Goal: Task Accomplishment & Management: Use online tool/utility

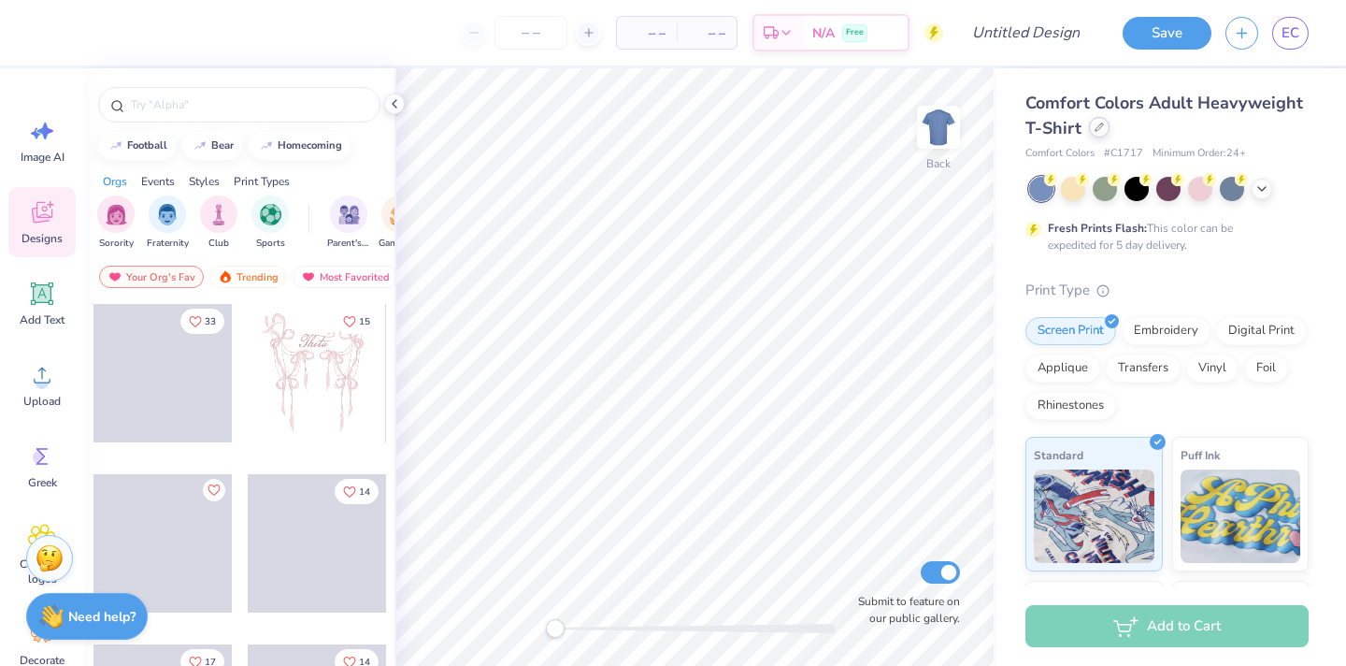
click at [1095, 127] on icon at bounding box center [1099, 126] width 9 height 9
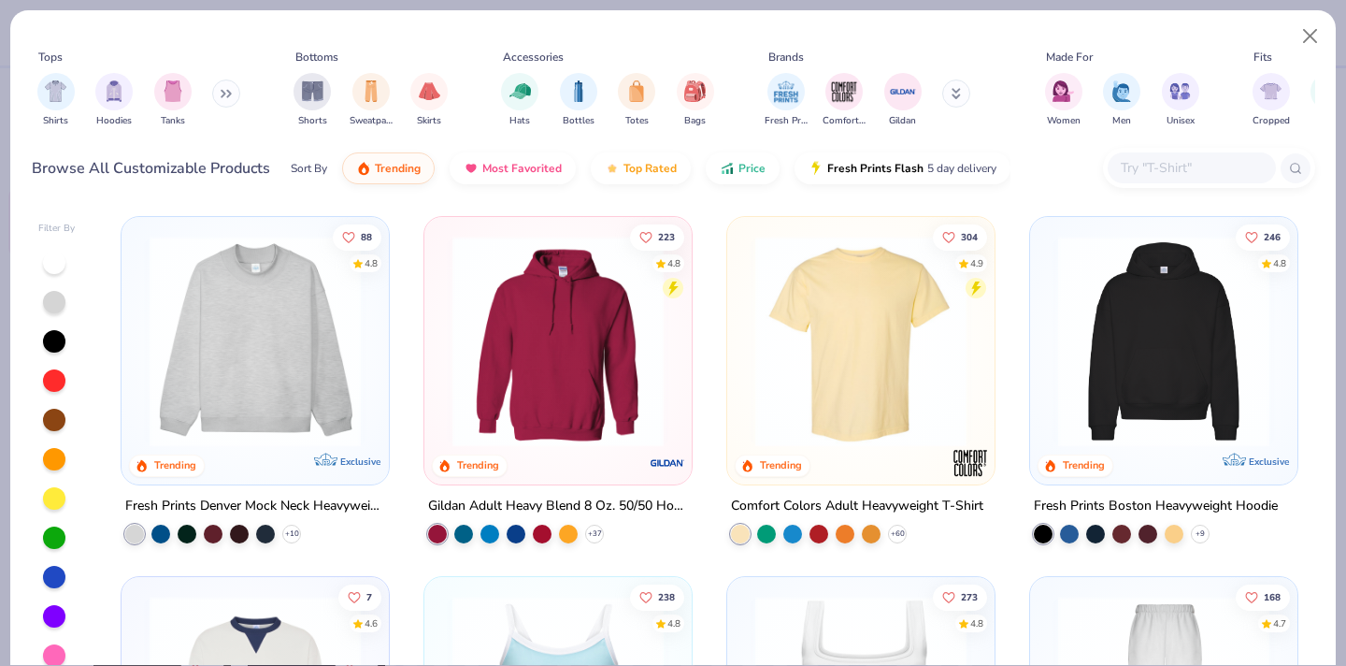
click at [1151, 182] on div at bounding box center [1192, 167] width 168 height 31
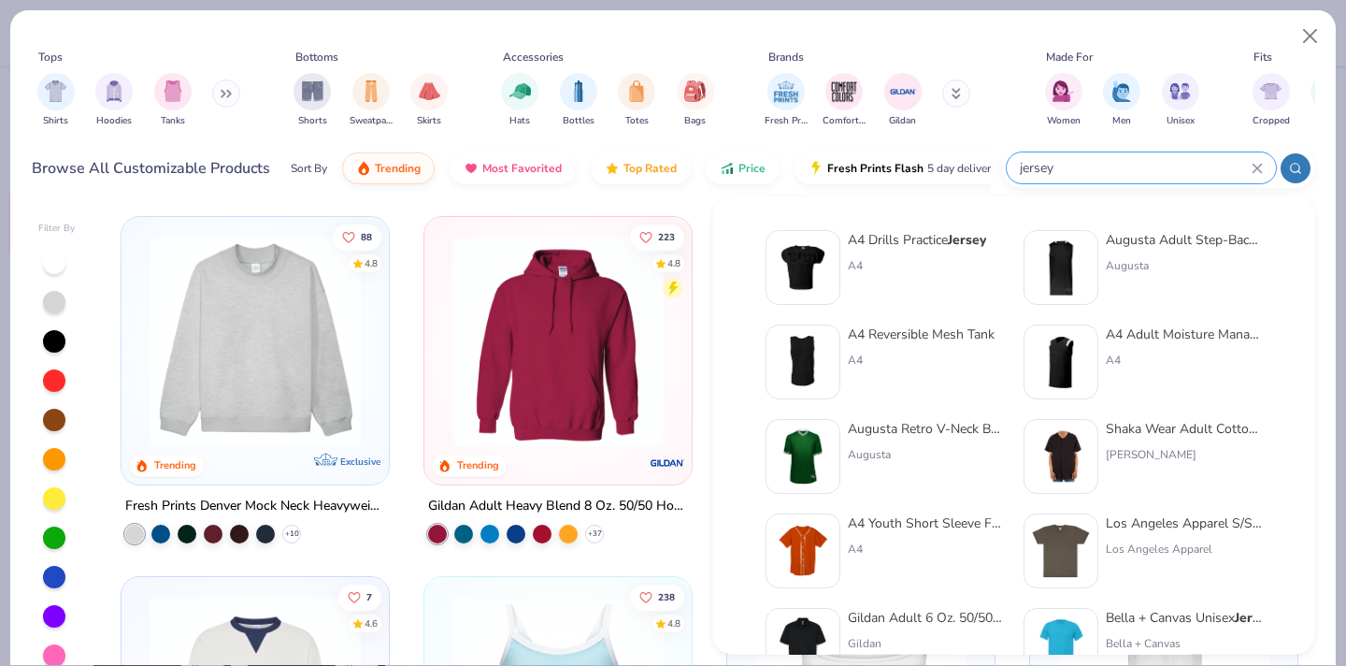
type input "jersey"
click at [910, 238] on div "A4 Drills Practice Jersey" at bounding box center [917, 240] width 138 height 20
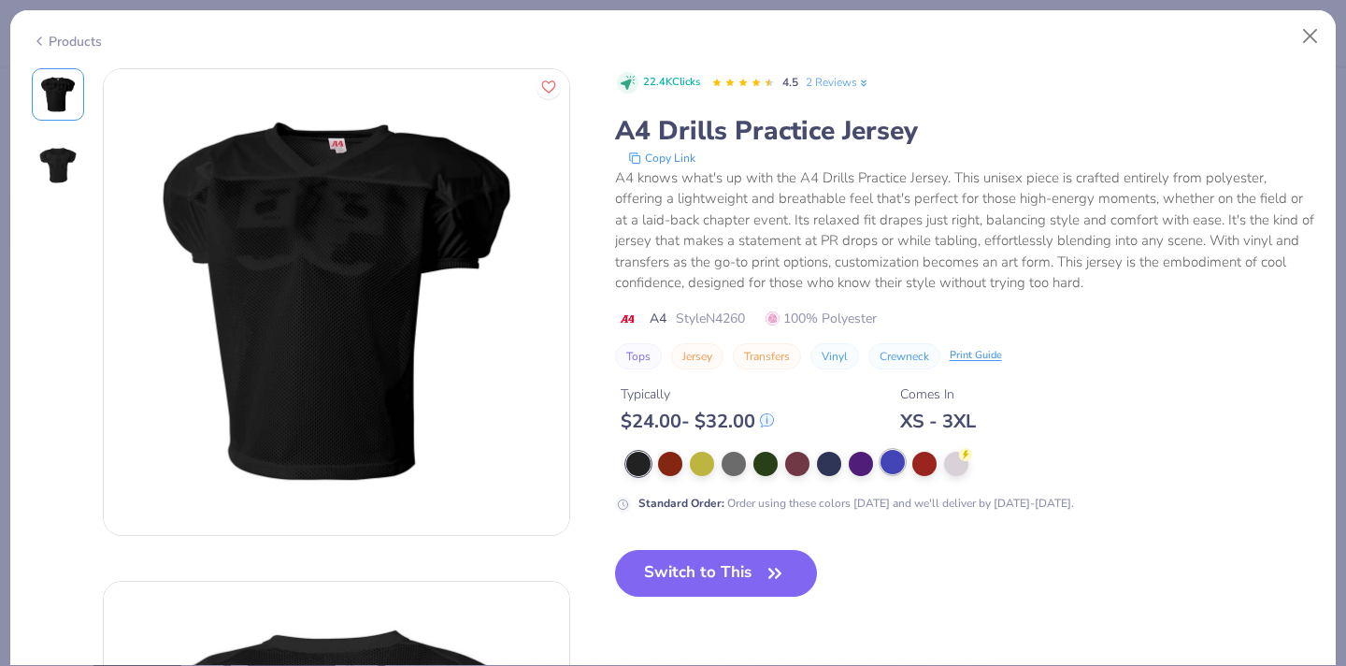
click at [892, 467] on div at bounding box center [893, 462] width 24 height 24
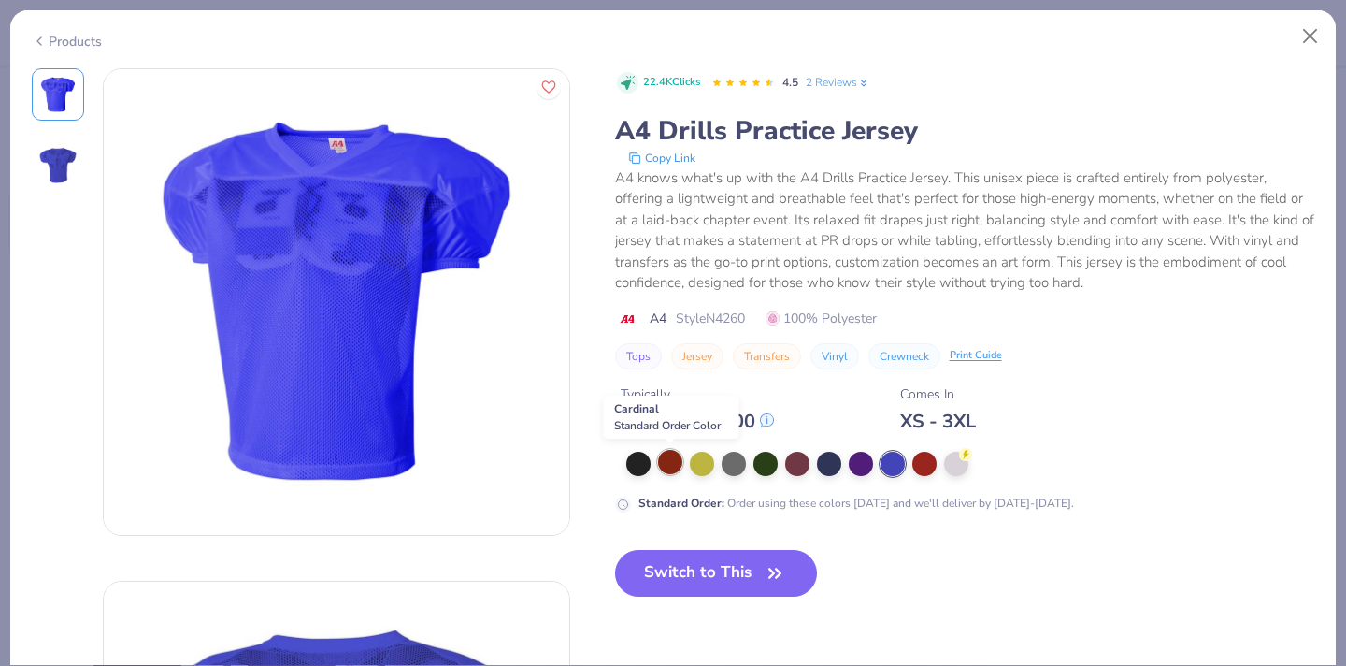
click at [664, 453] on div at bounding box center [670, 462] width 24 height 24
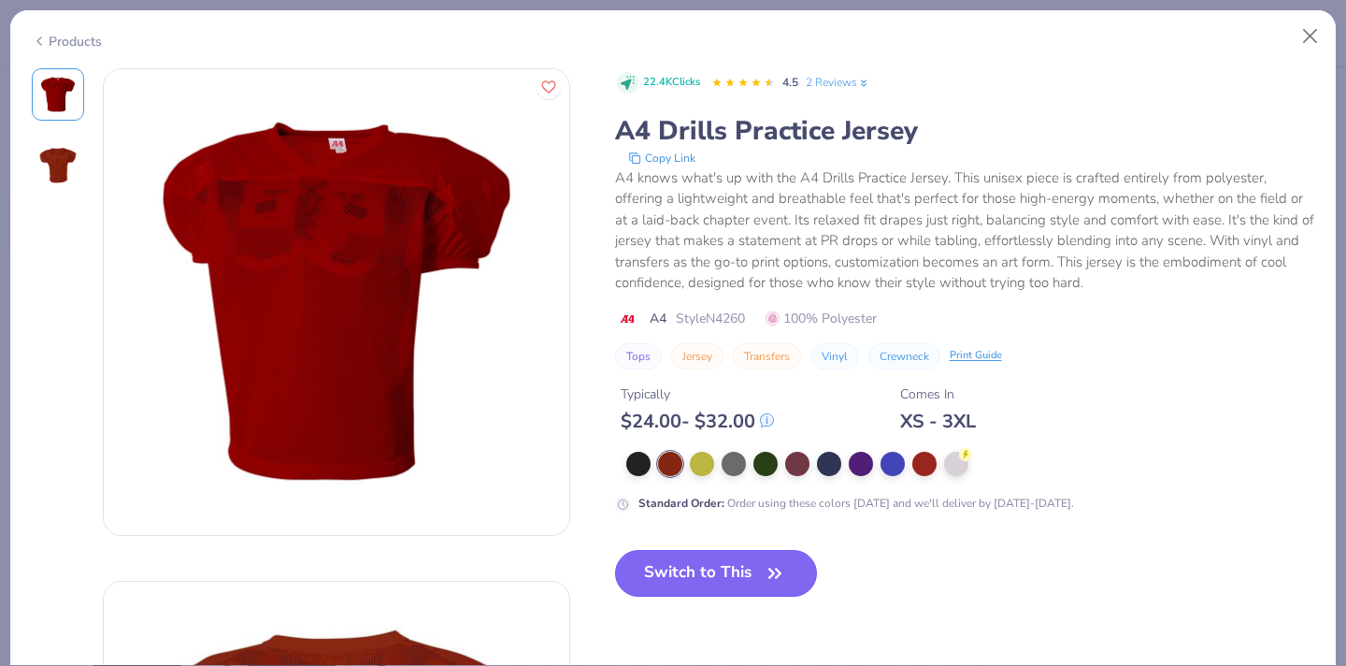
click at [724, 573] on button "Switch to This" at bounding box center [716, 573] width 203 height 47
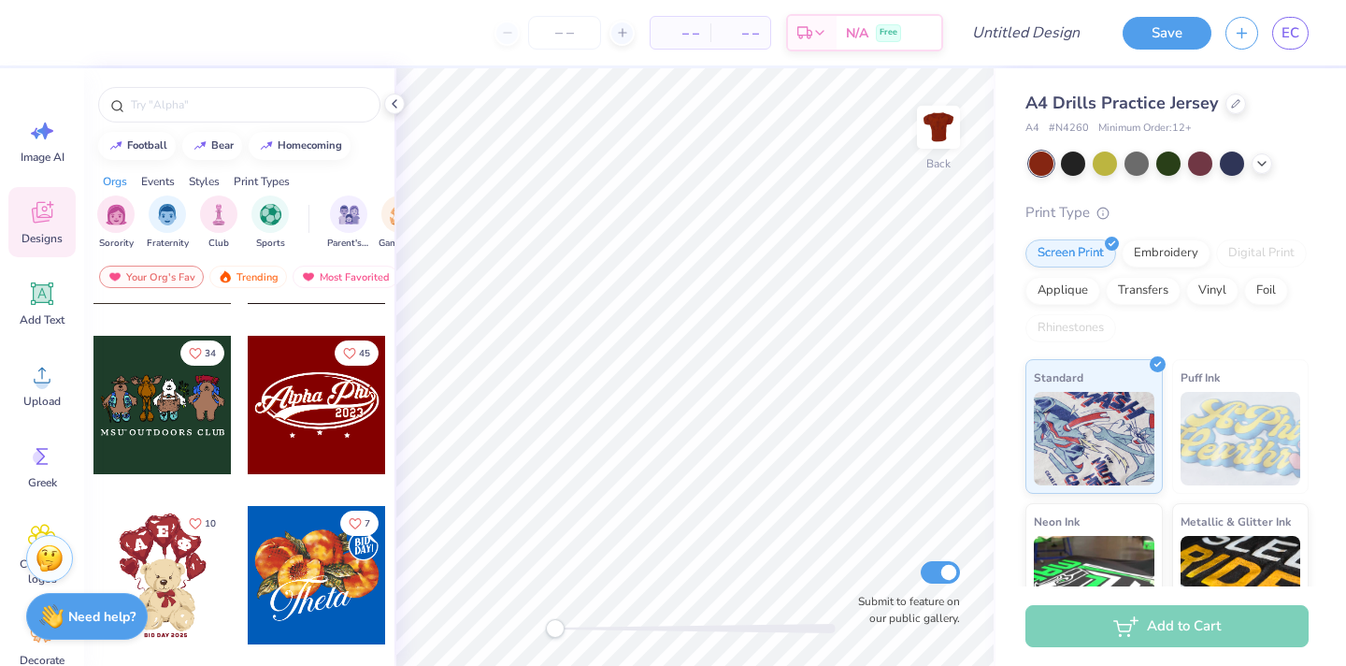
scroll to position [482, 0]
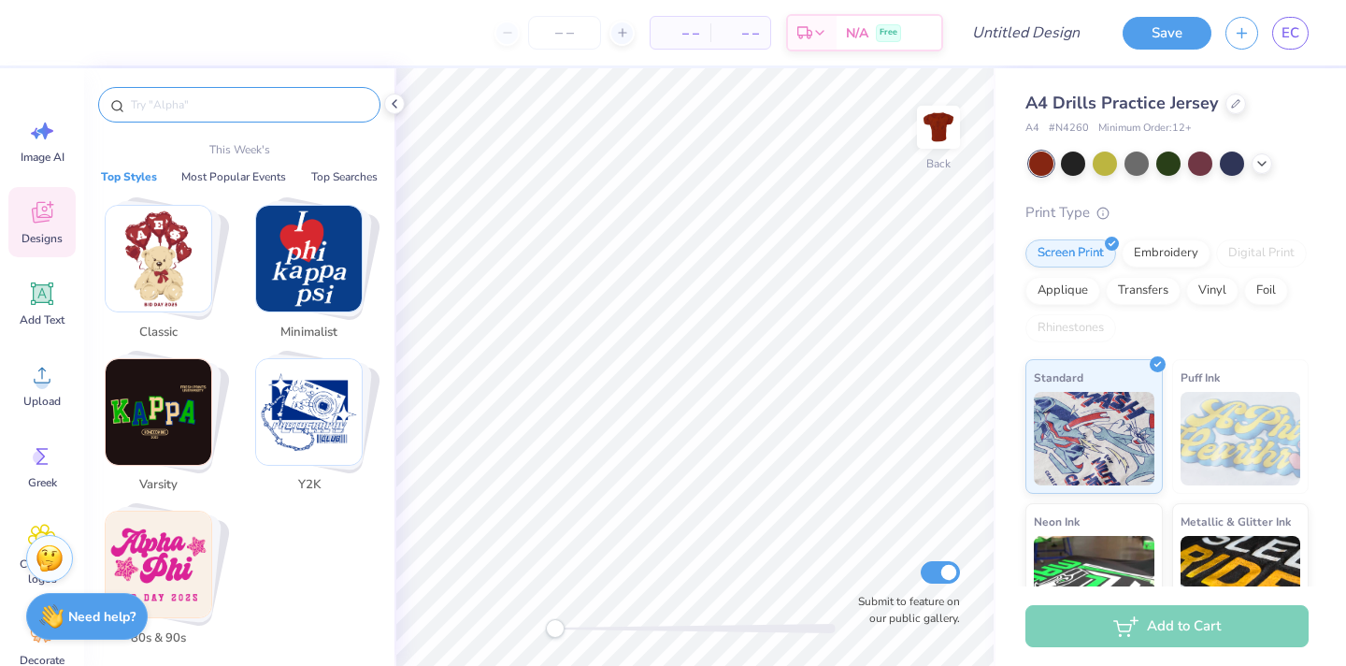
click at [229, 96] on input "text" at bounding box center [248, 104] width 239 height 19
click at [1229, 108] on div at bounding box center [1236, 102] width 21 height 21
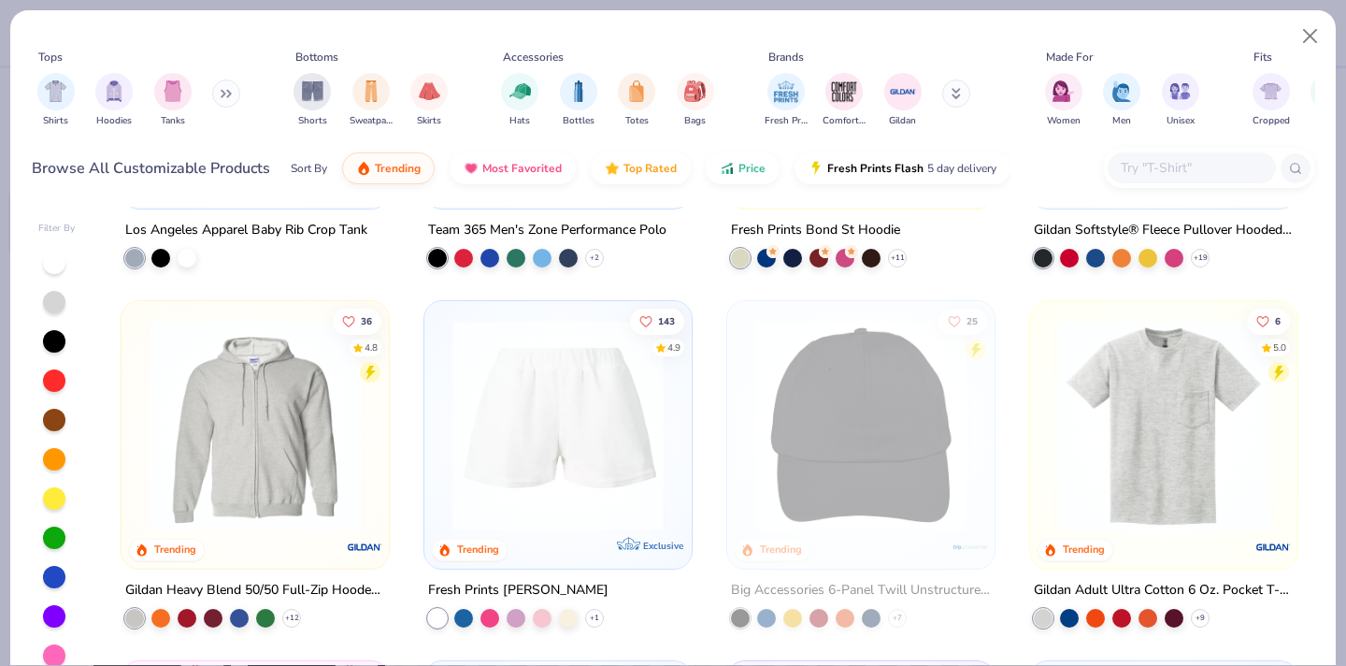
scroll to position [4232, 0]
click at [1128, 482] on img at bounding box center [1164, 426] width 230 height 211
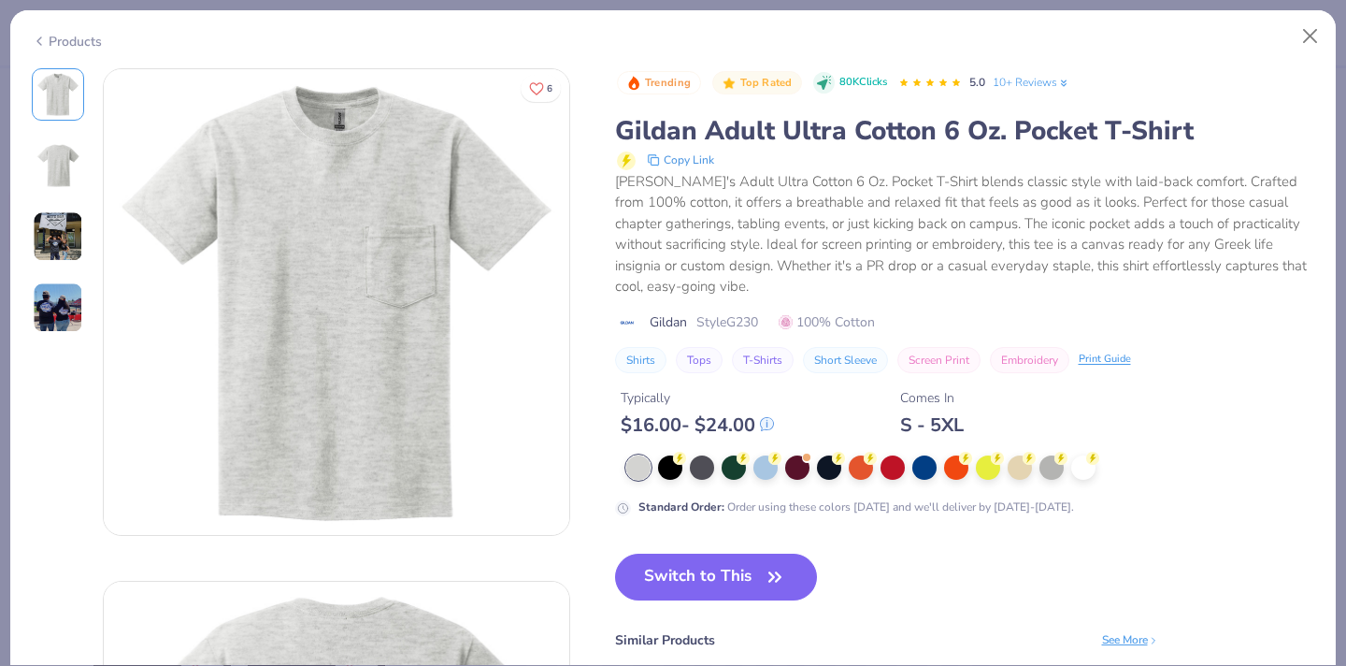
click at [917, 479] on div at bounding box center [970, 467] width 689 height 24
click at [920, 471] on div at bounding box center [925, 465] width 24 height 24
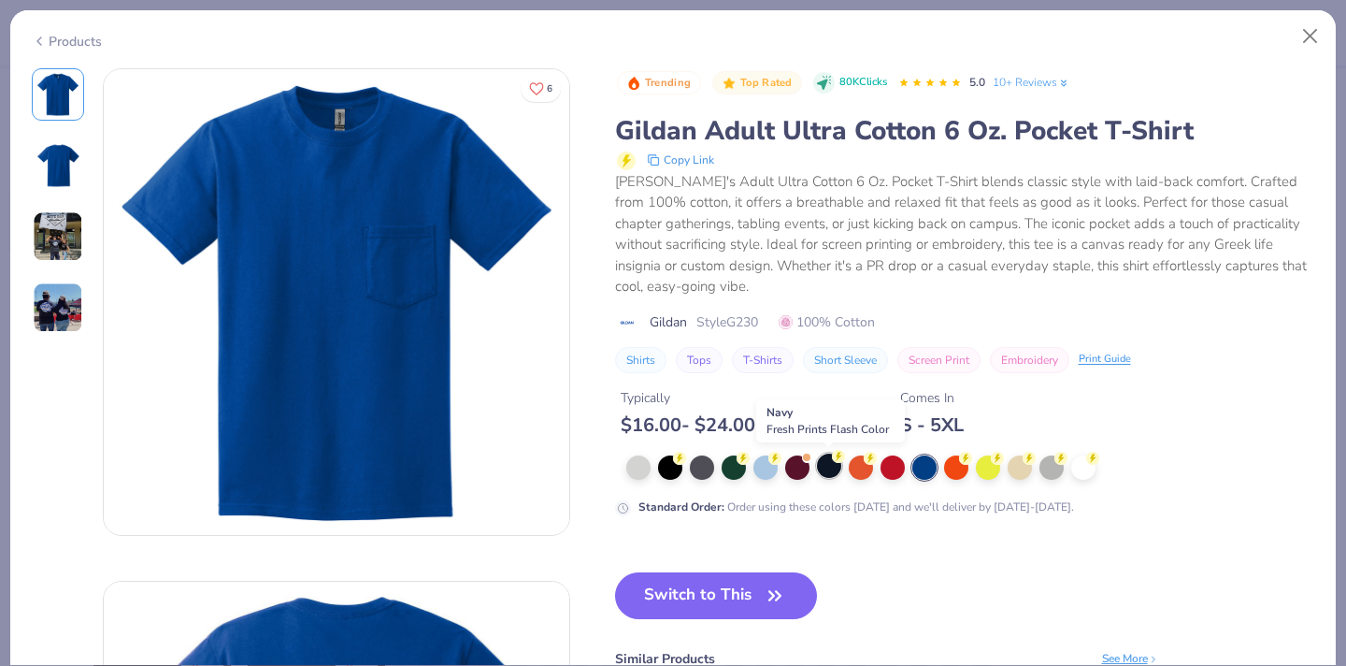
click at [833, 468] on div at bounding box center [829, 465] width 24 height 24
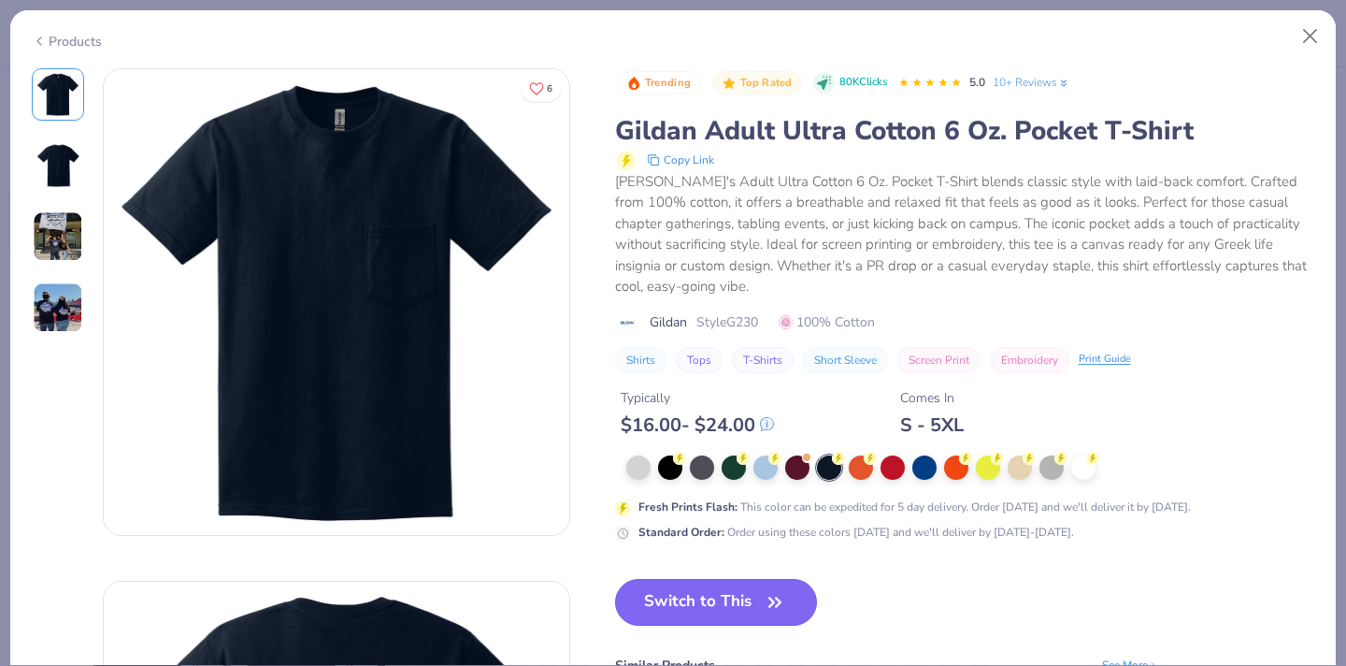
click at [717, 601] on button "Switch to This" at bounding box center [716, 602] width 203 height 47
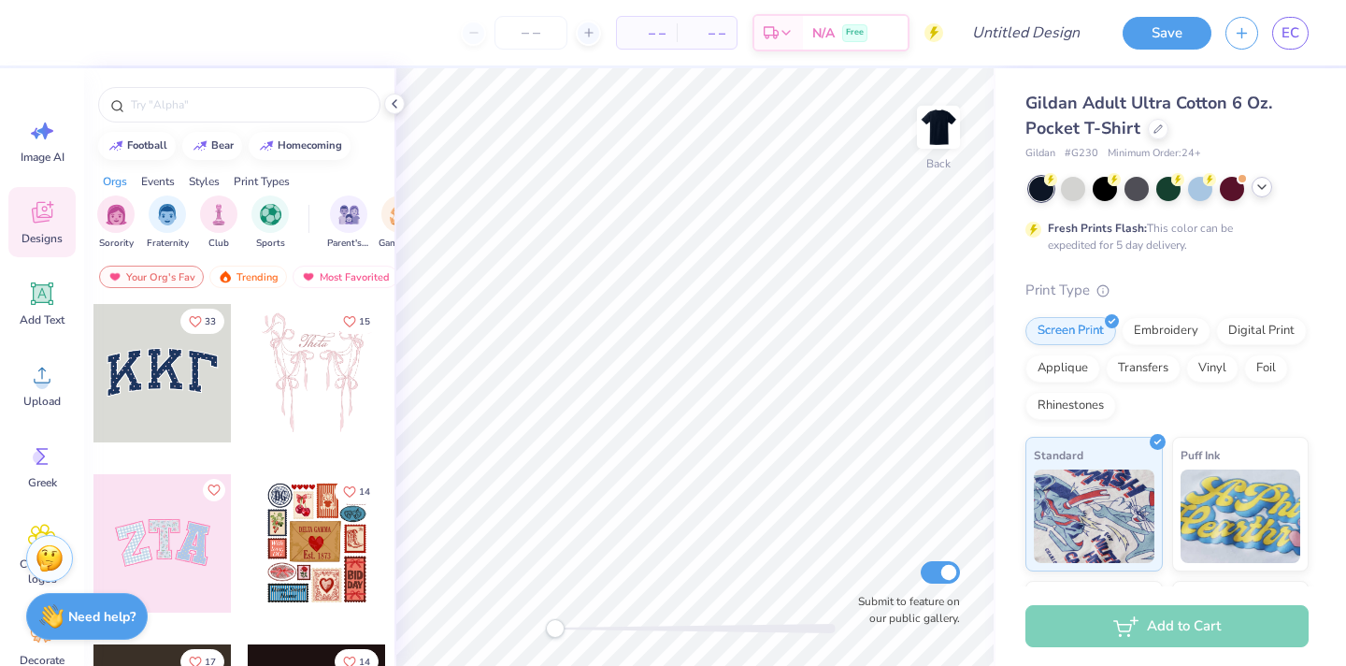
click at [1267, 191] on icon at bounding box center [1262, 187] width 15 height 15
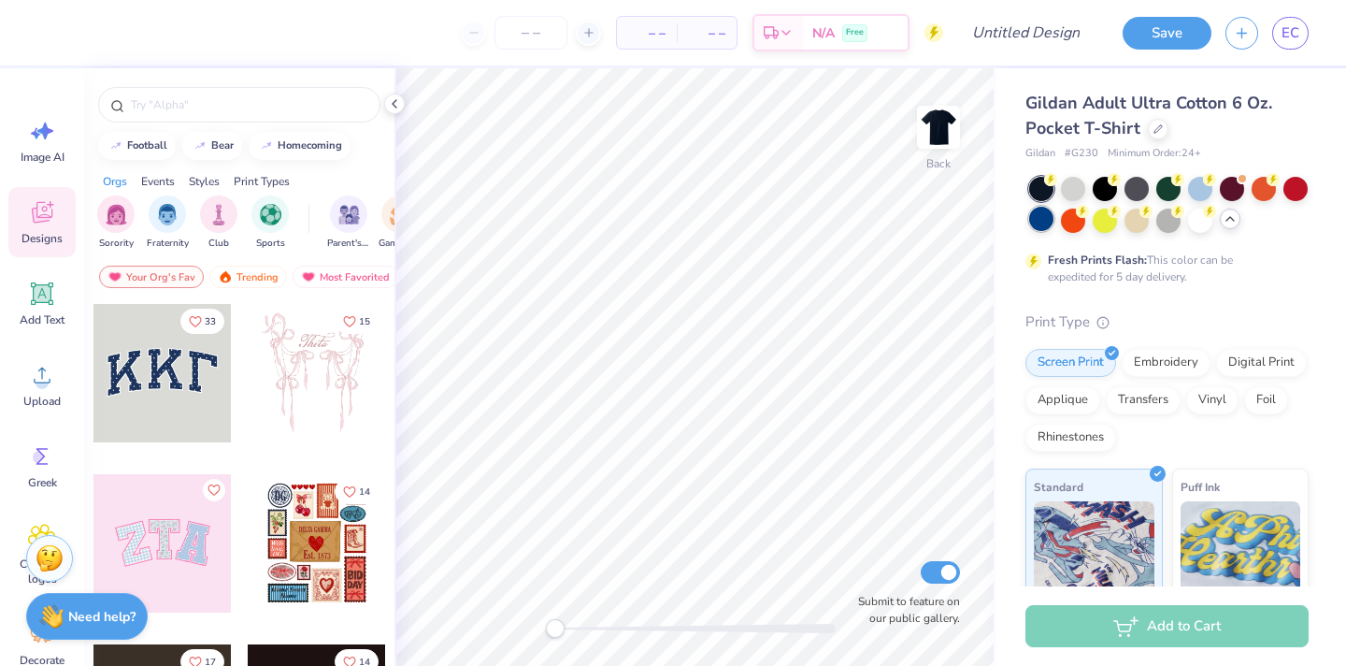
click at [1042, 220] on div at bounding box center [1041, 219] width 24 height 24
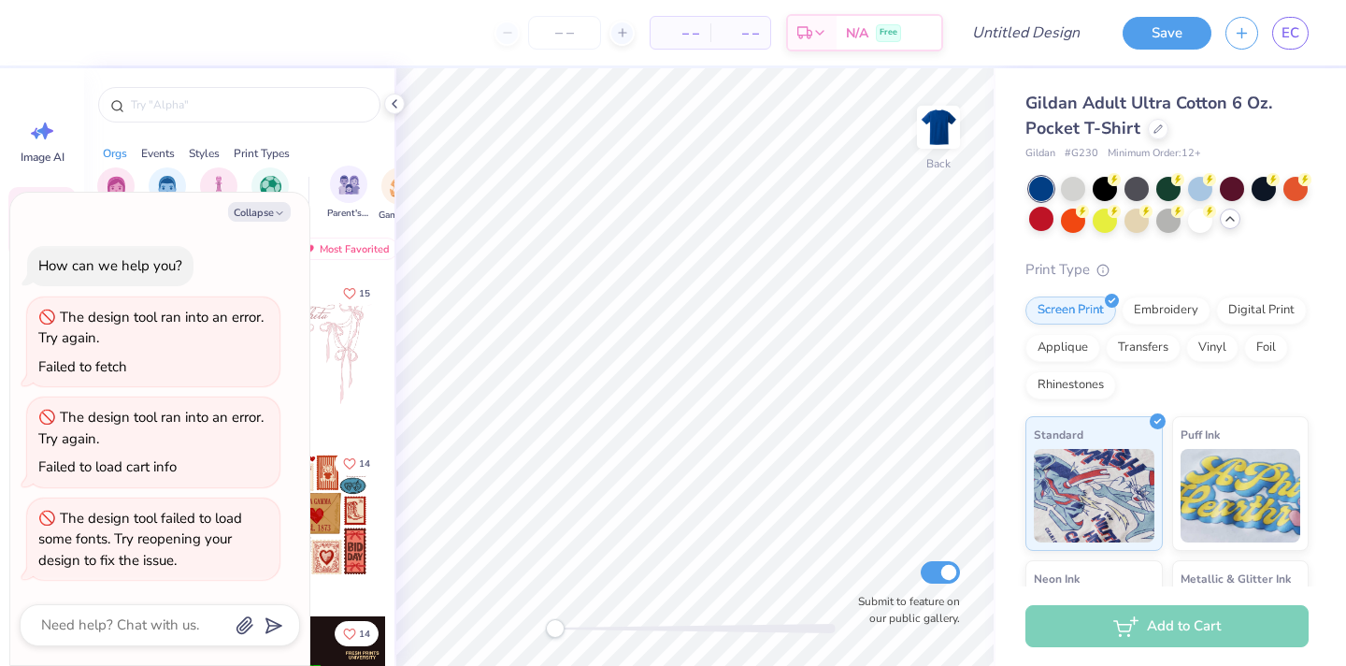
click at [367, 167] on div "Parent's Weekend" at bounding box center [348, 192] width 43 height 55
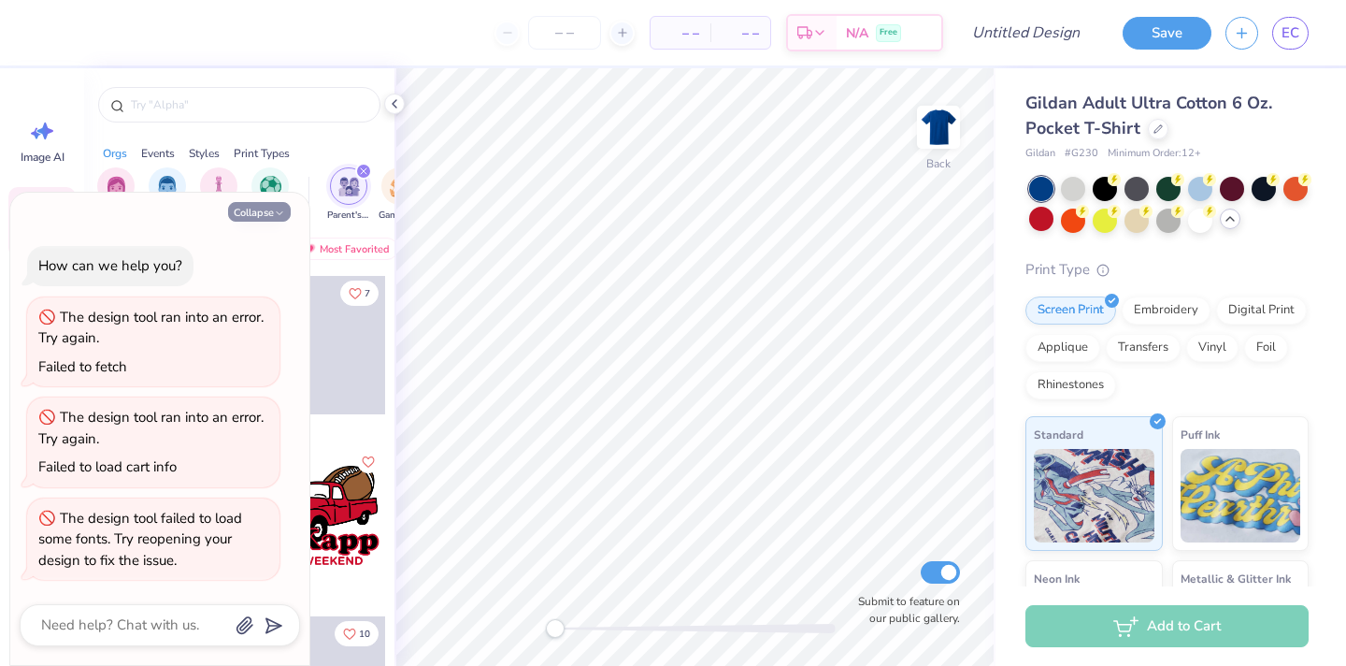
click at [266, 210] on button "Collapse" at bounding box center [259, 212] width 63 height 20
type textarea "x"
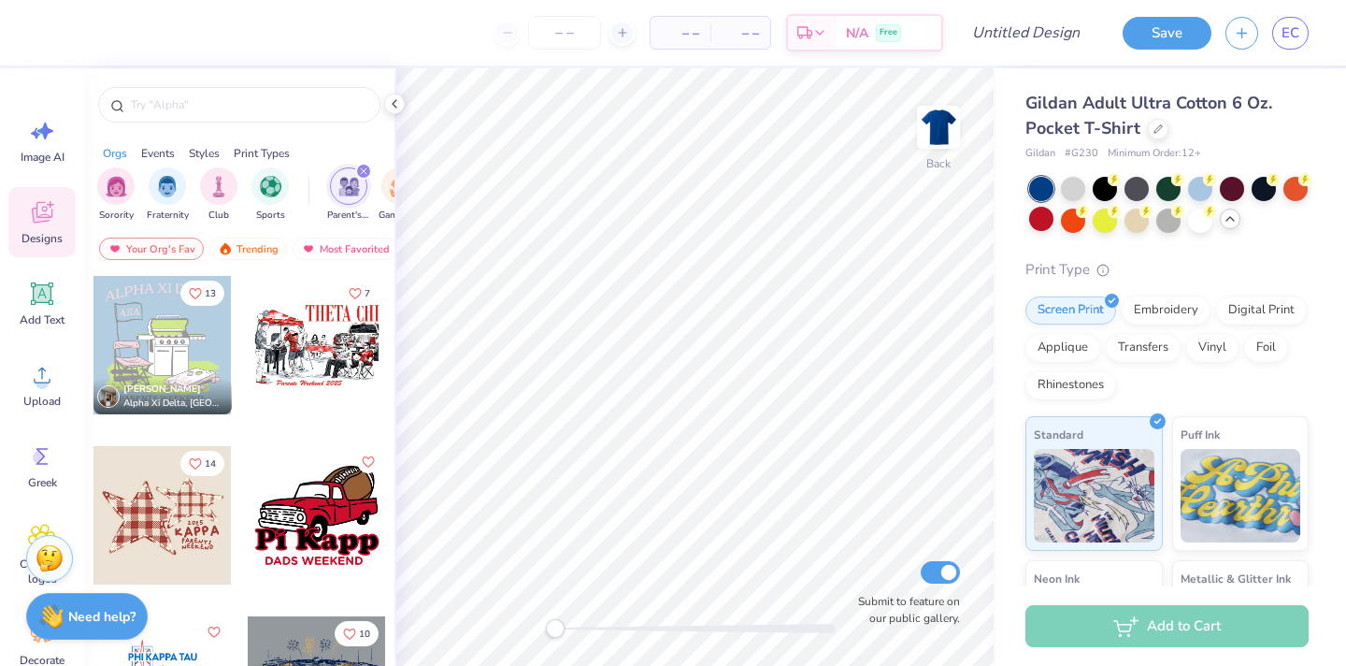
click at [362, 171] on icon "filter for Parent's Weekend" at bounding box center [364, 171] width 6 height 6
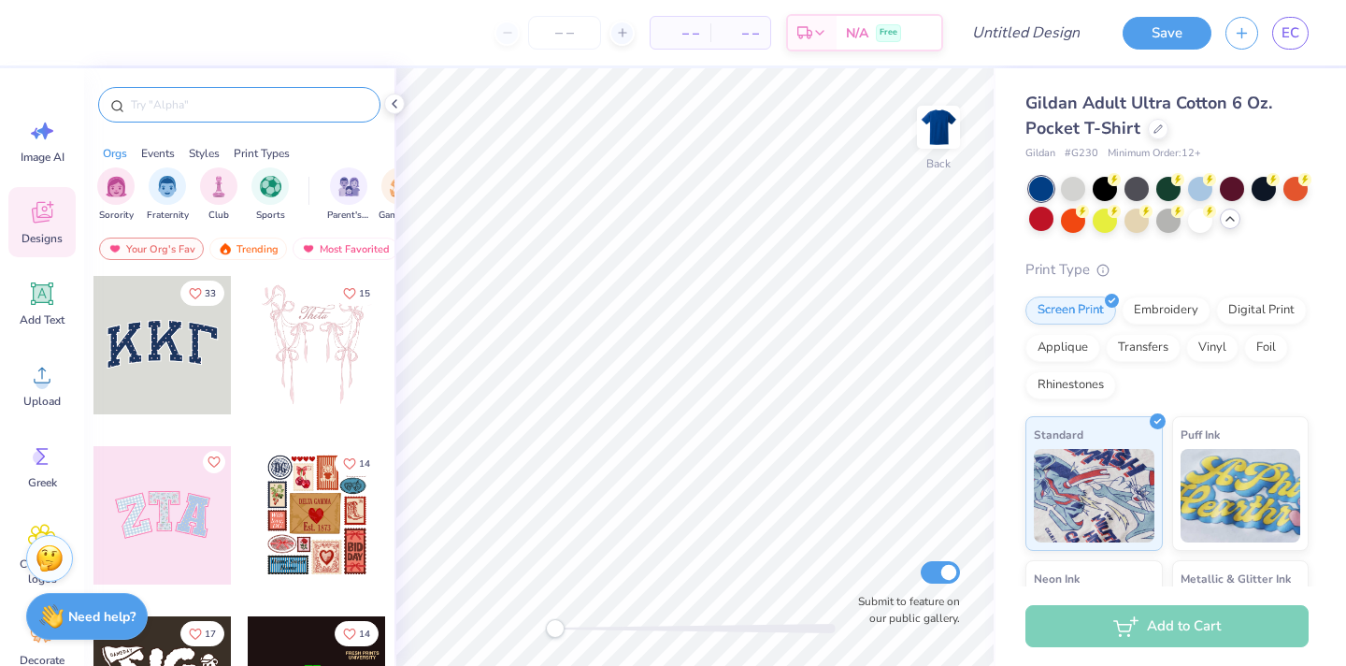
click at [210, 113] on input "text" at bounding box center [248, 104] width 239 height 19
type input "sports"
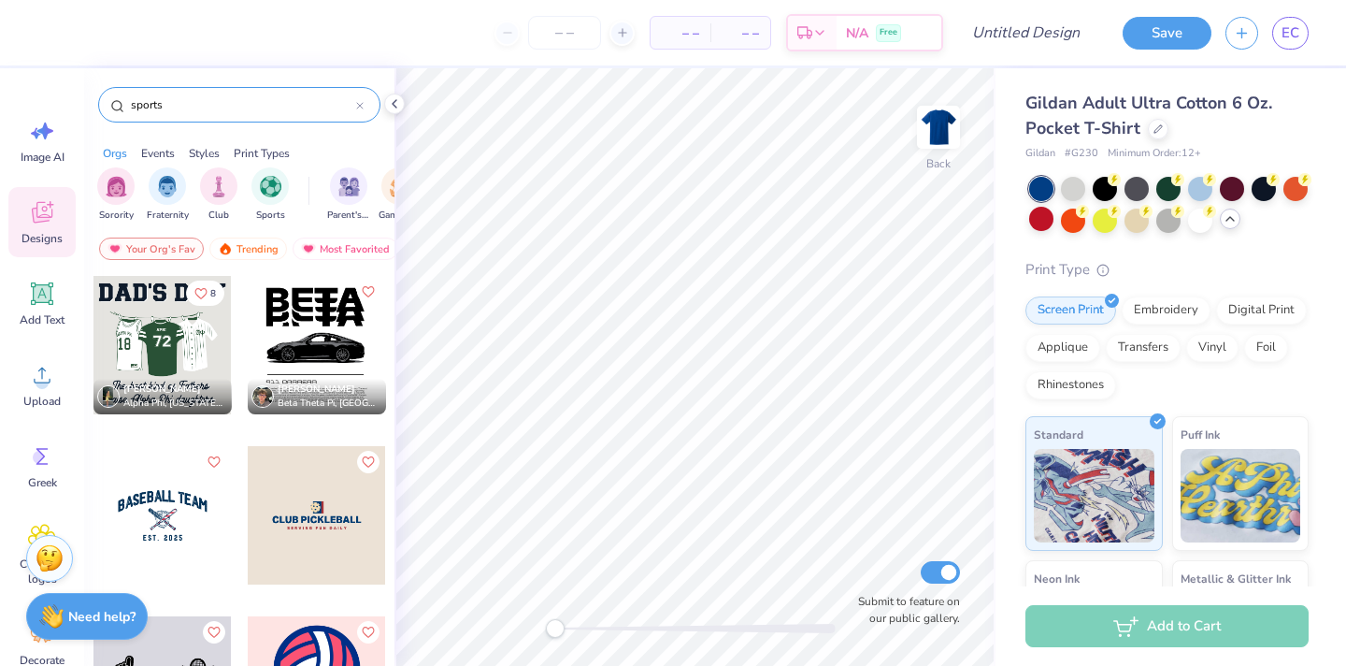
click at [174, 336] on div at bounding box center [162, 345] width 138 height 138
click at [958, 107] on img at bounding box center [938, 127] width 75 height 75
click at [139, 308] on div at bounding box center [162, 345] width 138 height 138
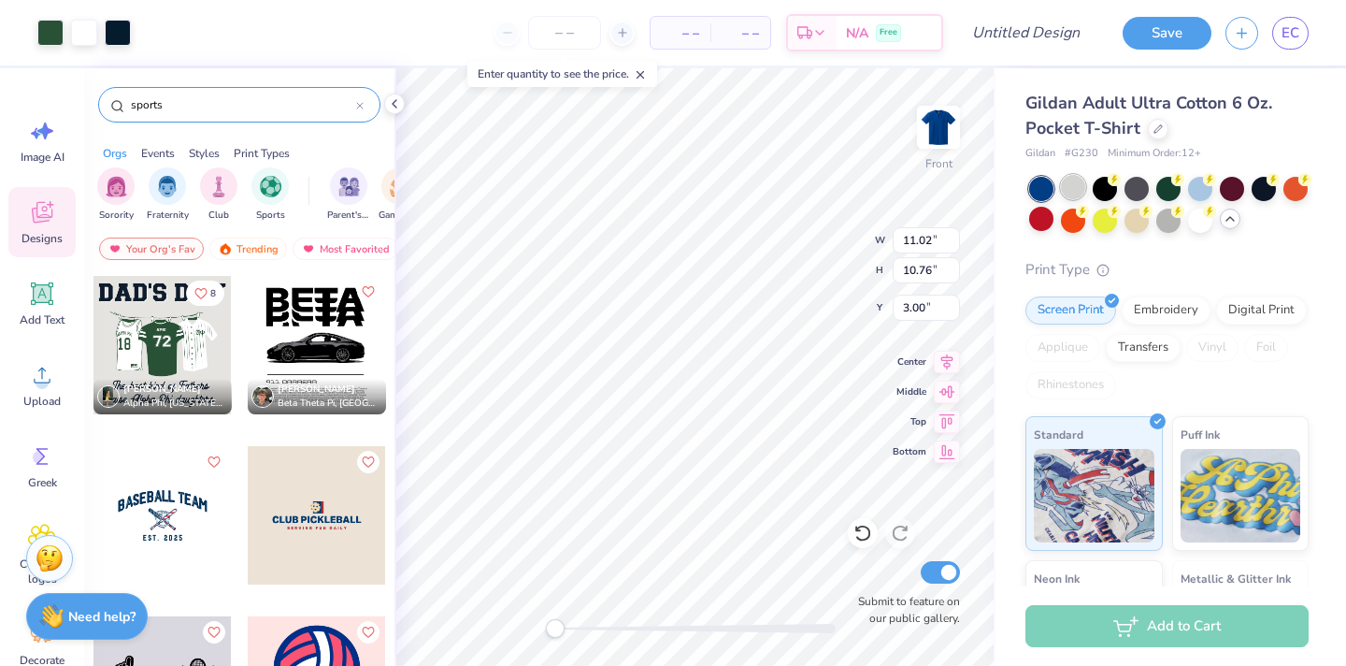
click at [1080, 188] on div at bounding box center [1073, 187] width 24 height 24
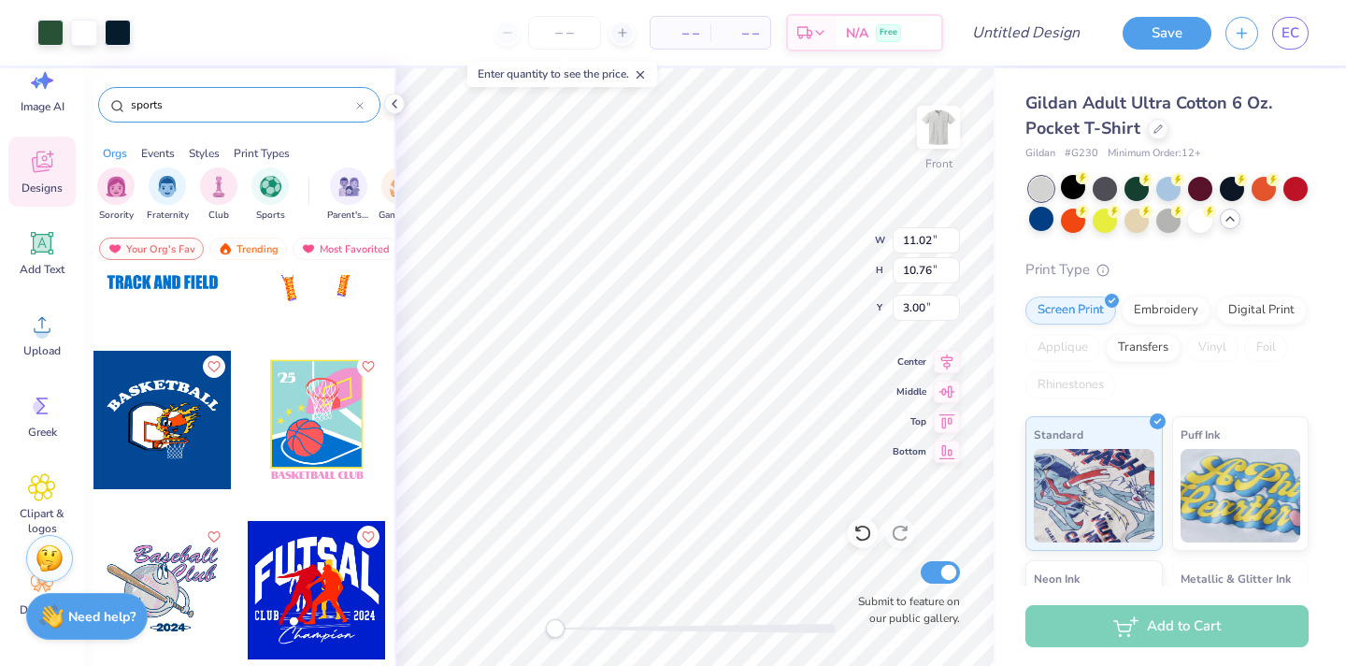
scroll to position [7074, 0]
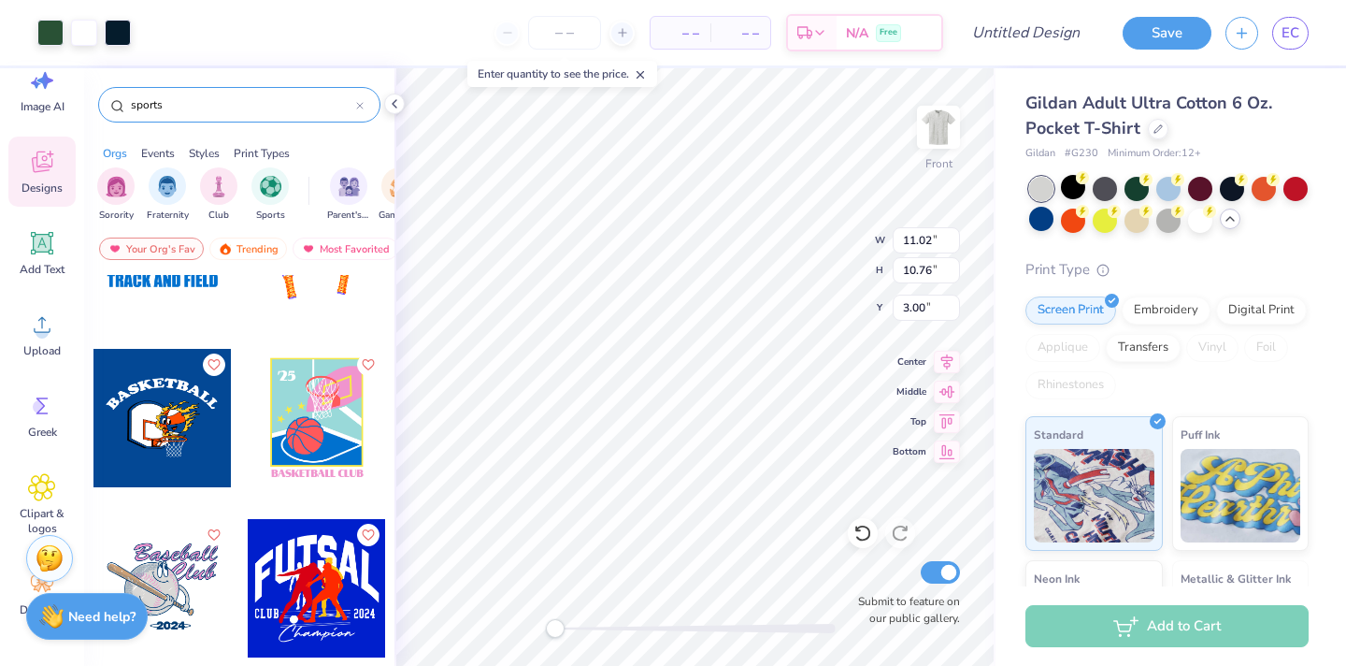
click at [183, 425] on div at bounding box center [162, 418] width 138 height 138
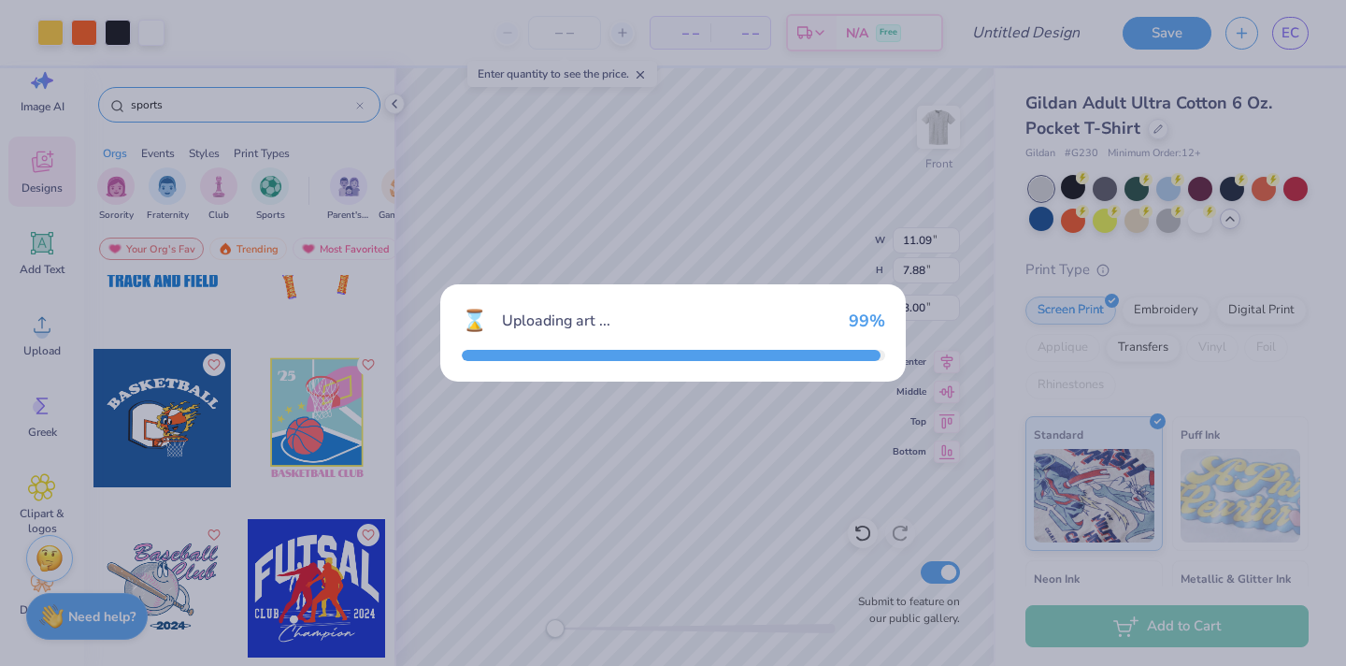
type input "11.09"
type input "7.88"
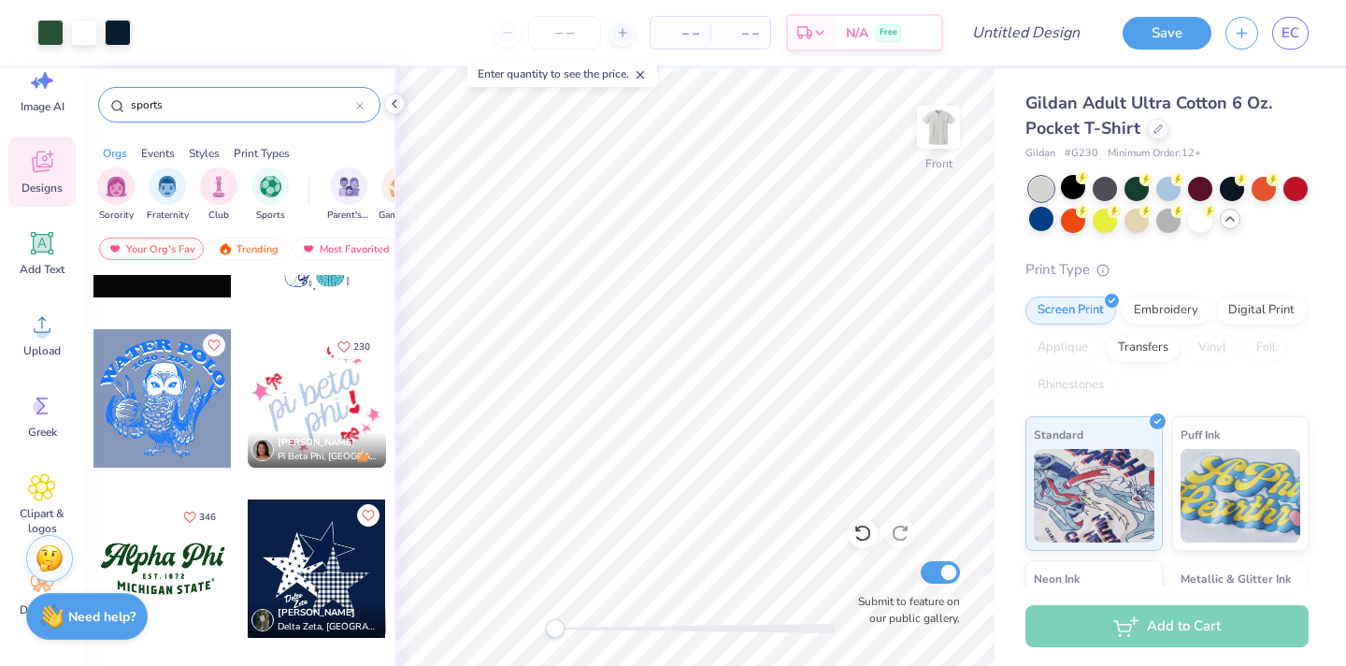
scroll to position [10669, 0]
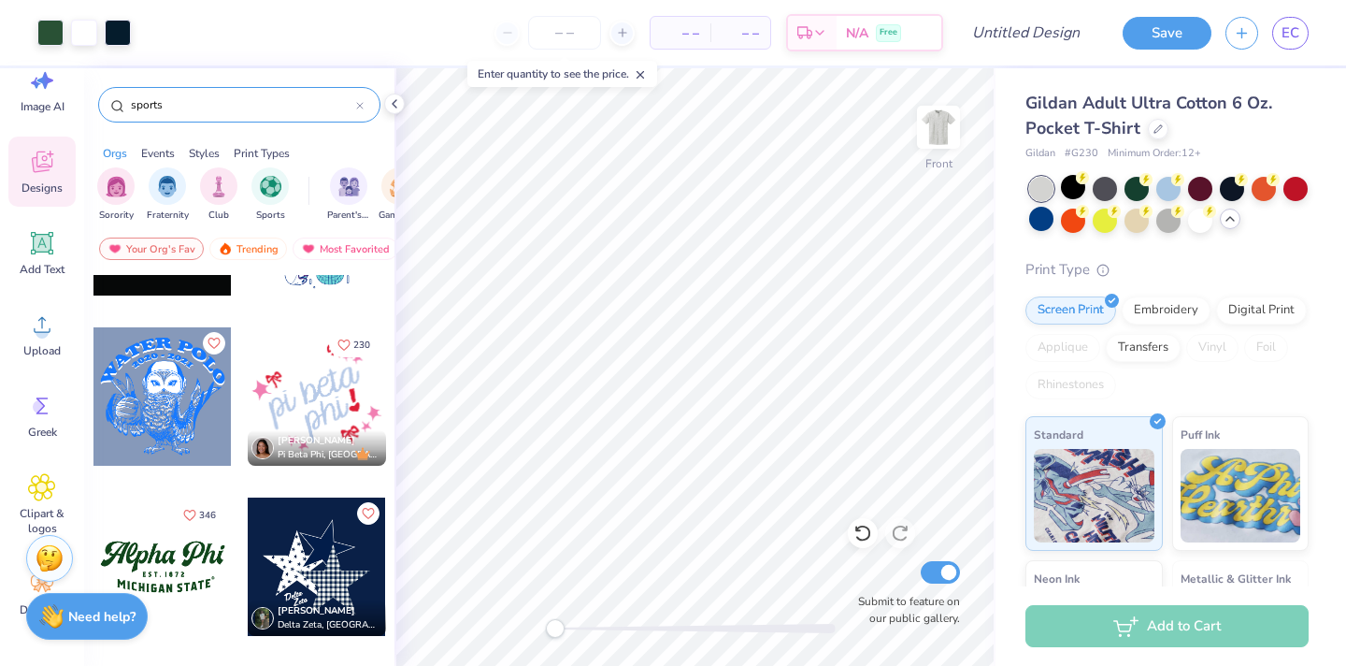
click at [173, 372] on div at bounding box center [162, 396] width 138 height 138
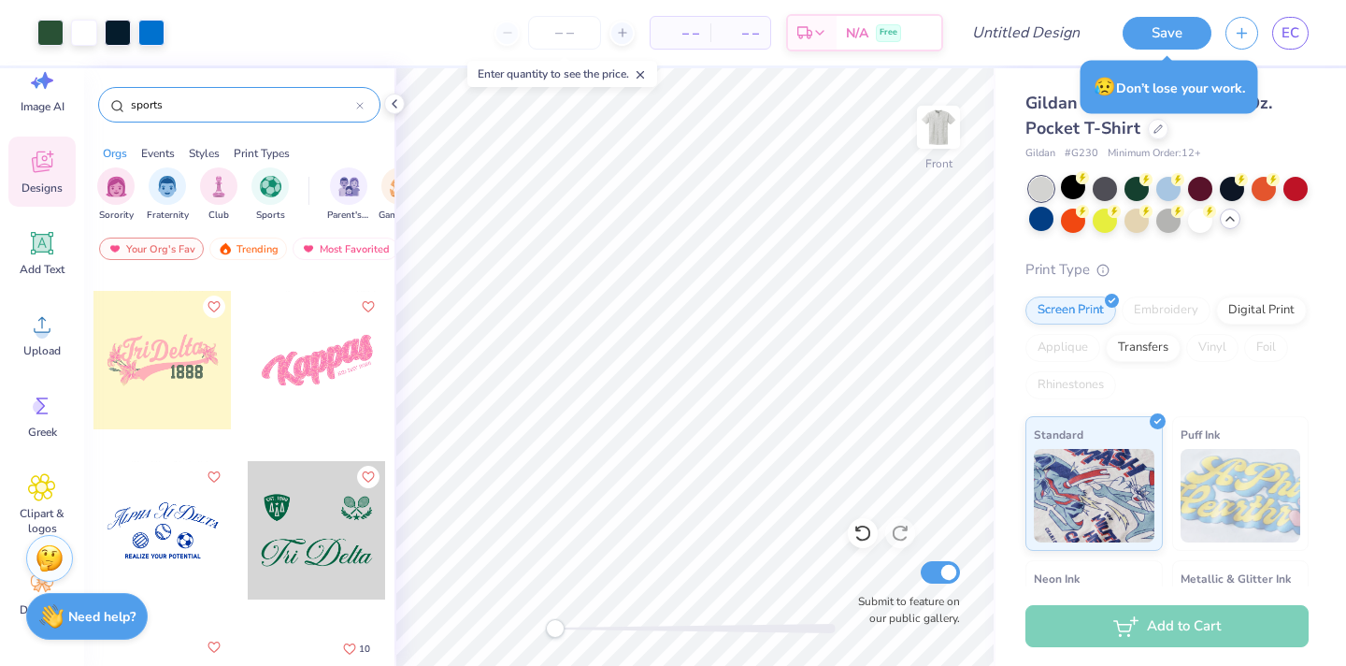
scroll to position [12919, 0]
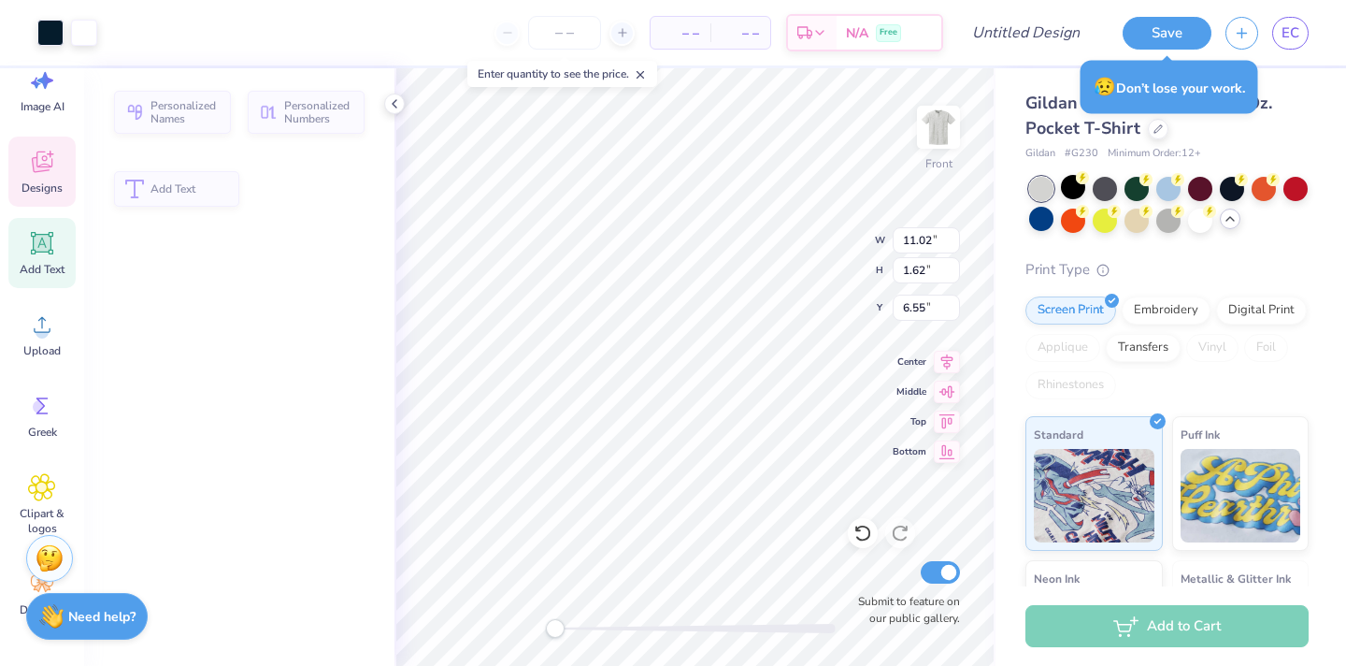
type input "1.62"
type input "6.55"
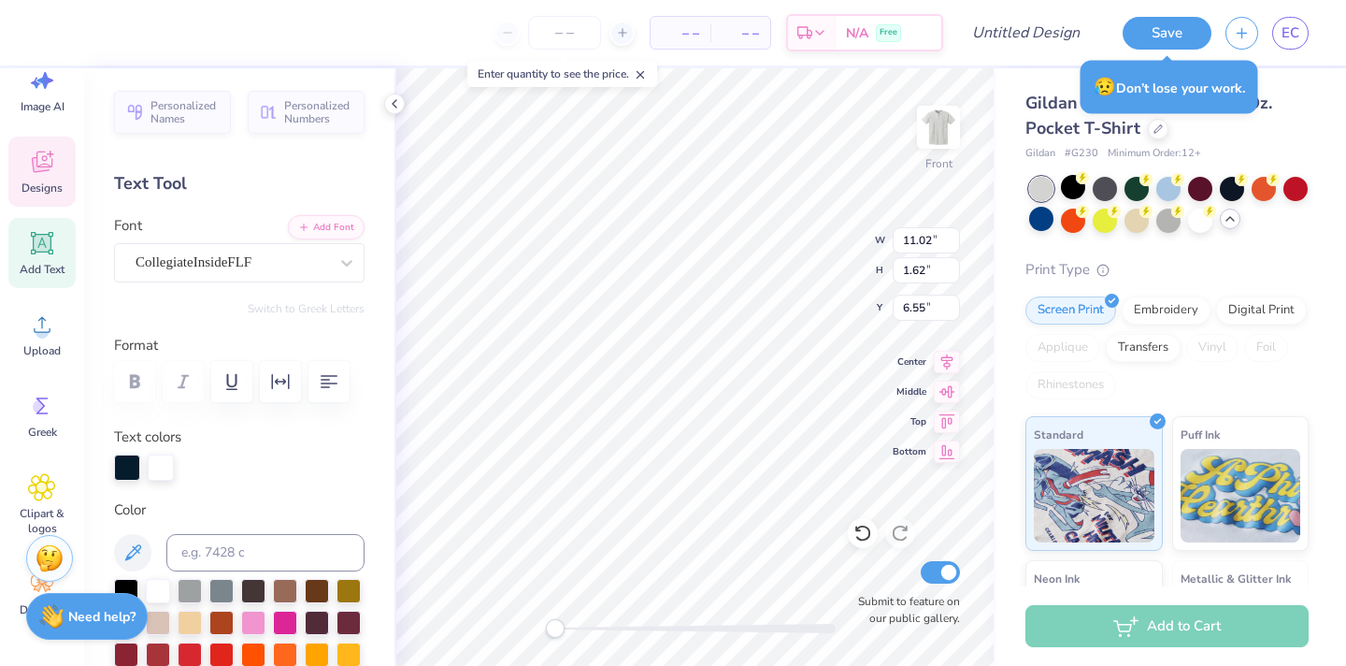
scroll to position [0, 1]
type textarea "D"
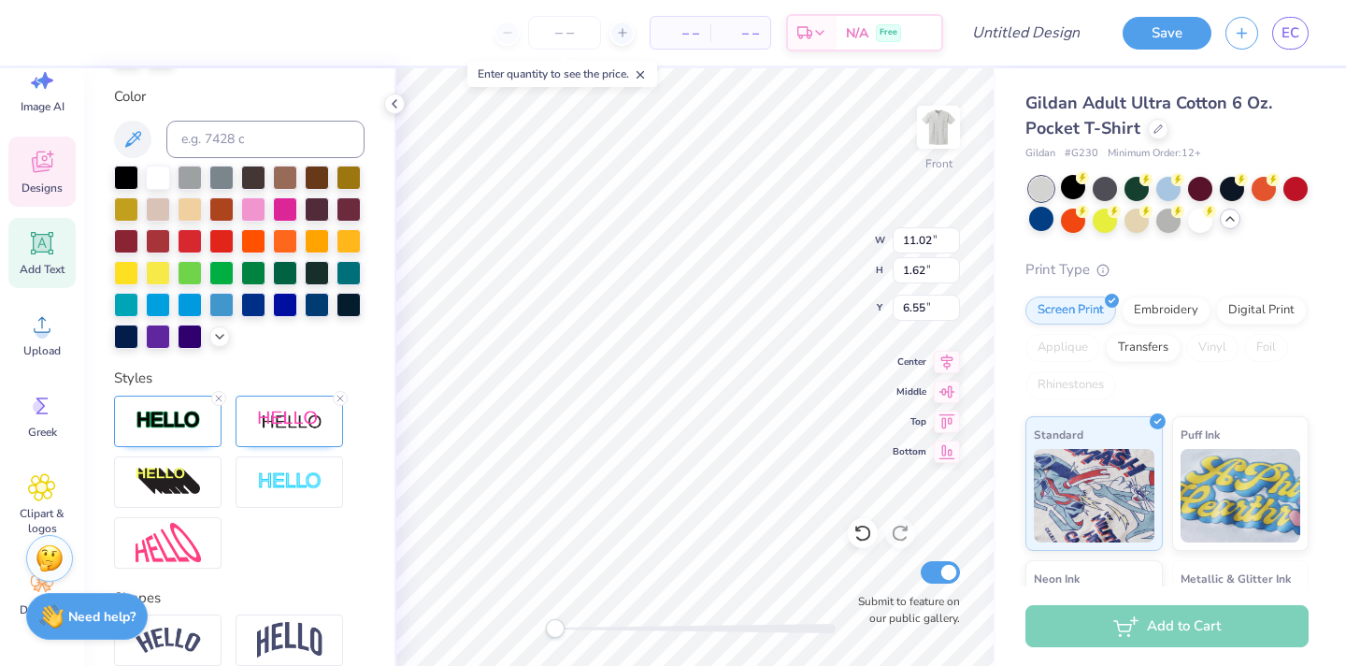
scroll to position [568, 0]
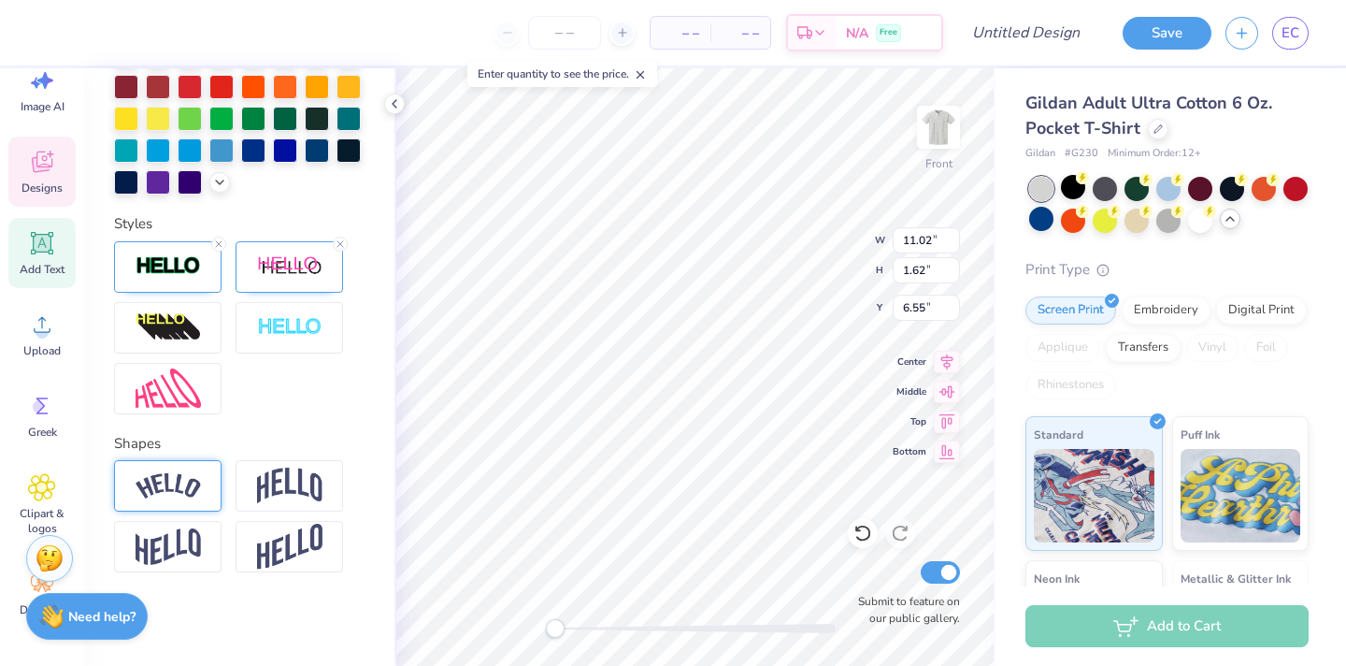
type textarea "CHI O BALLERS"
click at [218, 482] on div at bounding box center [168, 485] width 108 height 51
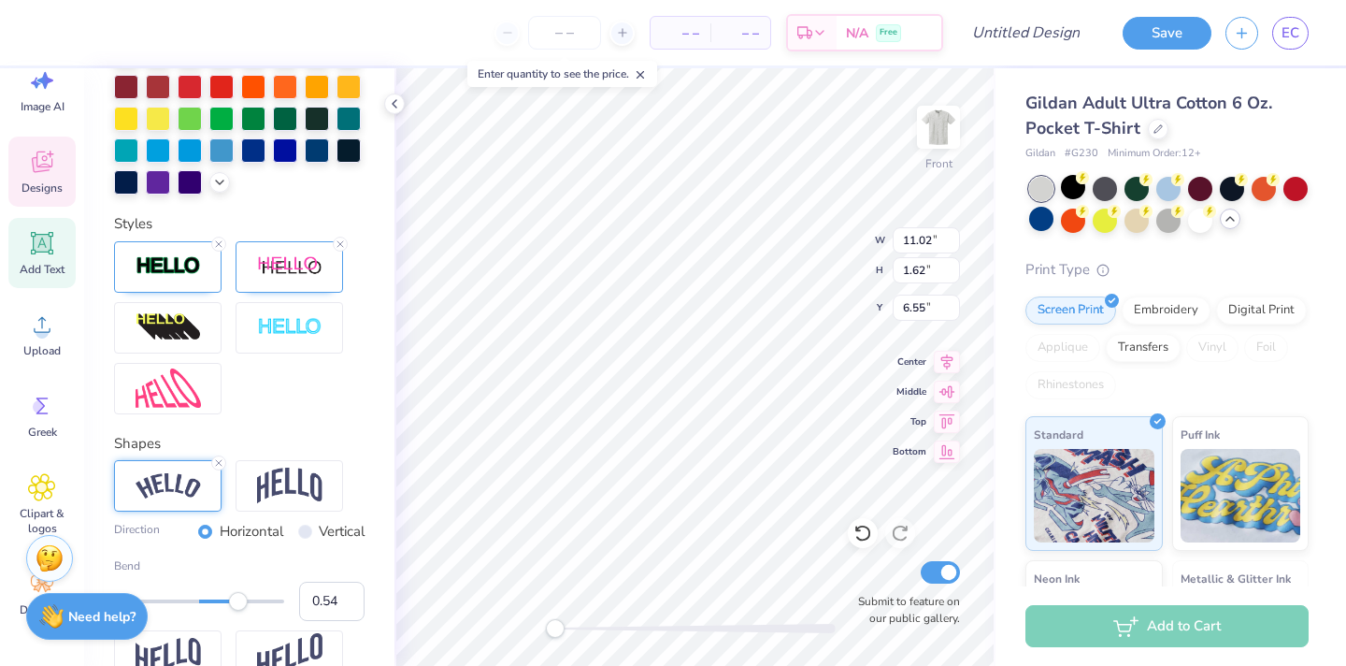
type input "0.55"
click at [244, 610] on div at bounding box center [199, 601] width 170 height 19
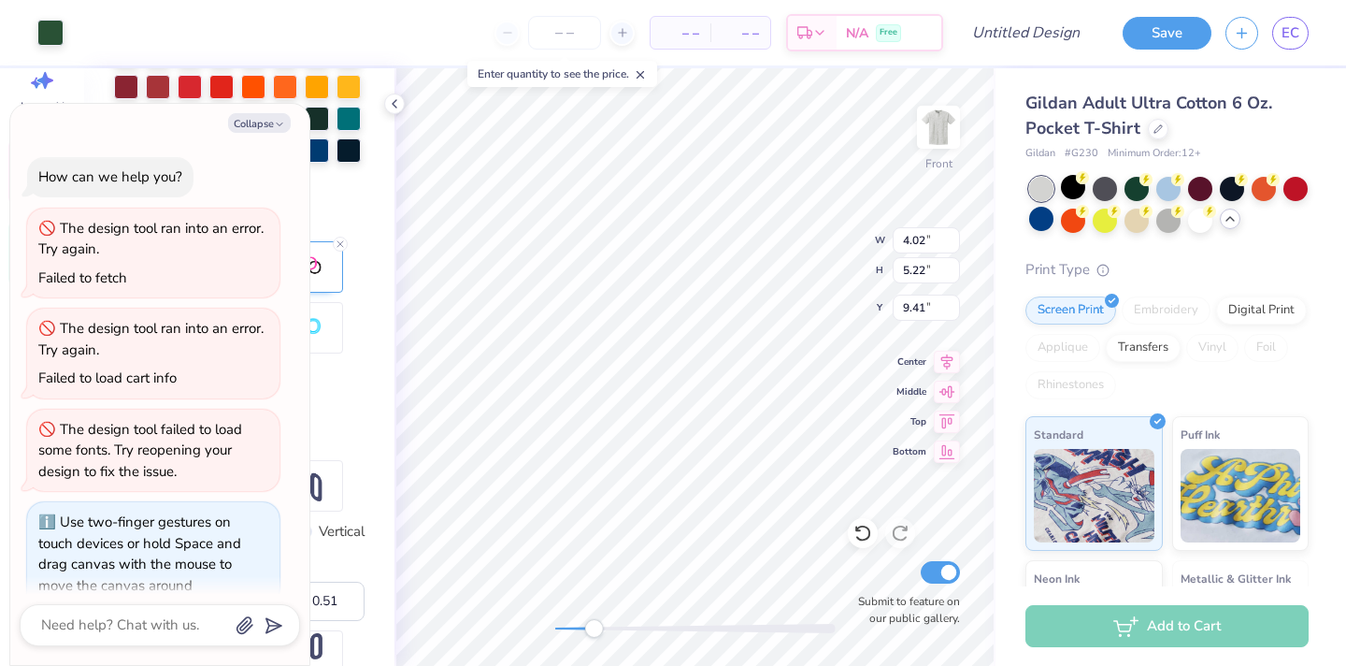
scroll to position [25, 0]
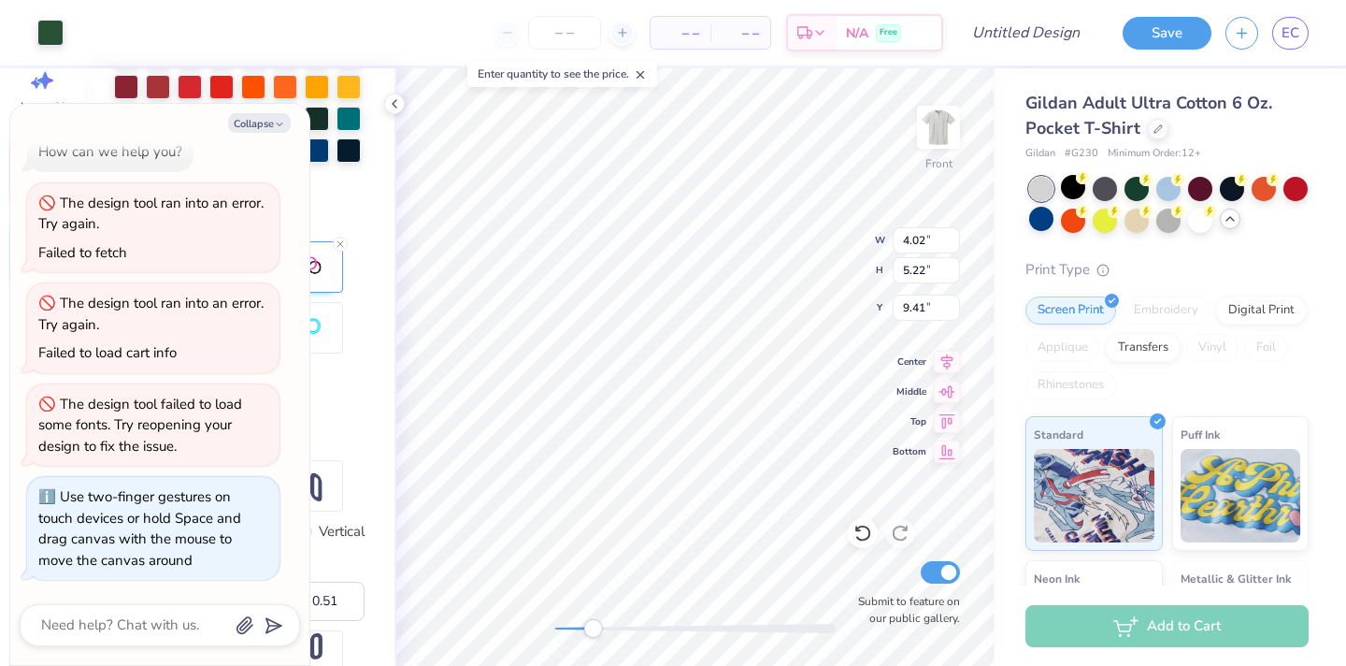
drag, startPoint x: 552, startPoint y: 633, endPoint x: 588, endPoint y: 633, distance: 36.5
click at [589, 633] on div "Accessibility label" at bounding box center [592, 628] width 19 height 19
type textarea "x"
type textarea "aph"
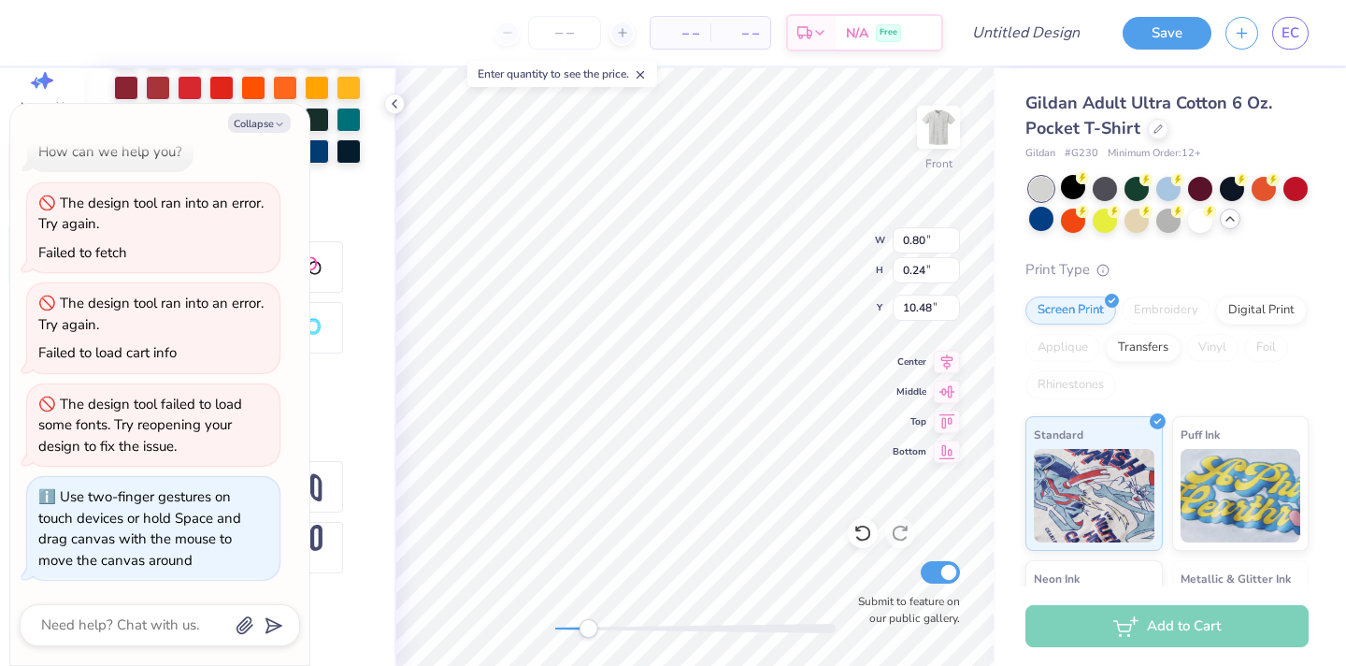
type textarea "x"
type textarea "ap"
type textarea "x"
type textarea "a"
type textarea "x"
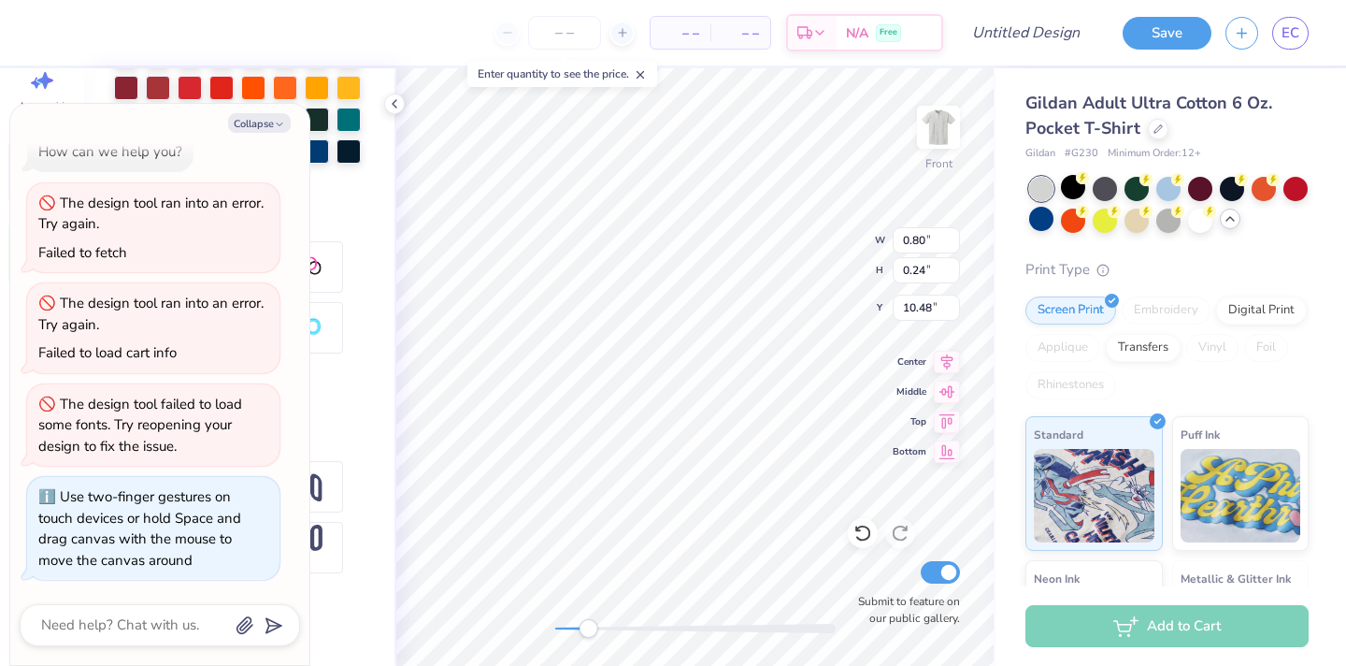
type textarea "C"
type textarea "x"
type textarea "CH"
type textarea "x"
type textarea "CHI"
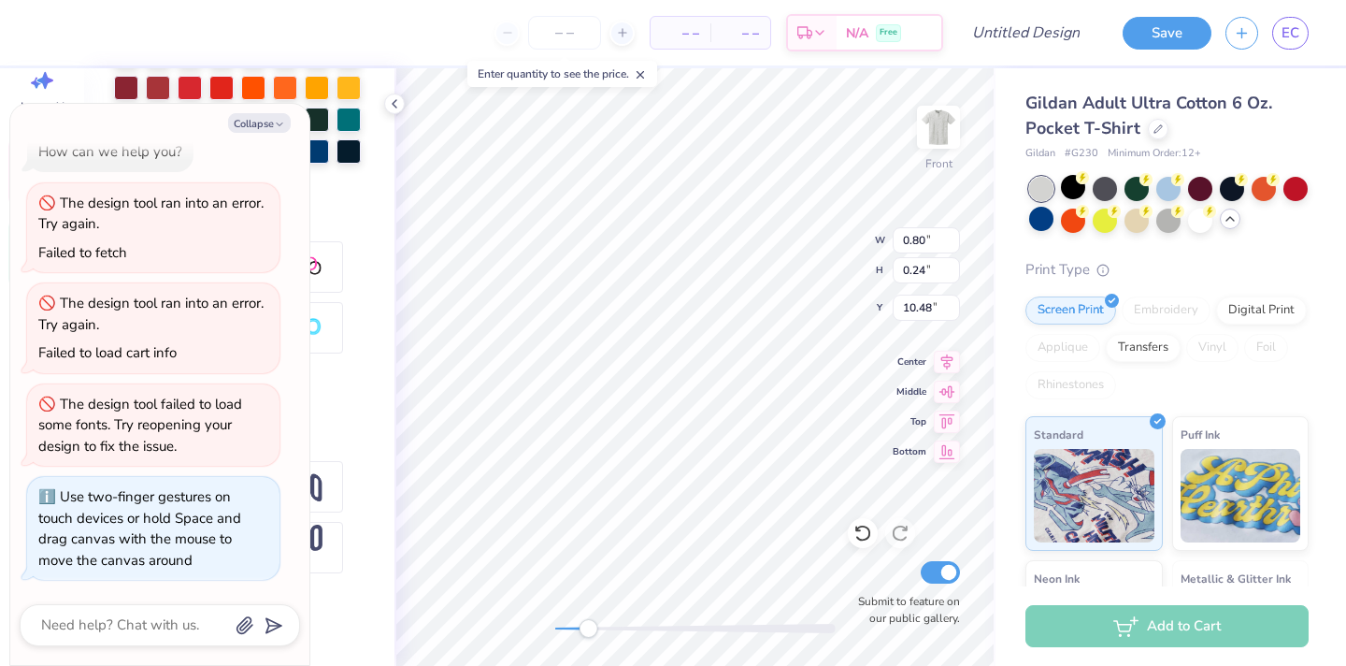
type textarea "x"
type textarea "CHI"
type textarea "x"
type textarea "CHI O"
type textarea "x"
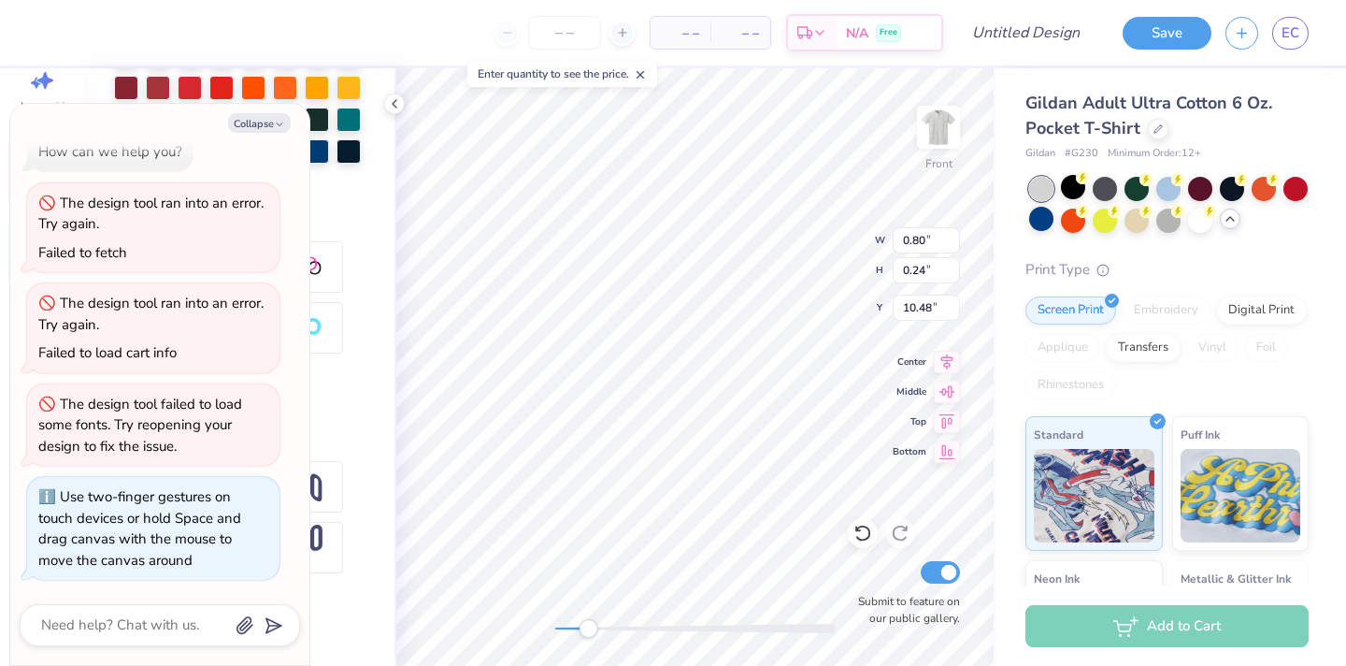
scroll to position [0, 0]
type textarea "CHI OM"
type textarea "x"
type textarea "CHI OME"
type textarea "x"
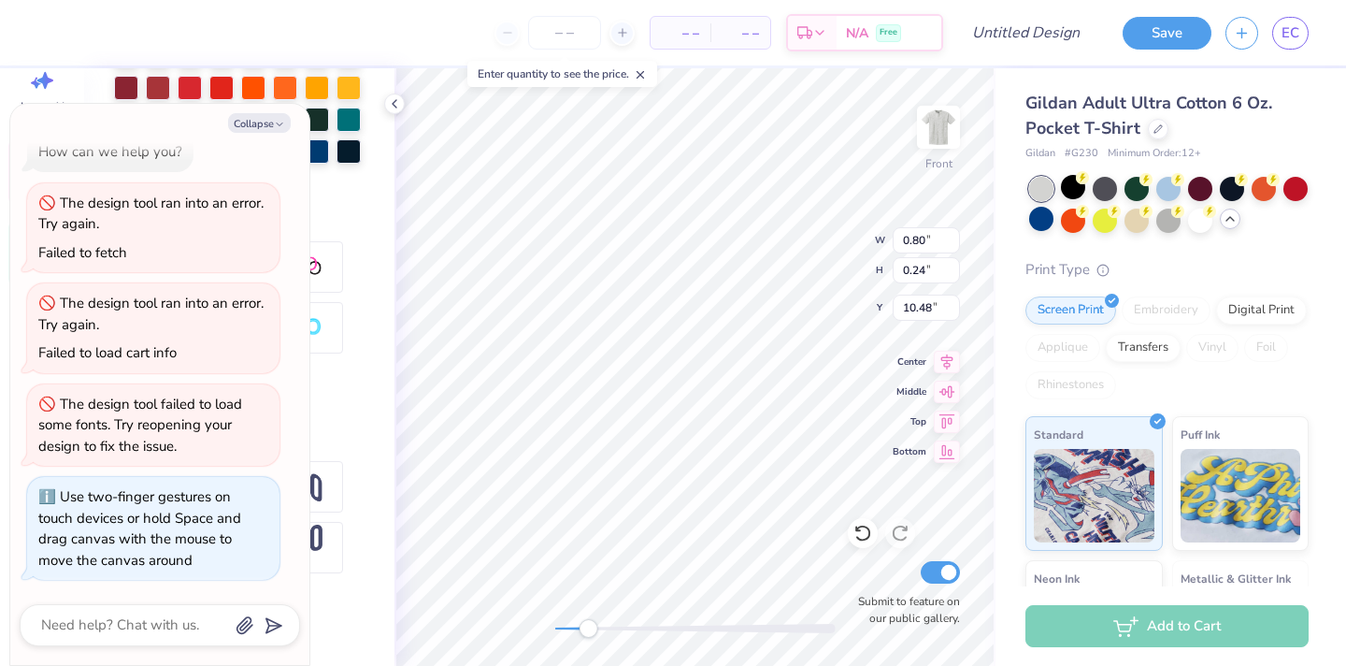
type textarea "[PERSON_NAME]"
type textarea "x"
type textarea "CHI OMEGA"
type textarea "x"
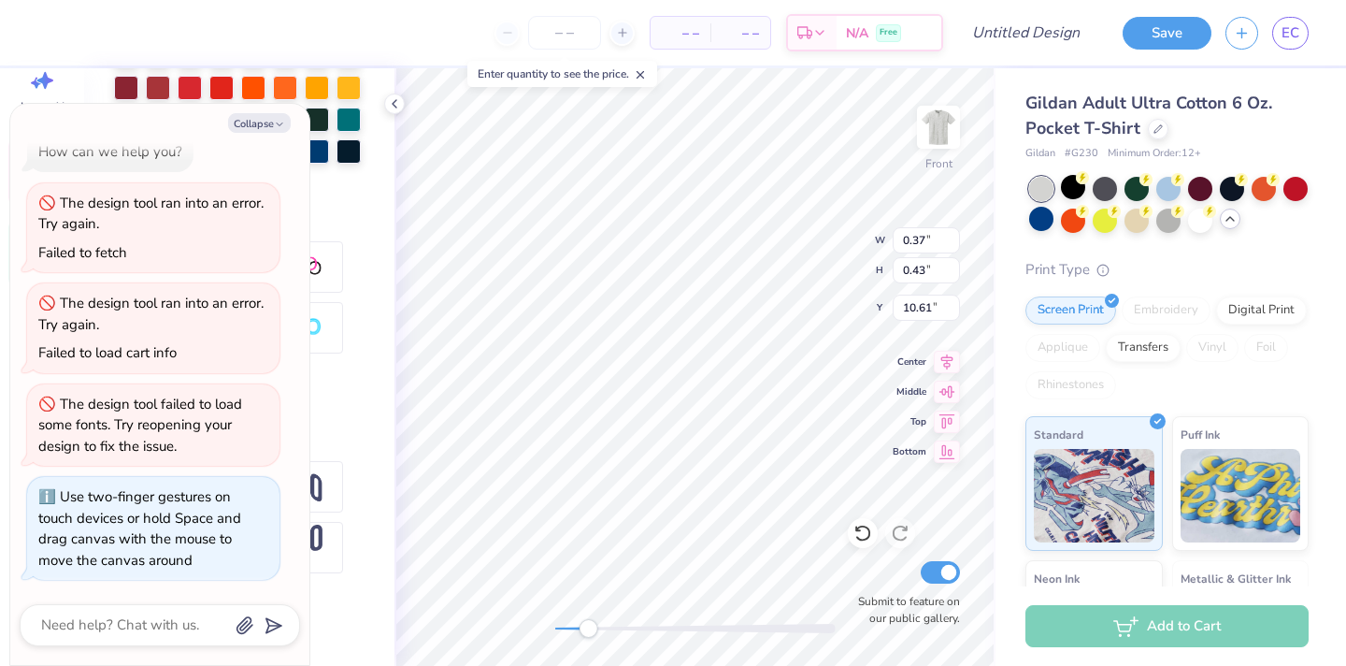
type textarea "x"
type input "3.49"
type input "5.07"
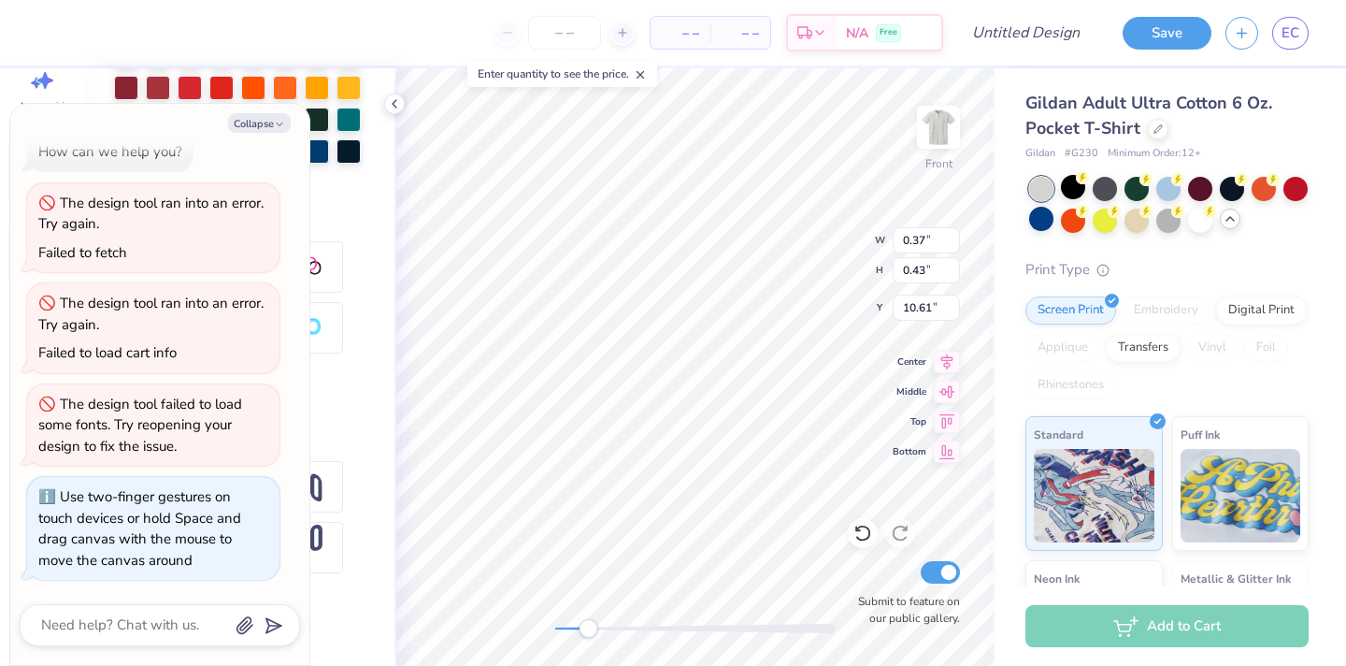
type input "9.10"
type textarea "x"
click at [575, 40] on input "number" at bounding box center [564, 33] width 73 height 34
type input "50"
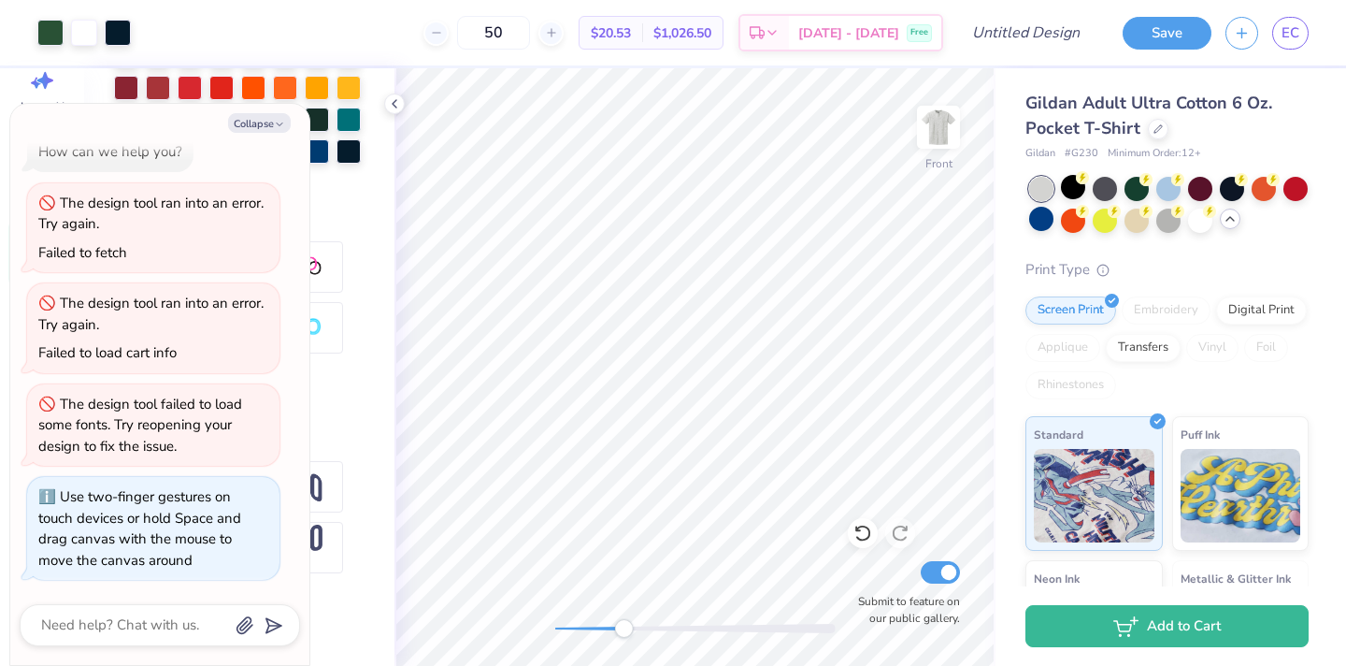
click at [620, 638] on div "Front Submit to feature on our public gallery." at bounding box center [695, 366] width 601 height 597
drag, startPoint x: 588, startPoint y: 628, endPoint x: 892, endPoint y: 274, distance: 466.8
click at [892, 274] on div "Front W 3.49 3.49 " H 5.07 5.07 " Y 9.05 9.05 " Center Middle Top Bottom Submit…" at bounding box center [695, 366] width 601 height 597
type textarea "x"
type textarea "ALPHA PH"
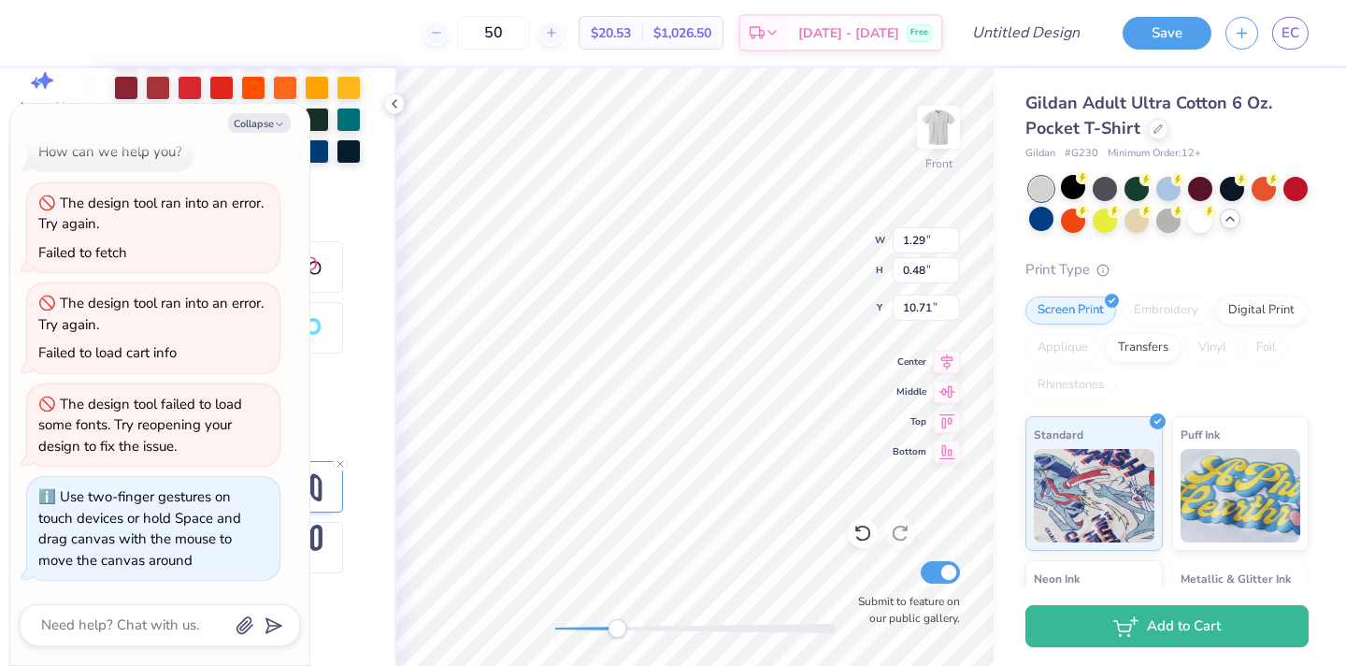
type textarea "x"
type textarea "ALPHA"
type textarea "x"
type textarea "ALPHA"
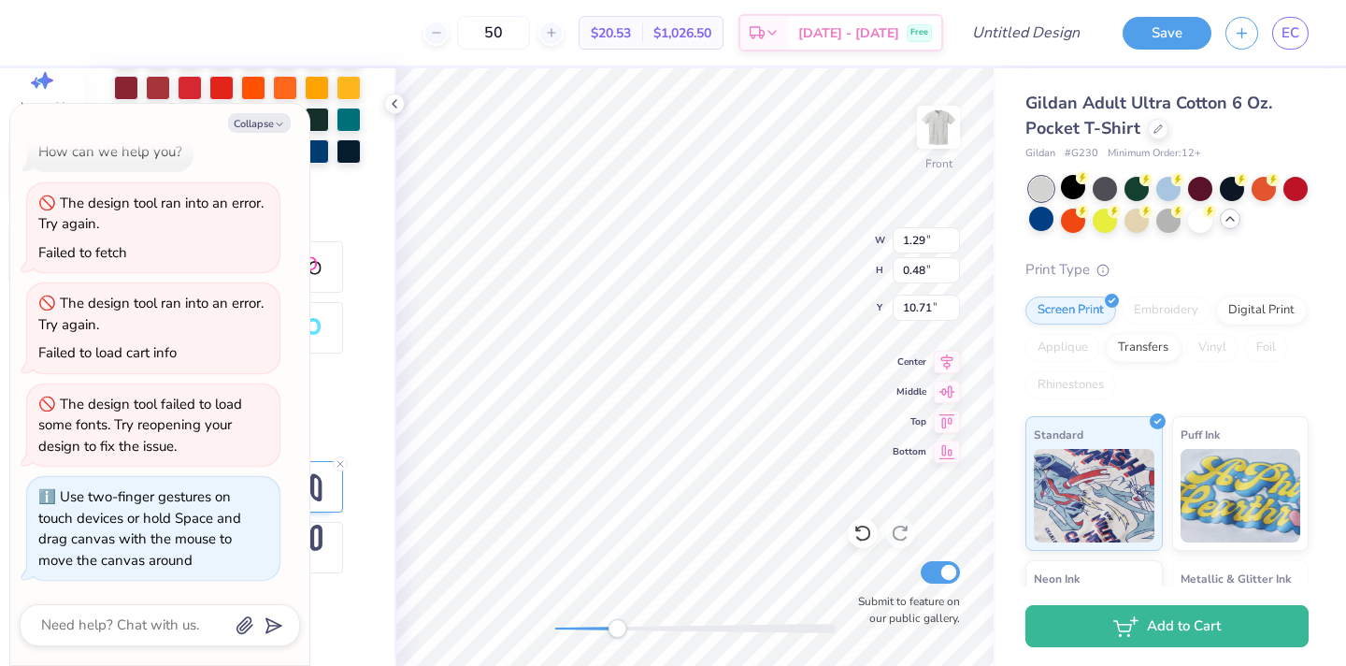
type textarea "x"
type textarea "ALPH"
type textarea "x"
type textarea "AL"
type textarea "x"
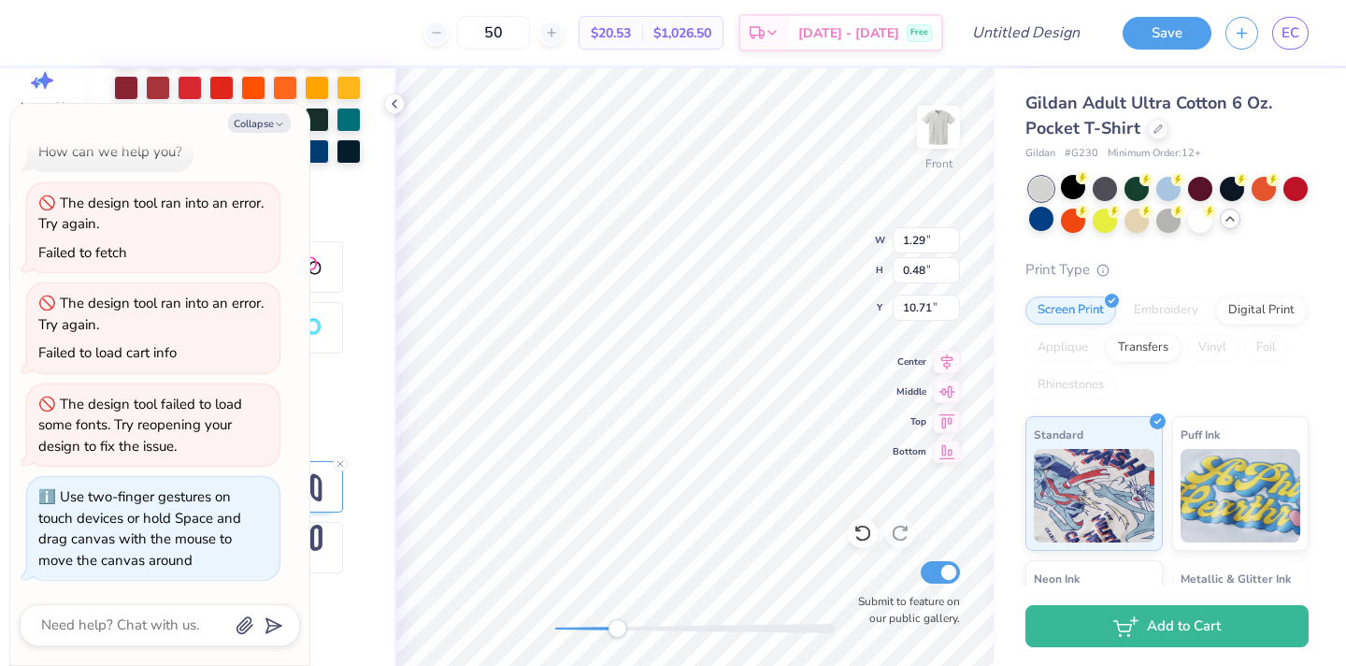
type textarea "A"
type textarea "x"
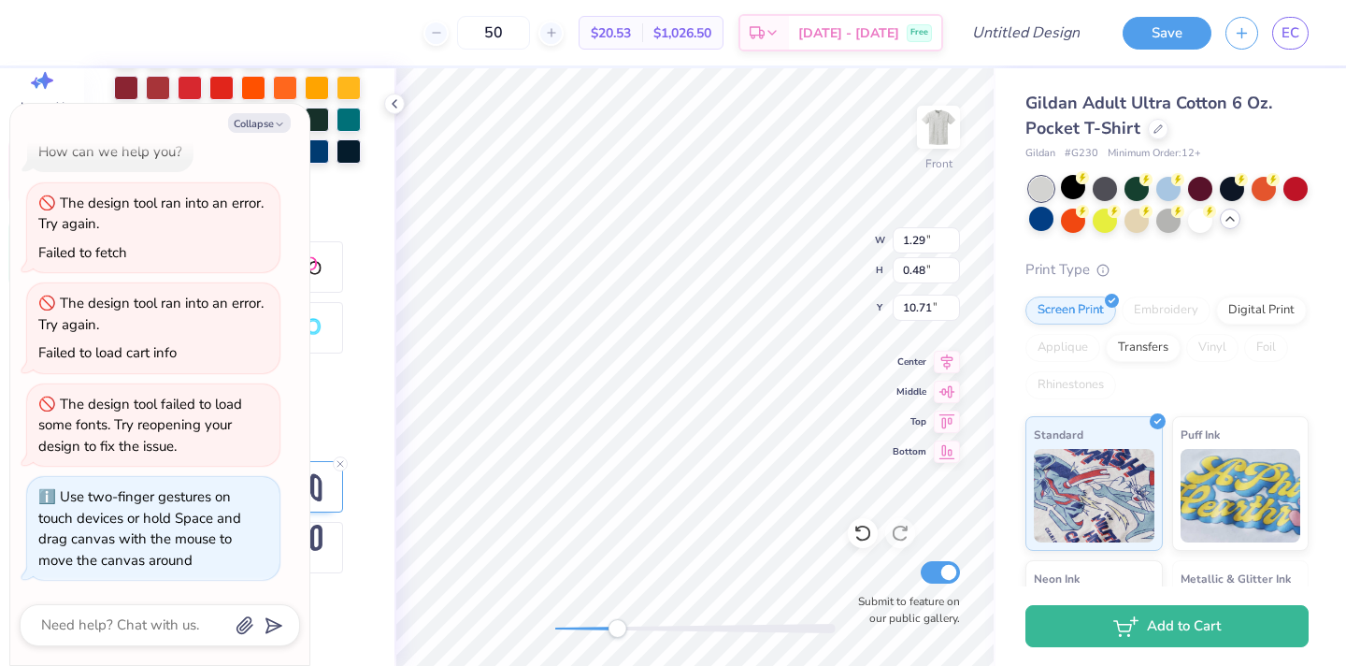
type textarea "x"
type textarea "CH"
type textarea "x"
type textarea "CHI"
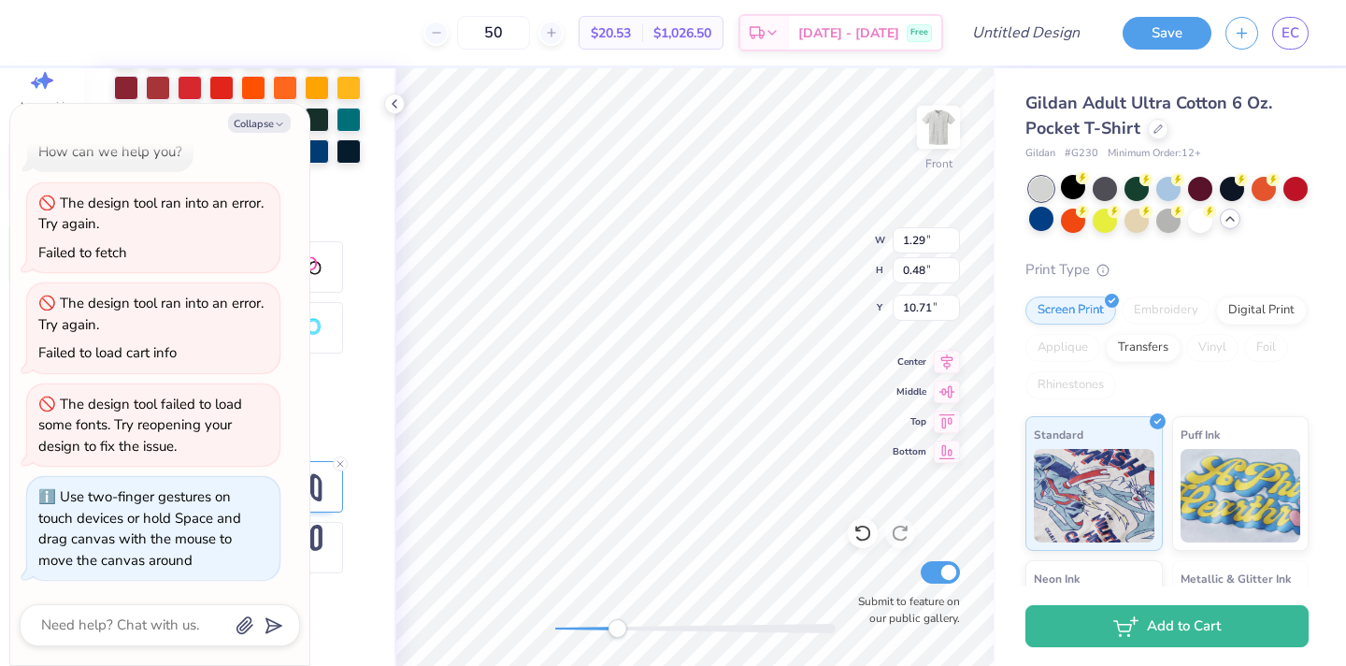
type textarea "x"
type textarea "CHI"
type textarea "x"
type textarea "CHI O"
type textarea "x"
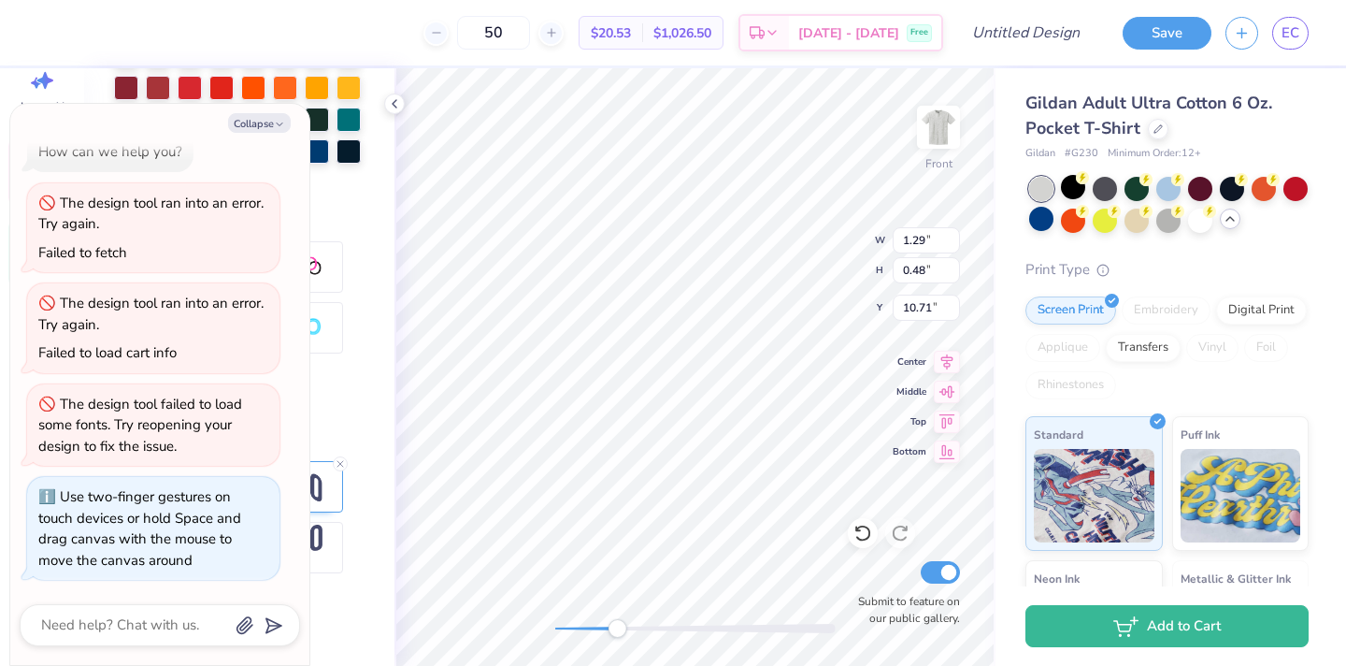
type textarea "CHI OM"
type textarea "x"
type textarea "CHI OME"
type textarea "x"
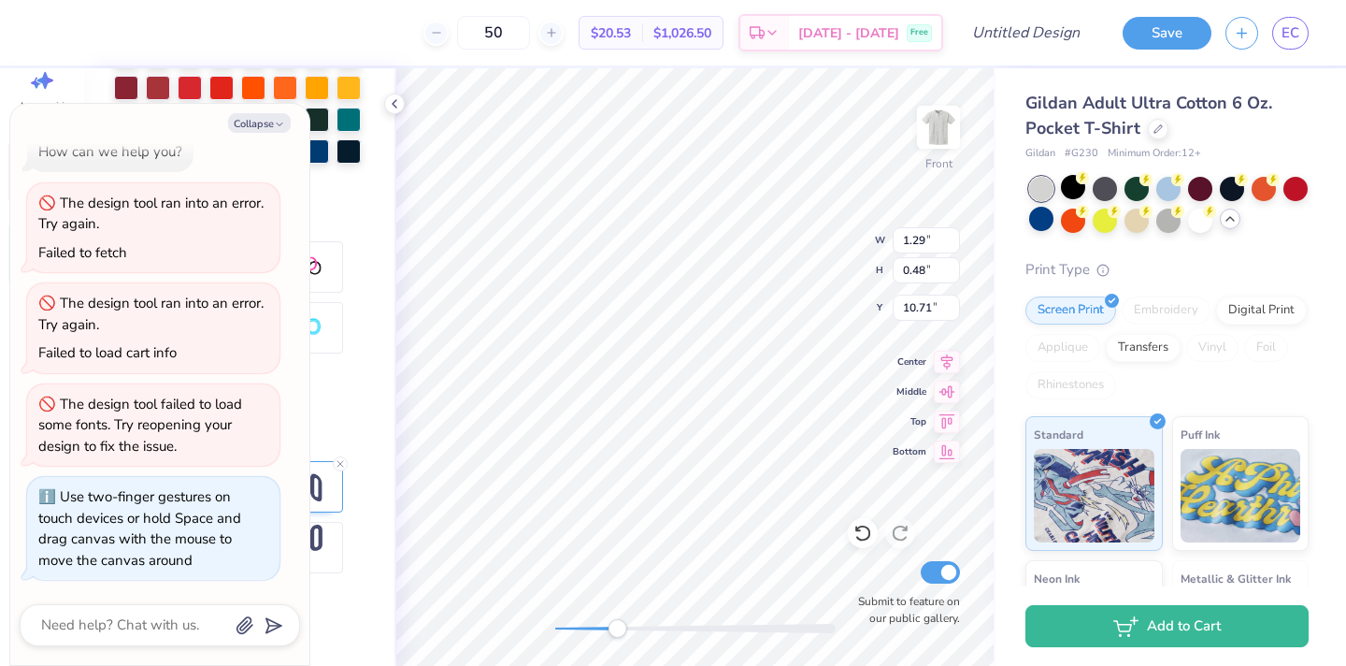
type textarea "[PERSON_NAME]"
type textarea "x"
type textarea "CHI OMEGA"
click at [381, 269] on div "Personalized Names Personalized Numbers Text Tool Add Font Font Switch to Greek…" at bounding box center [239, 366] width 310 height 597
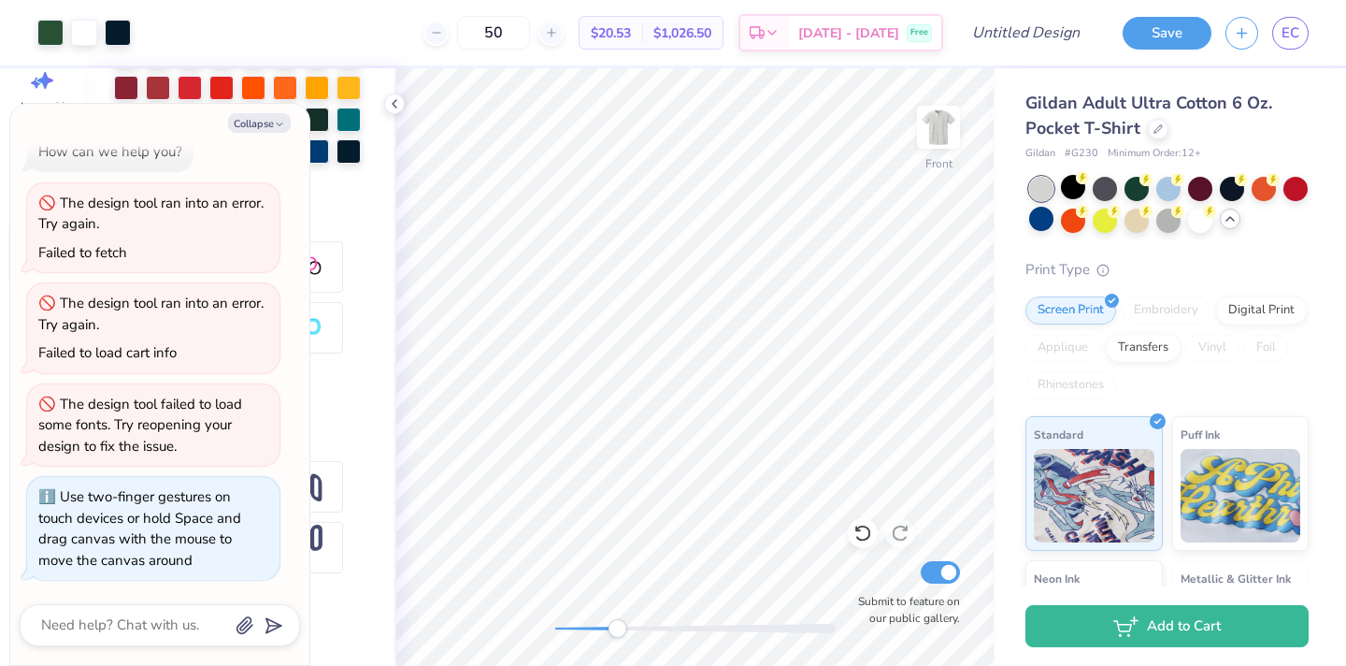
type textarea "x"
type textarea "7"
type textarea "x"
type textarea "9"
type textarea "x"
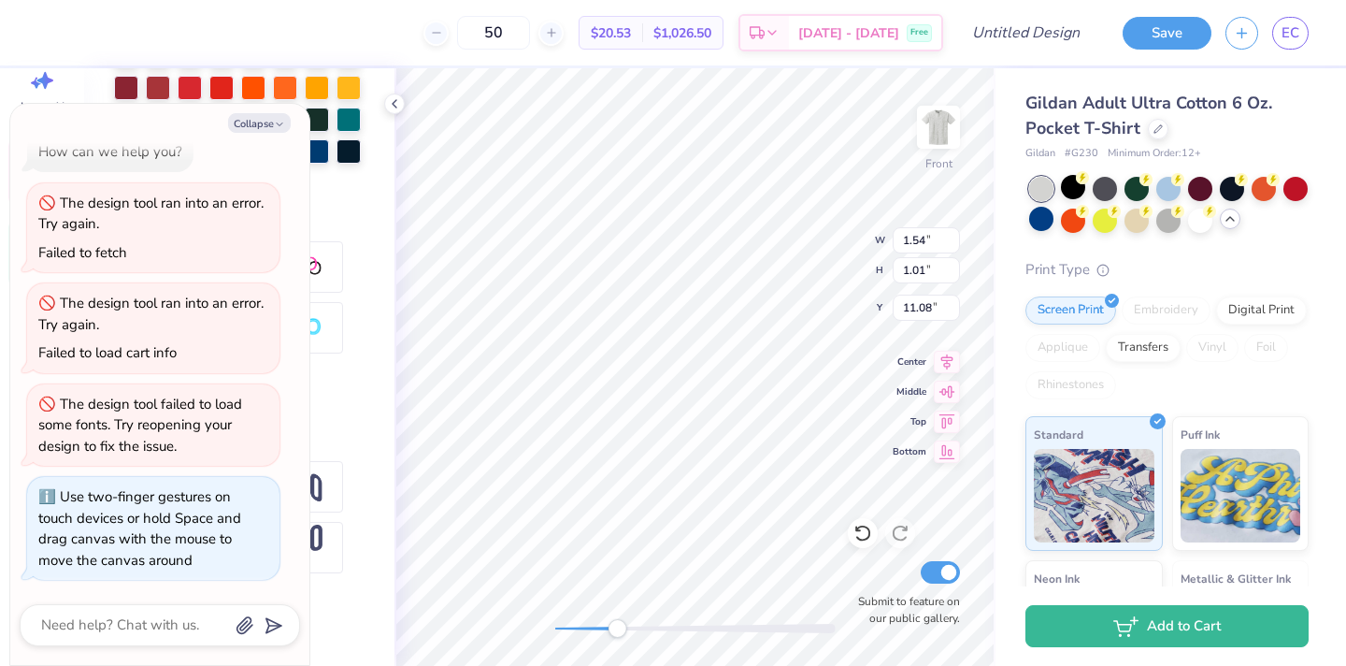
type textarea "96"
type textarea "x"
type textarea "9"
type textarea "x"
type textarea "95"
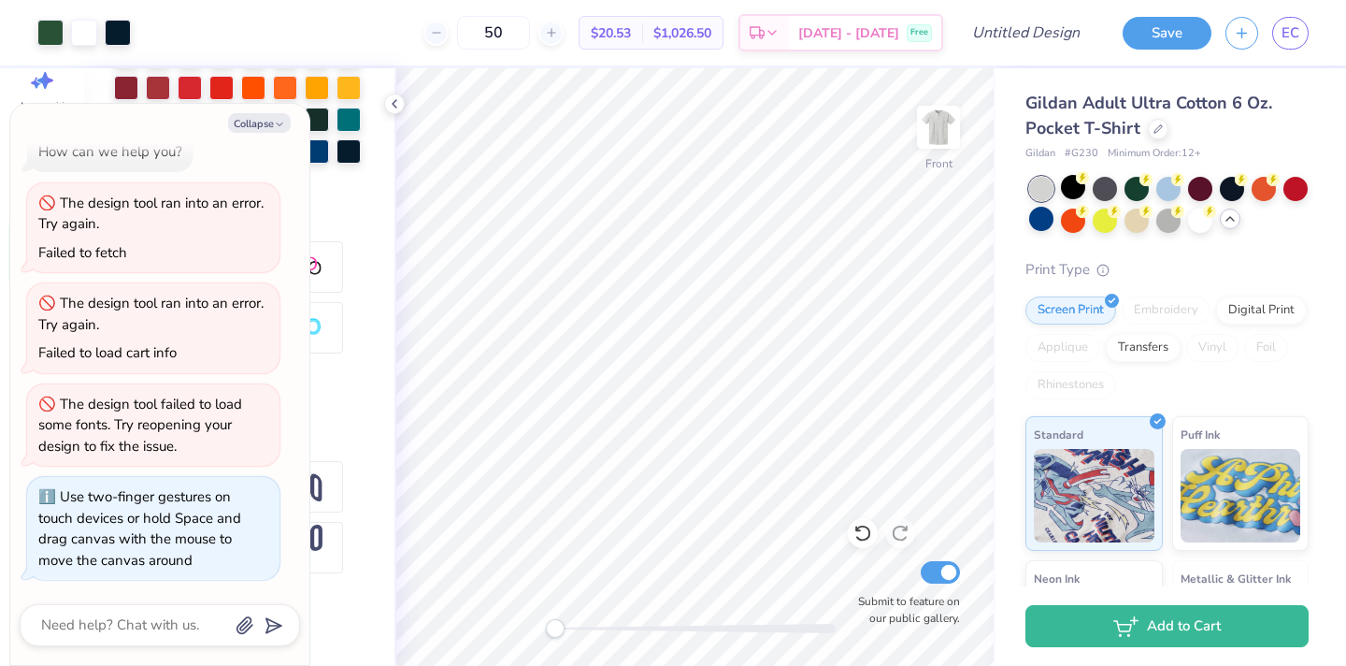
click at [540, 620] on div "Front Submit to feature on our public gallery." at bounding box center [695, 366] width 601 height 597
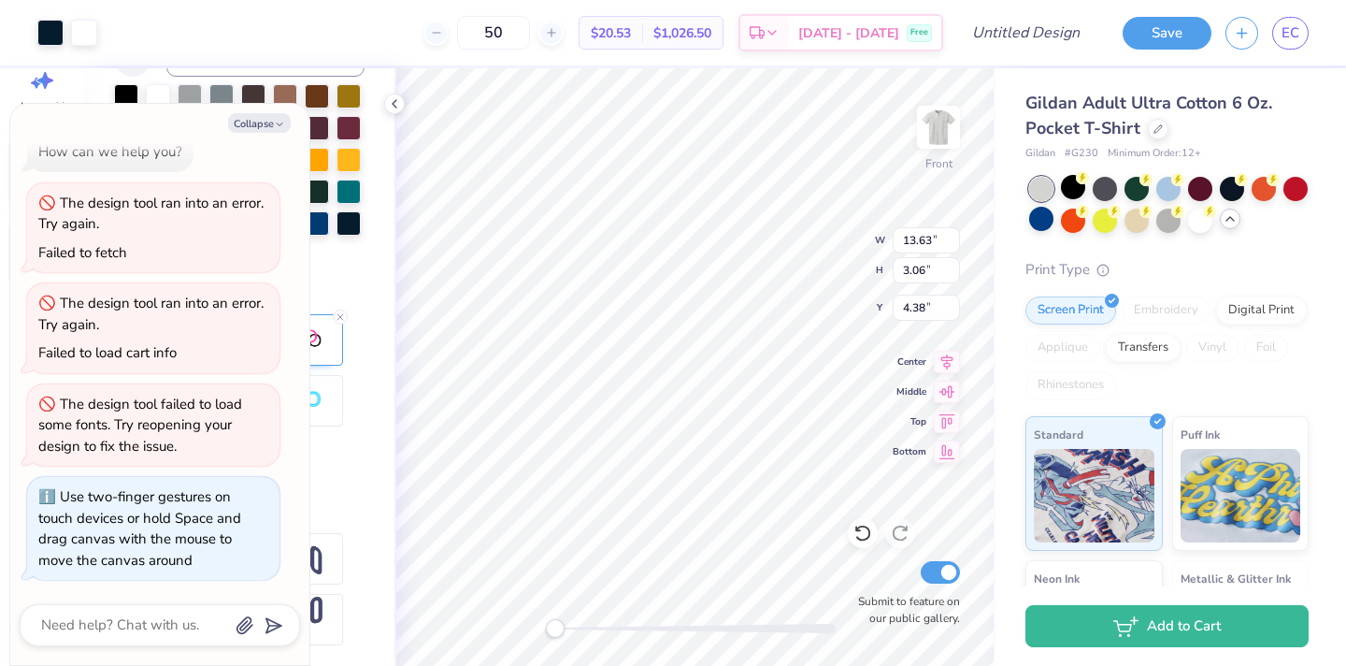
scroll to position [568, 0]
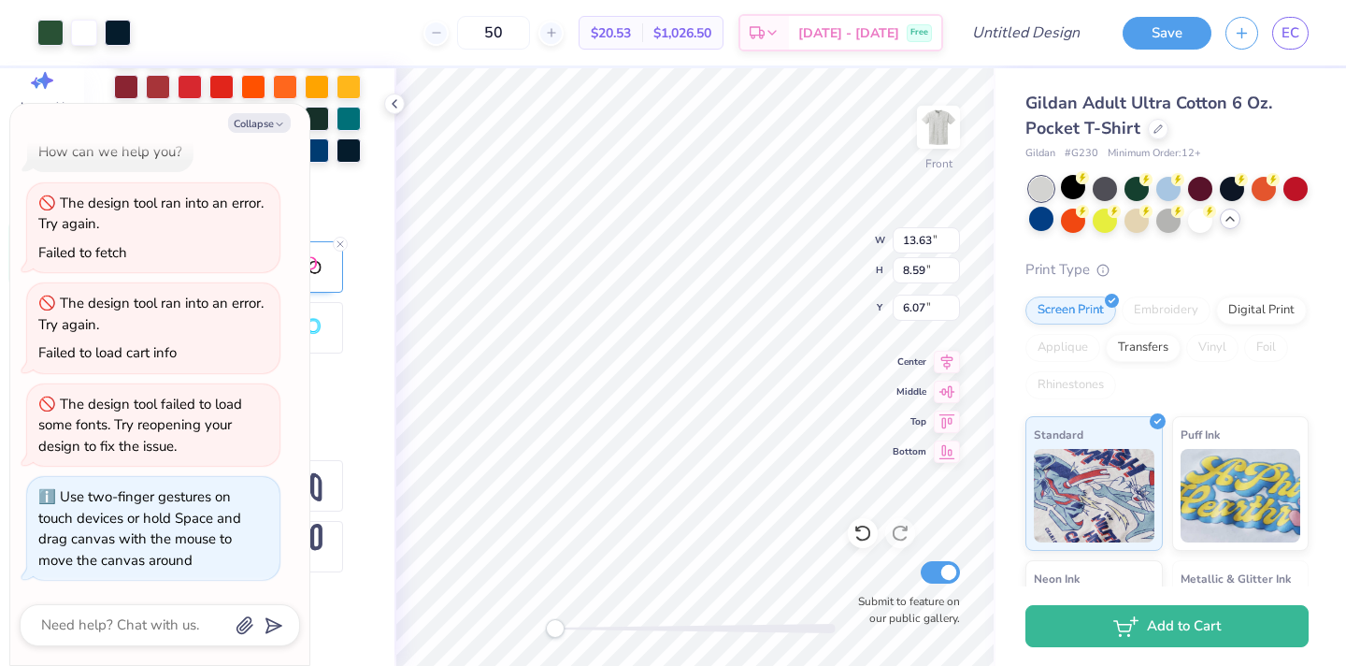
type textarea "x"
type input "4.28"
type textarea "x"
type input "8.46"
type input "1.05"
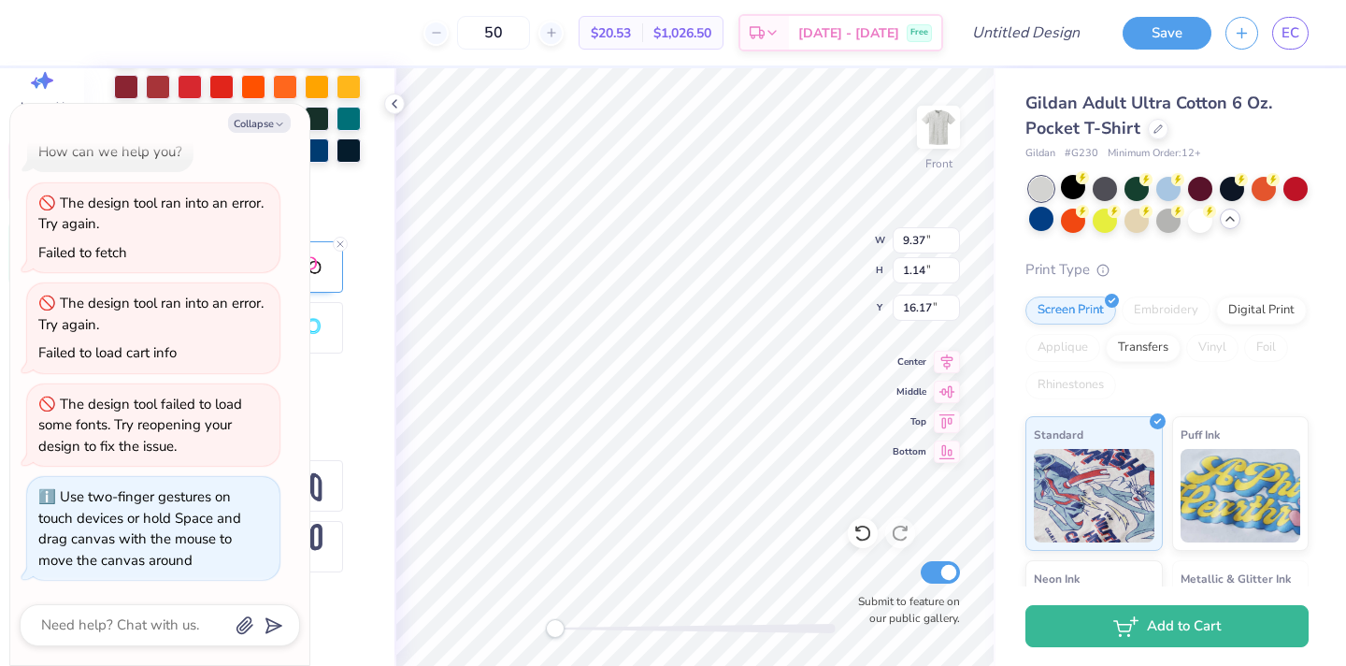
type input "15.00"
type textarea "x"
type input "9.37"
type input "1.14"
type input "16.17"
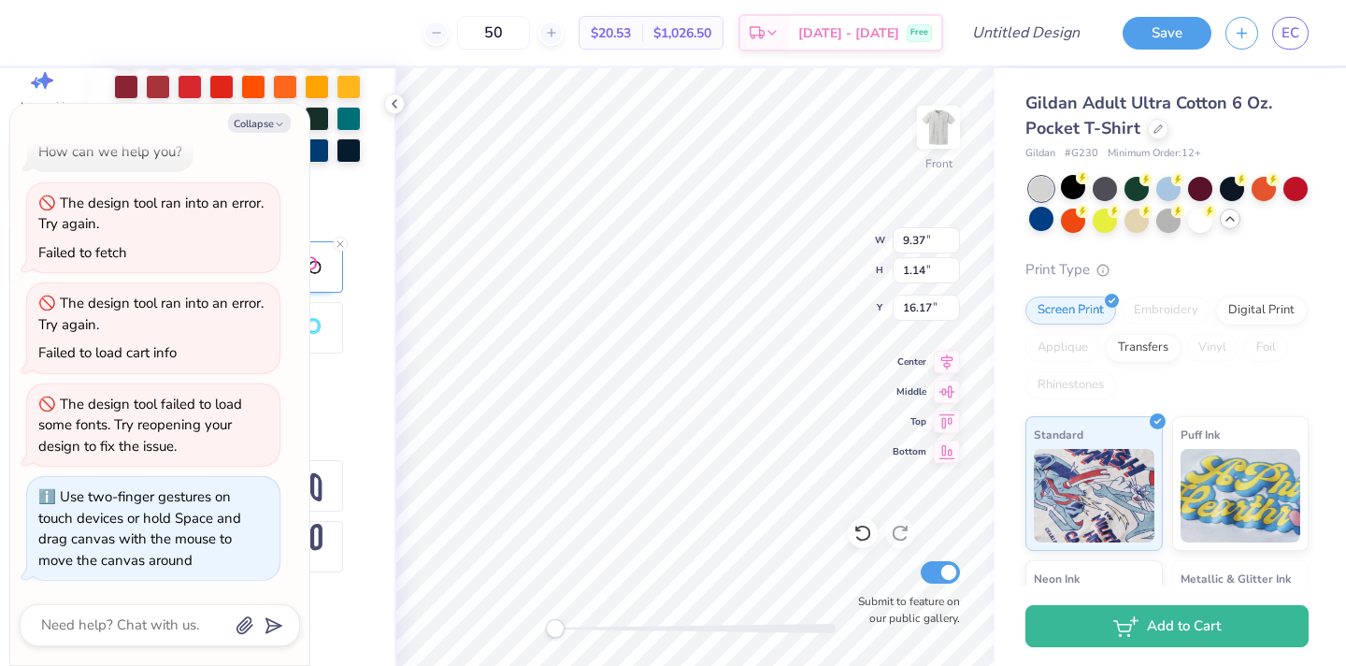
type textarea "x"
type textarea "AP"
type textarea "x"
type textarea "APp"
type textarea "x"
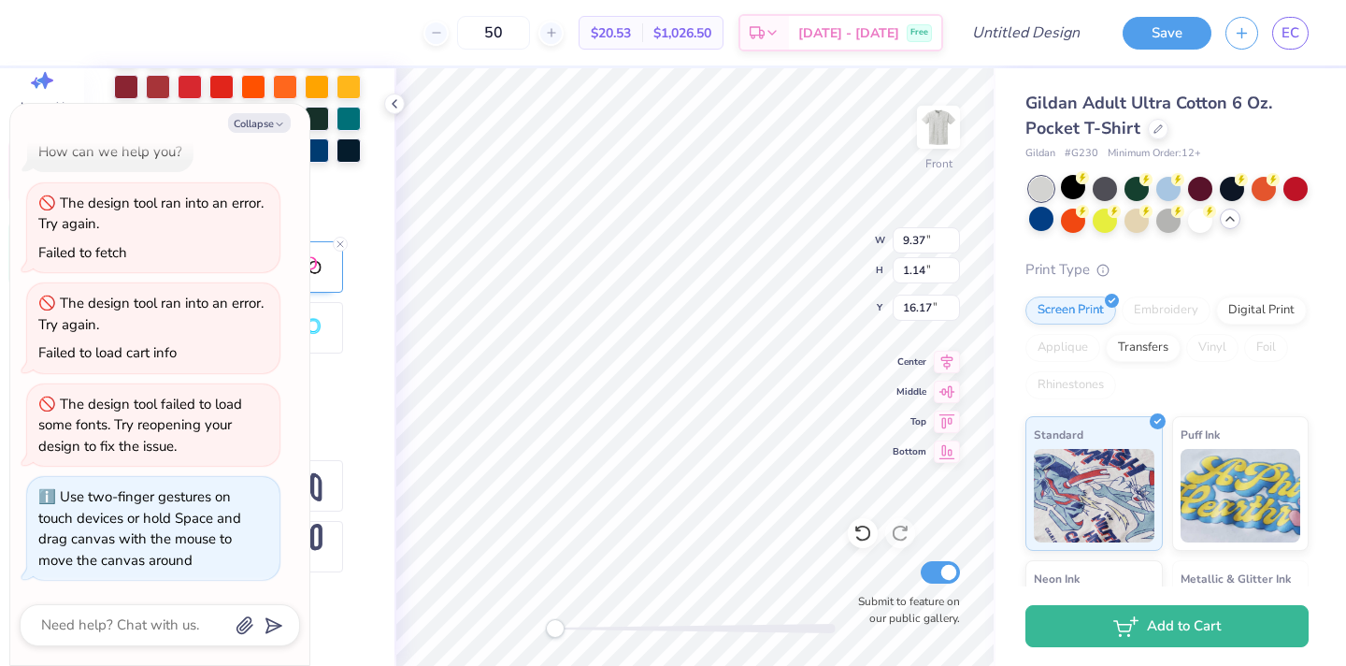
type textarea "AP"
type textarea "x"
type textarea "A"
type textarea "x"
type textarea "Ap"
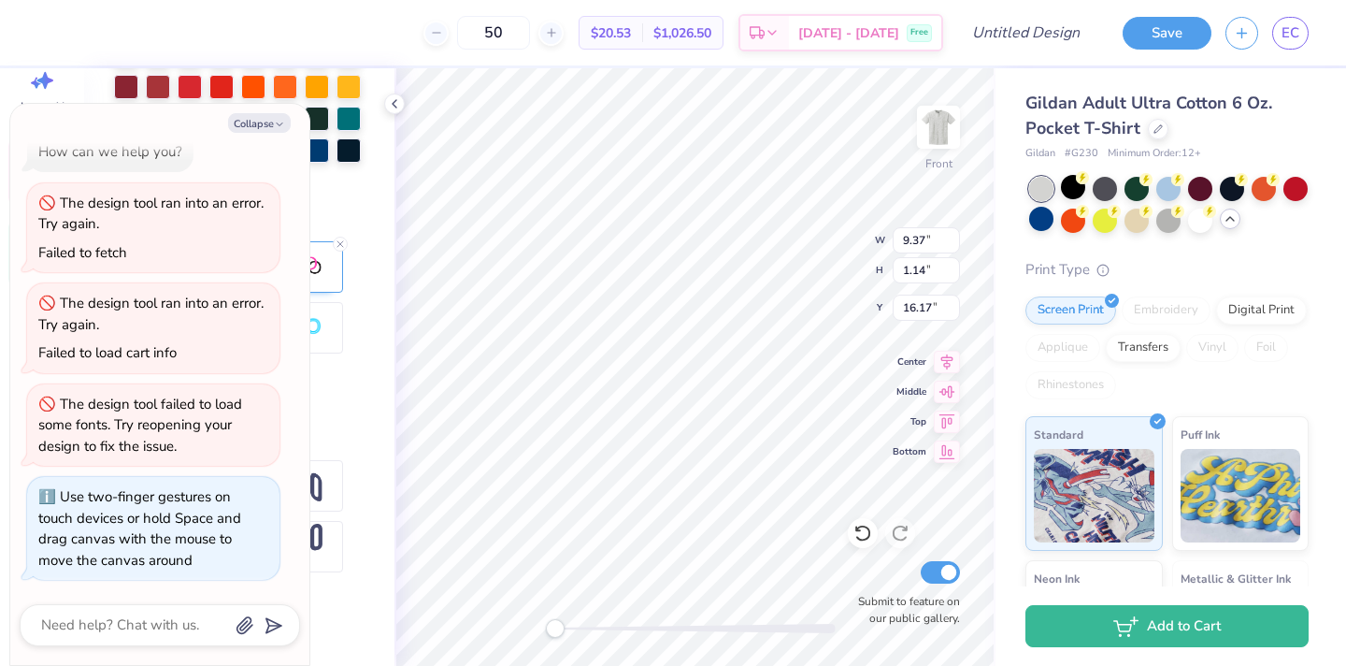
type textarea "x"
type textarea "App"
type textarea "x"
type textarea "Appal"
type textarea "x"
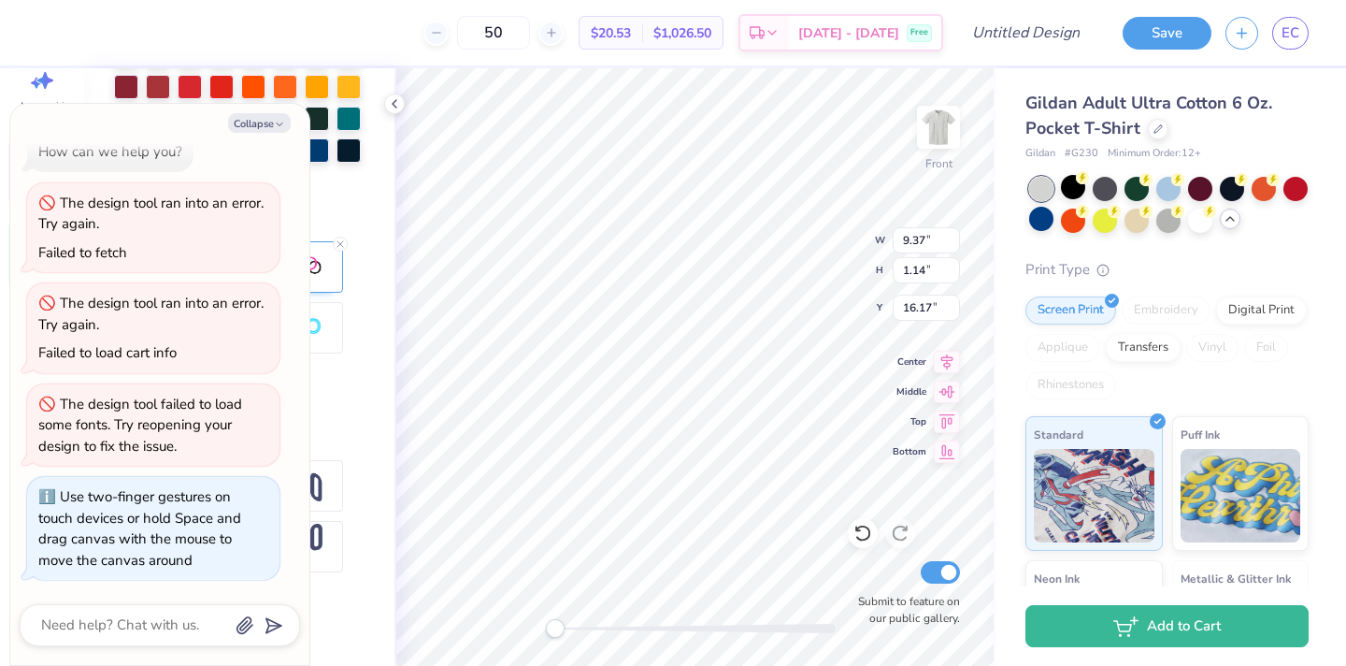
scroll to position [0, 0]
type textarea "[PERSON_NAME]"
type textarea "x"
type textarea "Appalach"
type textarea "x"
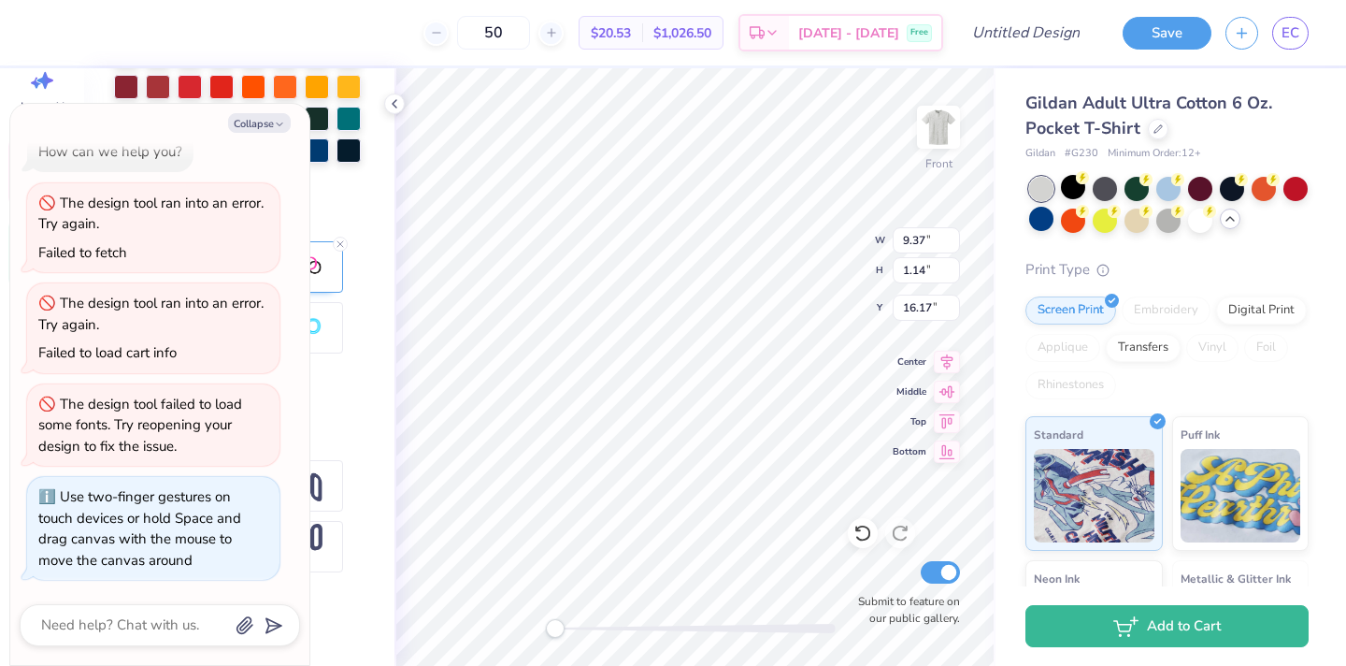
type textarea "Appalachi"
type textarea "x"
type textarea "Appalachian"
type textarea "x"
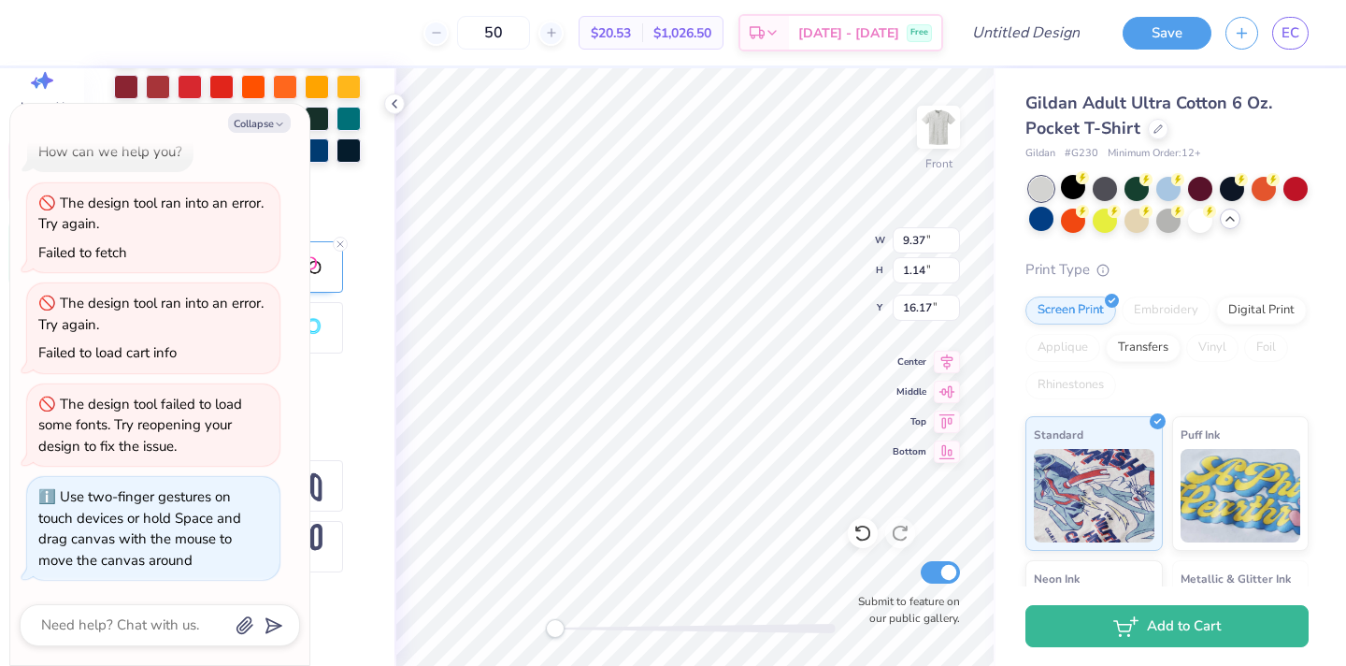
type textarea "Appalachian"
type textarea "x"
type textarea "Appalachian S"
type textarea "x"
type textarea "Appalachian Sta"
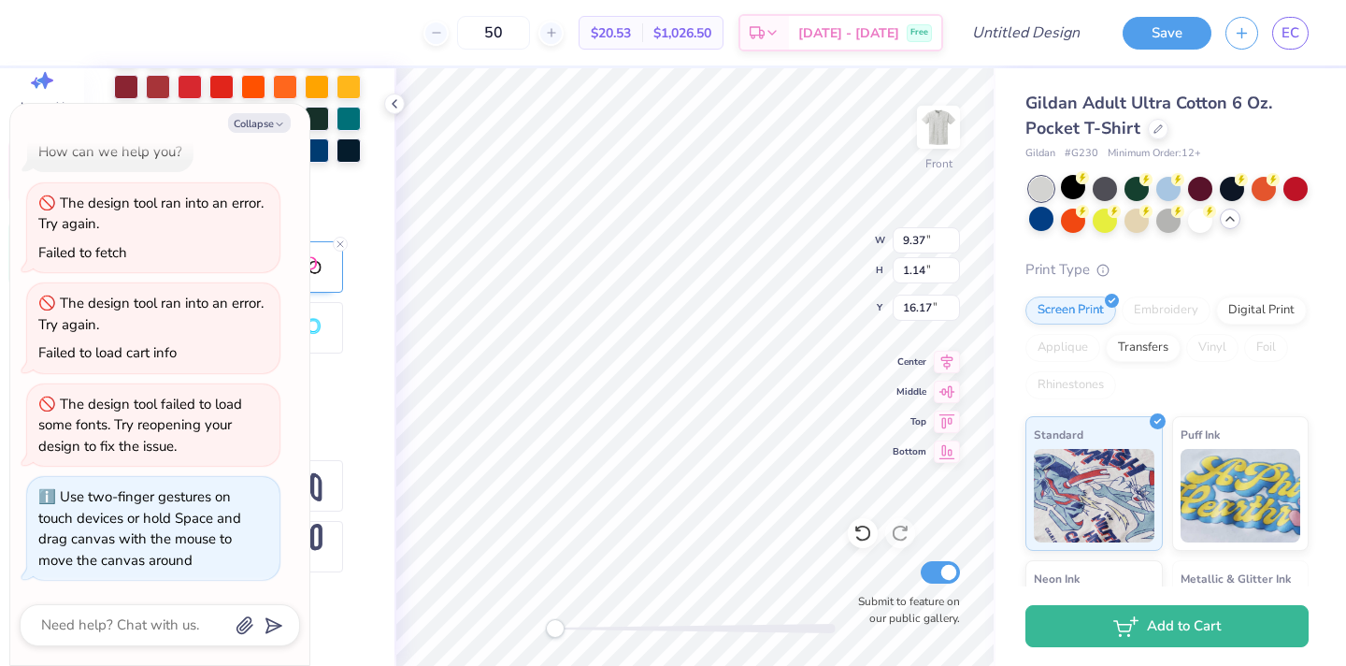
type textarea "x"
type textarea "Appalachian State"
type textarea "x"
type textarea "Appalachian State"
type textarea "x"
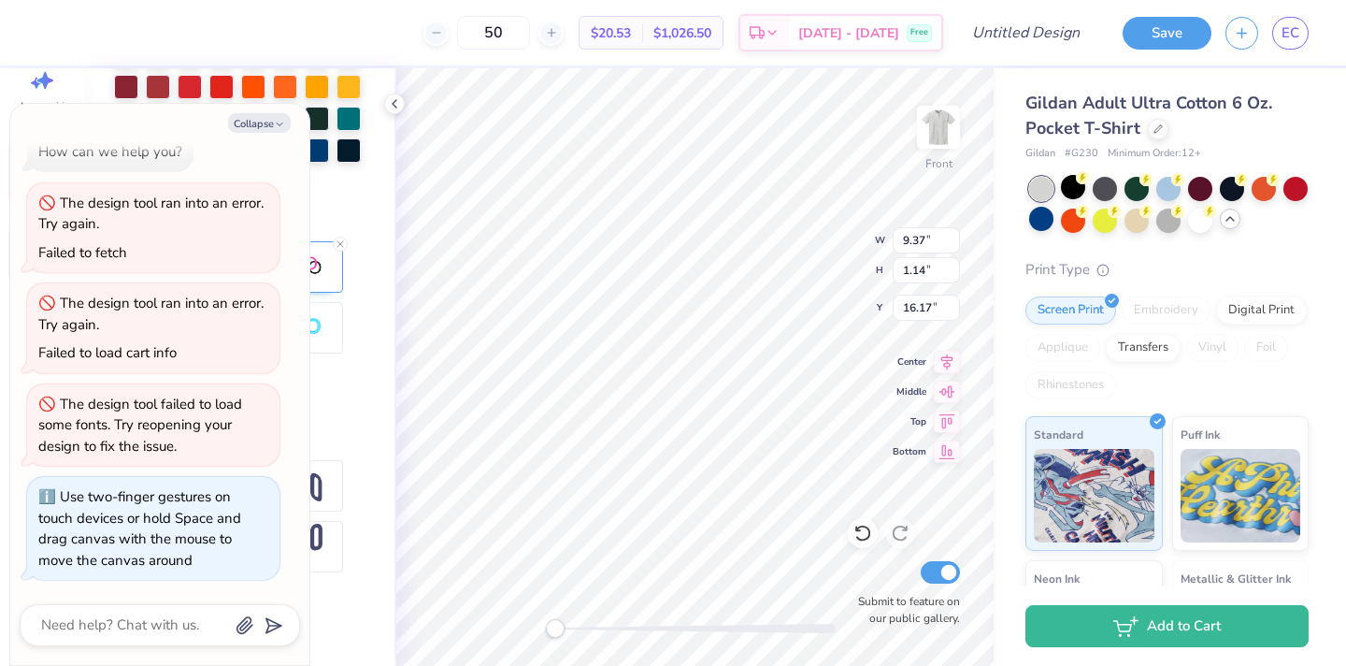
type textarea "Appalachian State U"
type textarea "x"
type textarea "Appalachian State UN"
type textarea "x"
type textarea "Appalachian State UNi"
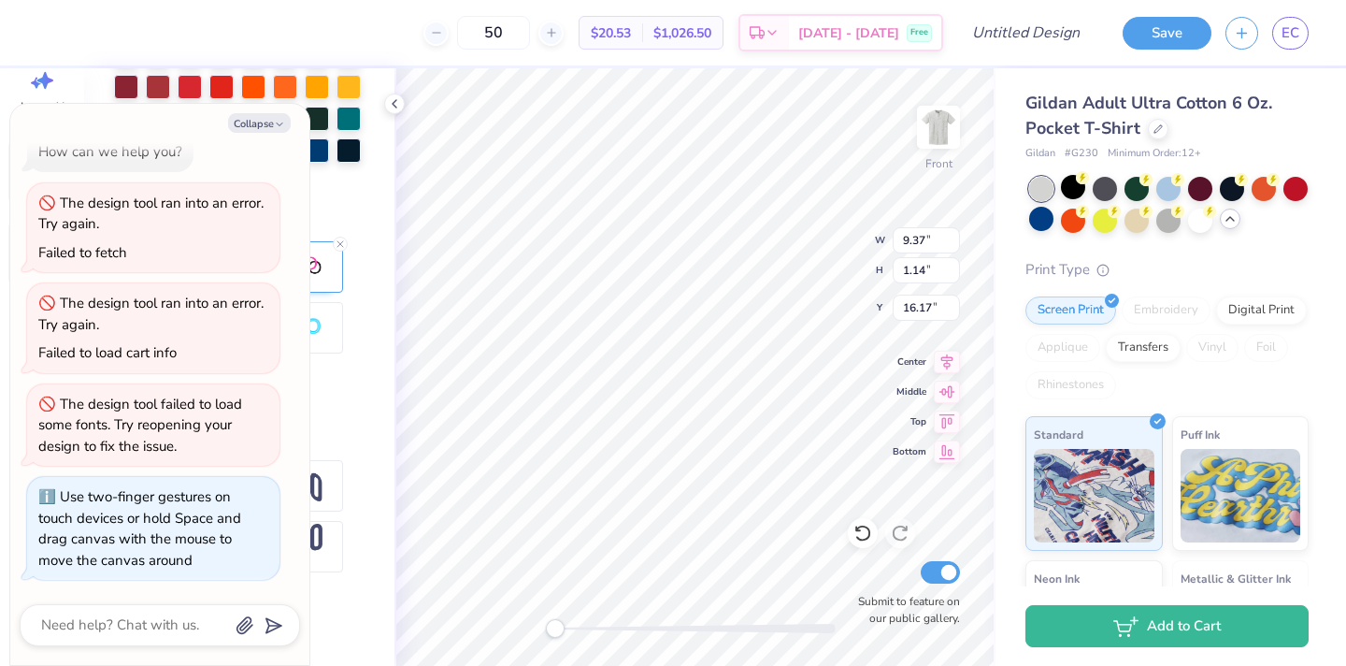
type textarea "x"
type textarea "Appalachian State UNi"
type textarea "x"
type textarea "Appalachian State UN"
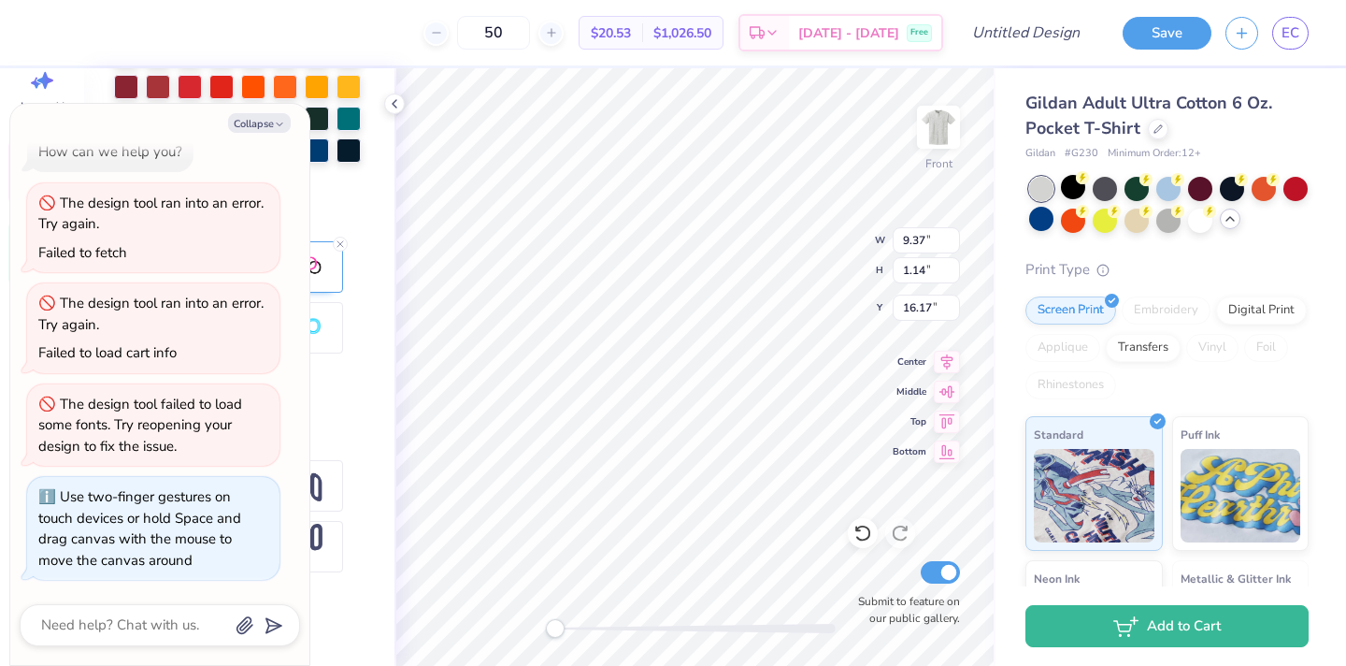
type textarea "x"
type textarea "Appalachian State U"
type textarea "x"
type textarea "Appalachian State Un"
type textarea "x"
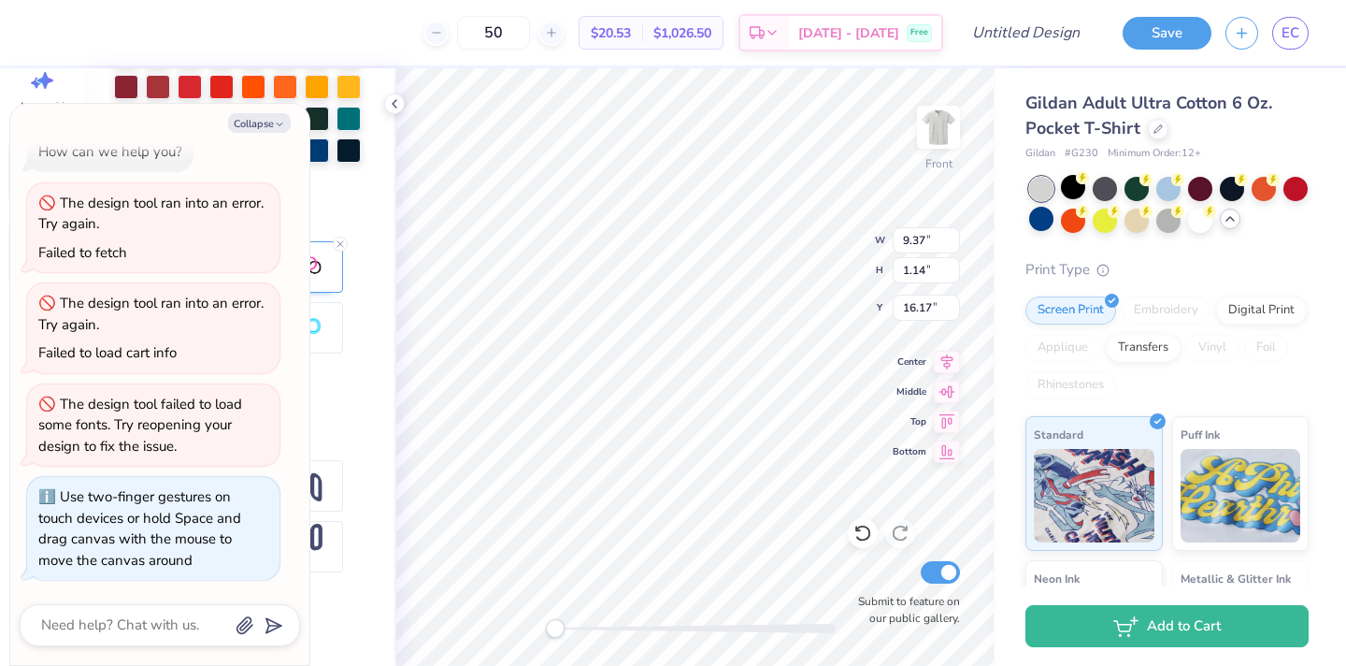
type textarea "Appalachian State Uni"
type textarea "x"
type textarea "Appalachian State Univ"
type textarea "x"
type textarea "Appalachian State Univer"
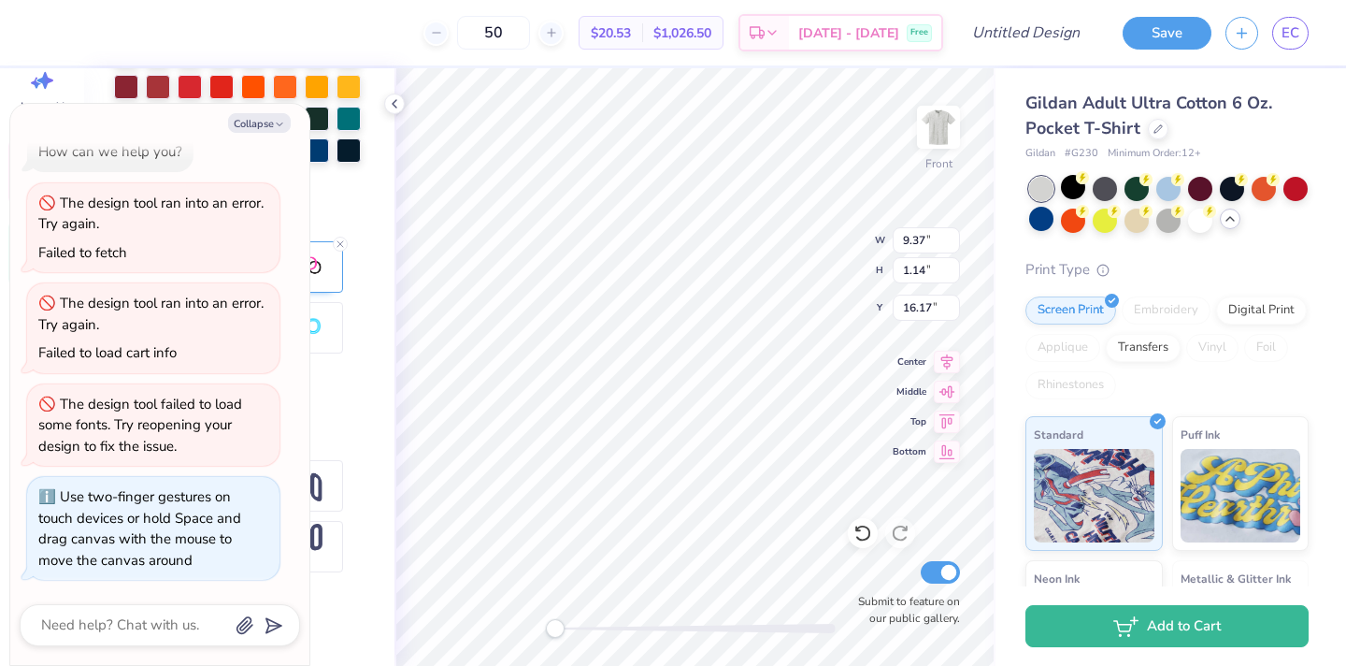
type textarea "x"
type textarea "Appalachian State Univers"
type textarea "x"
type textarea "Appalachian State Universit"
type textarea "x"
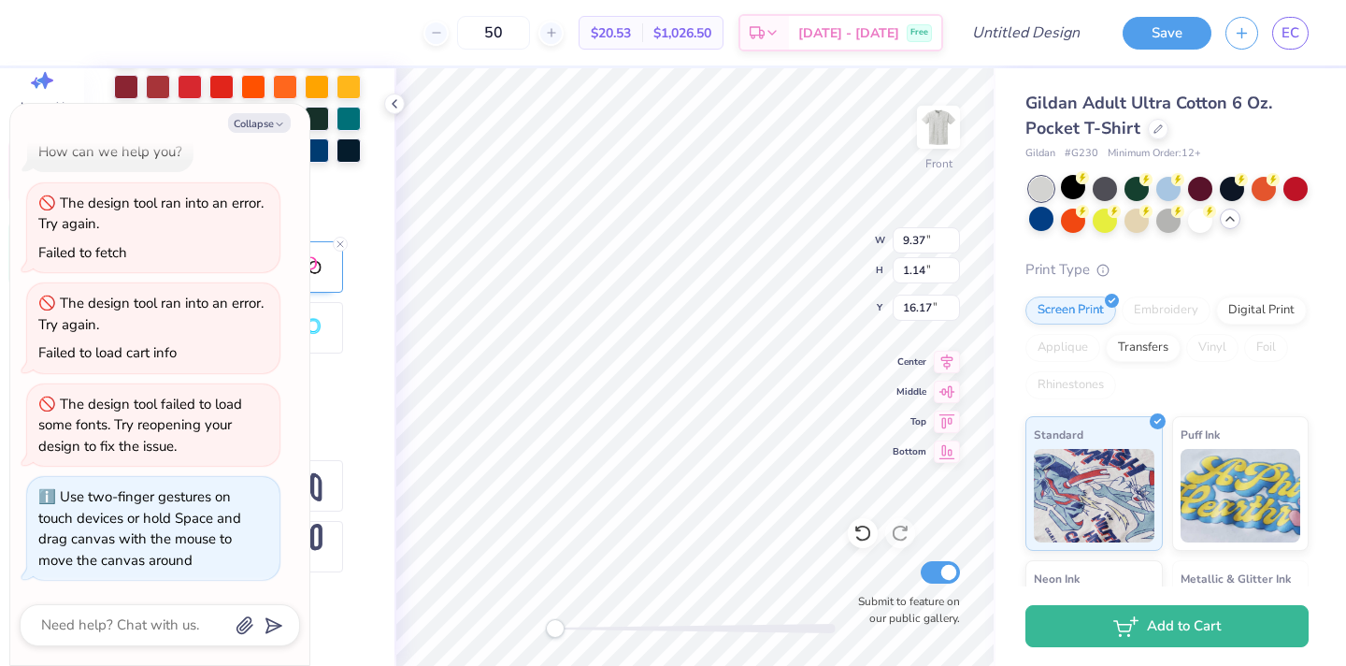
type textarea "[GEOGRAPHIC_DATA]"
type textarea "x"
type input "8.46"
type input "1.05"
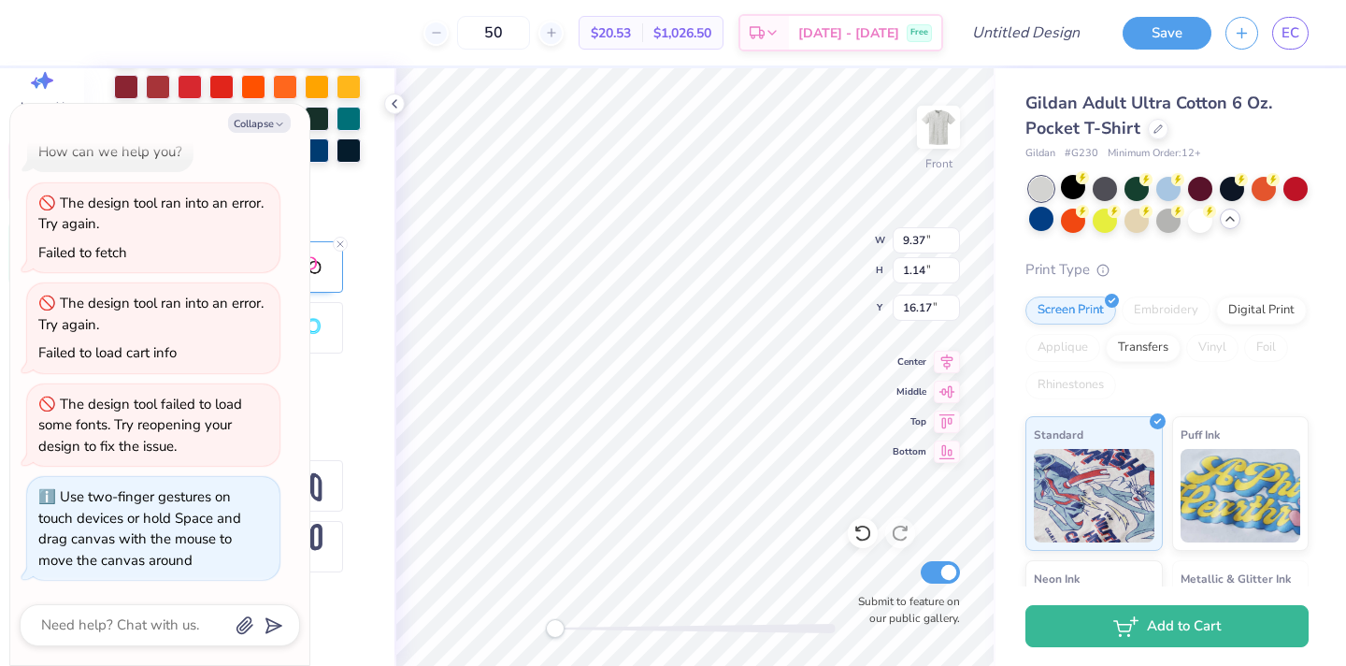
type input "15.00"
type textarea "x"
type textarea "P"
type textarea "x"
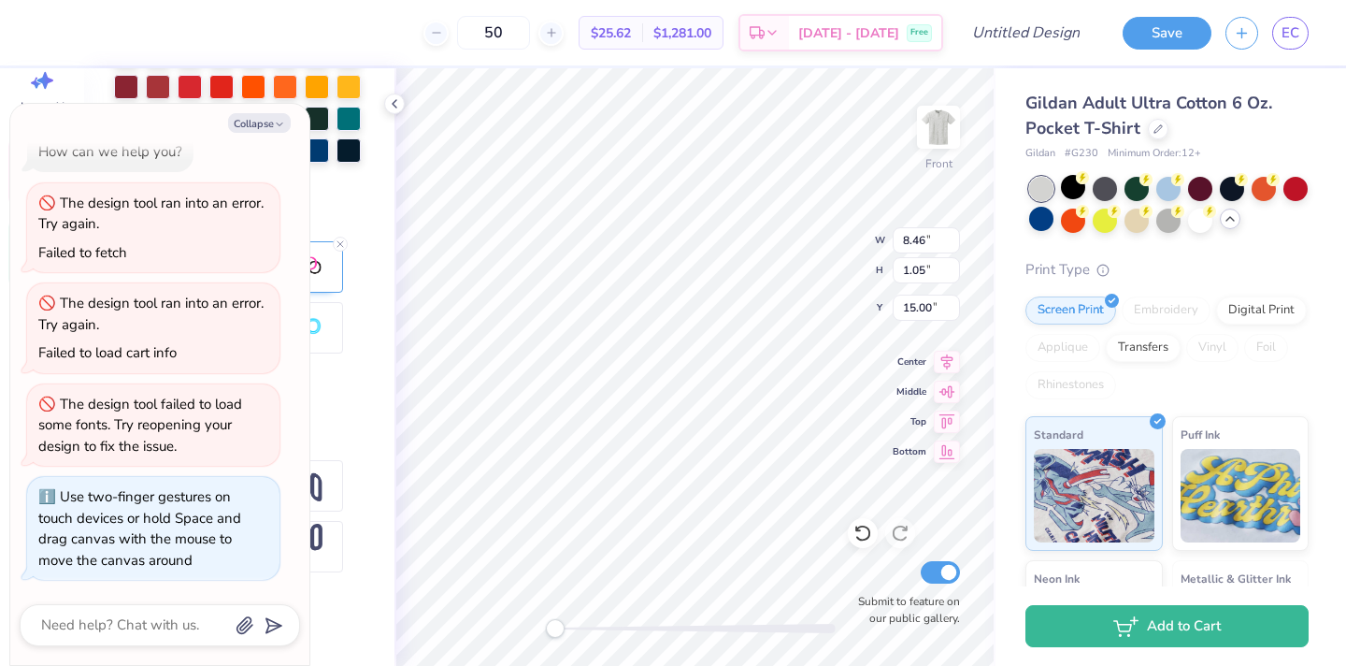
scroll to position [0, 0]
type textarea "Pi"
type textarea "x"
type textarea "Pi"
type textarea "x"
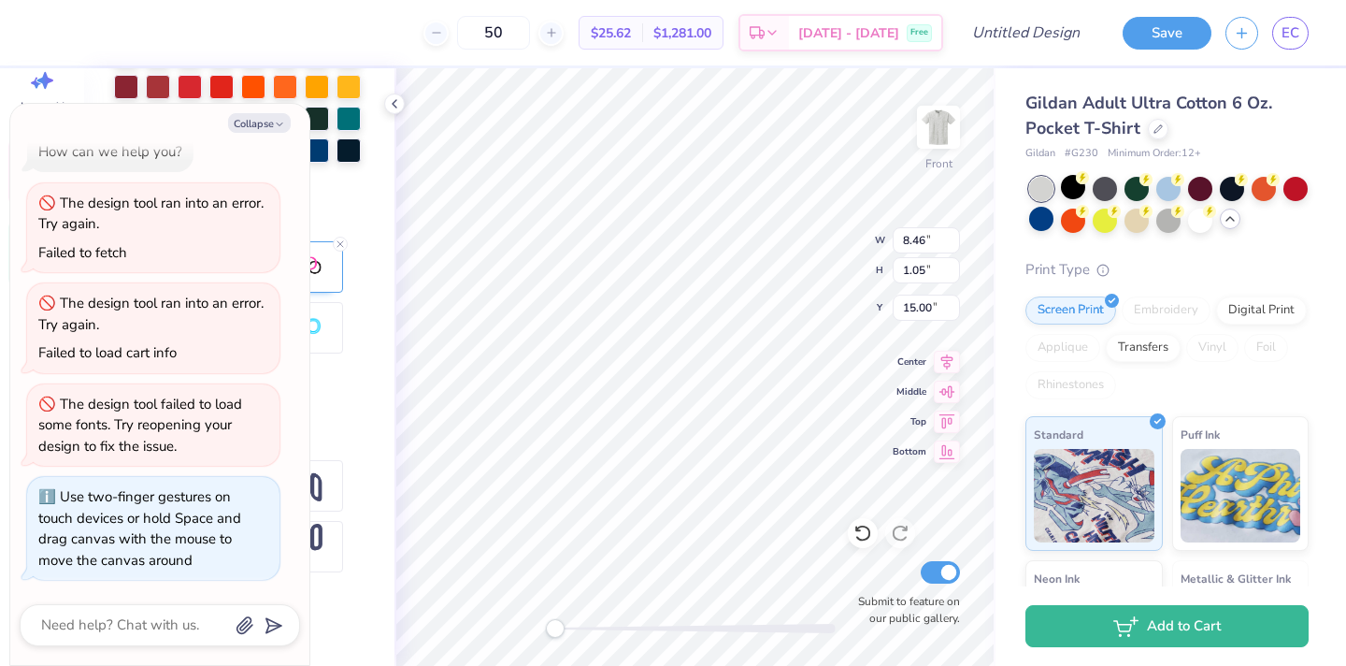
type textarea "Pi K"
type textarea "x"
type textarea "Pi Ka"
type textarea "x"
type textarea "Pi [PERSON_NAME]"
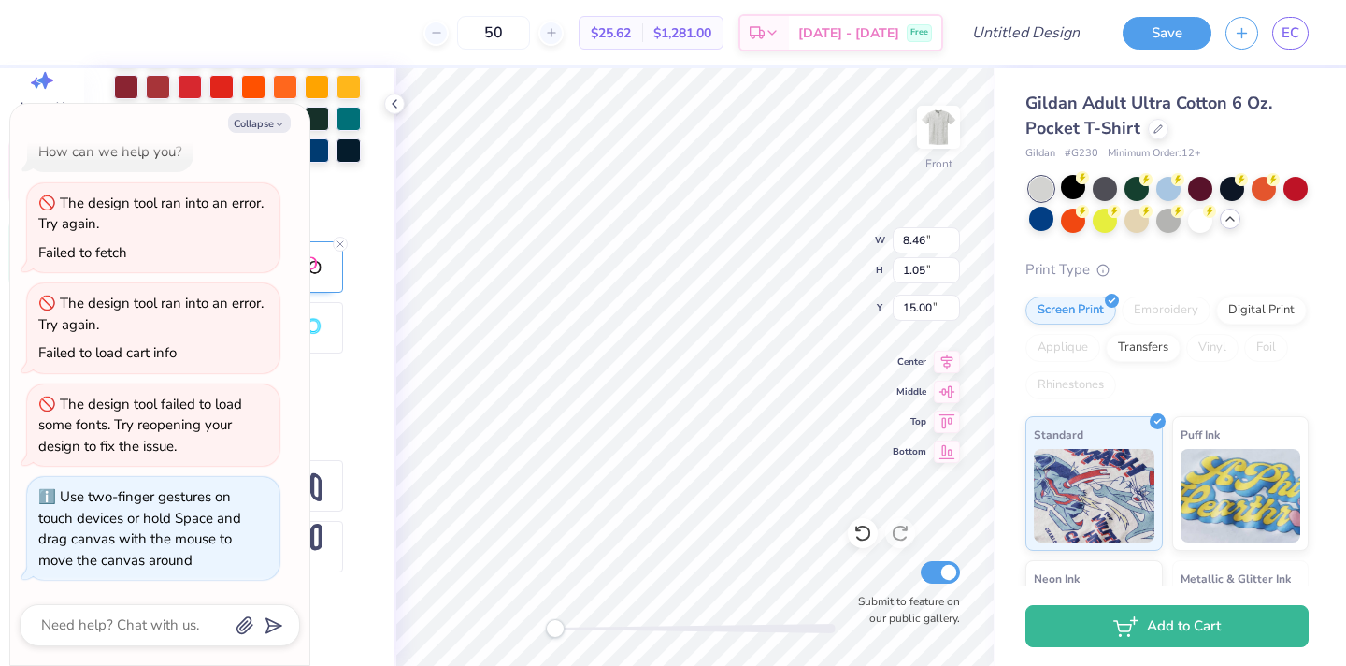
type textarea "x"
type textarea "Pi Kappa"
click at [271, 126] on button "Collapse" at bounding box center [259, 123] width 63 height 20
type textarea "x"
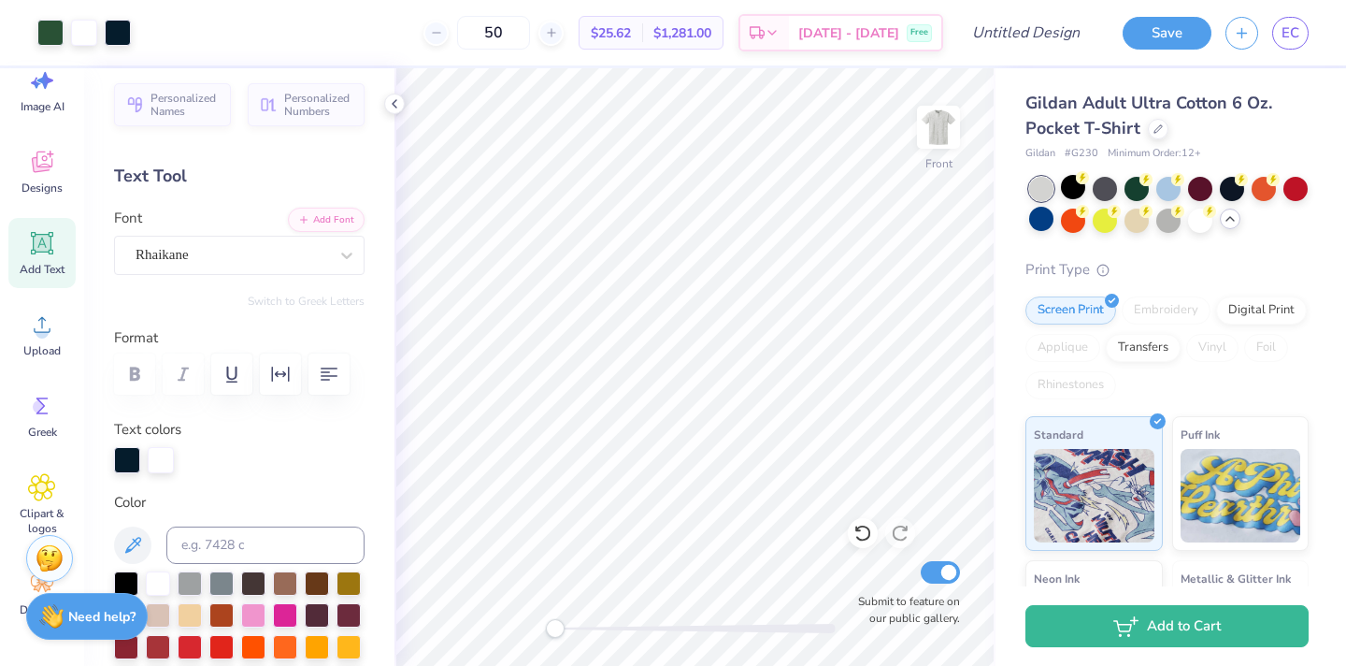
scroll to position [0, 0]
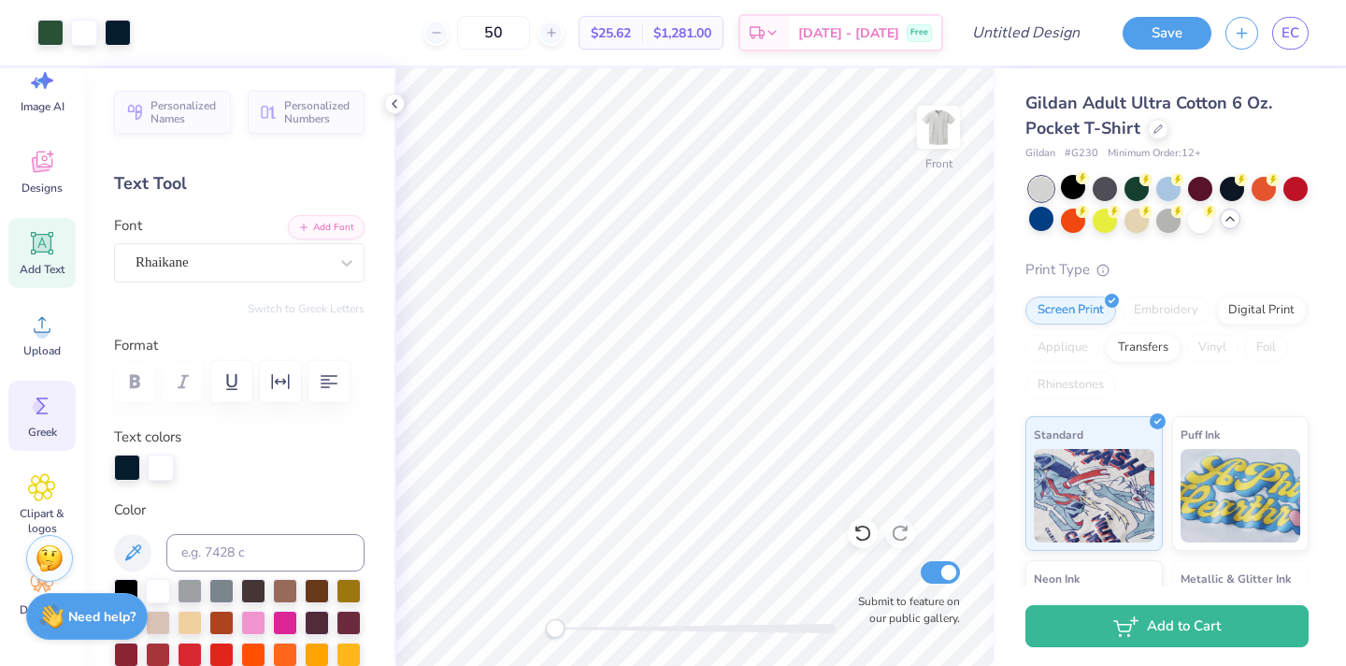
click at [40, 421] on div "Greek" at bounding box center [41, 416] width 67 height 70
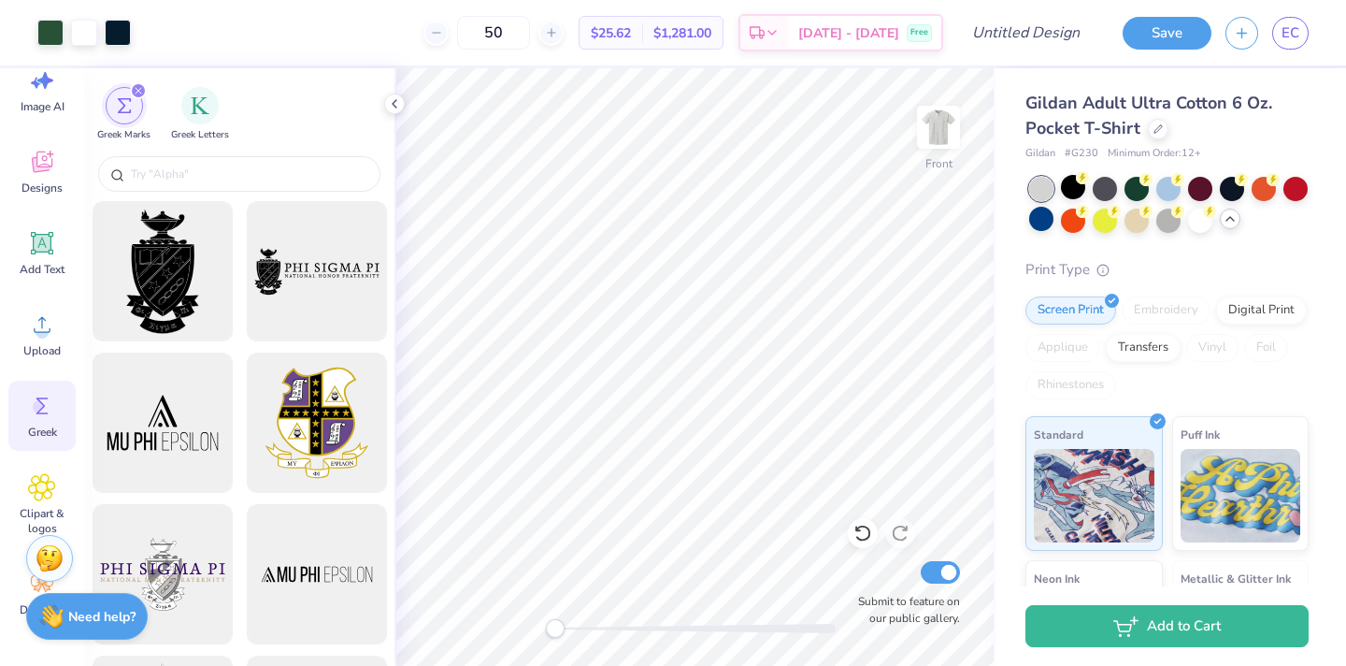
click at [139, 86] on div "filter for Greek Marks" at bounding box center [138, 90] width 17 height 17
click at [50, 36] on div at bounding box center [50, 31] width 26 height 26
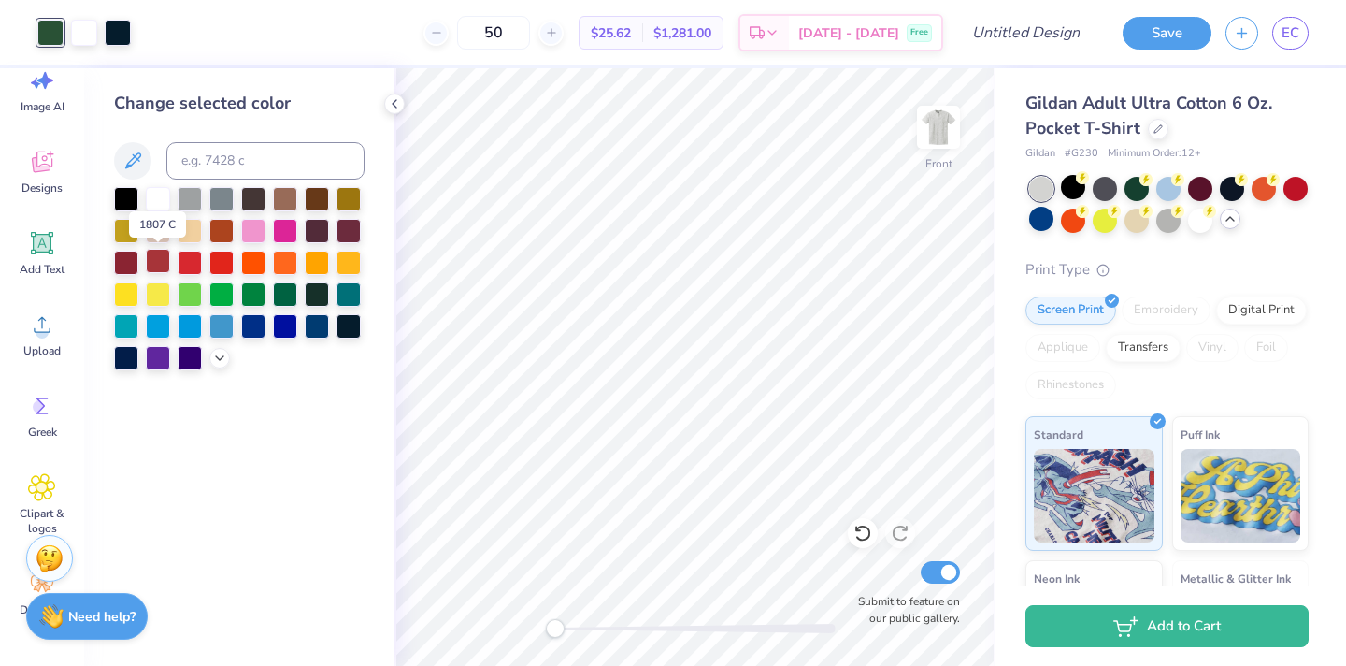
click at [152, 263] on div at bounding box center [158, 261] width 24 height 24
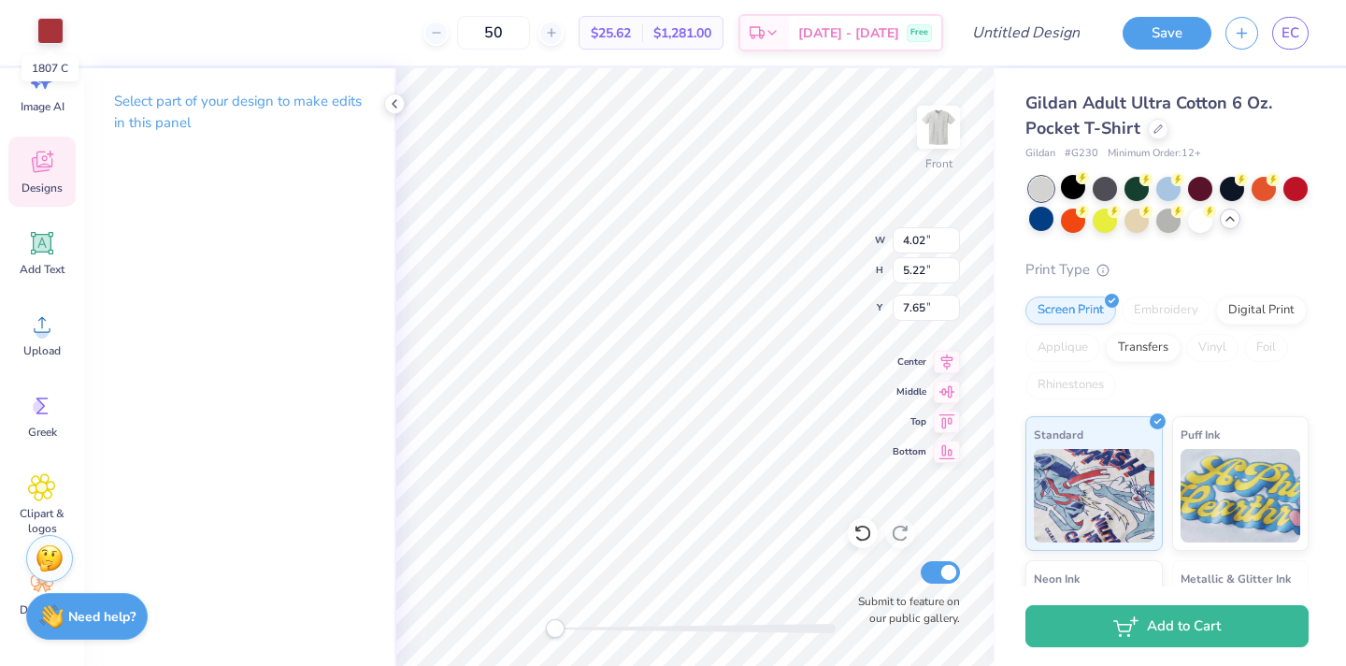
click at [45, 31] on div at bounding box center [50, 31] width 26 height 26
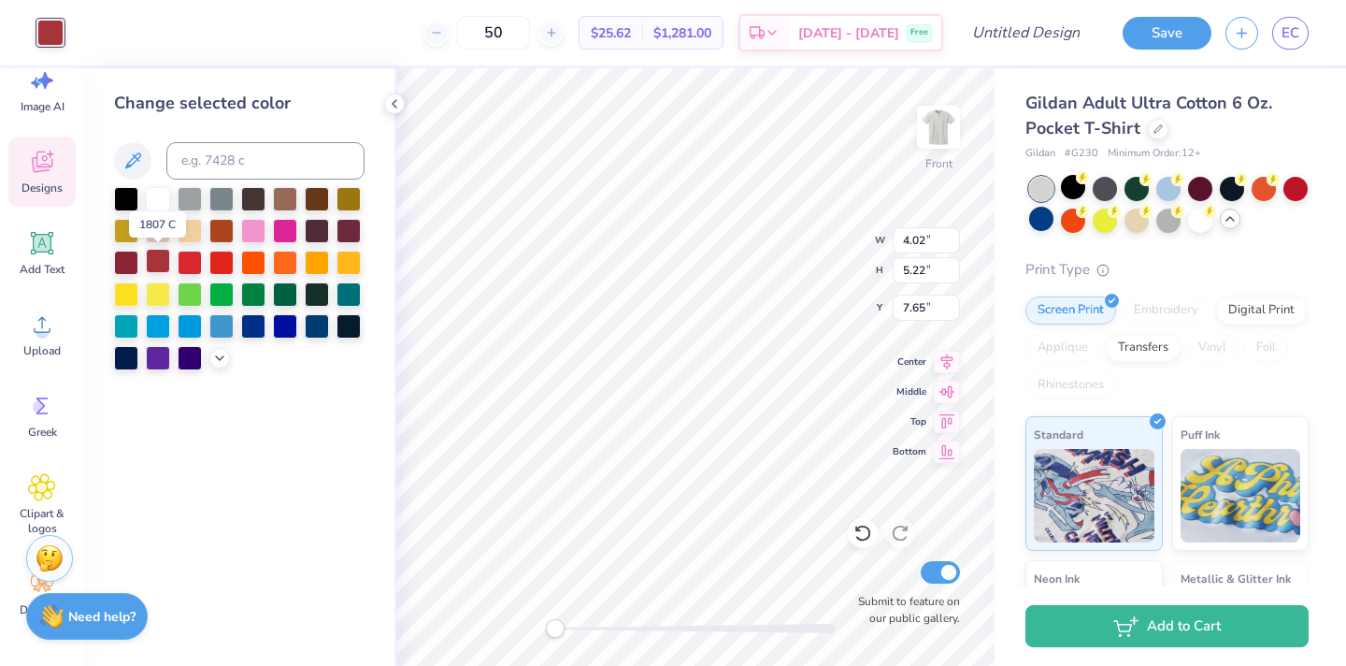
click at [154, 267] on div at bounding box center [158, 261] width 24 height 24
click at [390, 100] on icon at bounding box center [394, 103] width 15 height 15
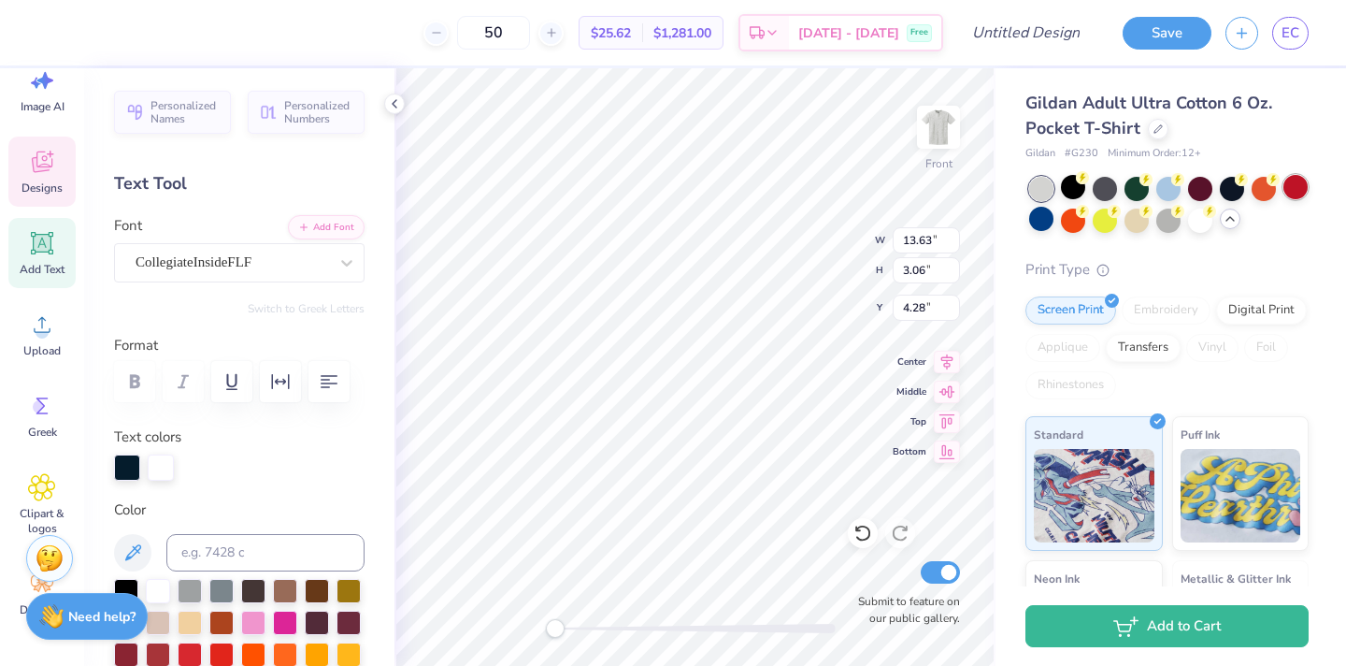
click at [1298, 183] on div at bounding box center [1296, 187] width 24 height 24
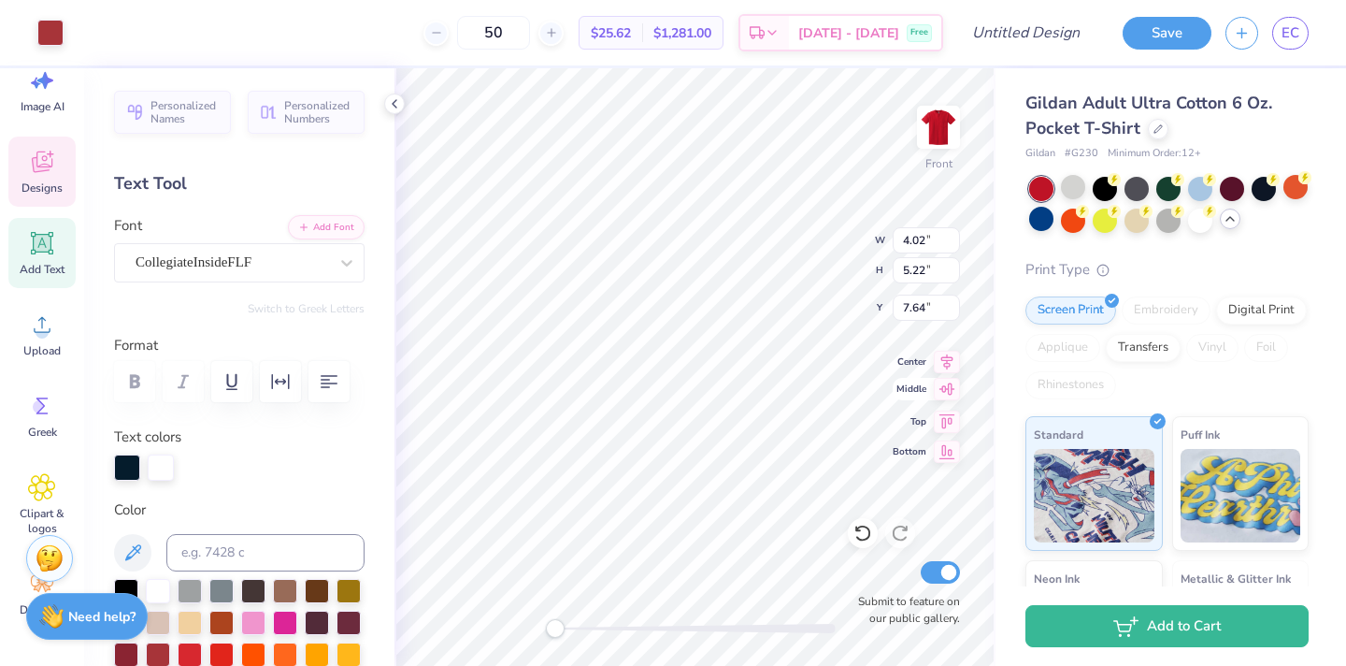
type input "4.02"
type input "5.22"
type input "7.64"
click at [55, 26] on div at bounding box center [50, 31] width 26 height 26
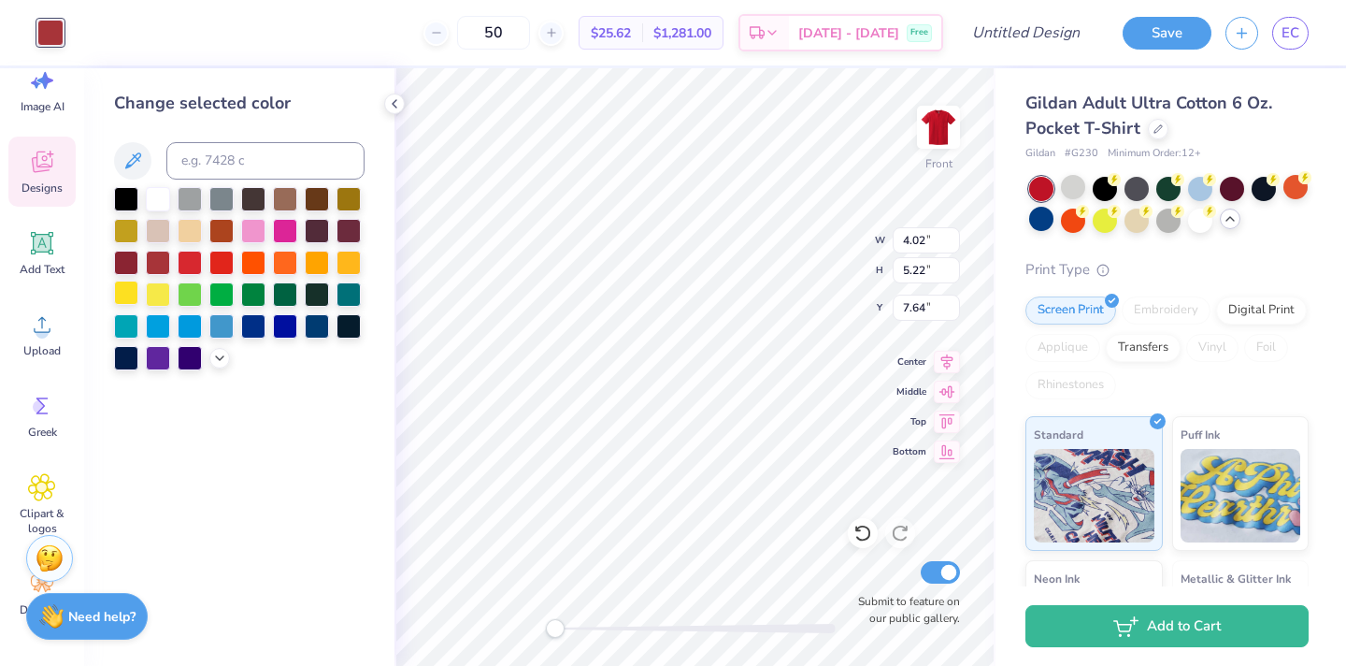
click at [125, 294] on div at bounding box center [126, 292] width 24 height 24
click at [126, 294] on div at bounding box center [126, 292] width 24 height 24
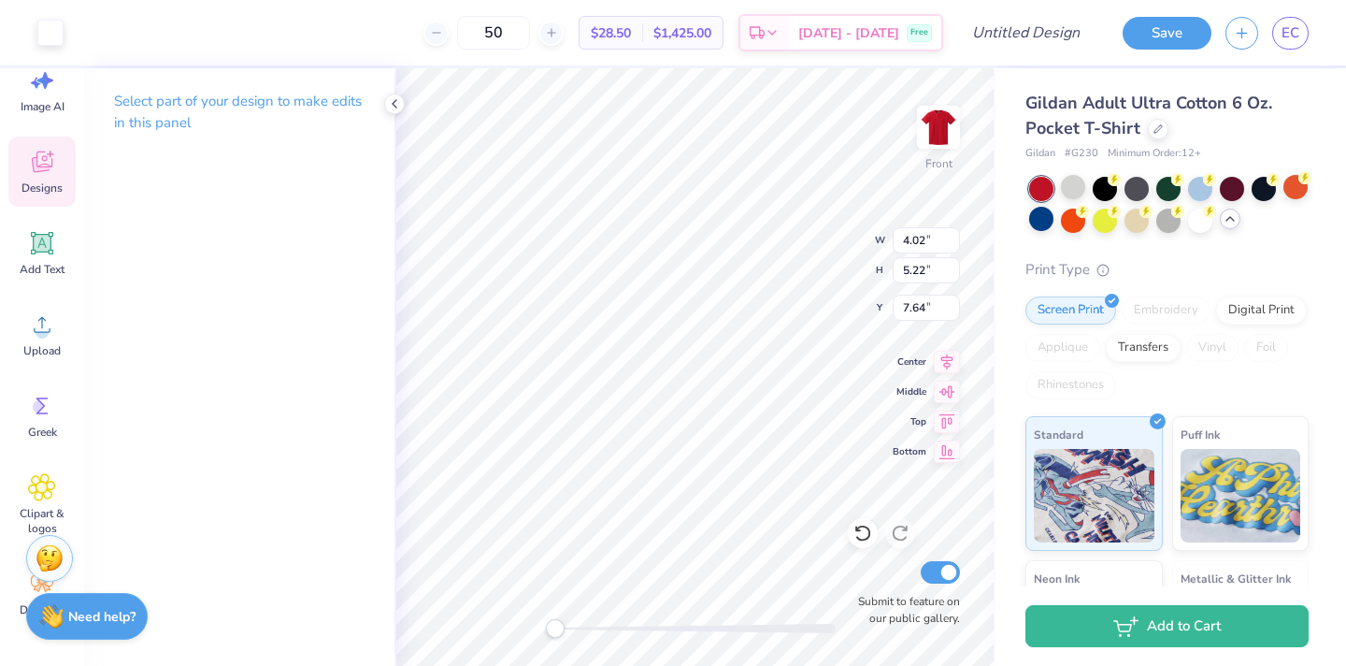
type input "2.26"
type input "4.87"
type input "7.45"
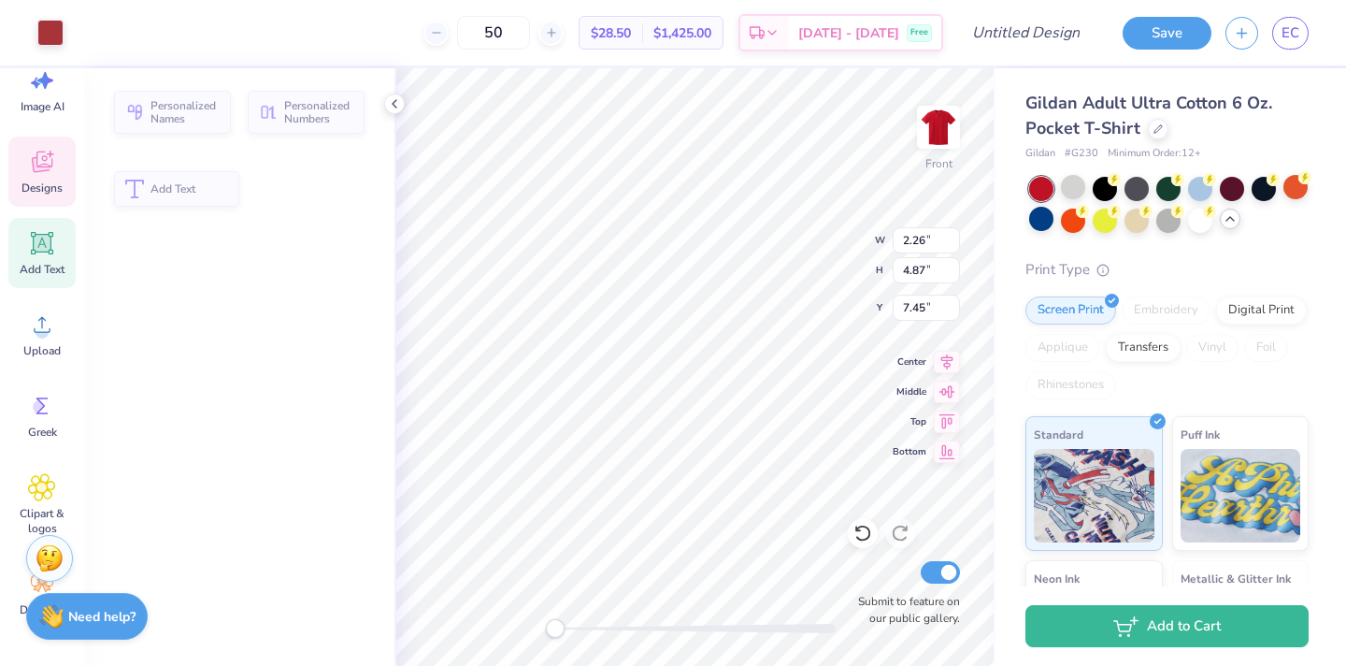
type input "1.01"
type input "1.02"
type input "9.48"
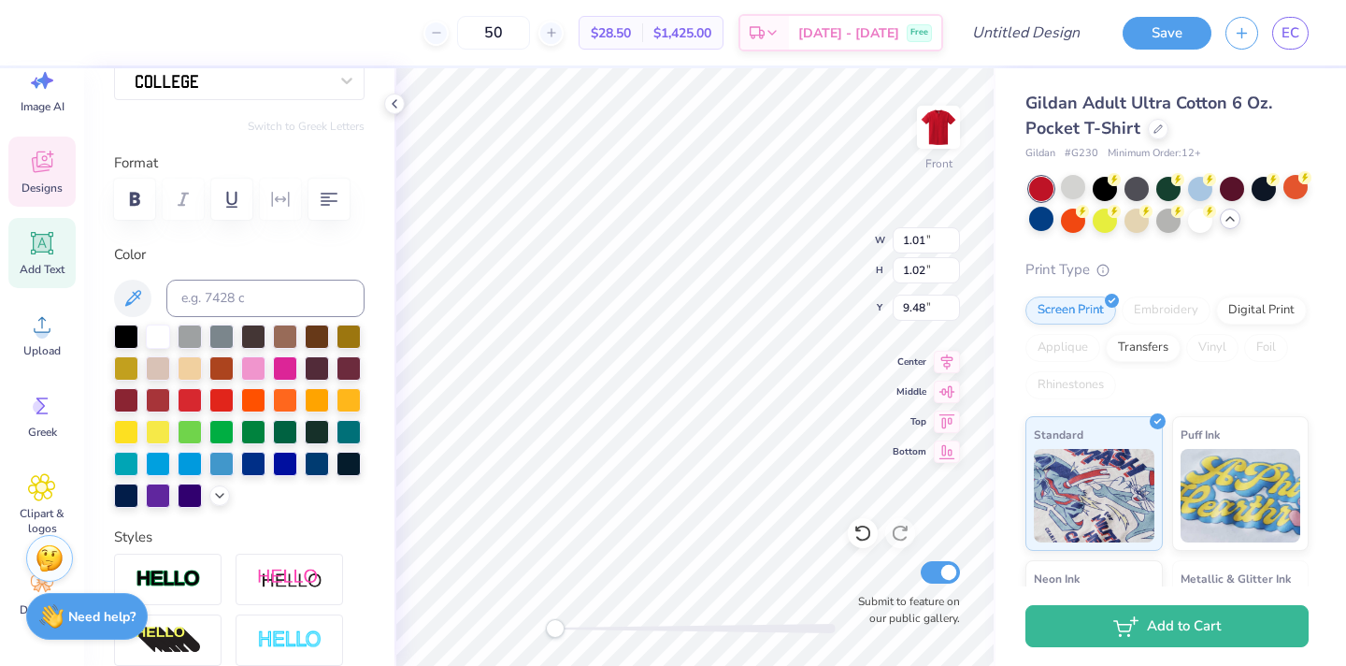
scroll to position [193, 0]
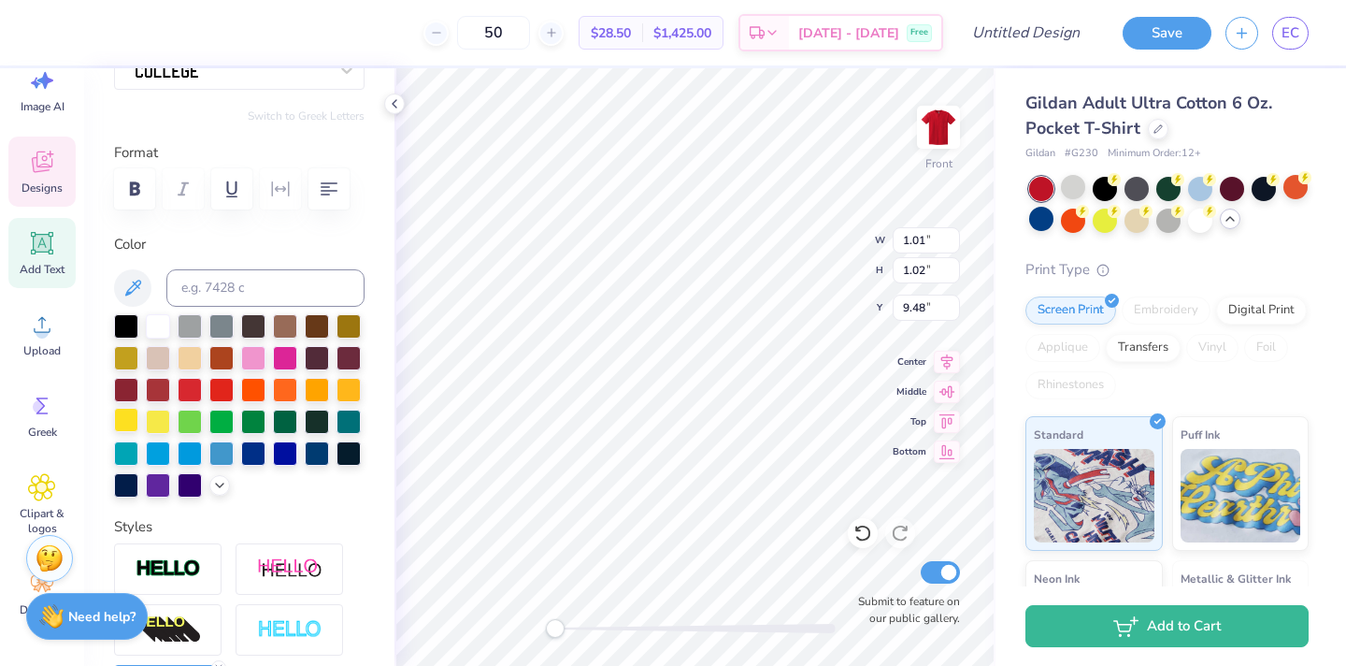
click at [117, 412] on div at bounding box center [126, 420] width 24 height 24
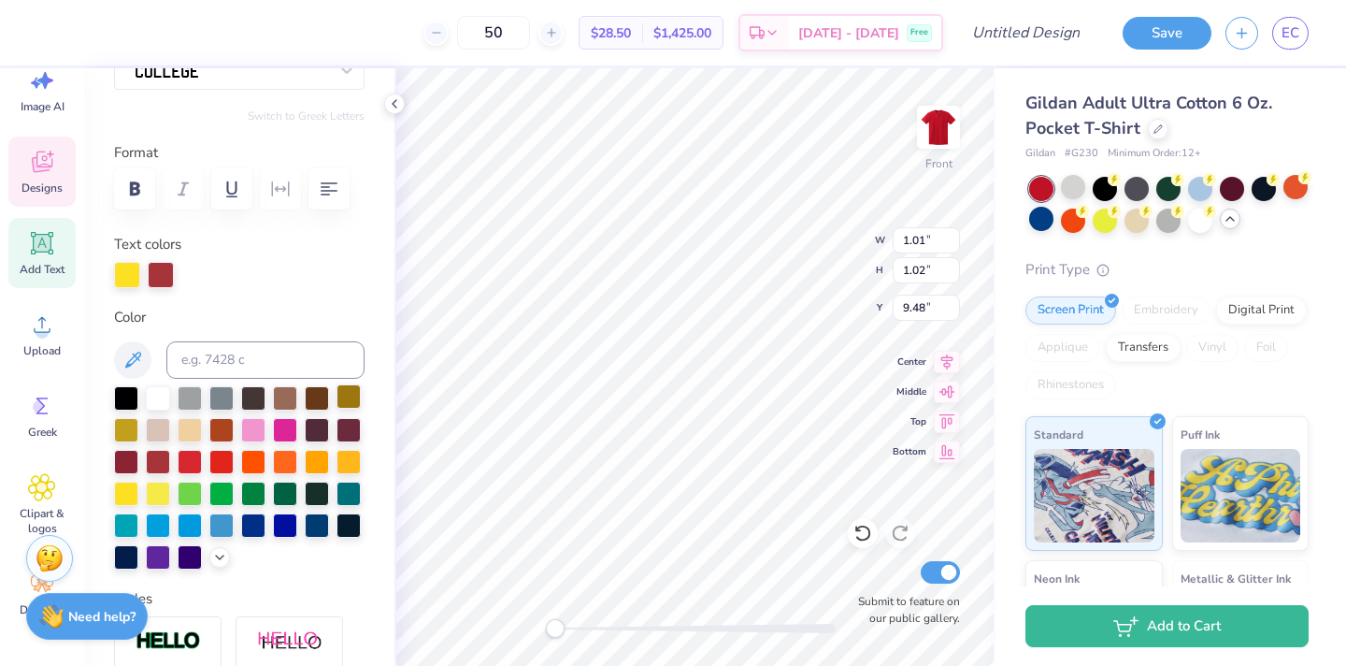
type input "2.22"
type input "0.29"
type input "8.70"
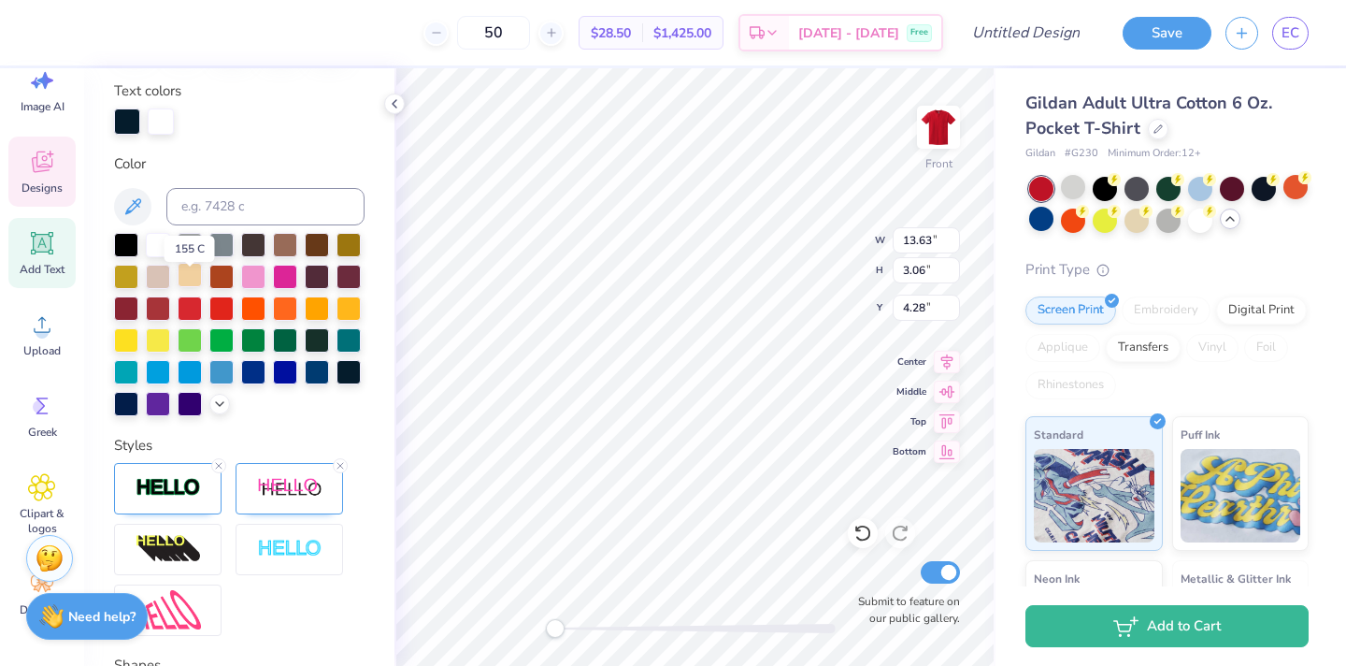
scroll to position [350, 0]
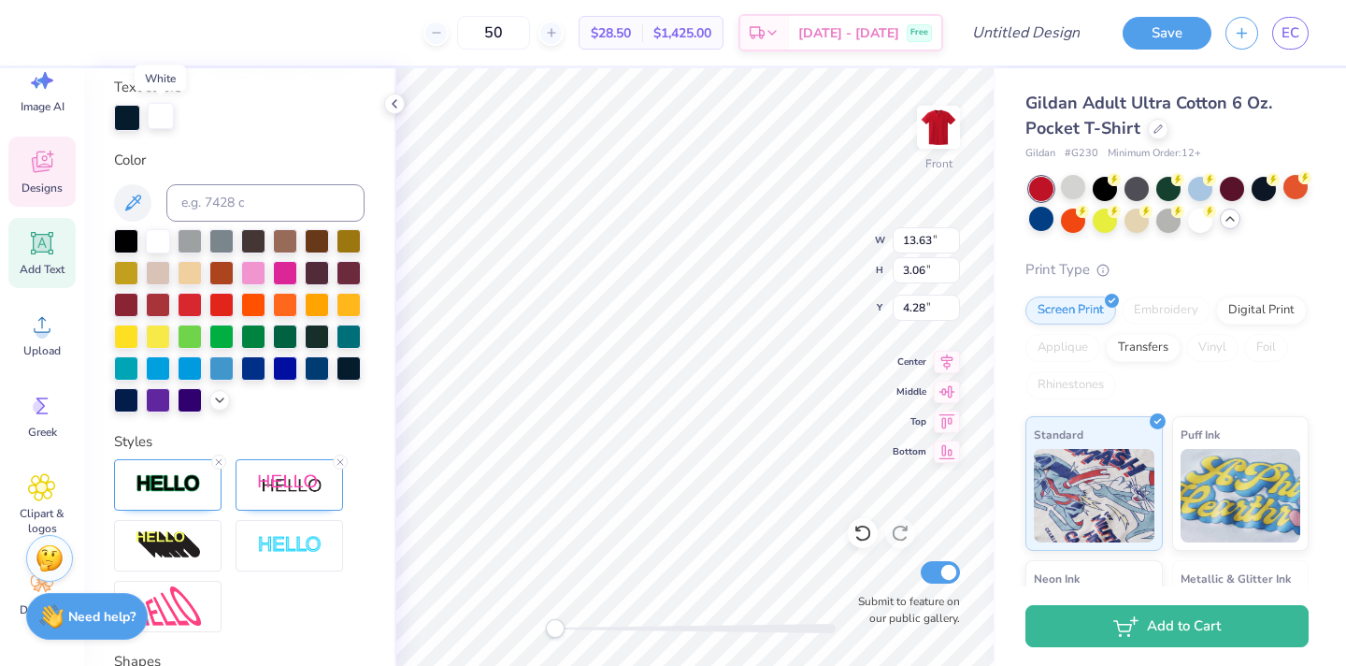
click at [160, 119] on div at bounding box center [161, 116] width 26 height 26
click at [155, 242] on div at bounding box center [158, 239] width 24 height 24
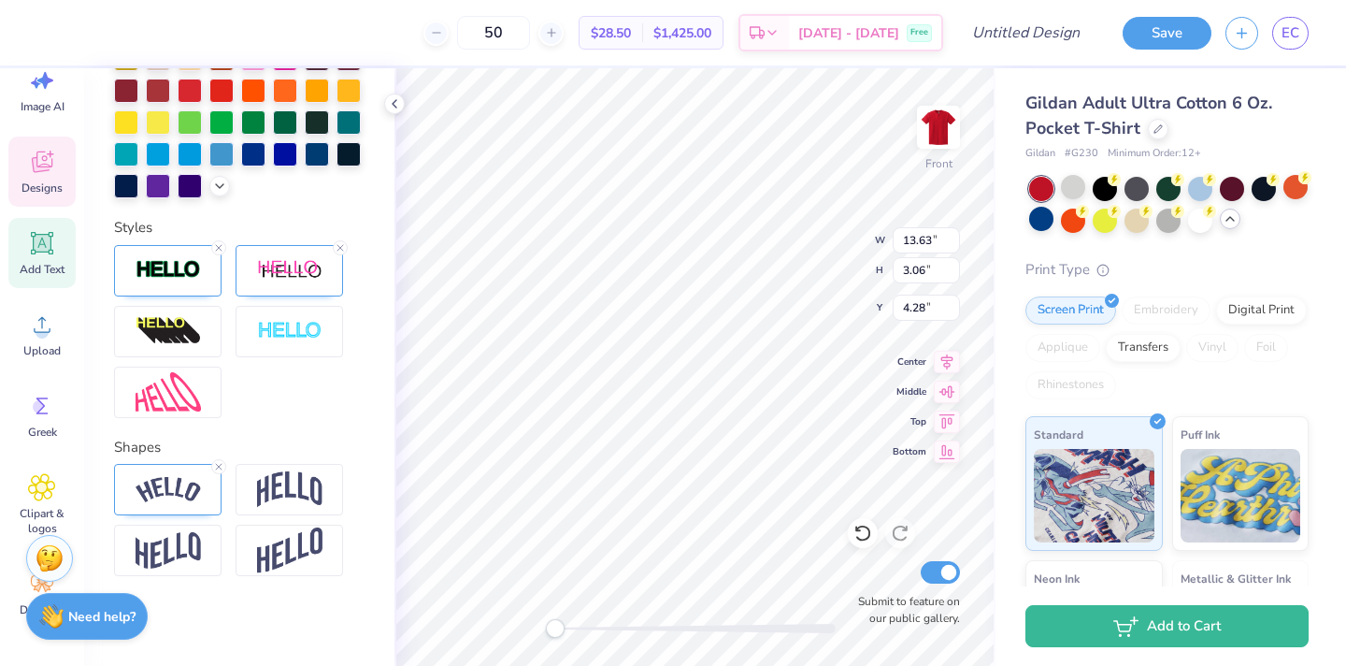
scroll to position [568, 0]
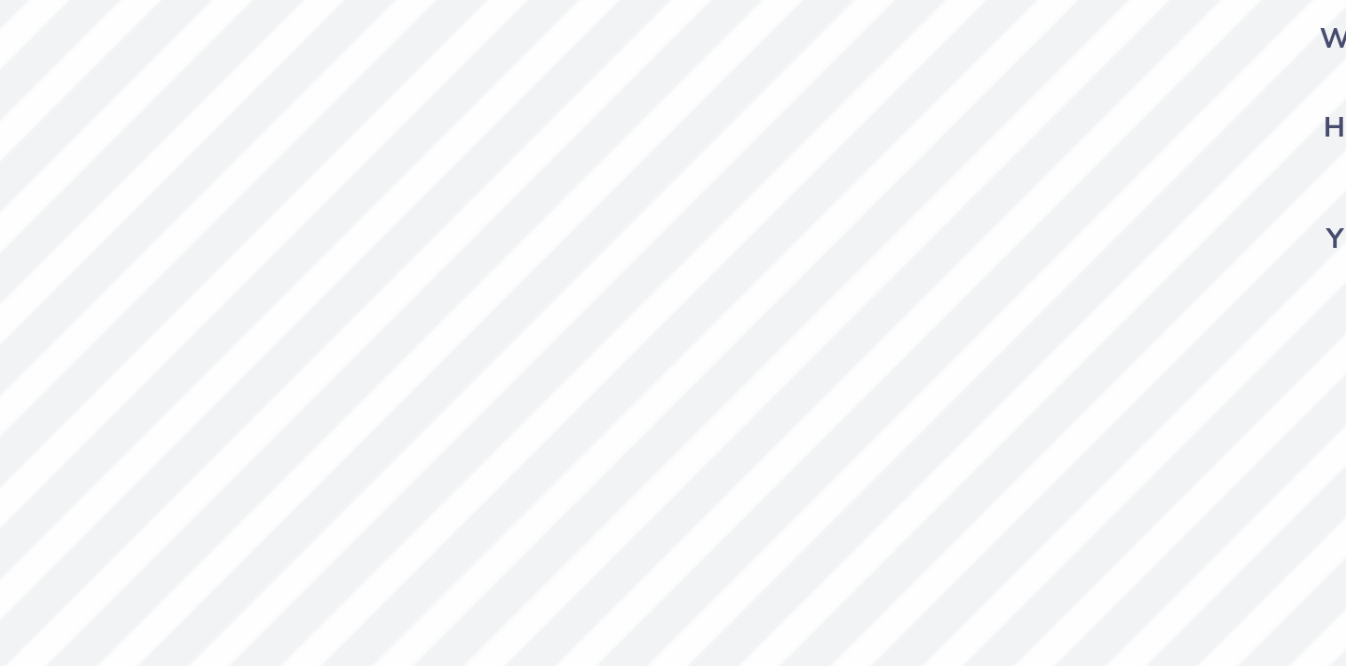
type input "4.02"
type input "5.22"
type input "7.64"
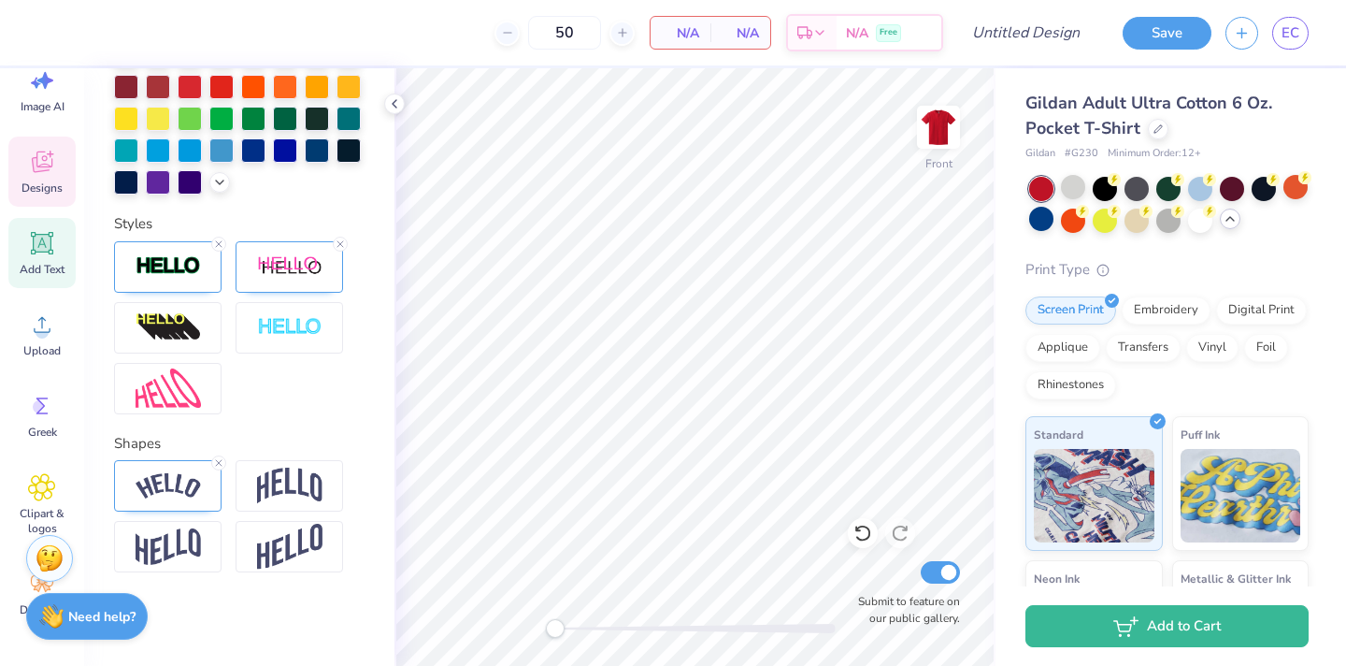
click at [34, 142] on div "Designs" at bounding box center [41, 172] width 67 height 70
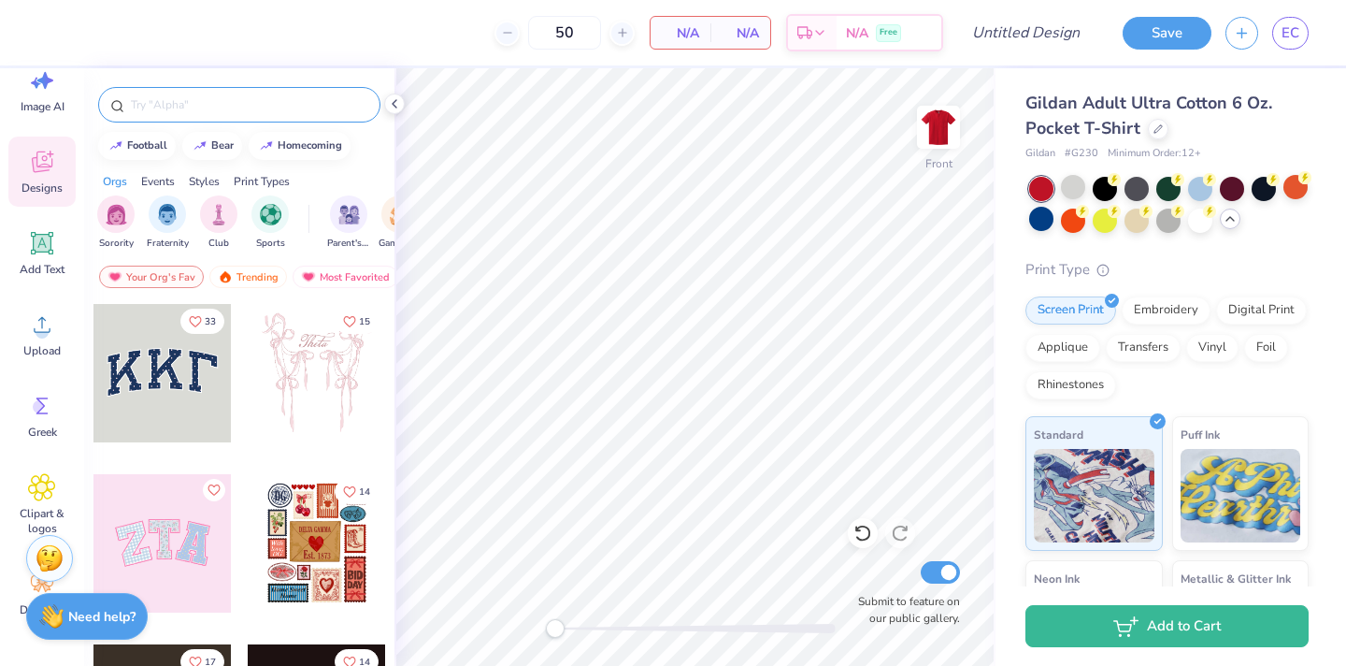
click at [195, 105] on input "text" at bounding box center [248, 104] width 239 height 19
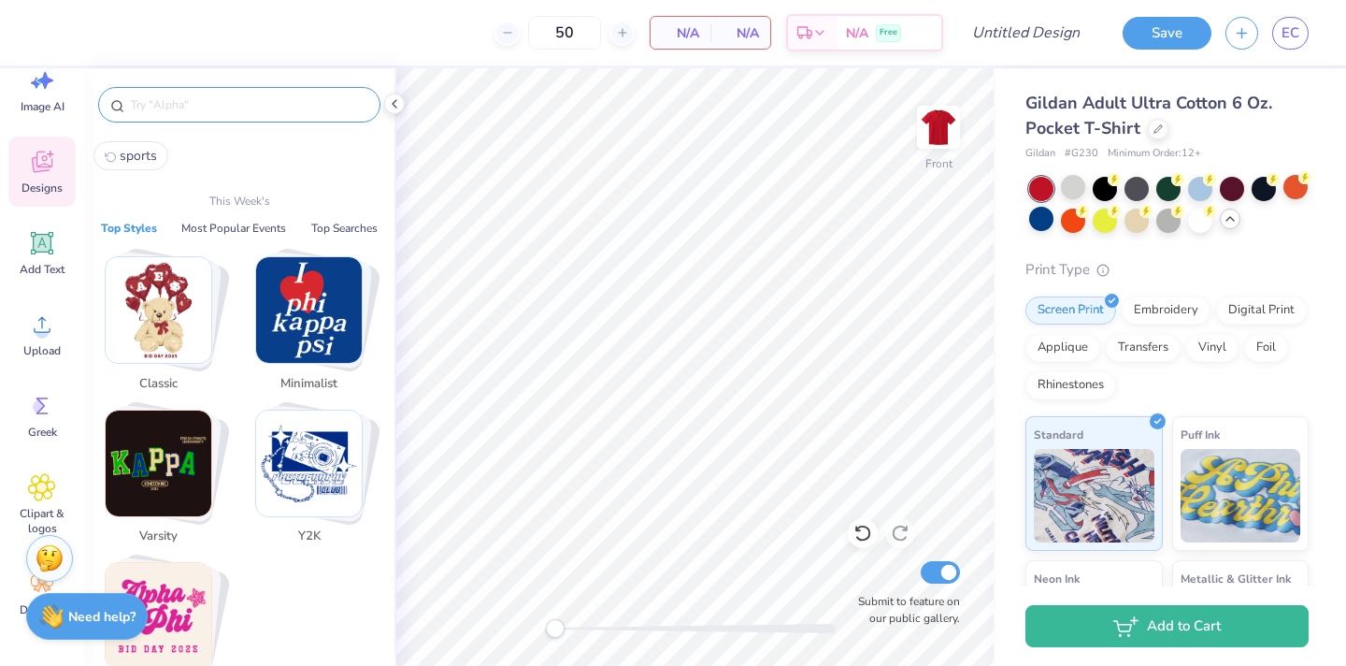
click at [139, 163] on span "sports" at bounding box center [138, 156] width 37 height 18
type input "sports"
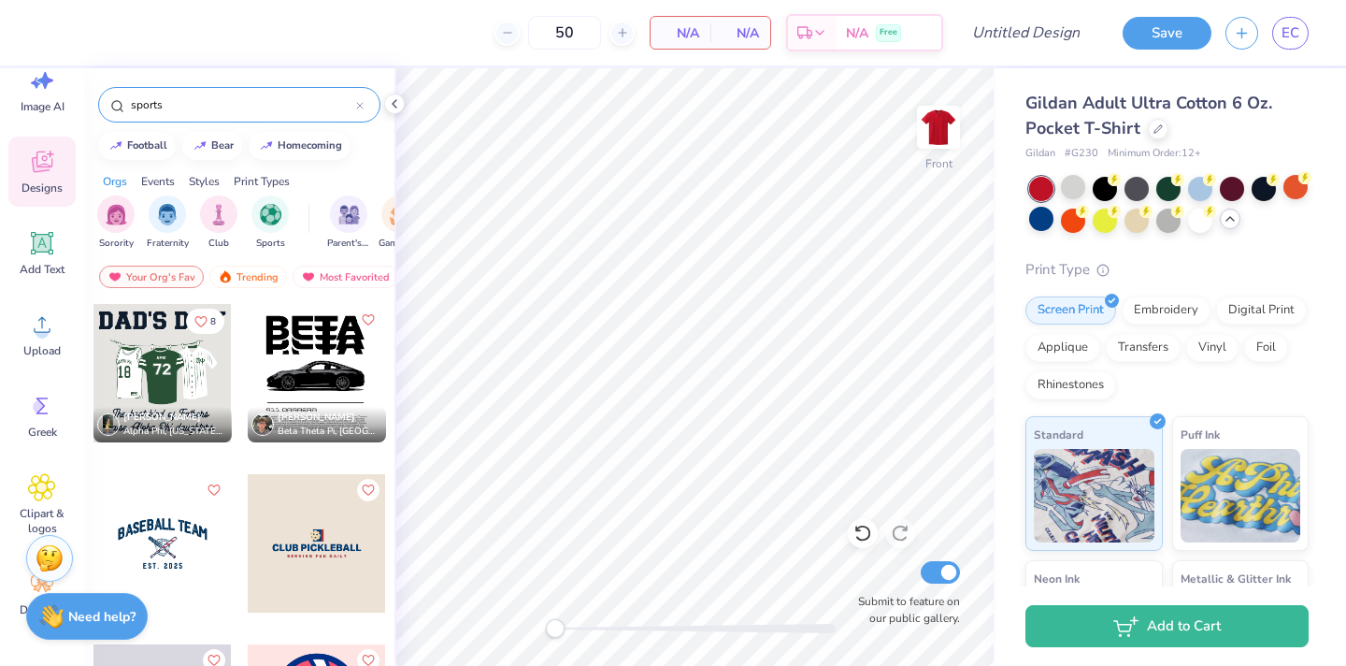
click at [146, 388] on div at bounding box center [162, 373] width 138 height 138
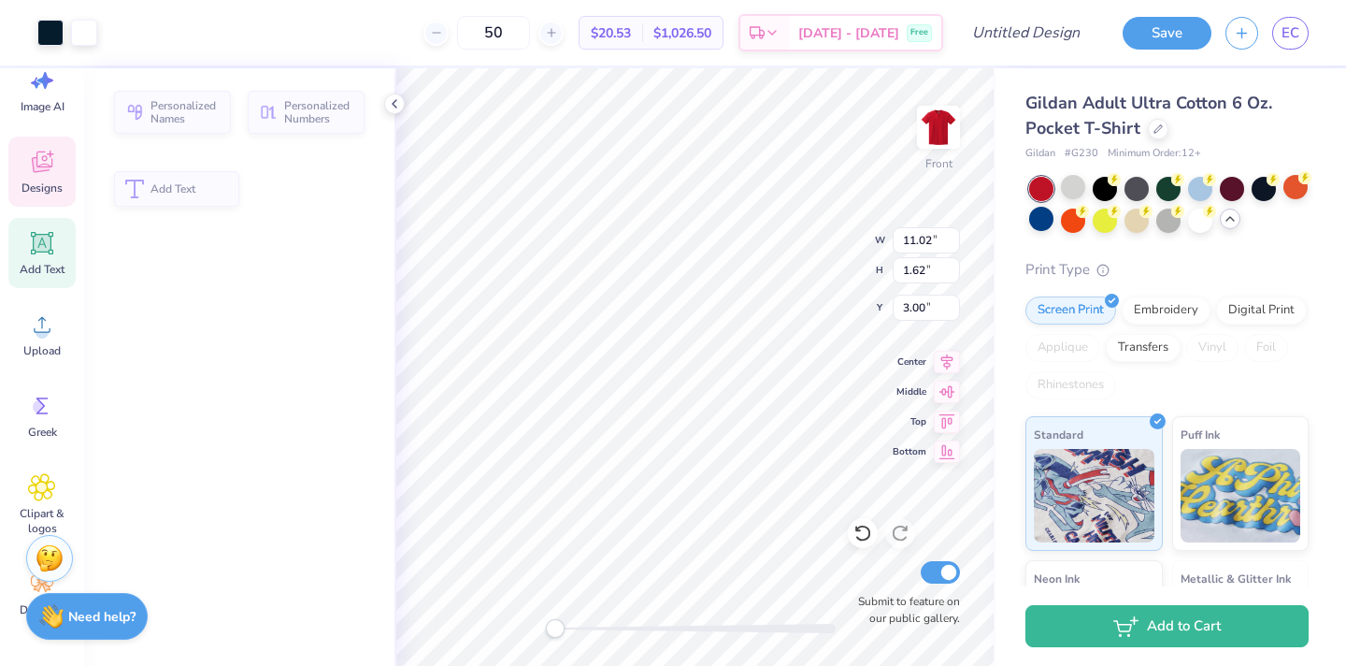
type input "1.62"
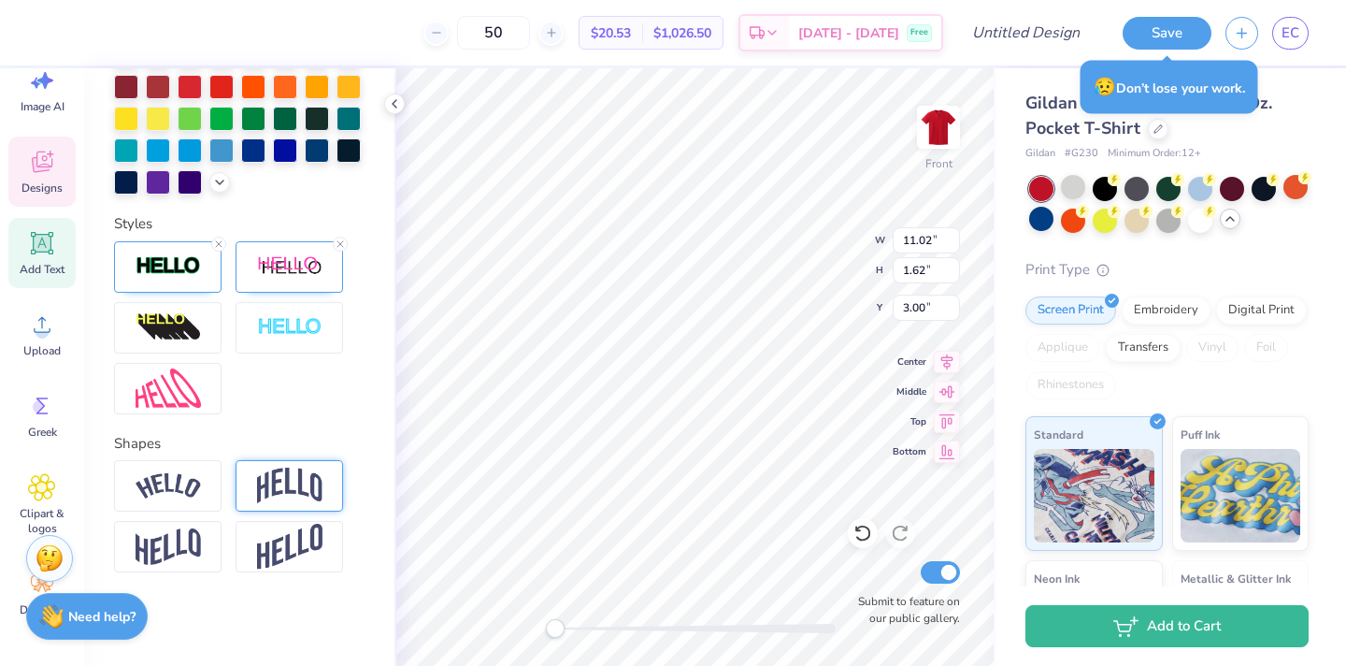
type textarea "CHI O BALLERS"
click at [266, 476] on img at bounding box center [289, 485] width 65 height 36
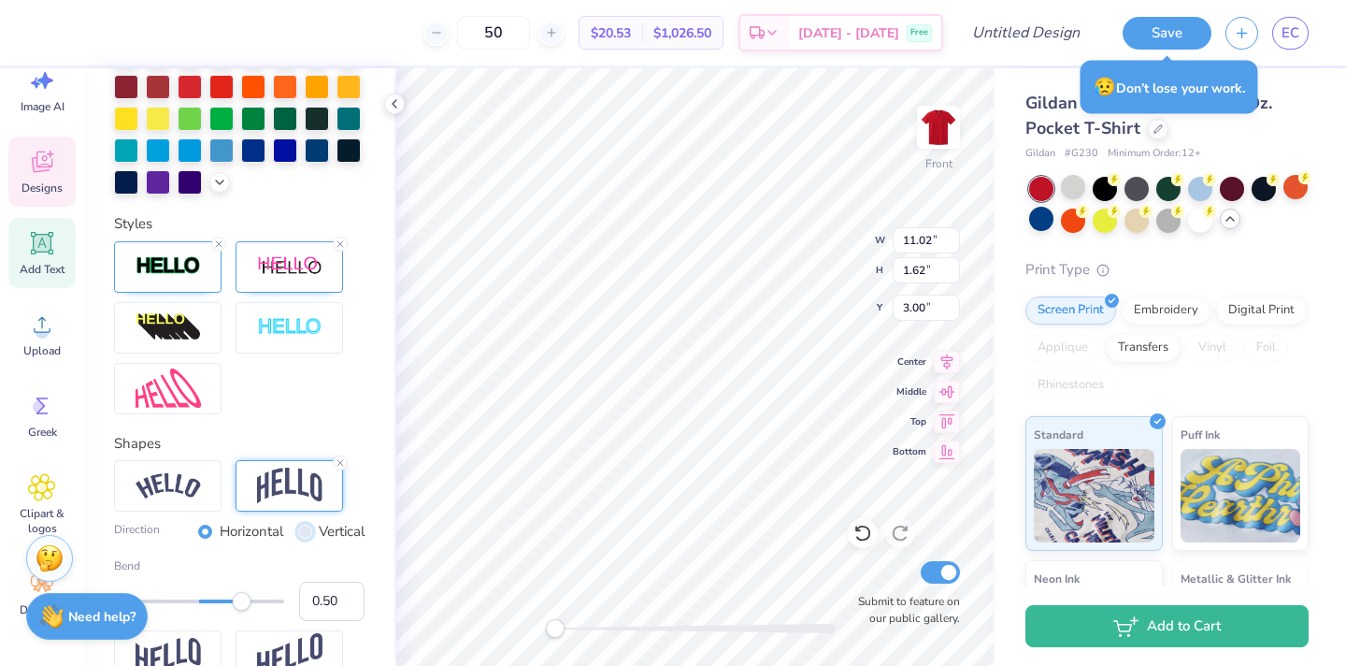
click at [305, 529] on input "Vertical" at bounding box center [305, 532] width 14 height 14
click at [247, 533] on label "Horizontal" at bounding box center [252, 532] width 64 height 22
click at [212, 533] on input "Horizontal" at bounding box center [205, 532] width 14 height 14
drag, startPoint x: 242, startPoint y: 601, endPoint x: 229, endPoint y: 598, distance: 13.4
click at [226, 604] on div "Accessibility label" at bounding box center [225, 601] width 19 height 19
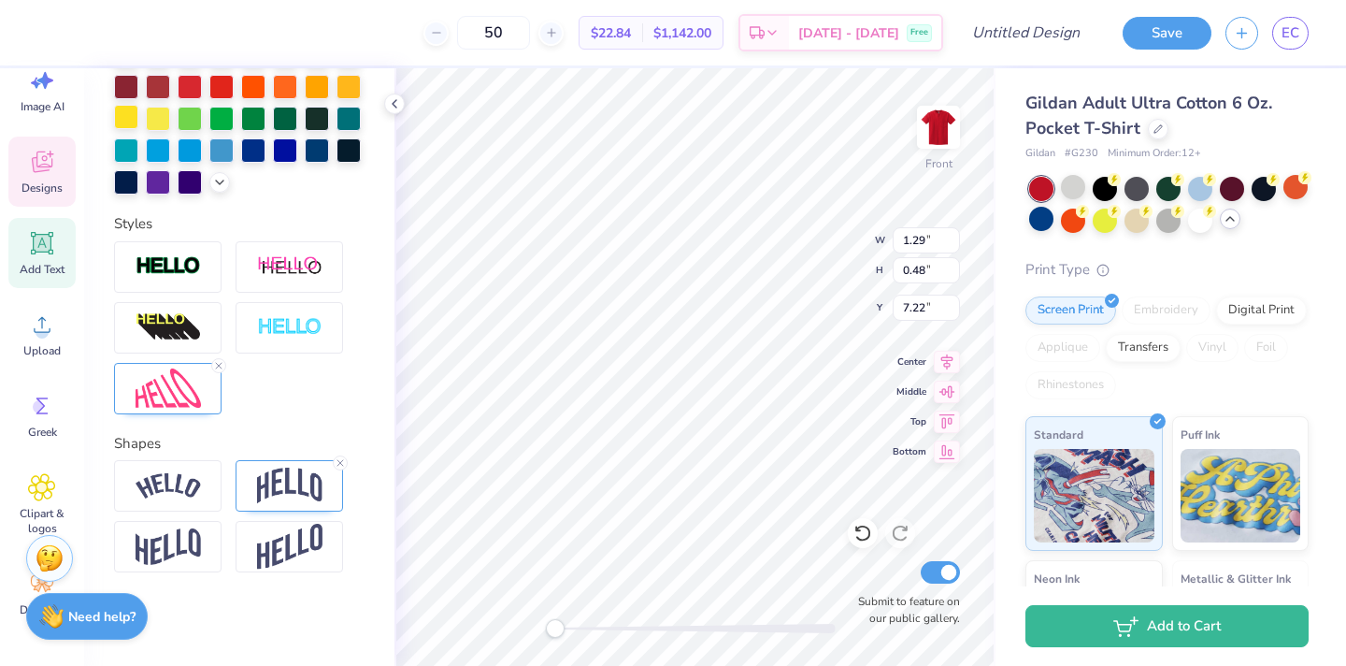
click at [122, 119] on div at bounding box center [126, 117] width 24 height 24
click at [125, 115] on div at bounding box center [126, 118] width 24 height 24
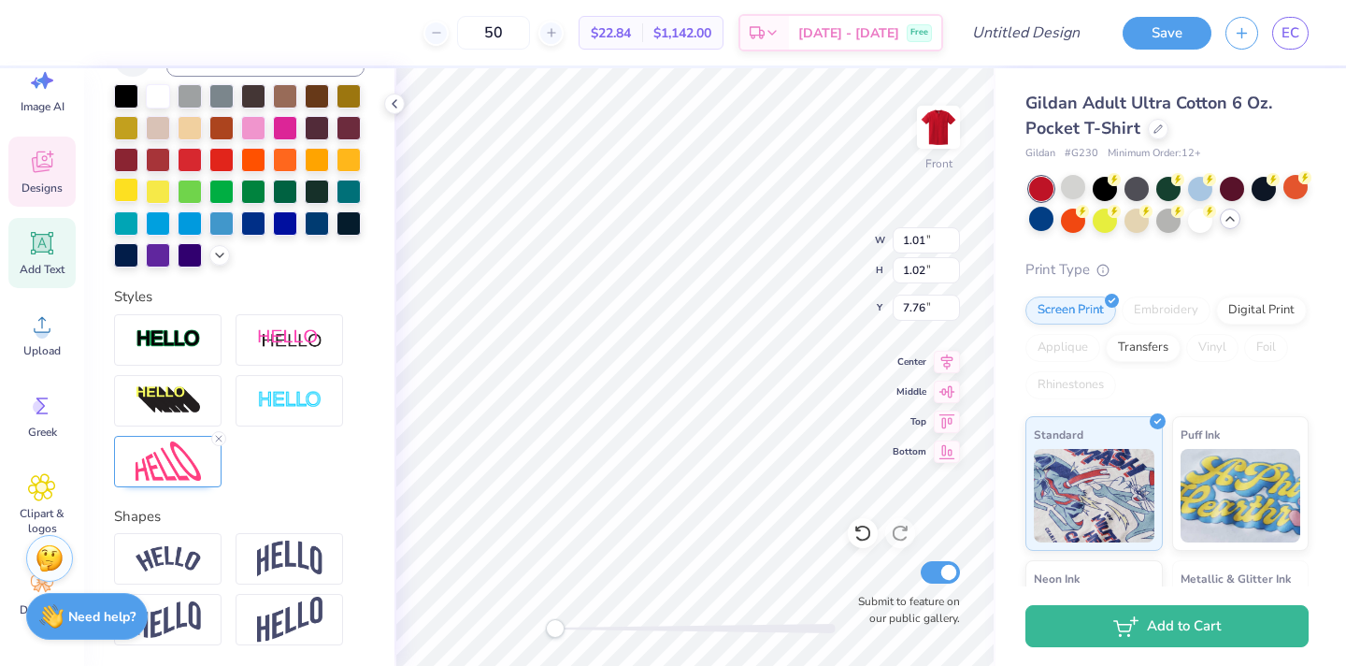
scroll to position [568, 0]
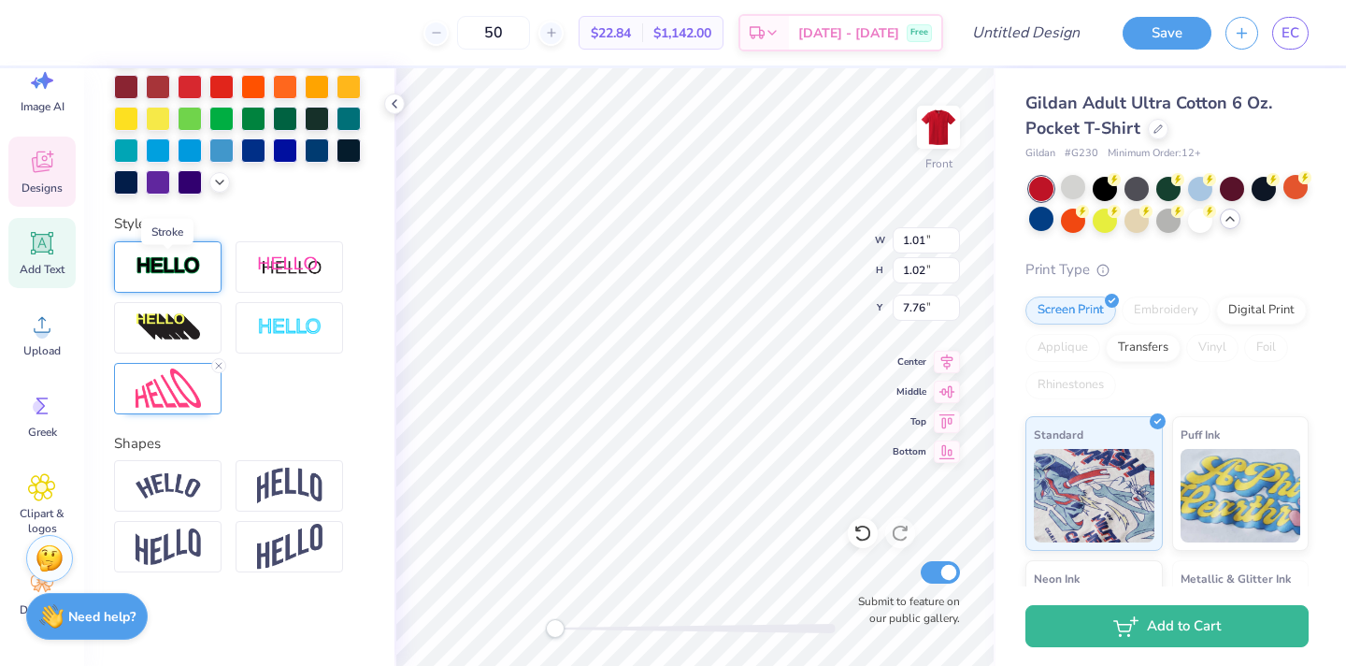
click at [153, 273] on img at bounding box center [168, 266] width 65 height 22
click at [186, 279] on div at bounding box center [168, 266] width 108 height 51
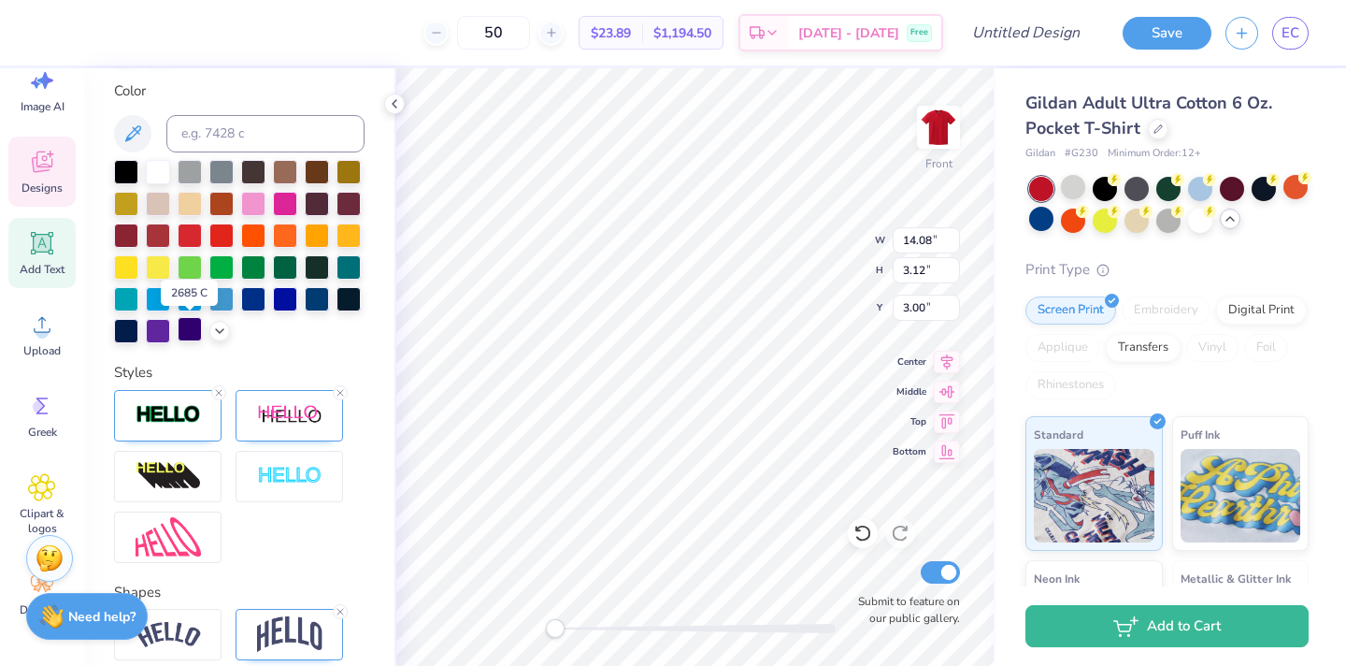
scroll to position [419, 0]
click at [165, 176] on div at bounding box center [158, 170] width 24 height 24
click at [134, 266] on div at bounding box center [126, 265] width 24 height 24
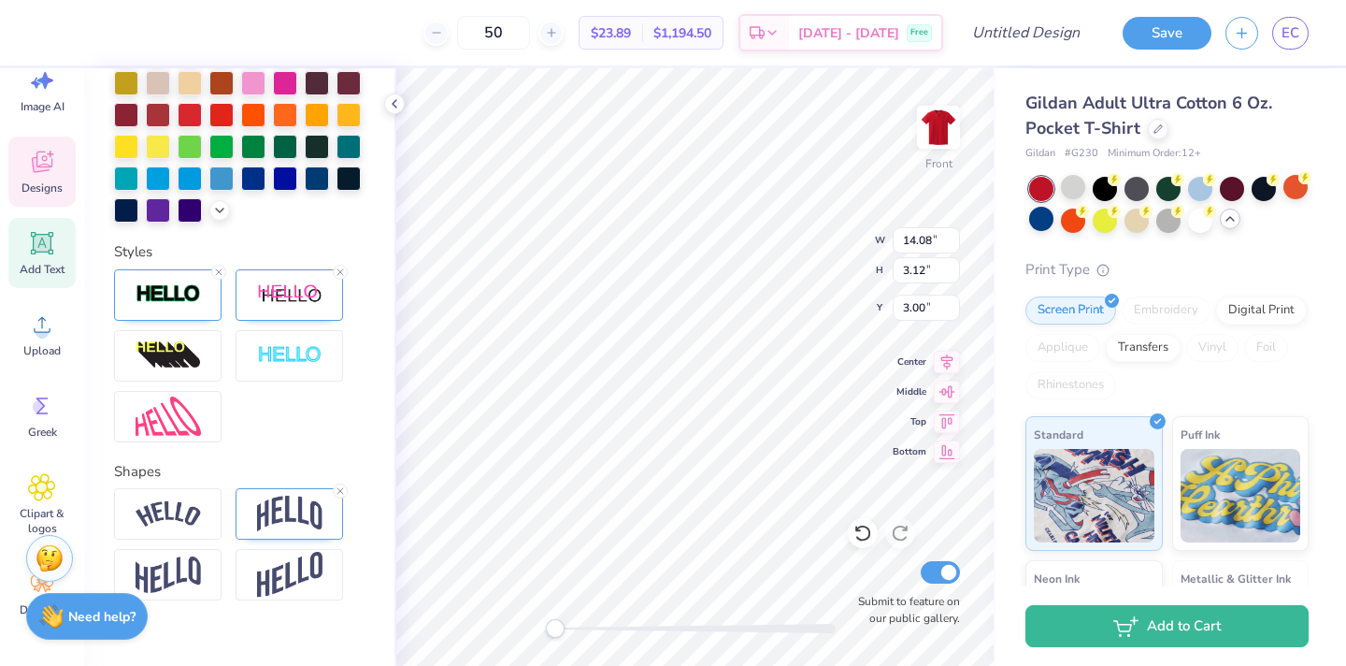
scroll to position [539, 0]
click at [180, 300] on img at bounding box center [168, 295] width 65 height 22
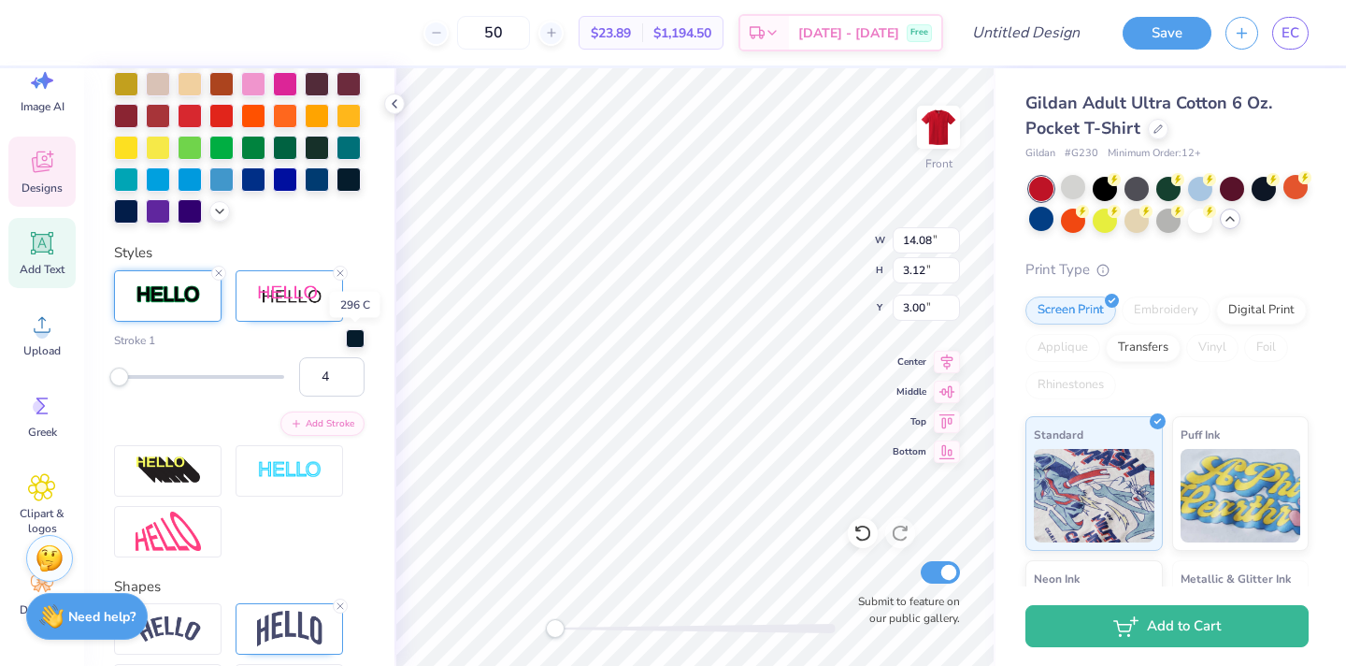
click at [358, 332] on div at bounding box center [355, 338] width 19 height 19
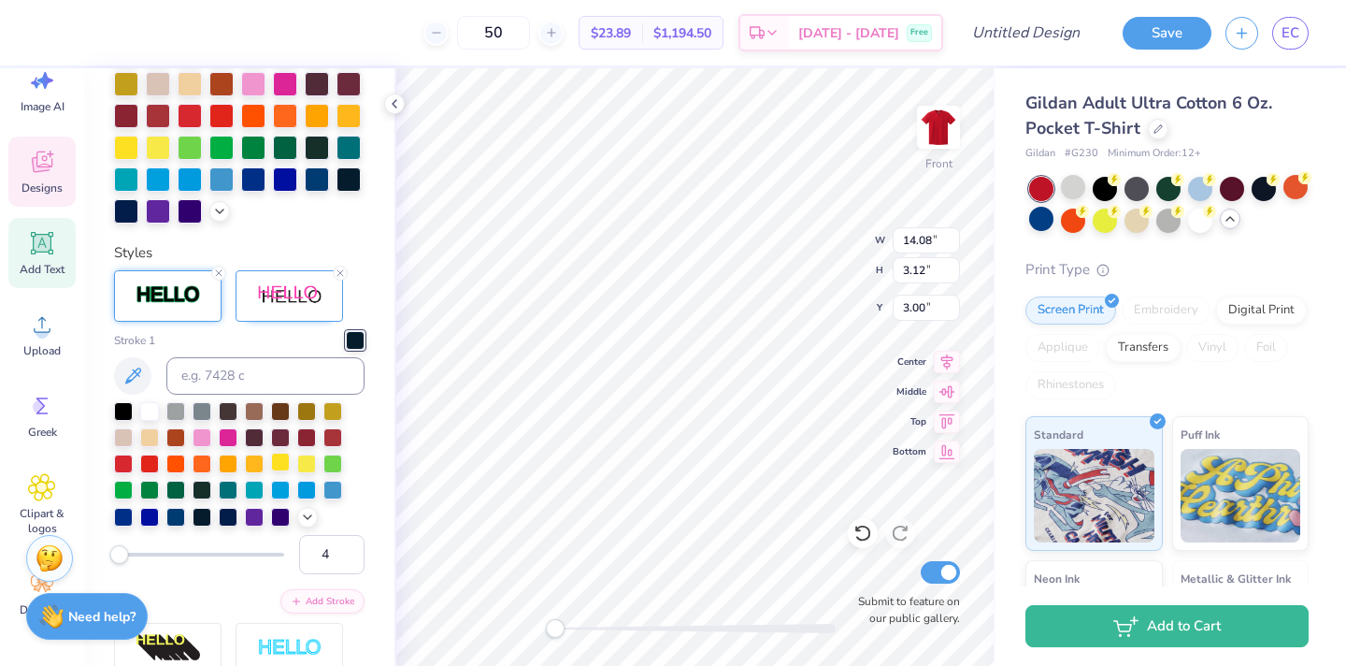
click at [277, 466] on div at bounding box center [280, 462] width 19 height 19
click at [300, 467] on div at bounding box center [306, 462] width 19 height 19
click at [122, 410] on div at bounding box center [123, 409] width 19 height 19
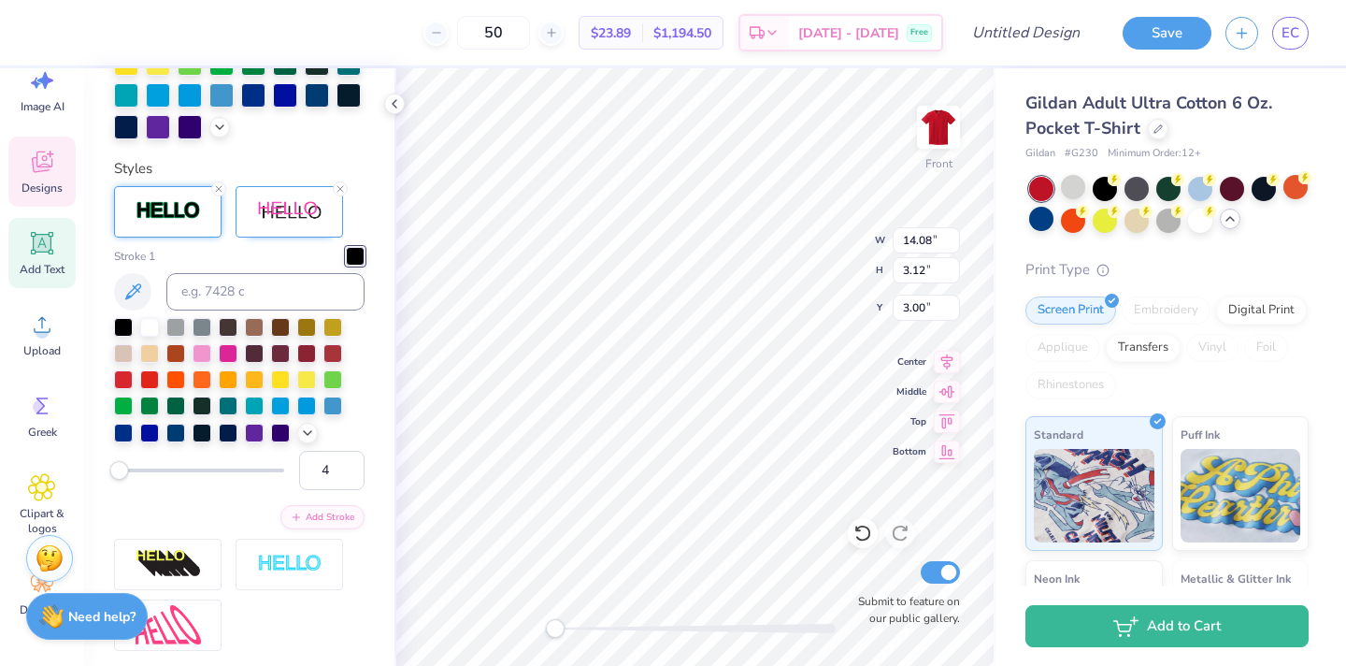
scroll to position [624, 0]
click at [289, 201] on img at bounding box center [289, 210] width 65 height 23
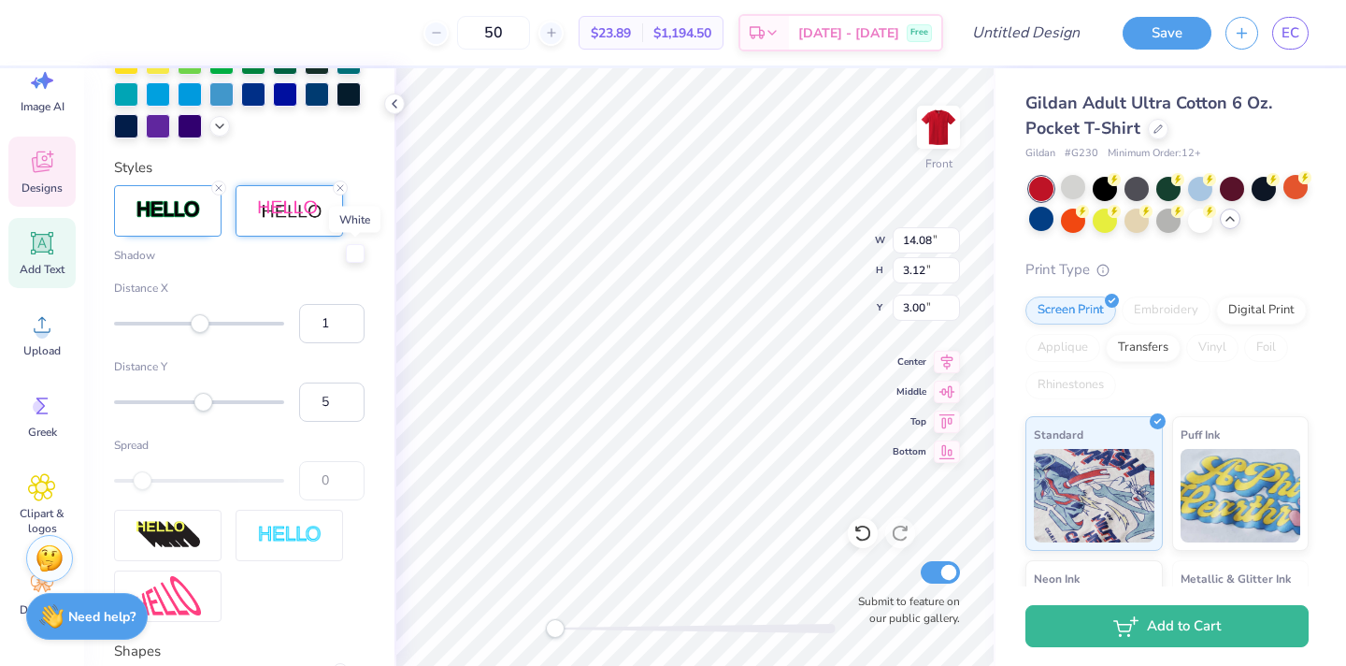
click at [357, 252] on div at bounding box center [355, 253] width 19 height 19
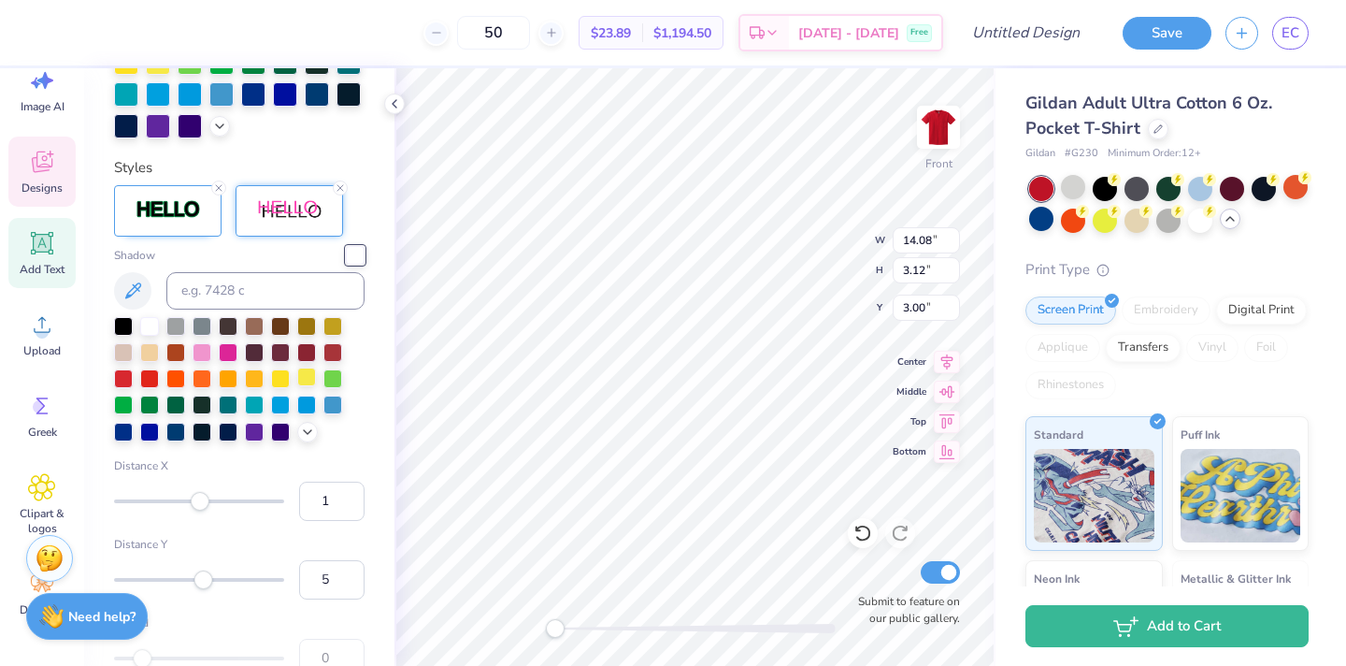
click at [299, 379] on div at bounding box center [306, 376] width 19 height 19
click at [168, 217] on img at bounding box center [168, 210] width 65 height 22
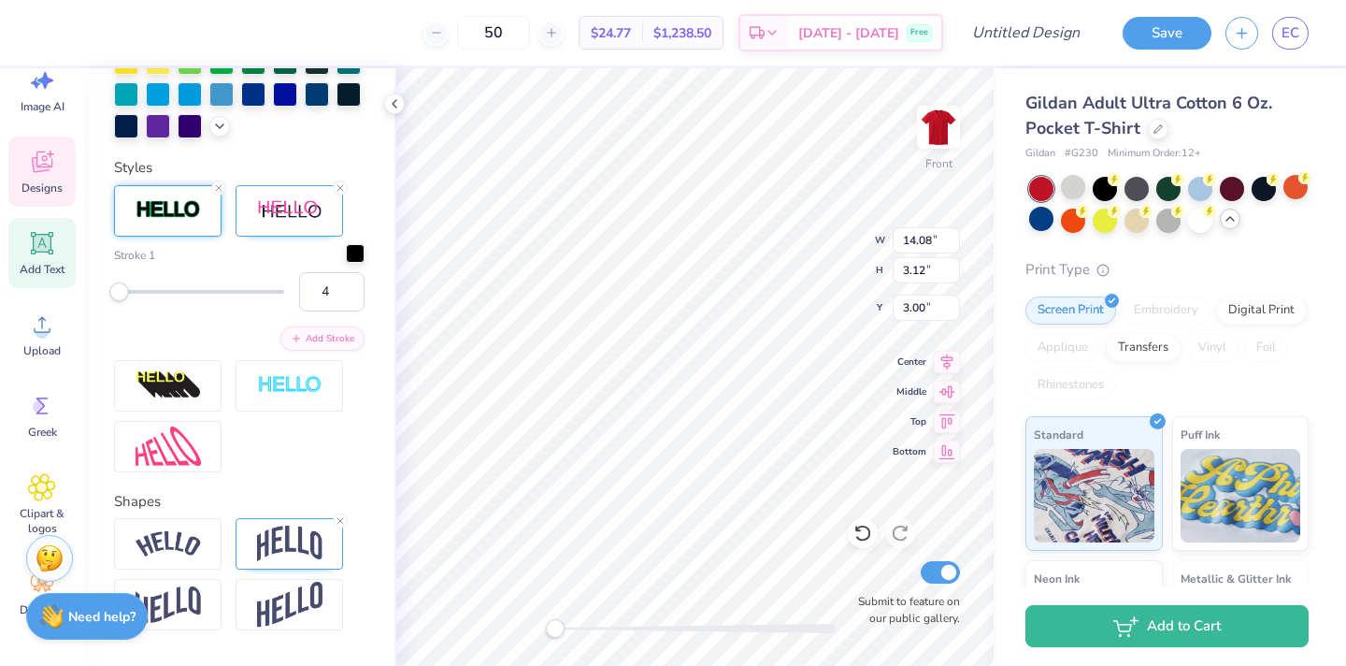
click at [354, 246] on div at bounding box center [355, 253] width 19 height 19
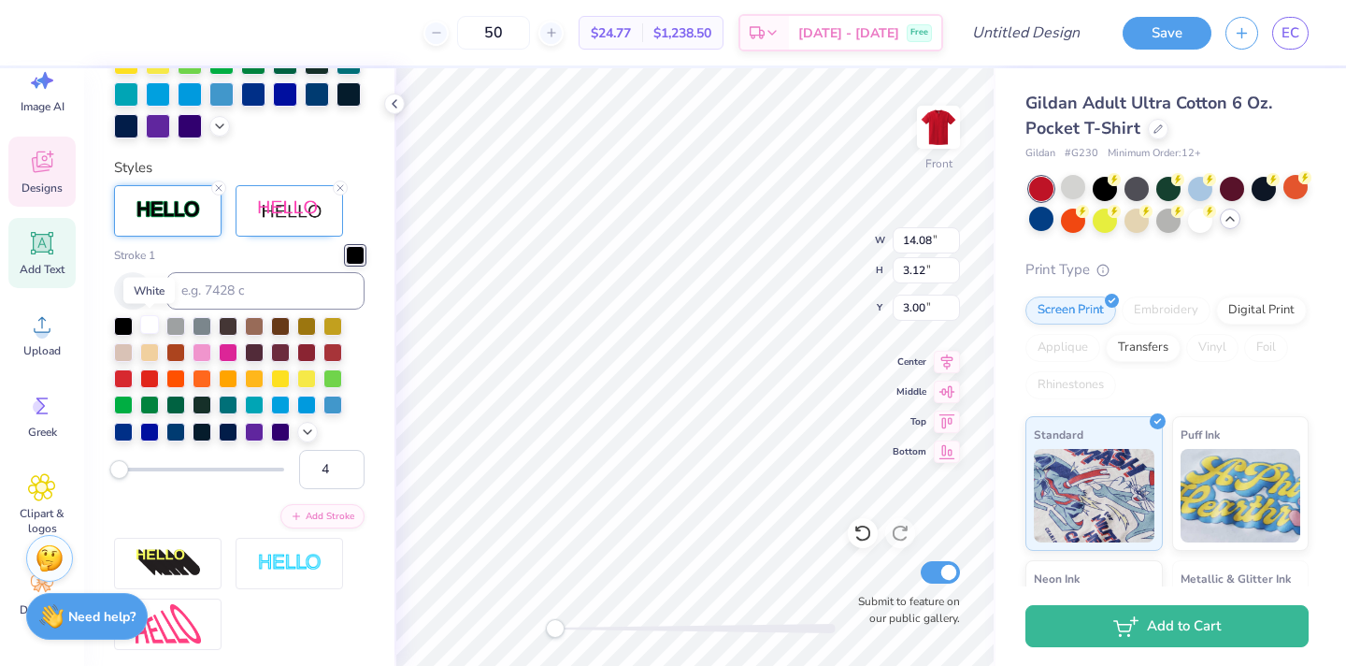
click at [151, 326] on div at bounding box center [149, 324] width 19 height 19
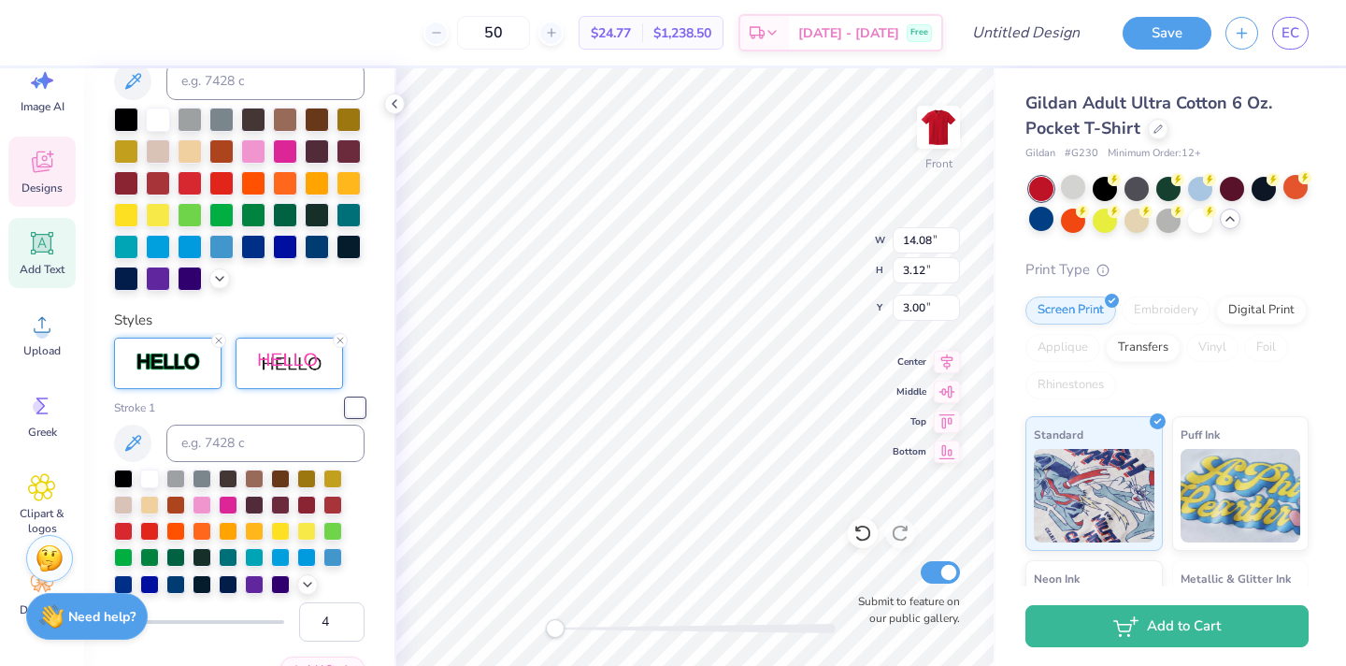
scroll to position [469, 0]
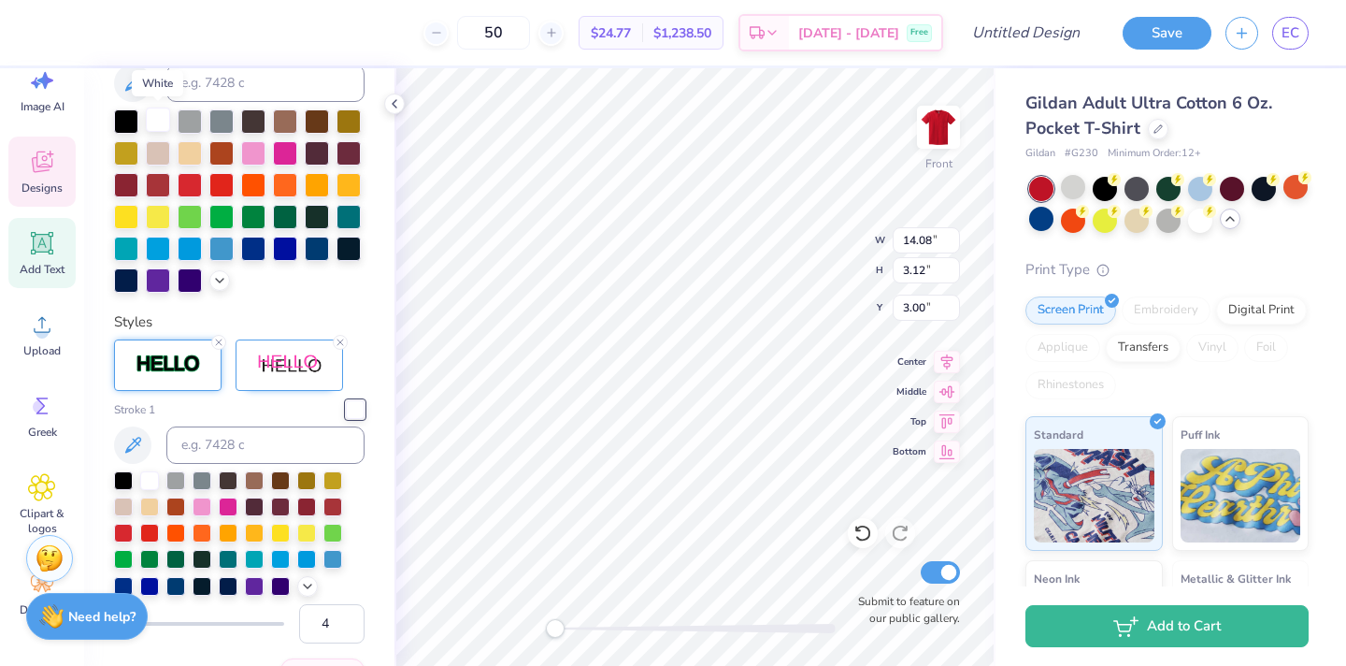
click at [154, 121] on div at bounding box center [158, 120] width 24 height 24
click at [308, 365] on img at bounding box center [289, 364] width 65 height 23
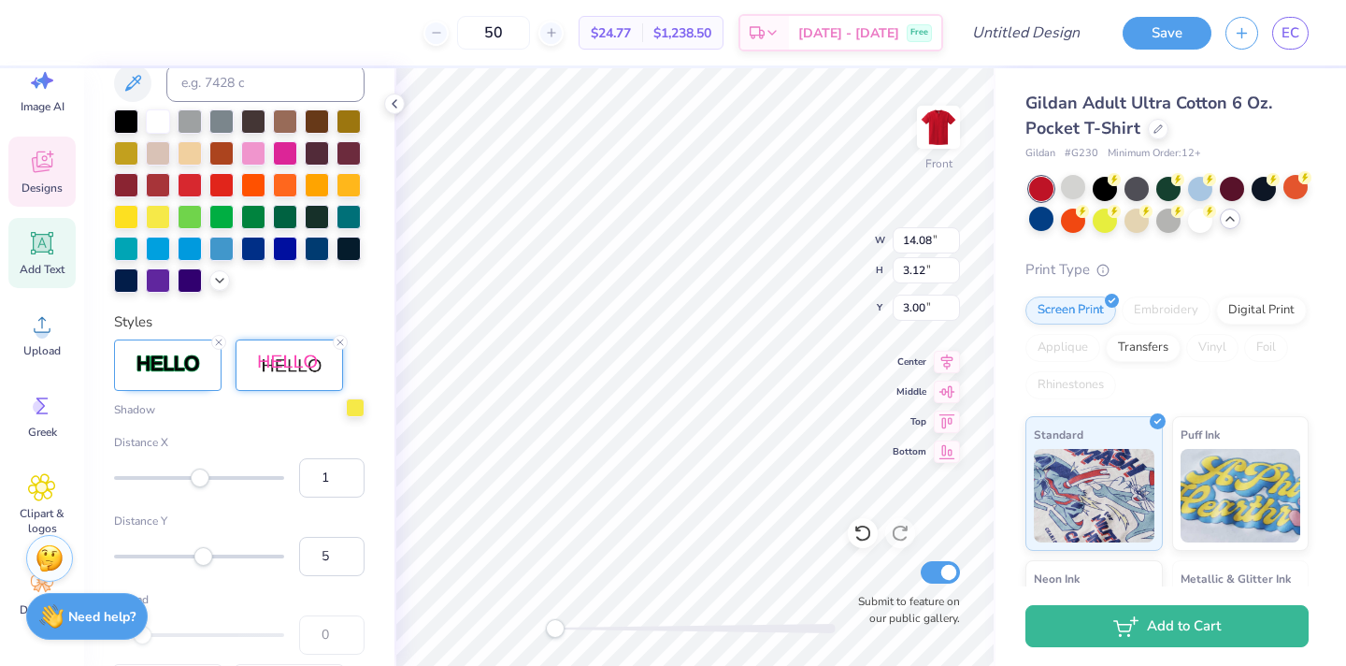
click at [357, 410] on div at bounding box center [355, 407] width 19 height 19
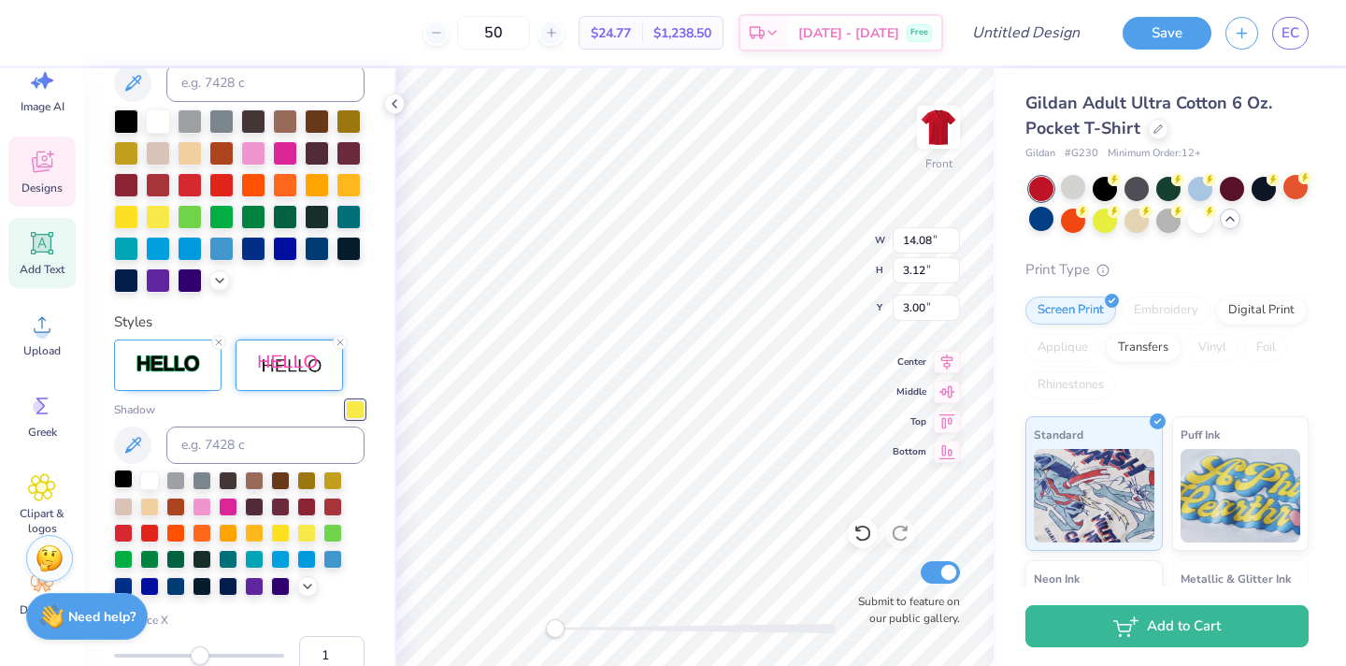
click at [127, 485] on div at bounding box center [123, 478] width 19 height 19
click at [217, 341] on icon at bounding box center [218, 342] width 11 height 11
click at [38, 27] on div at bounding box center [50, 31] width 26 height 26
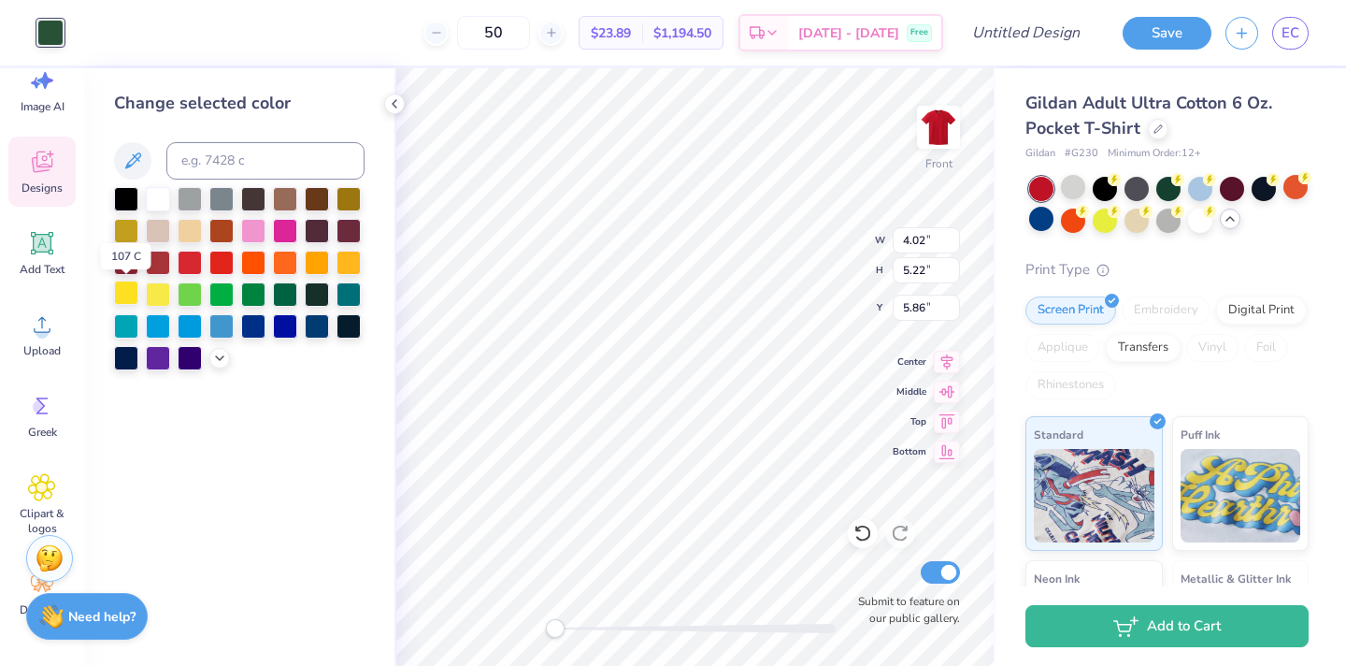
click at [126, 298] on div at bounding box center [126, 292] width 24 height 24
click at [1066, 183] on div at bounding box center [1073, 187] width 24 height 24
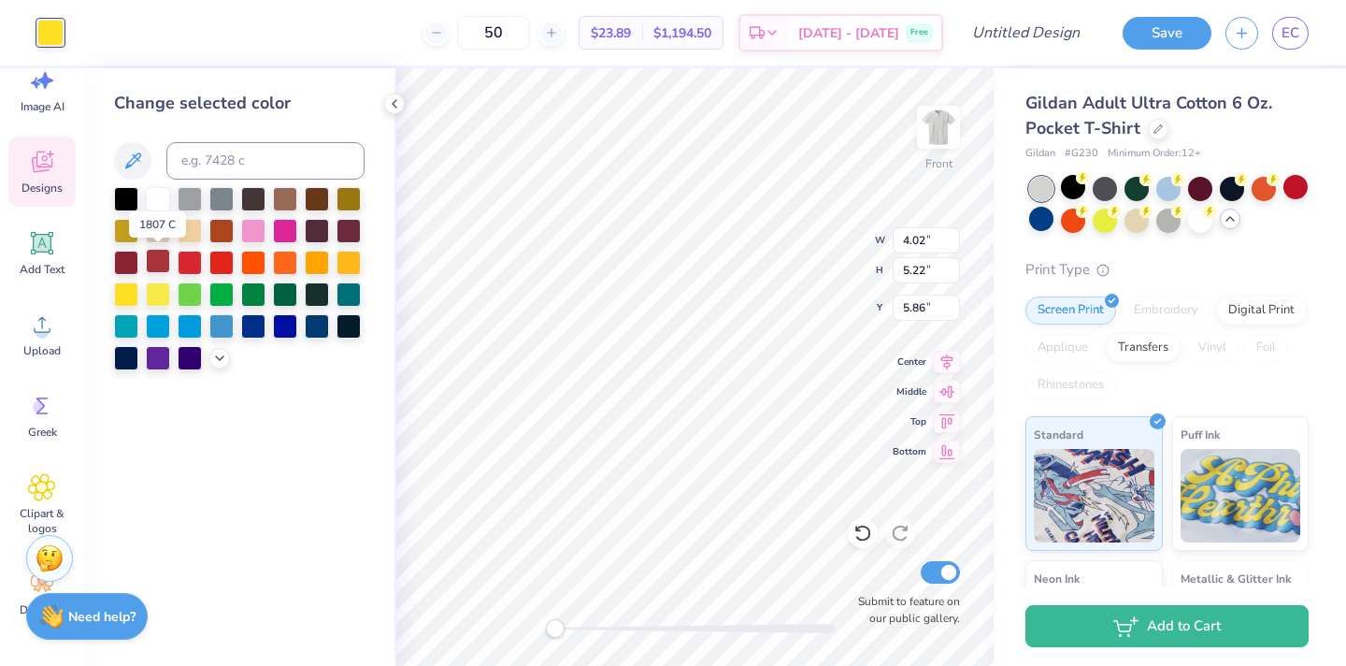
click at [165, 265] on div at bounding box center [158, 261] width 24 height 24
click at [348, 482] on div "Change selected color" at bounding box center [239, 366] width 310 height 597
drag, startPoint x: 559, startPoint y: 631, endPoint x: 575, endPoint y: 632, distance: 15.9
click at [575, 632] on div "Accessibility label" at bounding box center [575, 628] width 19 height 19
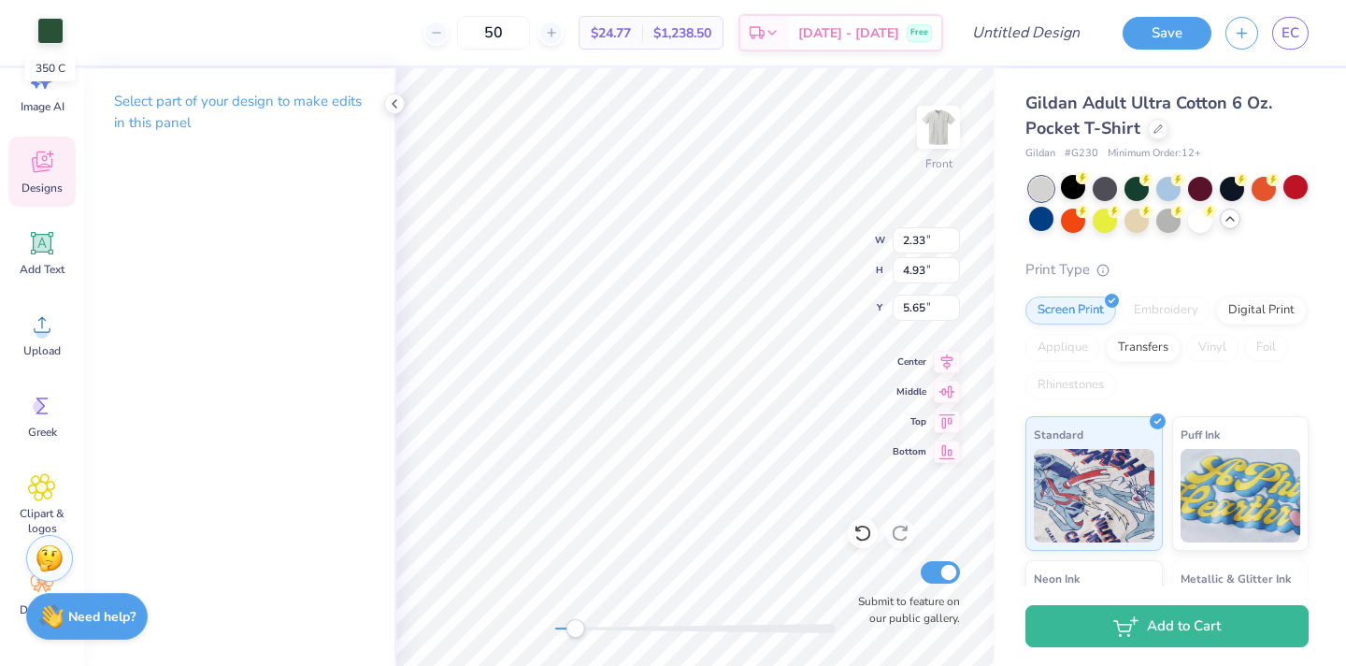
click at [50, 36] on div at bounding box center [50, 31] width 26 height 26
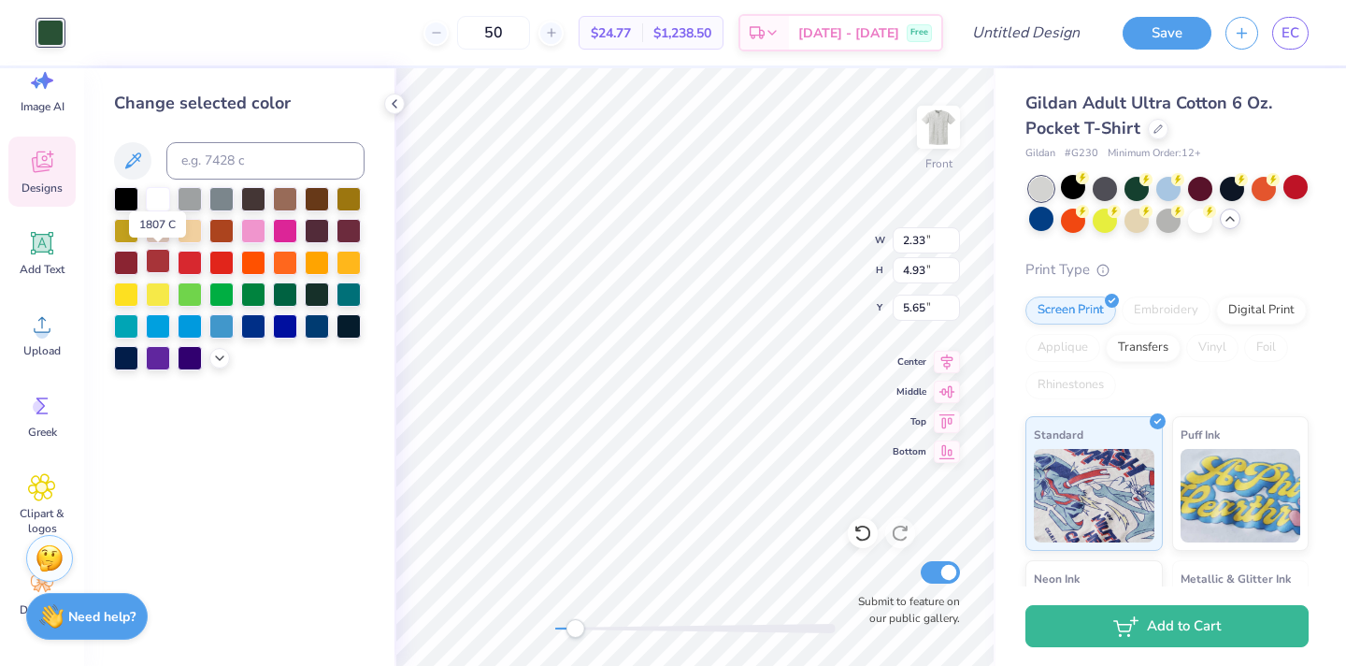
click at [162, 258] on div at bounding box center [158, 261] width 24 height 24
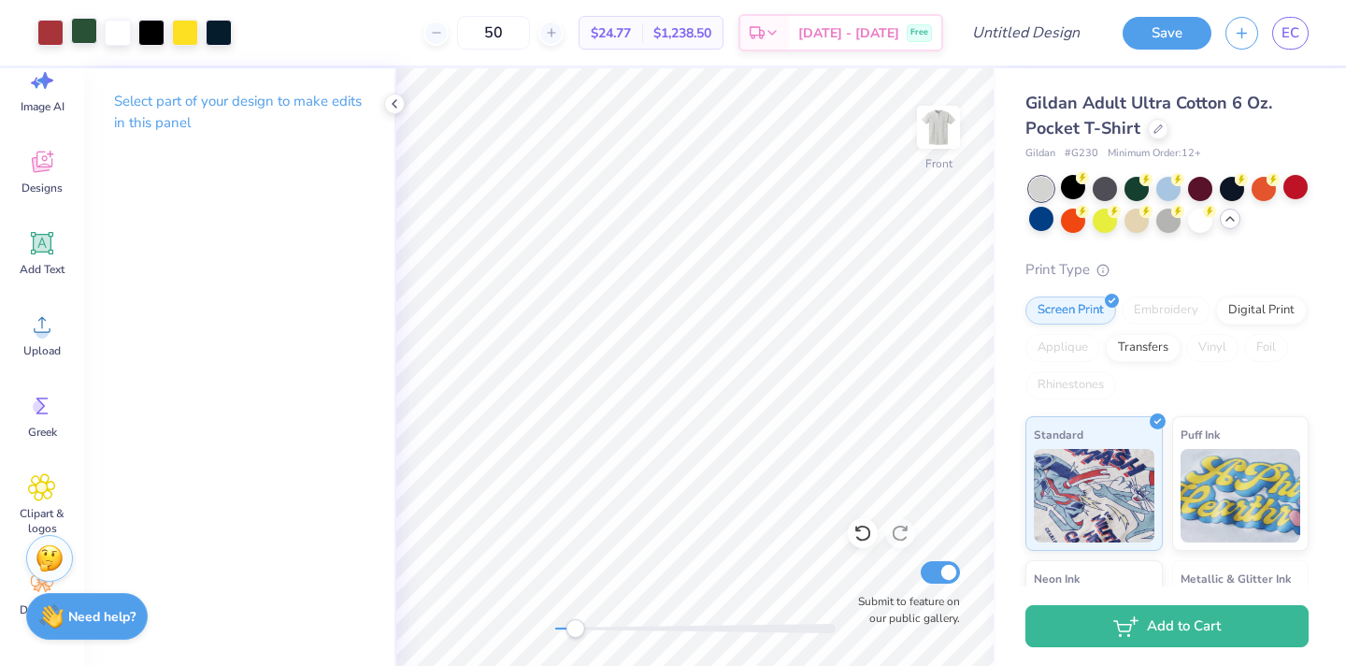
click at [83, 27] on div at bounding box center [84, 31] width 26 height 26
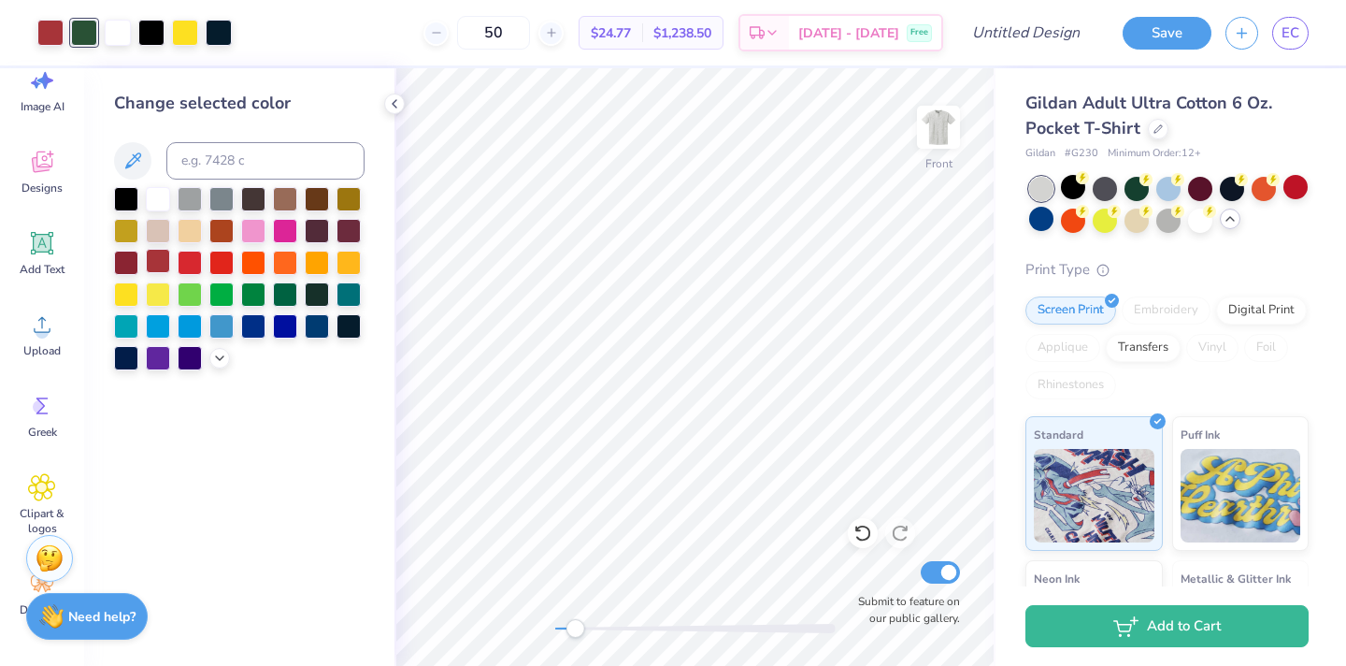
click at [159, 260] on div at bounding box center [158, 261] width 24 height 24
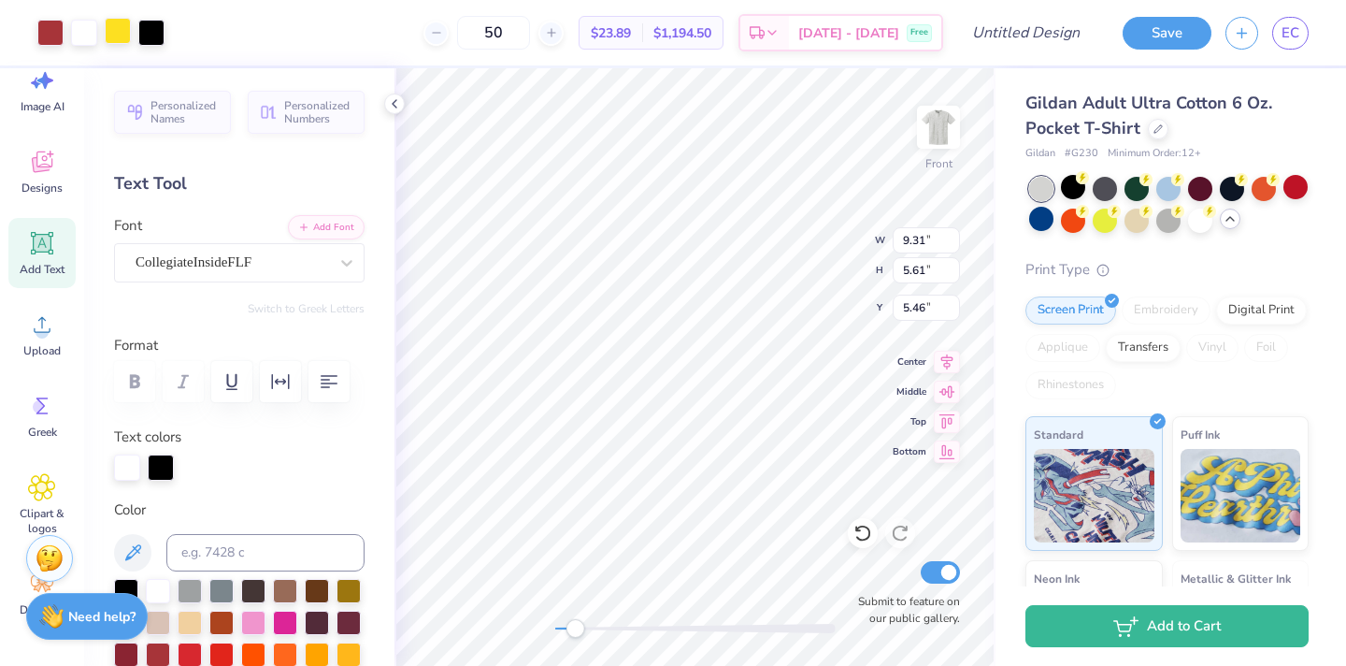
click at [121, 34] on div at bounding box center [118, 31] width 26 height 26
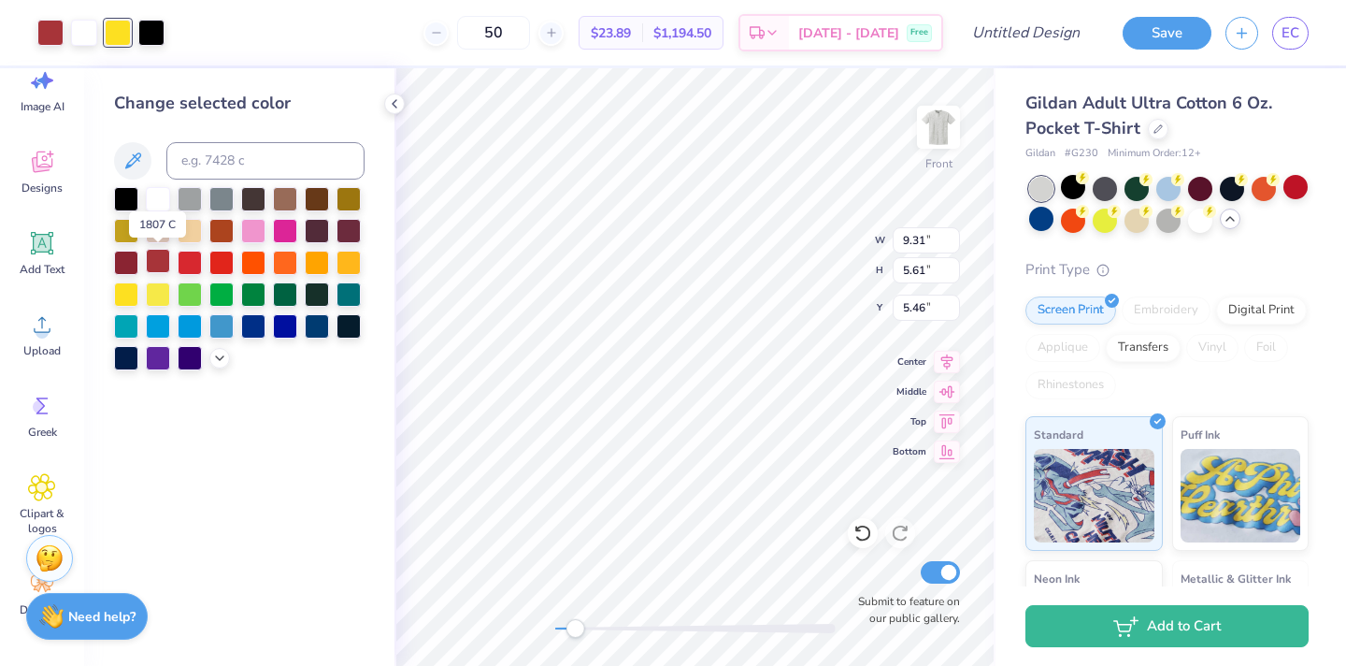
click at [152, 258] on div at bounding box center [158, 261] width 24 height 24
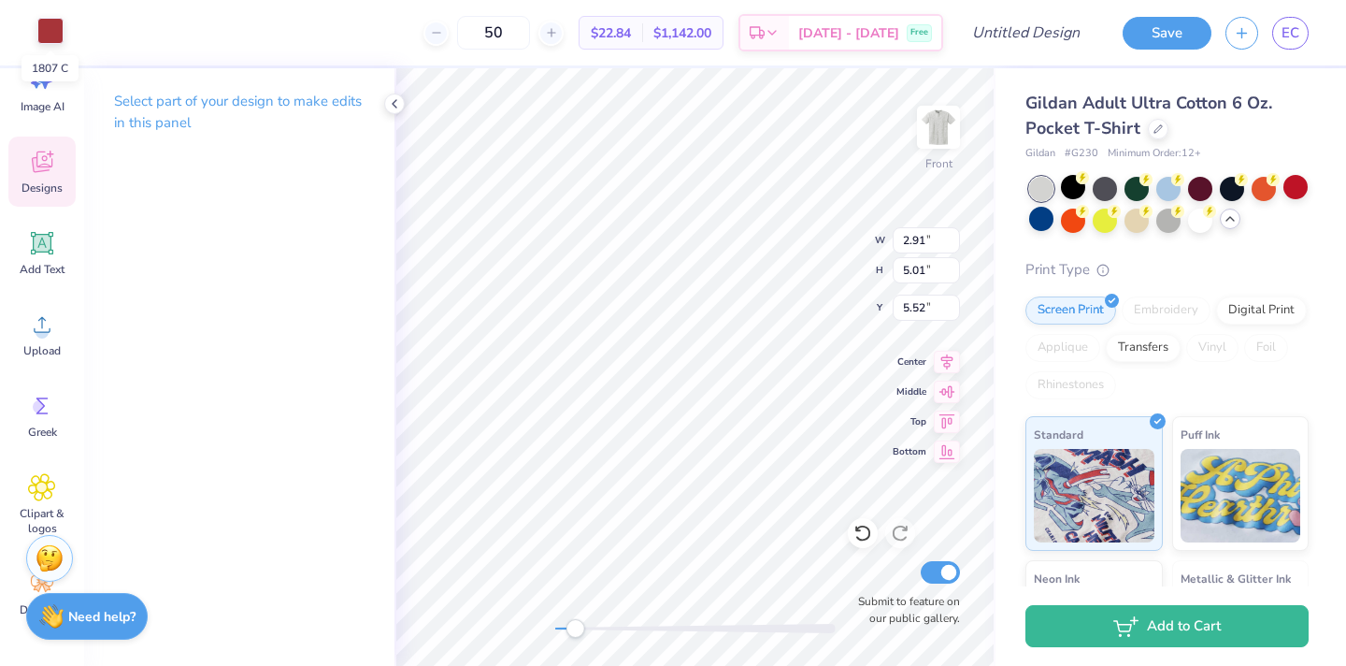
click at [44, 40] on div at bounding box center [50, 31] width 26 height 26
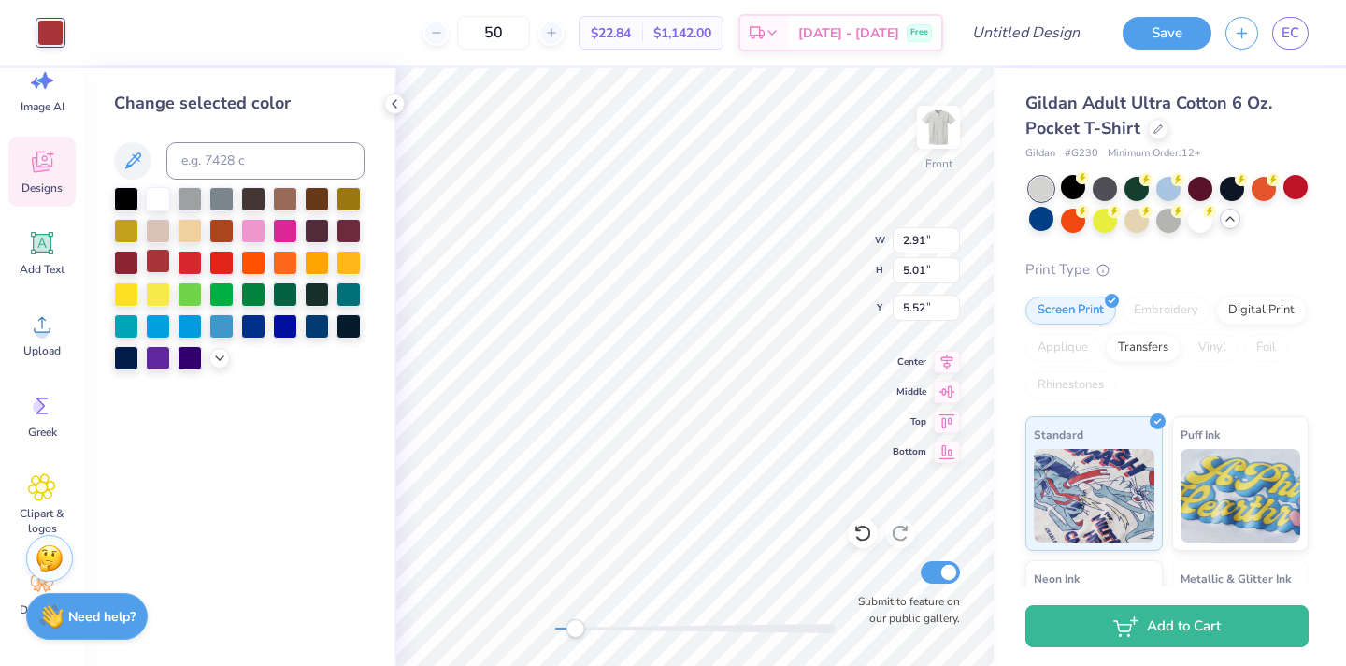
click at [164, 263] on div at bounding box center [158, 261] width 24 height 24
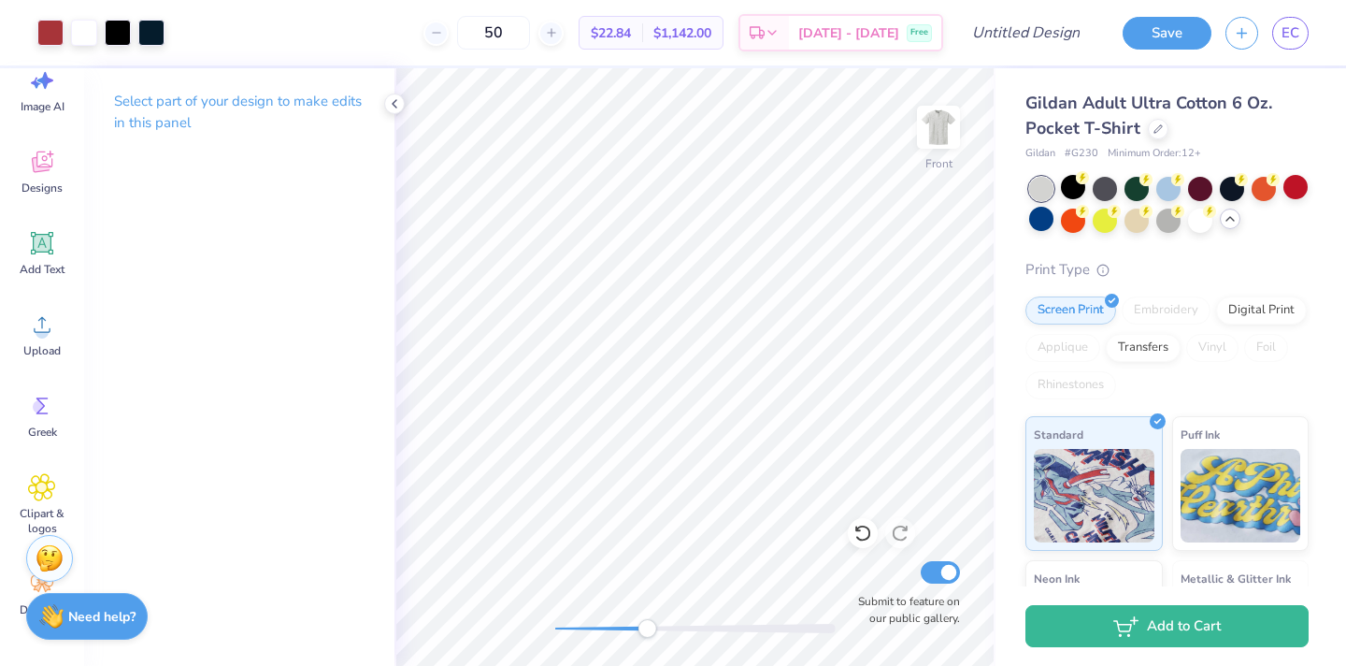
click at [645, 639] on div "Front Submit to feature on our public gallery." at bounding box center [695, 366] width 601 height 597
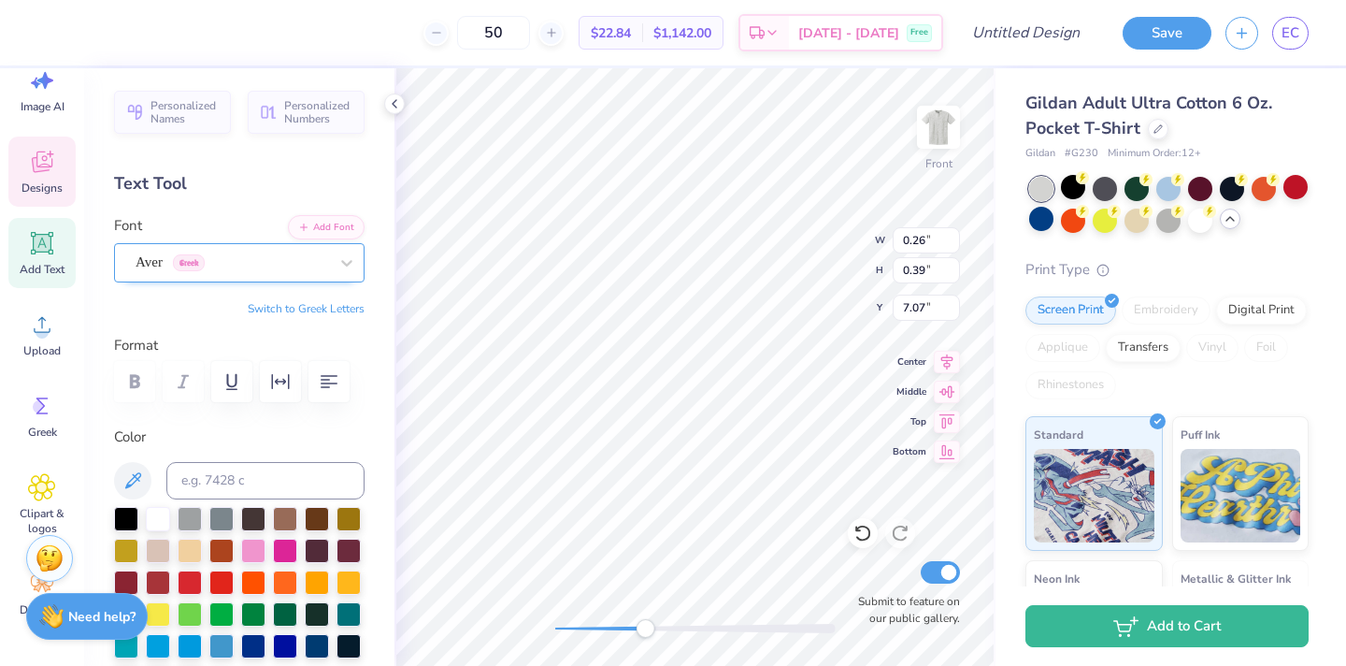
click at [323, 254] on div "Aver Greek" at bounding box center [232, 262] width 196 height 29
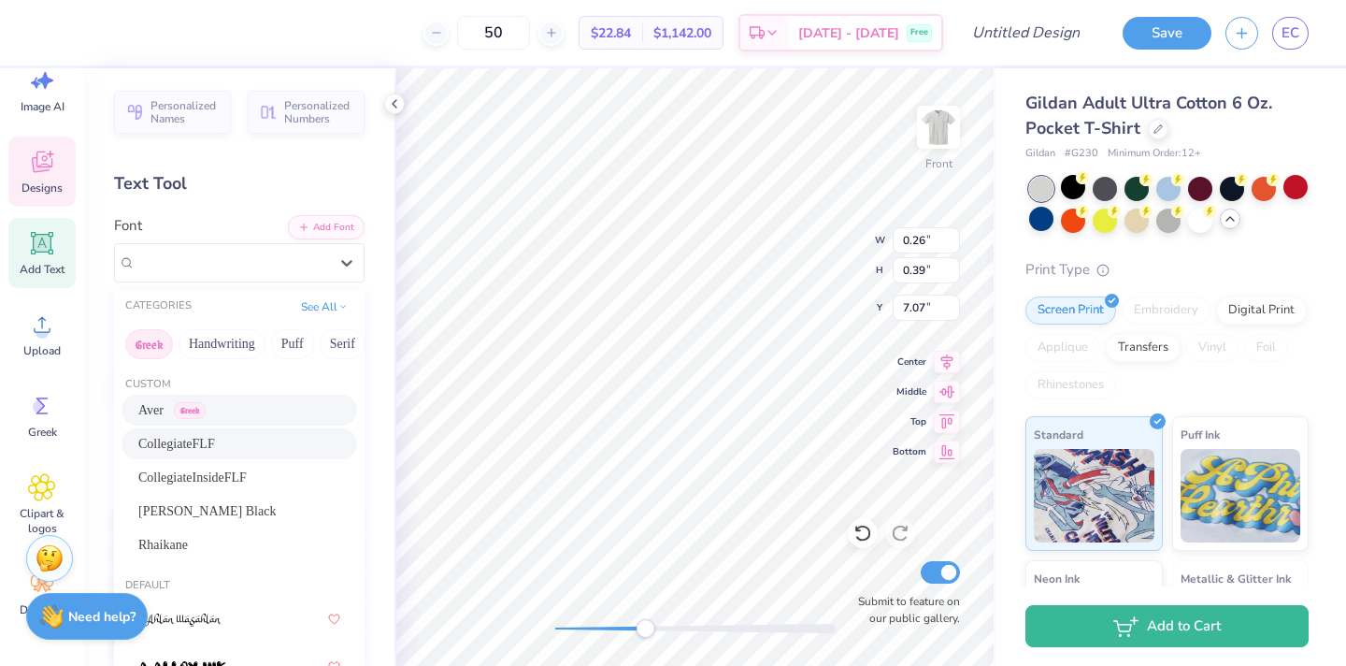
click at [162, 347] on button "Greek" at bounding box center [149, 344] width 48 height 30
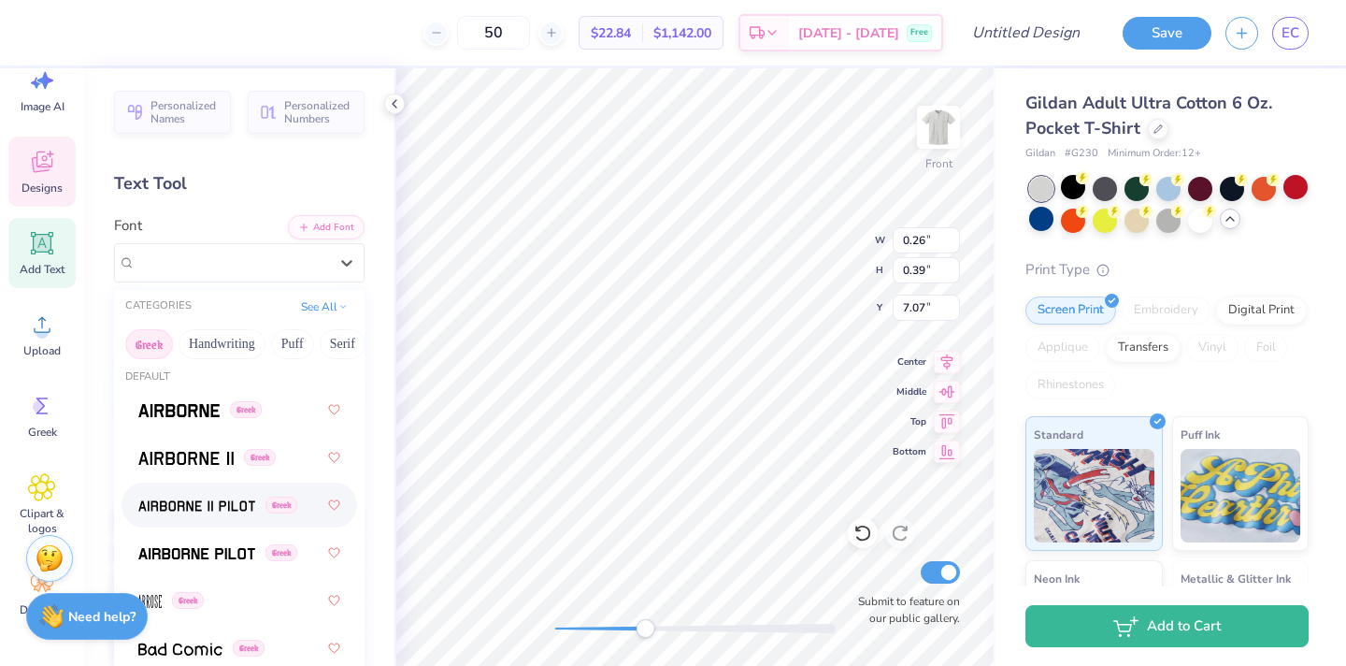
scroll to position [1, 0]
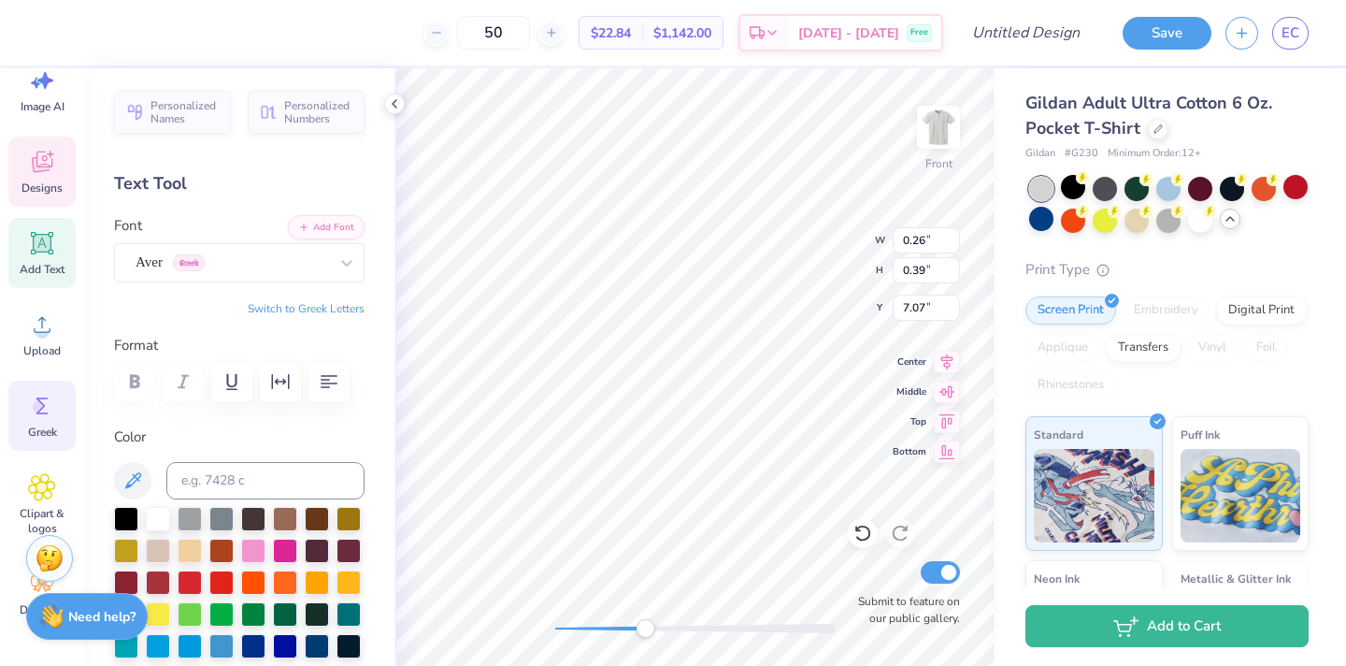
click at [38, 411] on icon at bounding box center [42, 405] width 12 height 17
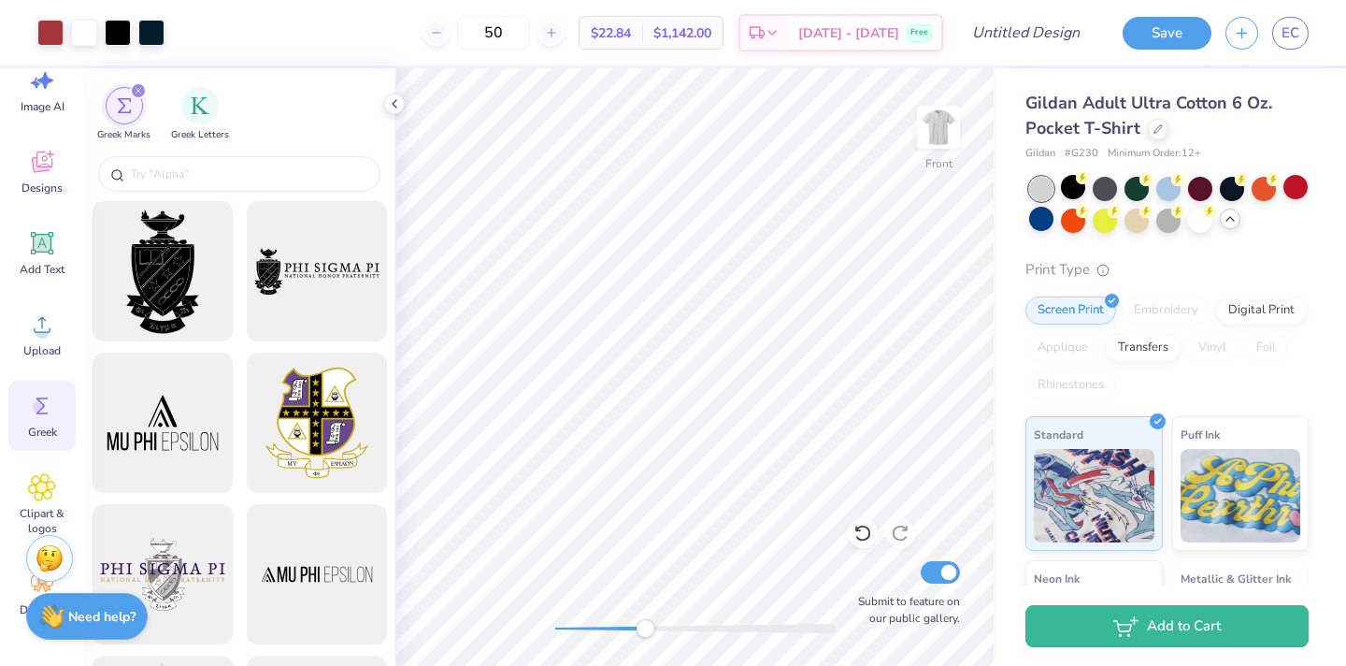
click at [139, 88] on icon "filter for Greek Marks" at bounding box center [138, 90] width 7 height 7
click at [200, 105] on img "filter for Greek Letters" at bounding box center [200, 103] width 19 height 19
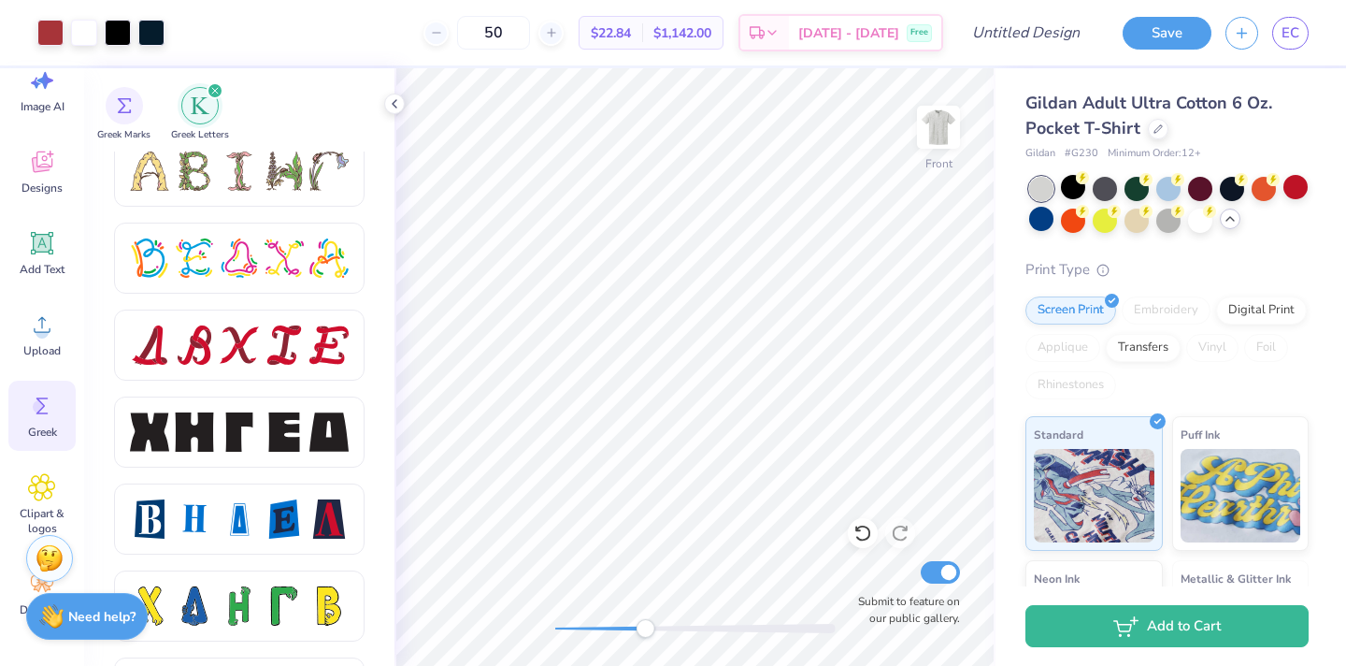
scroll to position [2276, 0]
click at [256, 447] on div at bounding box center [239, 432] width 39 height 39
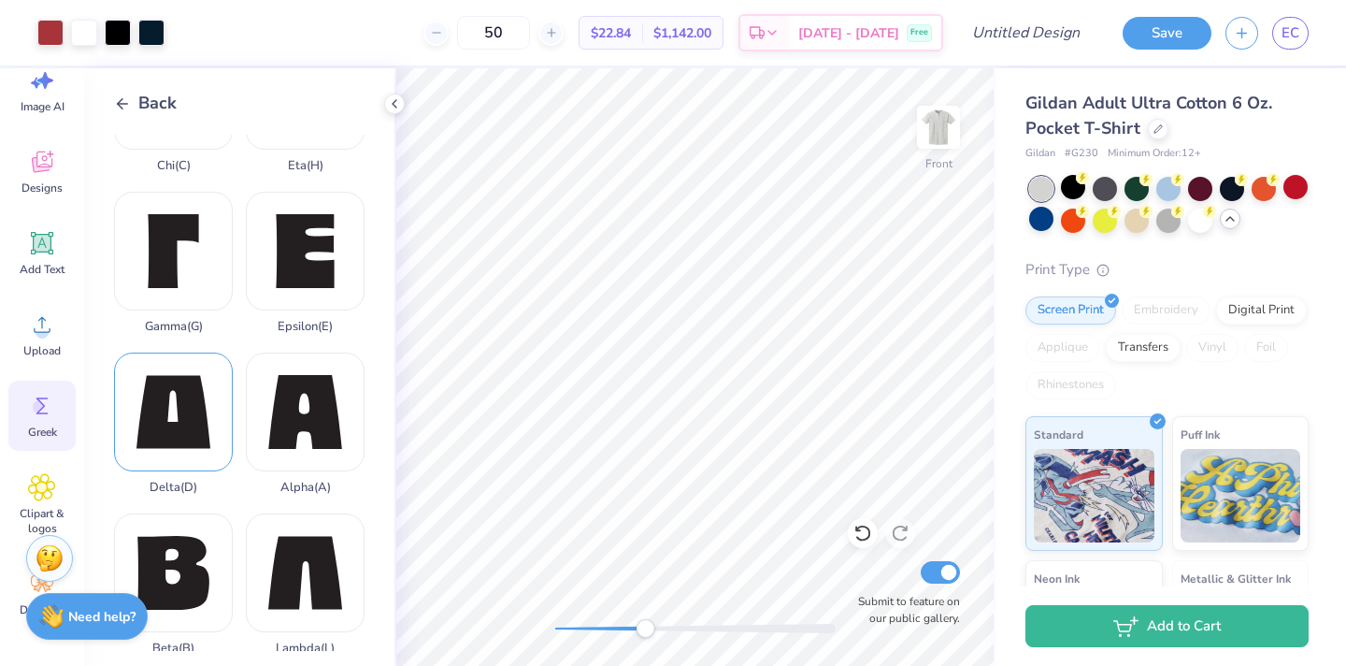
scroll to position [0, 0]
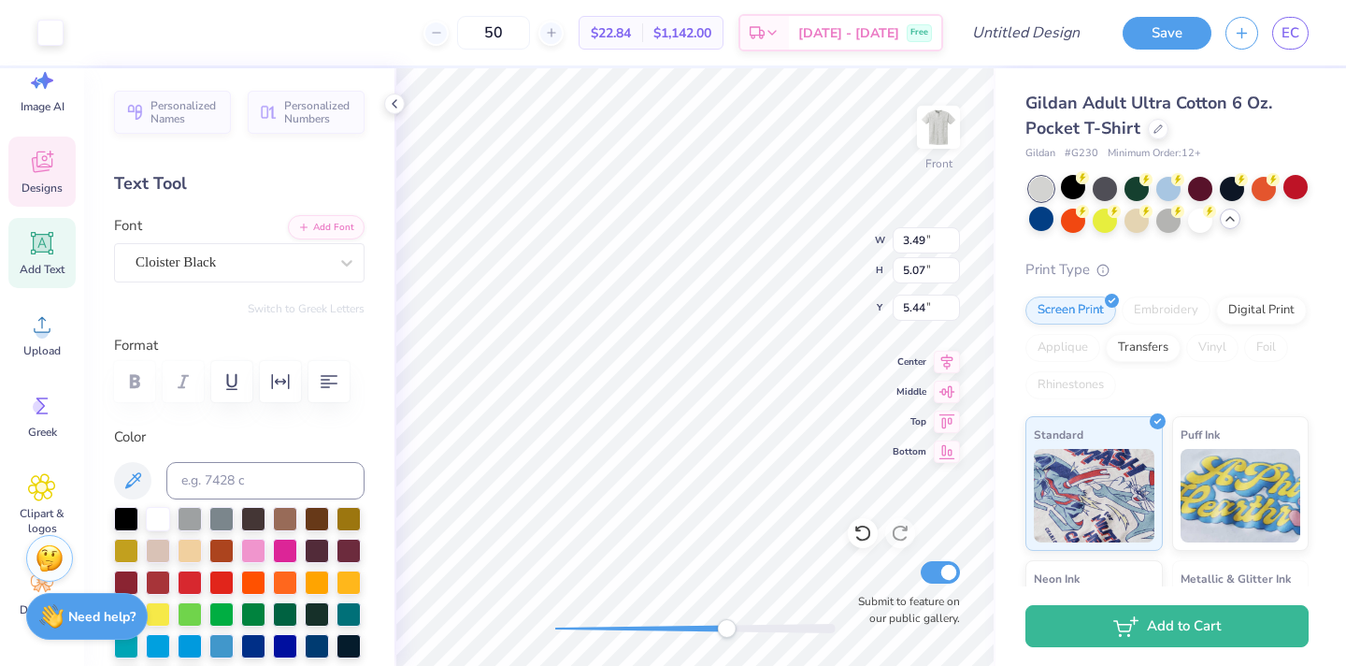
drag, startPoint x: 652, startPoint y: 628, endPoint x: 726, endPoint y: 634, distance: 75.0
click at [726, 634] on div "Accessibility label" at bounding box center [726, 628] width 19 height 19
drag, startPoint x: 726, startPoint y: 631, endPoint x: 560, endPoint y: 631, distance: 165.5
click at [561, 633] on div "Accessibility label" at bounding box center [562, 628] width 19 height 19
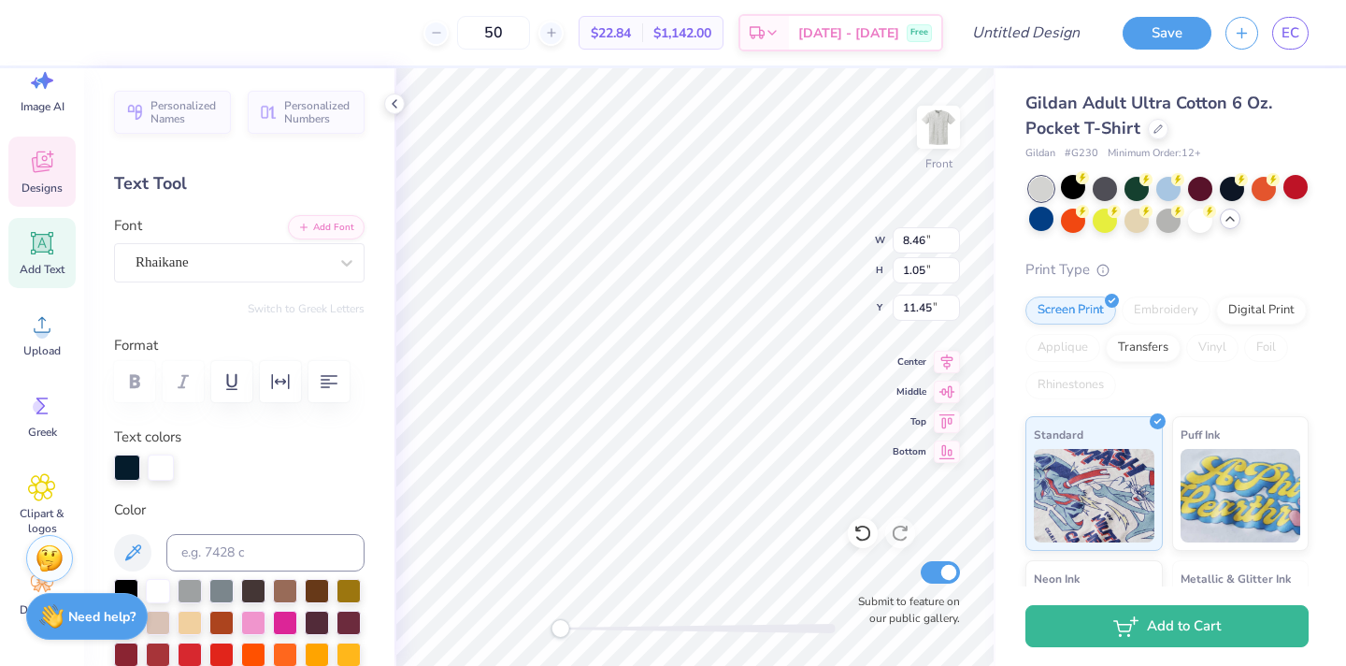
scroll to position [0, 10]
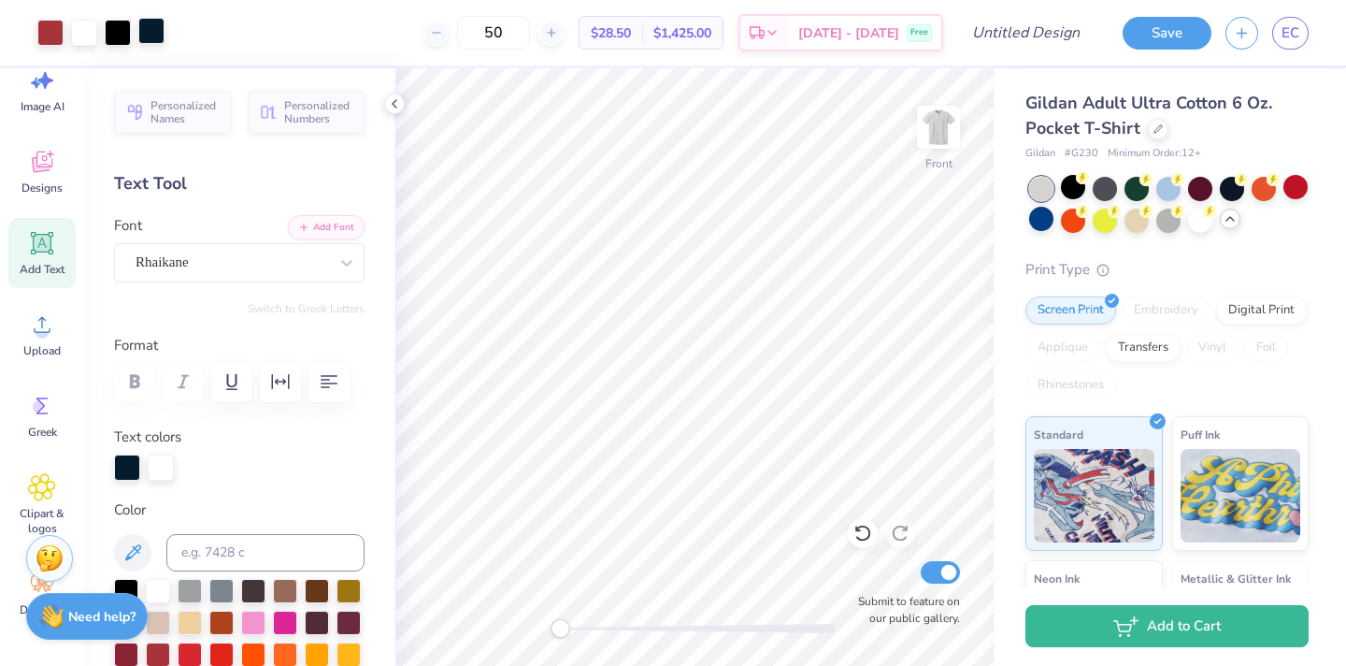
click at [153, 28] on div at bounding box center [151, 31] width 26 height 26
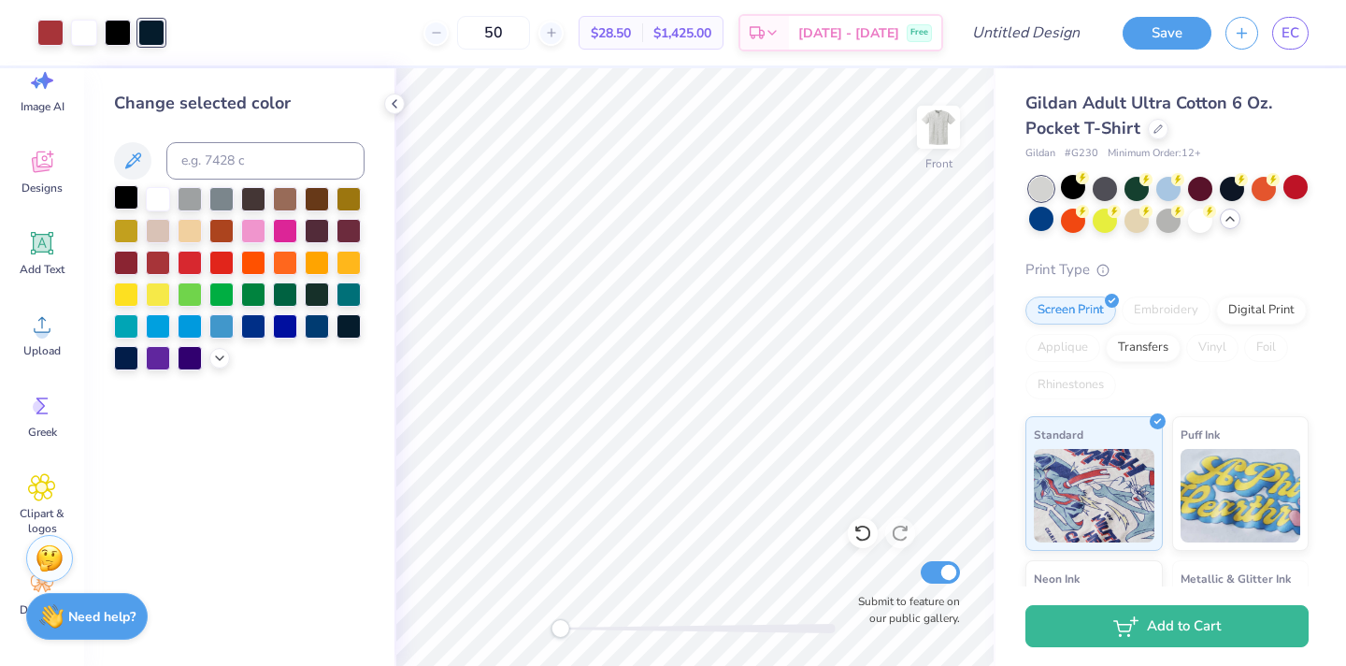
click at [125, 203] on div at bounding box center [126, 197] width 24 height 24
drag, startPoint x: 561, startPoint y: 628, endPoint x: 644, endPoint y: 632, distance: 83.3
click at [650, 635] on div "Accessibility label" at bounding box center [655, 628] width 19 height 19
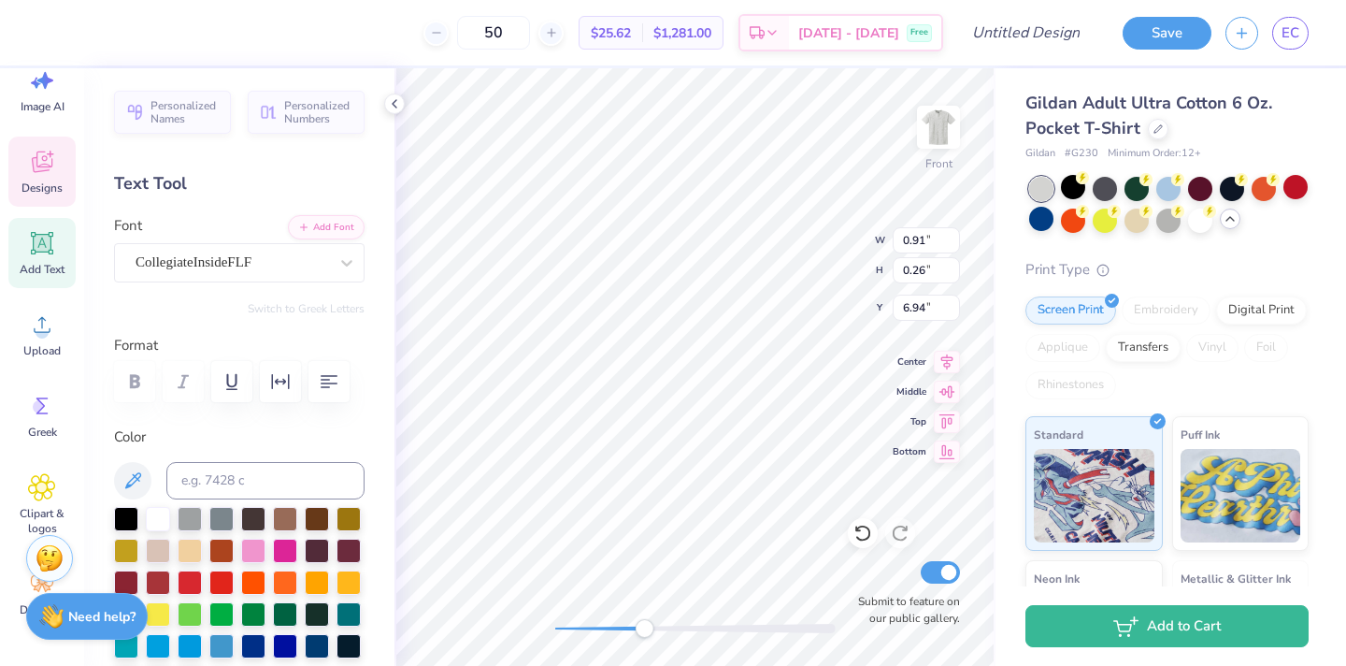
scroll to position [0, 3]
drag, startPoint x: 652, startPoint y: 628, endPoint x: 690, endPoint y: 628, distance: 38.3
click at [692, 629] on div "Accessibility label" at bounding box center [689, 628] width 19 height 19
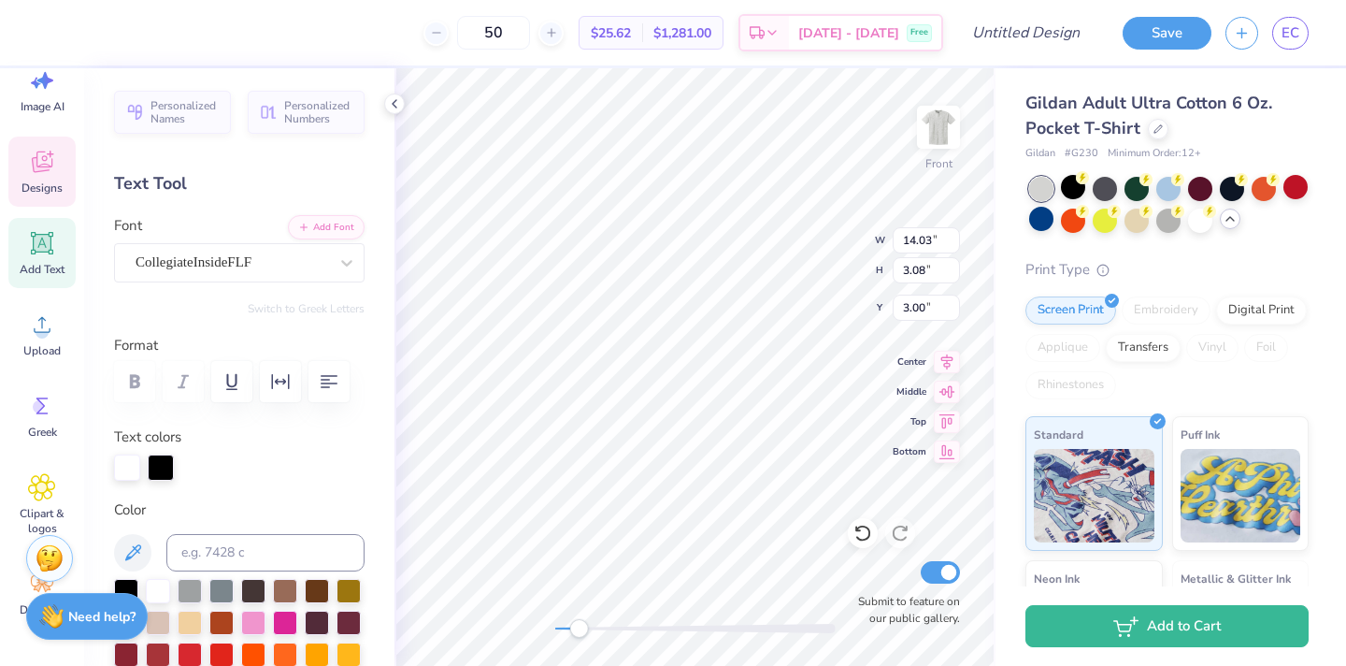
drag, startPoint x: 691, startPoint y: 628, endPoint x: 579, endPoint y: 632, distance: 112.3
click at [579, 632] on div "Accessibility label" at bounding box center [578, 628] width 19 height 19
click at [533, 625] on div "Front W 14.03 14.03 " H 3.08 3.08 " Y 3.00 3.00 " Center Middle Top Bottom Subm…" at bounding box center [695, 366] width 601 height 597
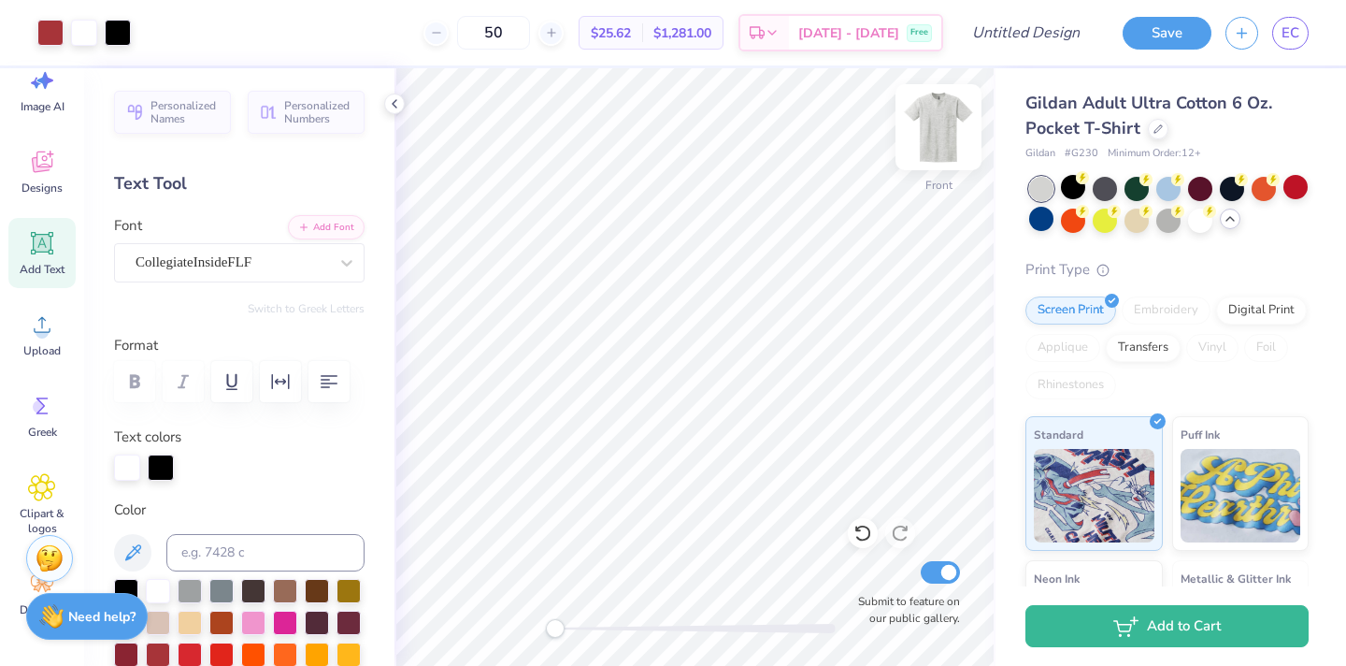
click at [944, 141] on img at bounding box center [938, 127] width 75 height 75
click at [924, 138] on img at bounding box center [938, 127] width 75 height 75
click at [1241, 309] on div "Digital Print" at bounding box center [1261, 308] width 91 height 28
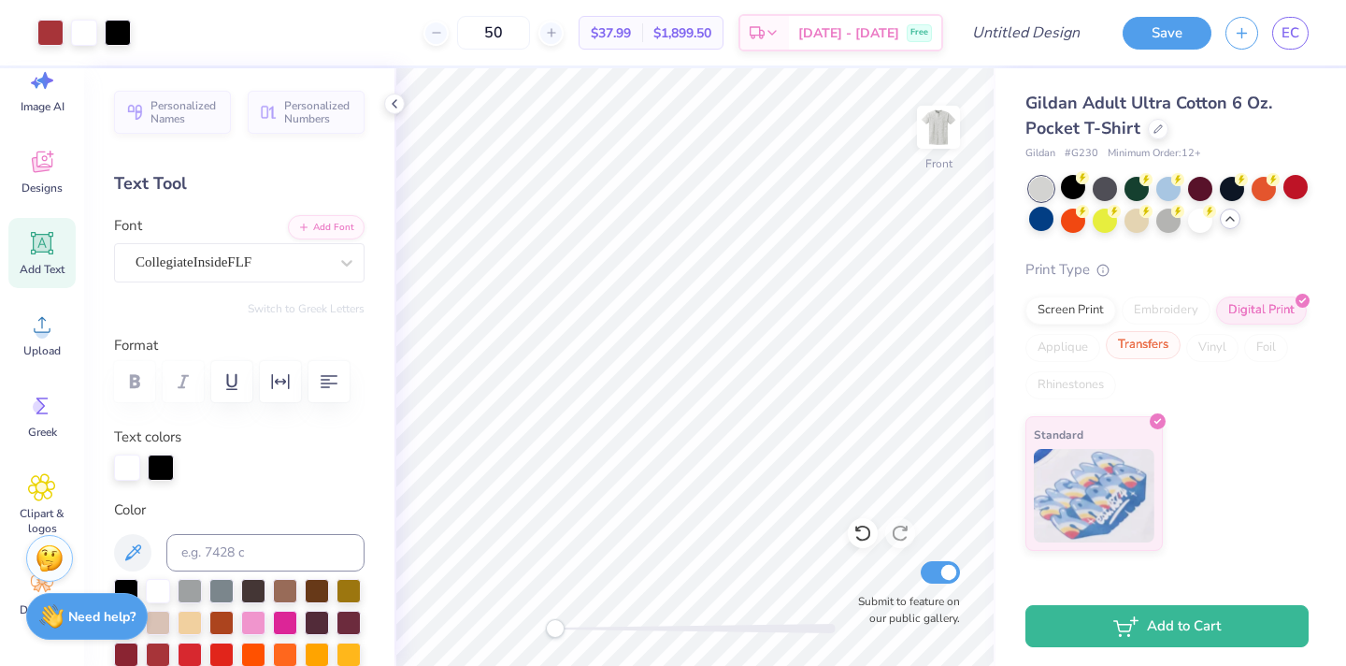
click at [1126, 355] on div "Transfers" at bounding box center [1143, 345] width 75 height 28
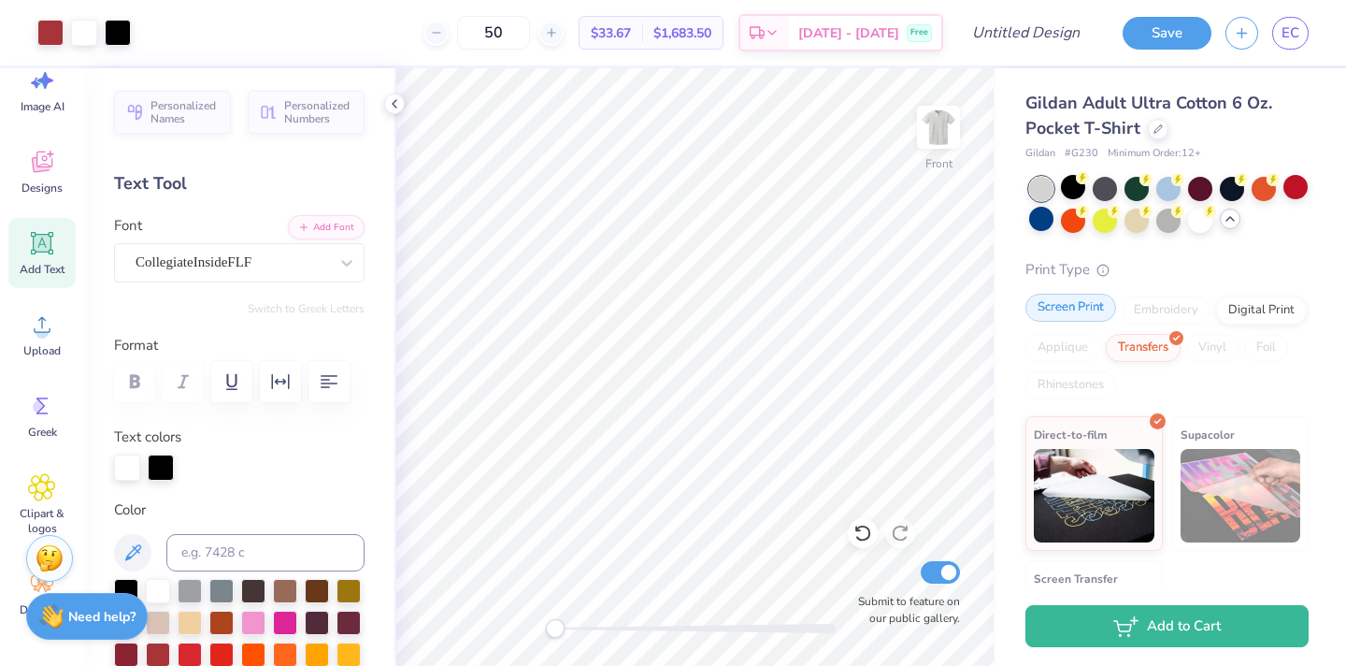
click at [1082, 316] on div "Screen Print" at bounding box center [1071, 308] width 91 height 28
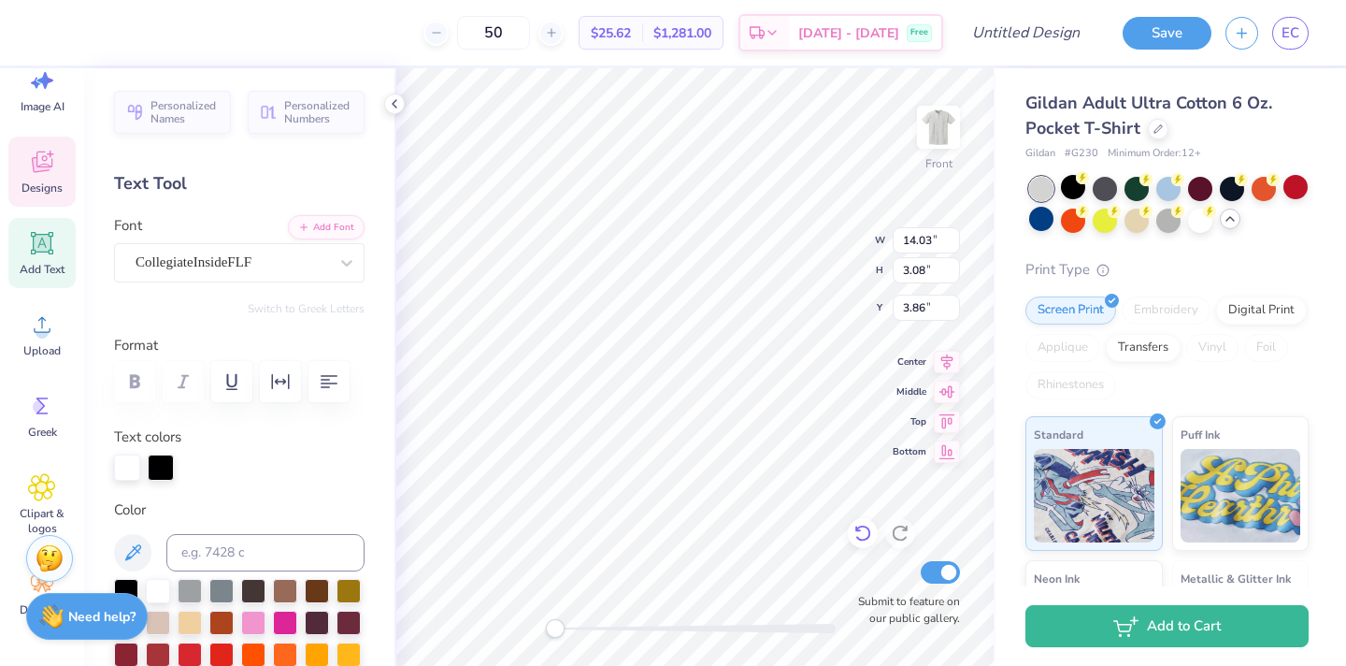
click at [868, 532] on icon at bounding box center [863, 533] width 19 height 19
click at [863, 535] on icon at bounding box center [863, 533] width 19 height 19
click at [948, 121] on img at bounding box center [938, 127] width 75 height 75
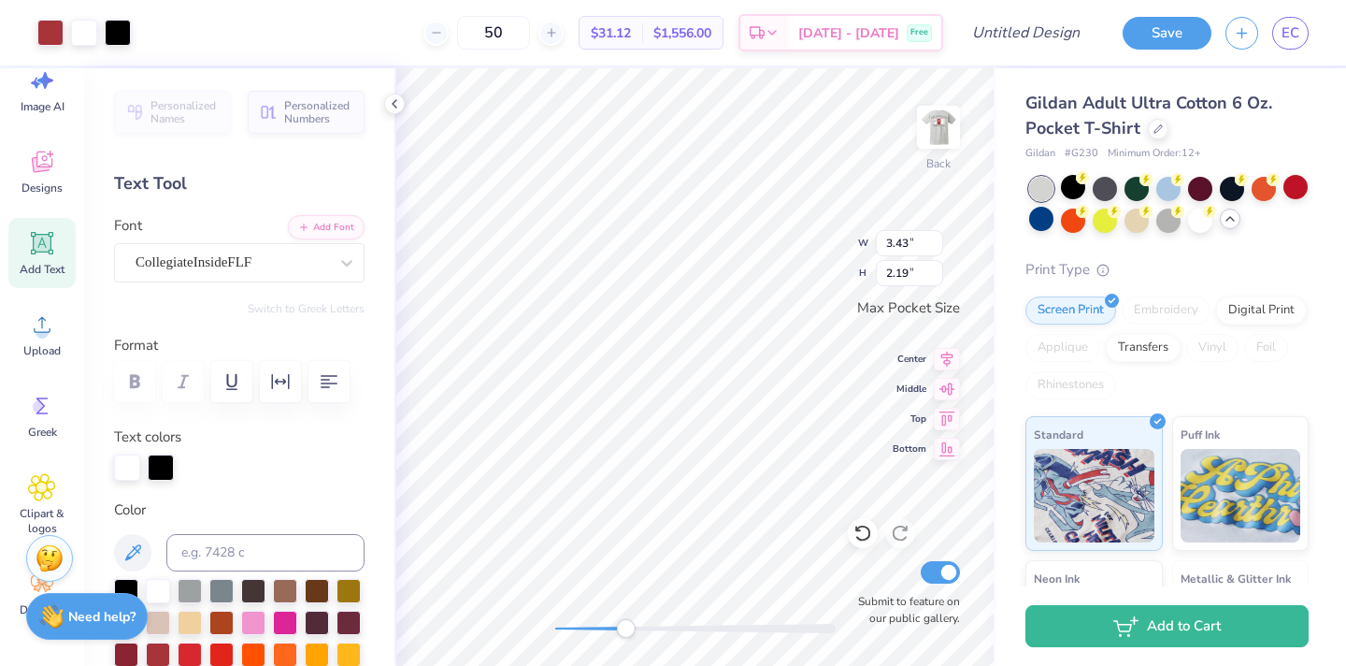
drag, startPoint x: 559, startPoint y: 625, endPoint x: 624, endPoint y: 620, distance: 64.7
click at [624, 620] on div "Accessibility label" at bounding box center [625, 628] width 19 height 19
click at [866, 539] on icon at bounding box center [863, 533] width 16 height 17
click at [865, 532] on icon at bounding box center [863, 533] width 19 height 19
click at [870, 527] on icon at bounding box center [863, 533] width 19 height 19
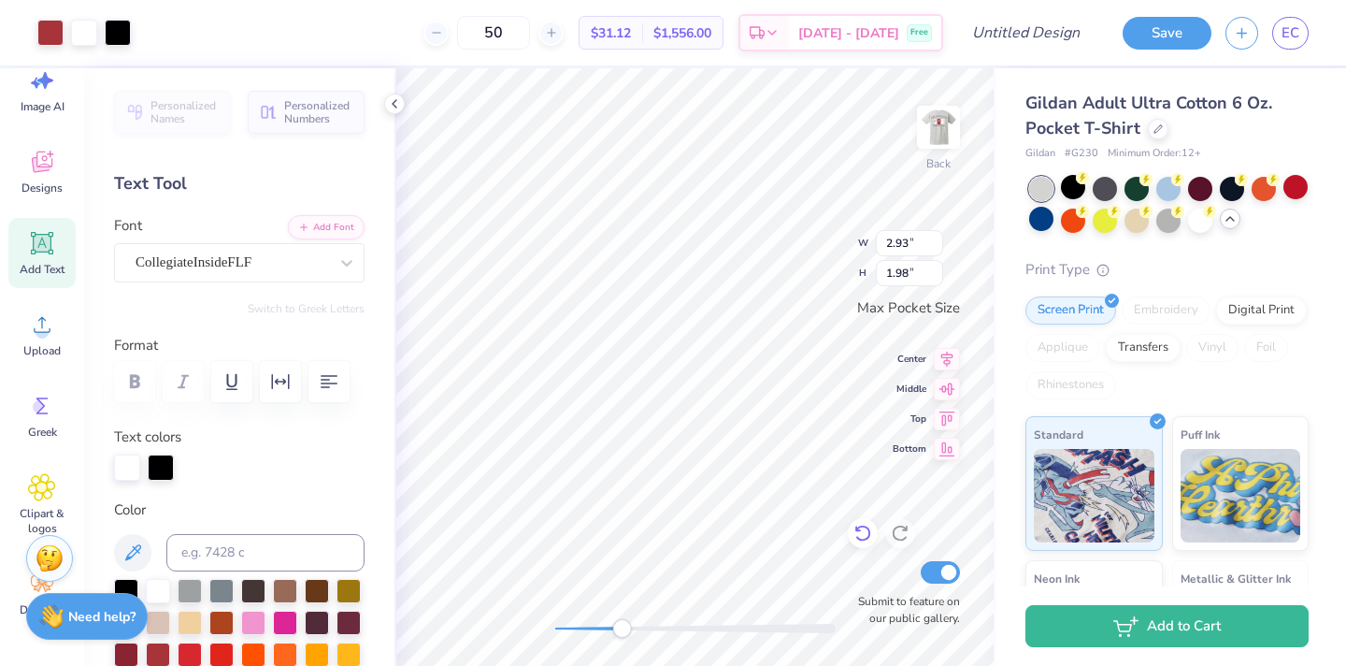
click at [860, 532] on icon at bounding box center [863, 533] width 19 height 19
click at [870, 539] on icon at bounding box center [863, 533] width 19 height 19
click at [866, 540] on icon at bounding box center [863, 533] width 19 height 19
click at [856, 531] on icon at bounding box center [863, 533] width 19 height 19
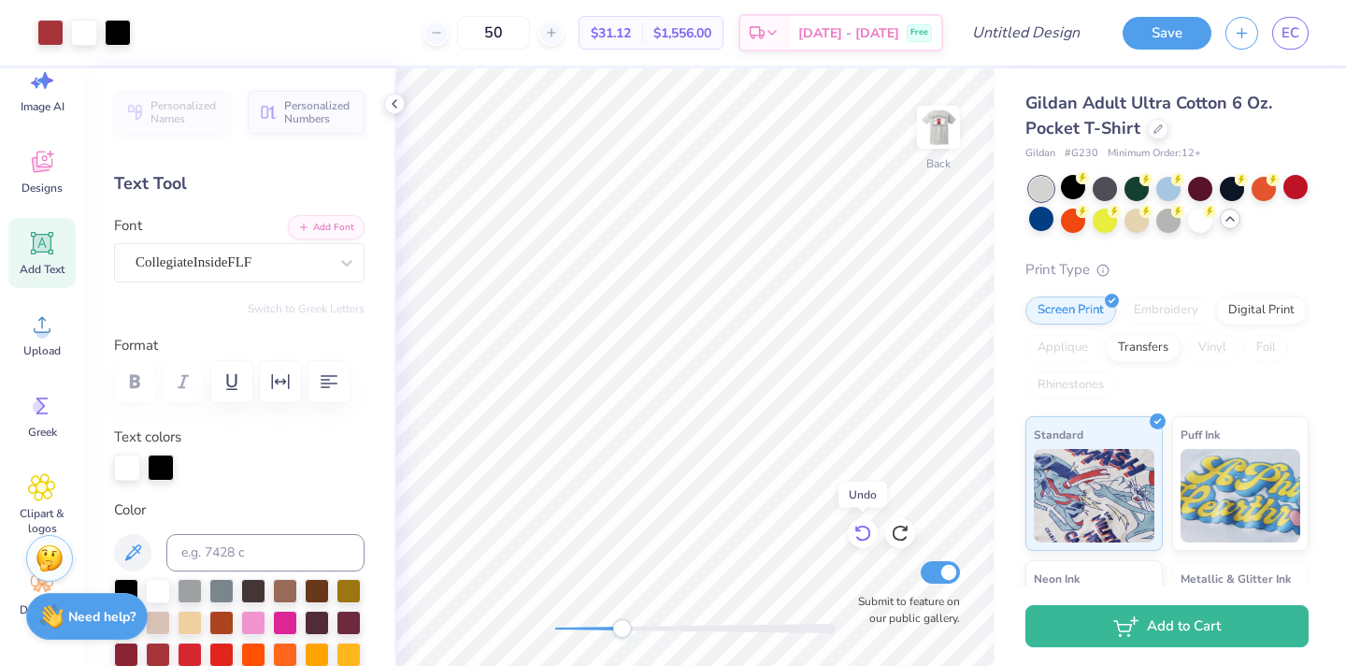
click at [856, 531] on icon at bounding box center [863, 533] width 19 height 19
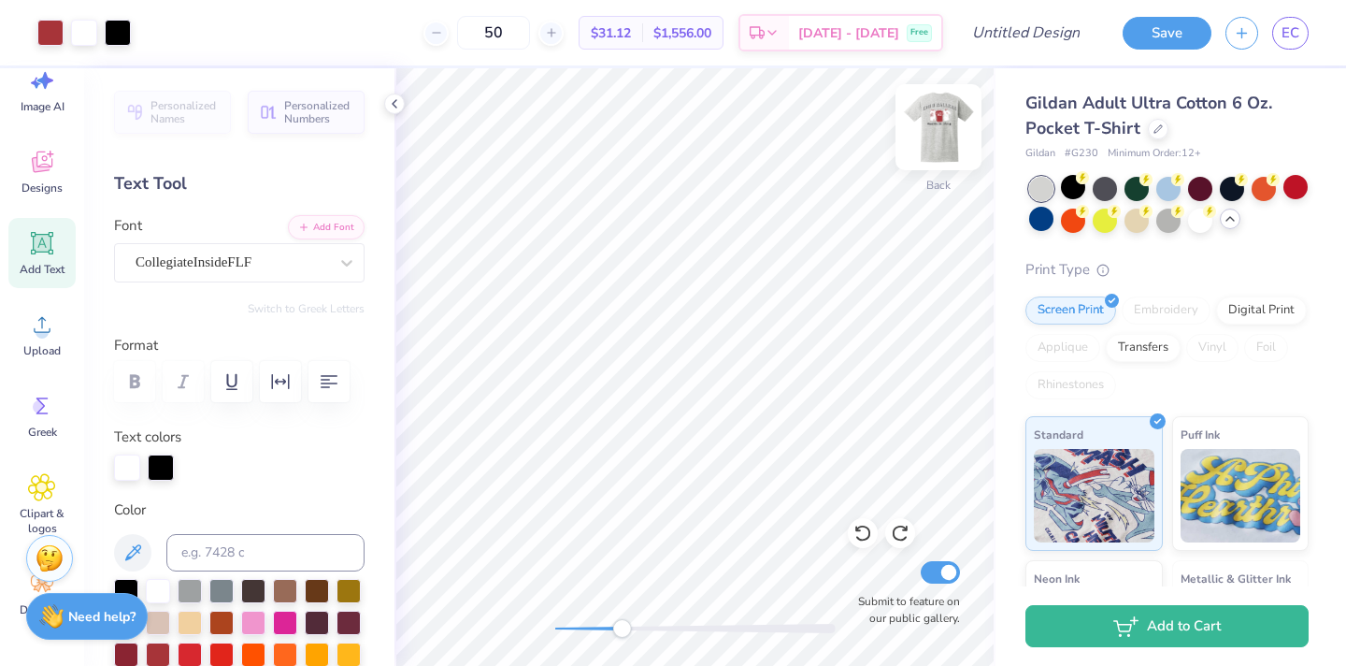
click at [942, 121] on img at bounding box center [938, 127] width 75 height 75
click at [527, 626] on div "Front Submit to feature on our public gallery." at bounding box center [695, 366] width 601 height 597
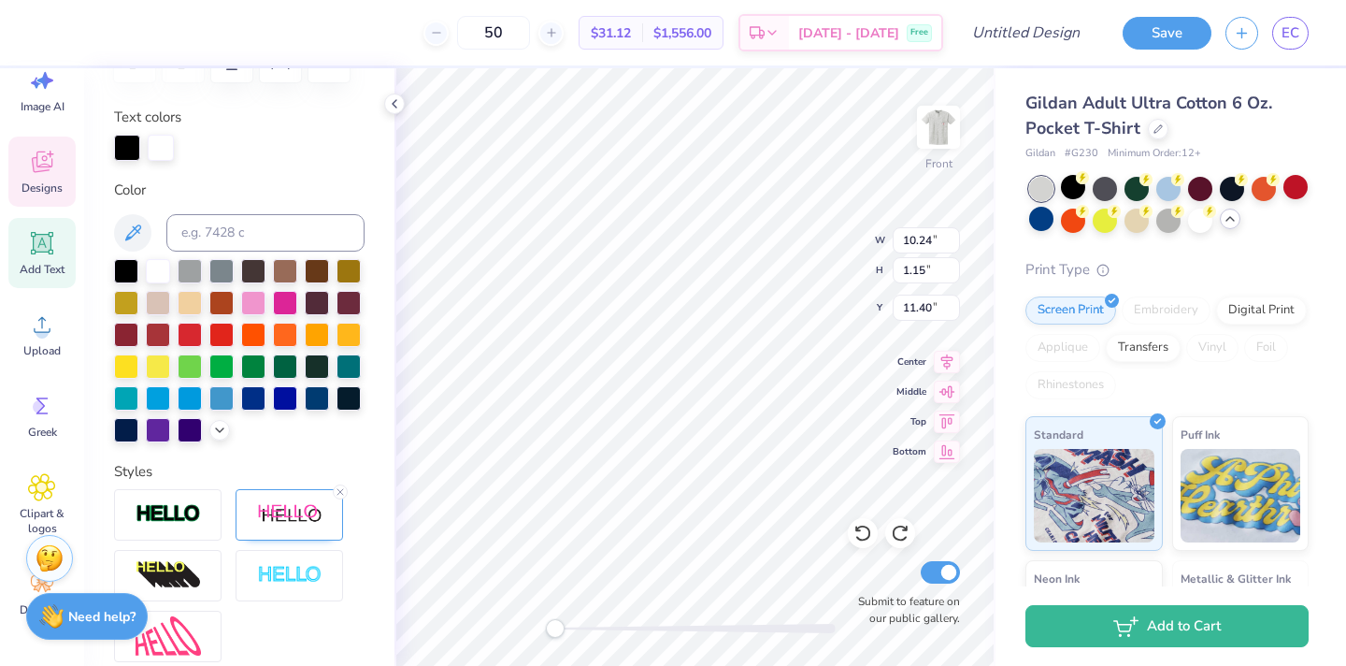
scroll to position [327, 0]
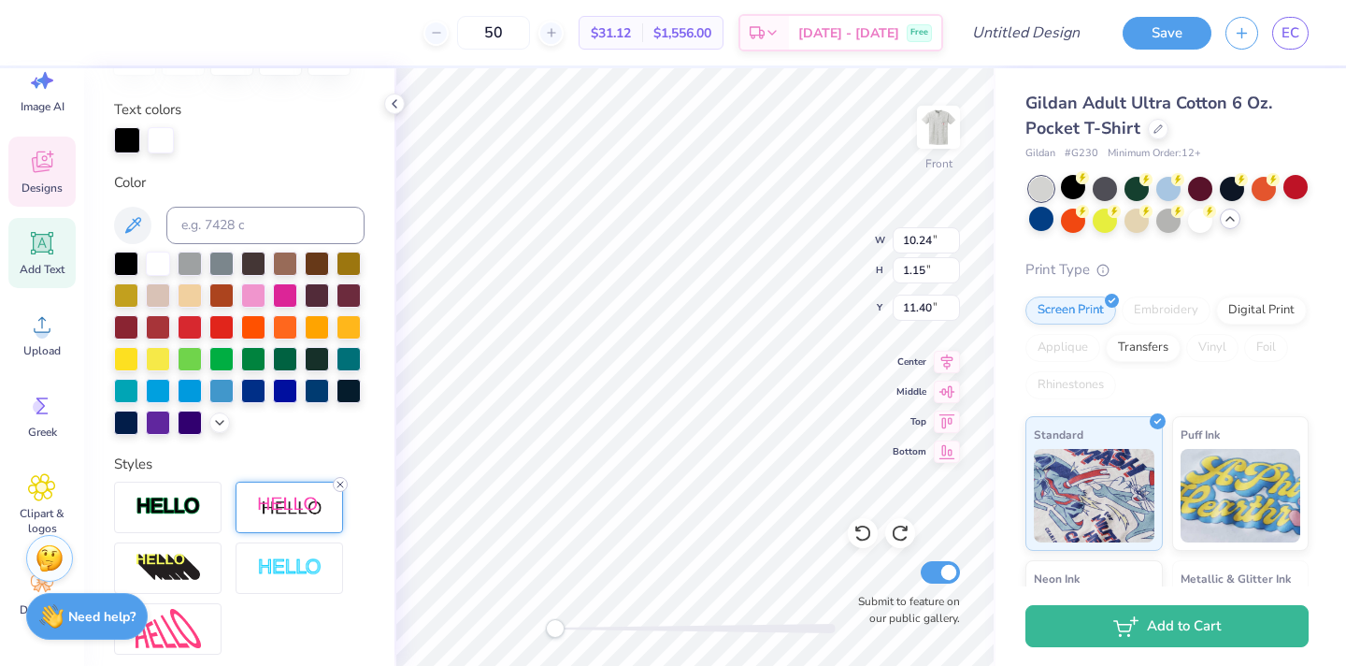
click at [338, 482] on line at bounding box center [341, 485] width 6 height 6
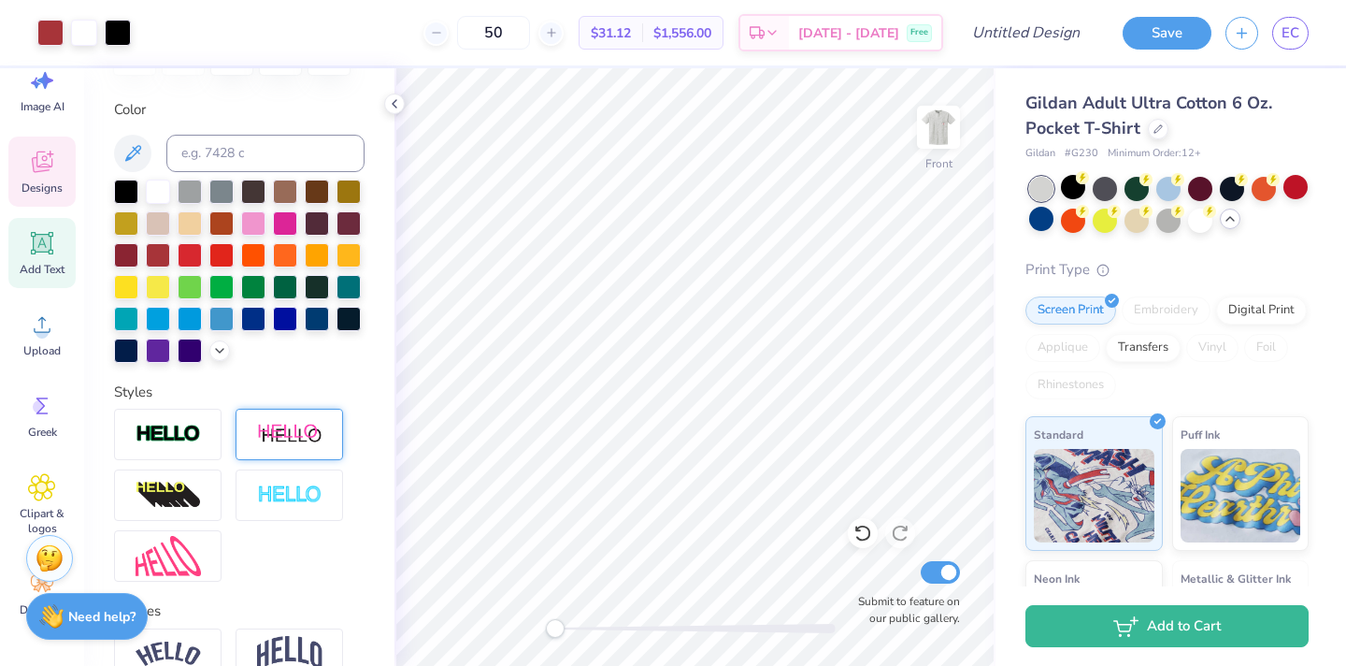
click at [45, 149] on icon at bounding box center [42, 162] width 28 height 28
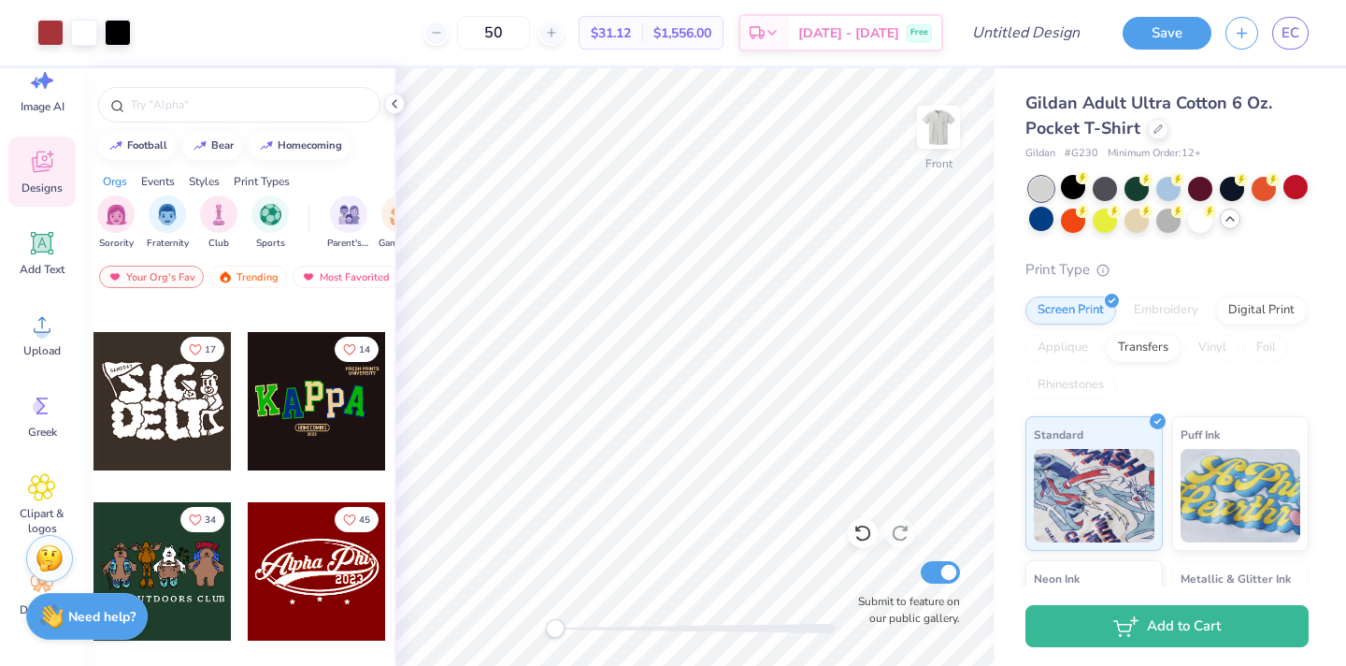
scroll to position [331, 0]
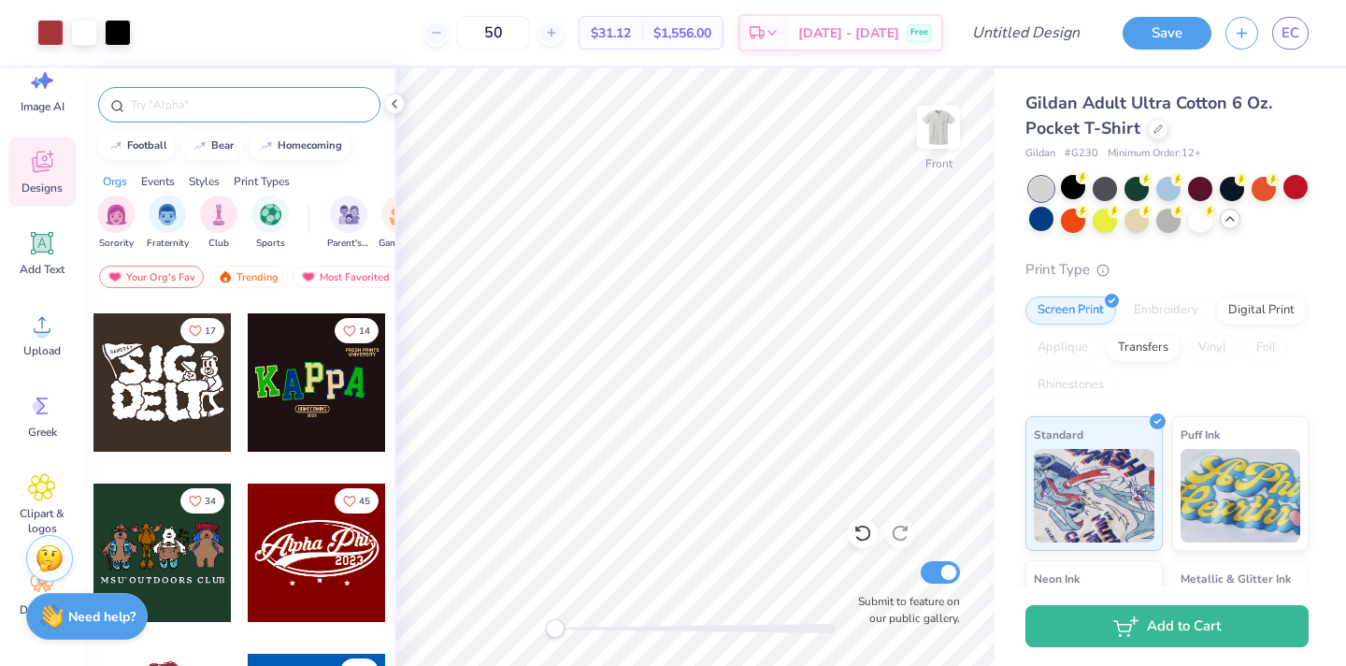
click at [250, 101] on input "text" at bounding box center [248, 104] width 239 height 19
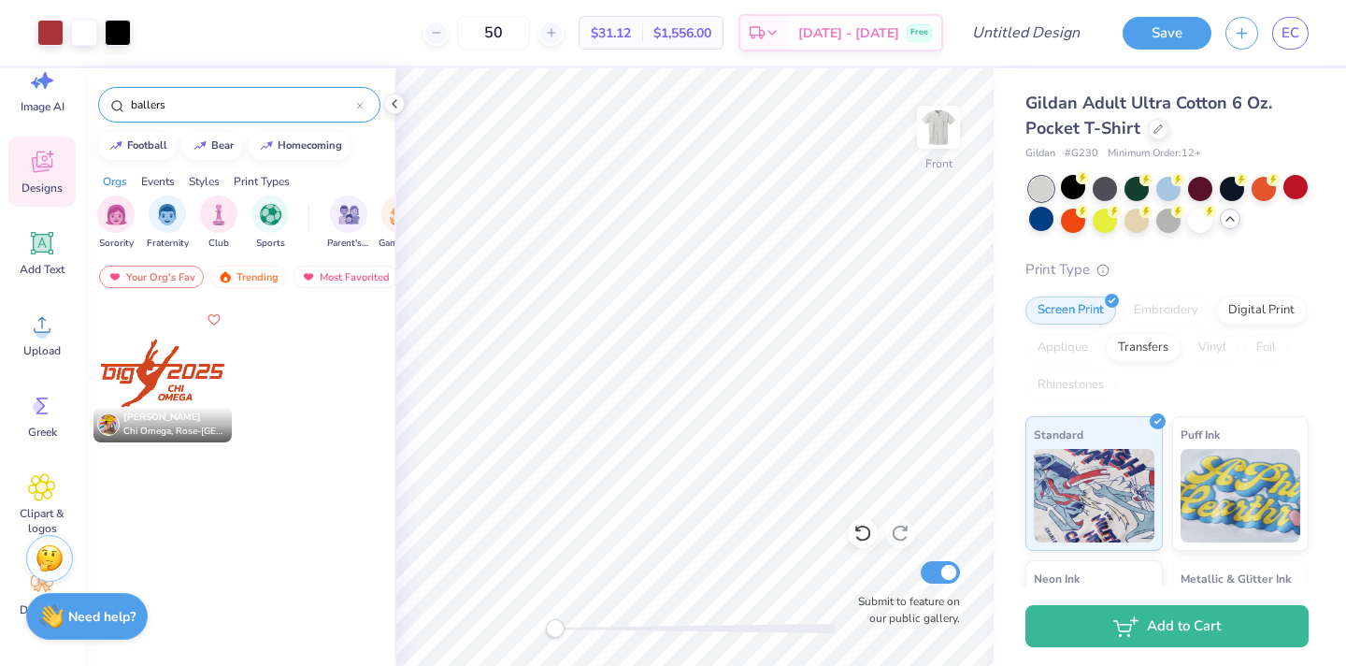
click at [359, 103] on icon at bounding box center [359, 105] width 7 height 7
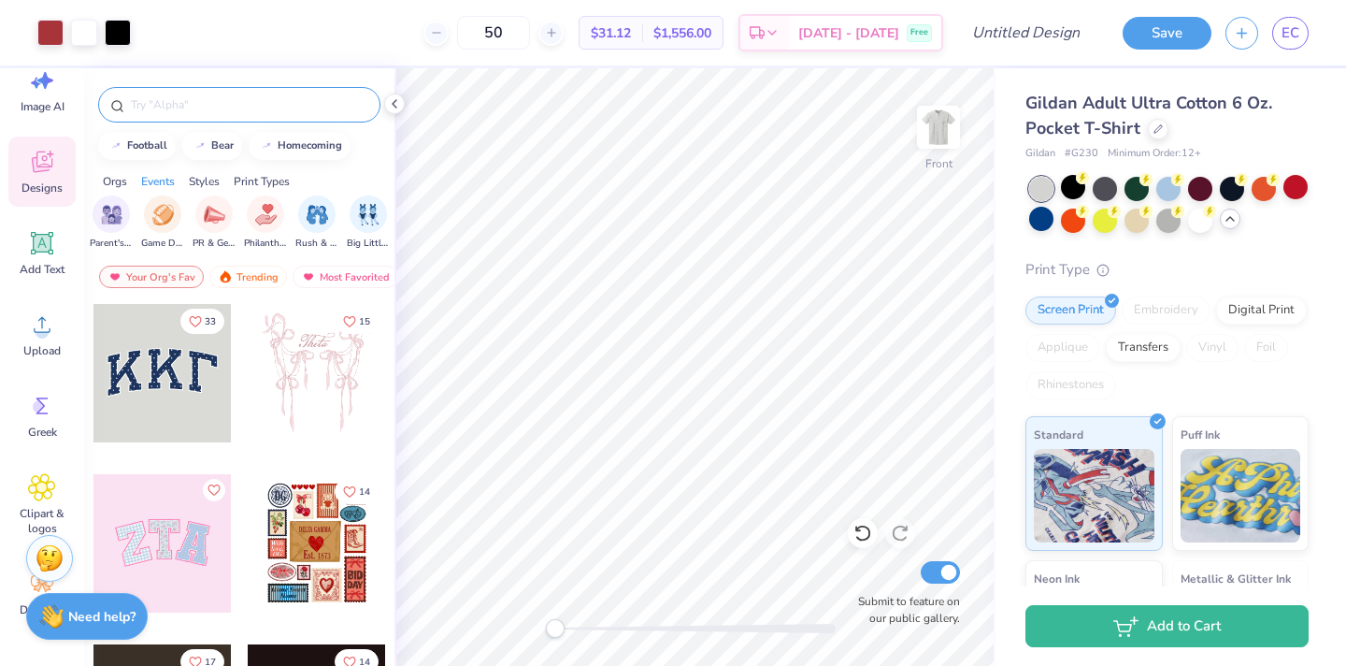
scroll to position [0, 246]
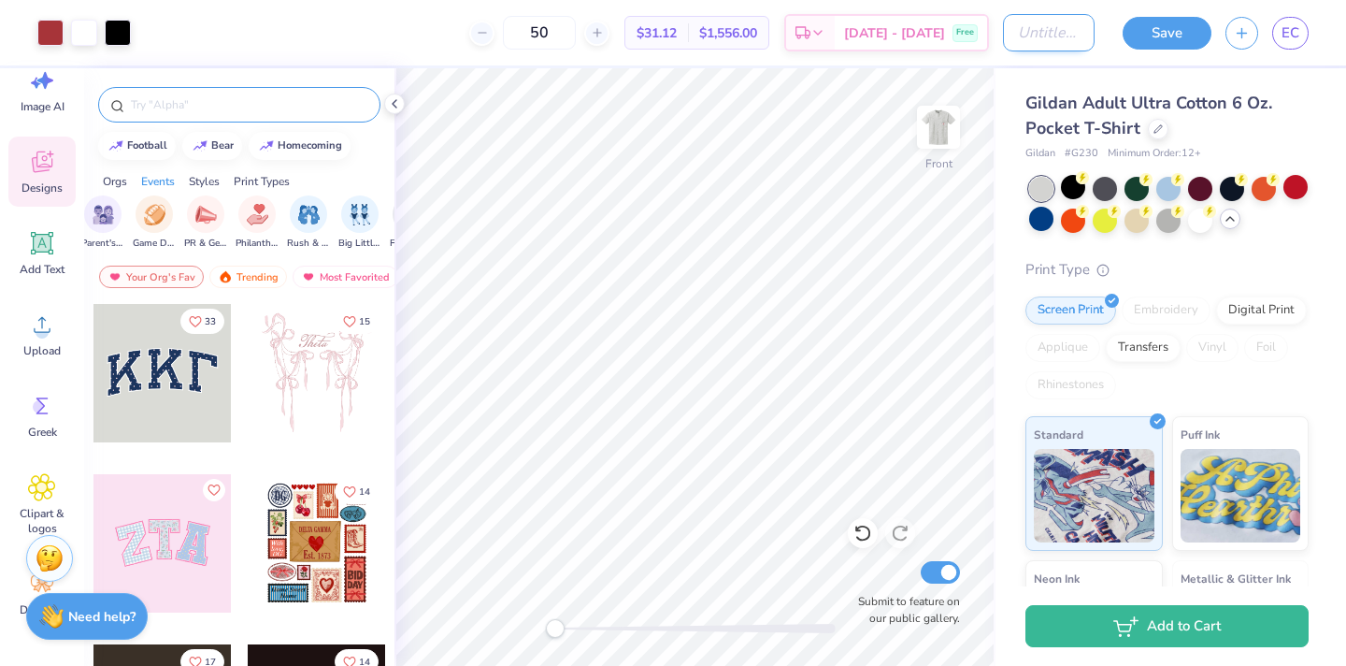
click at [1019, 33] on input "Design Title" at bounding box center [1049, 32] width 92 height 37
click at [866, 538] on icon at bounding box center [863, 533] width 16 height 17
click at [198, 99] on input "text" at bounding box center [248, 104] width 239 height 19
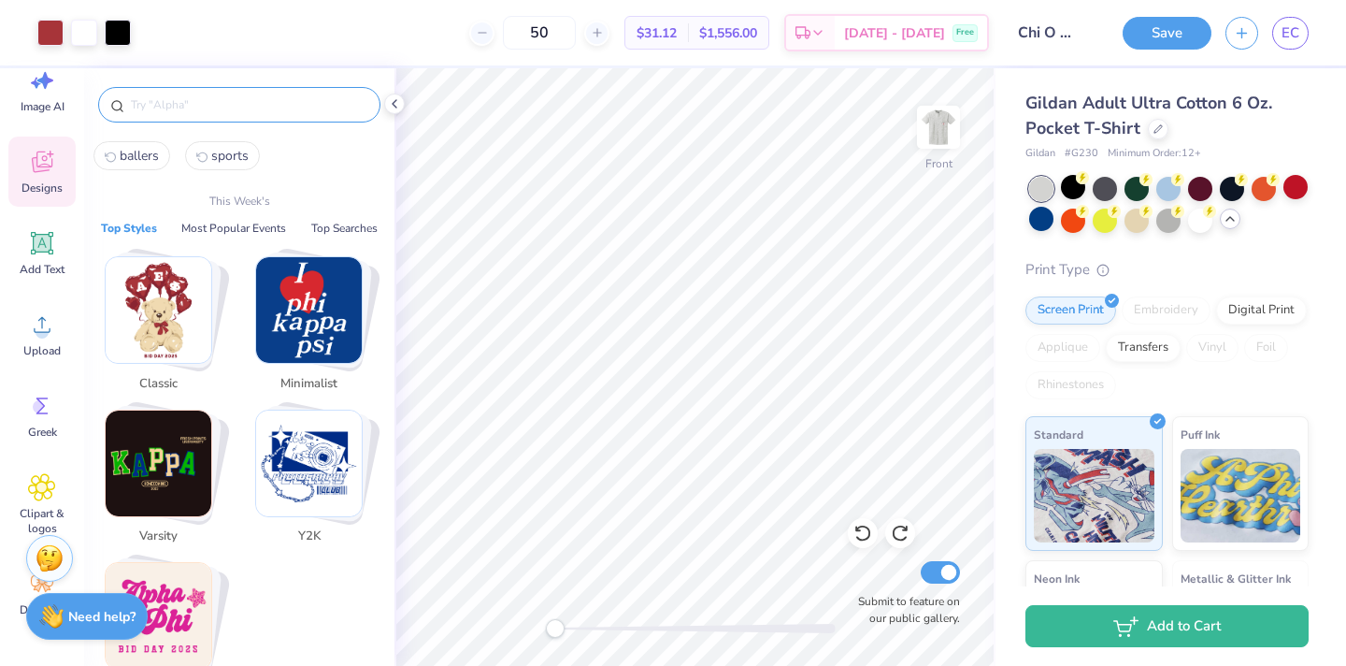
click at [229, 151] on span "sports" at bounding box center [229, 156] width 37 height 18
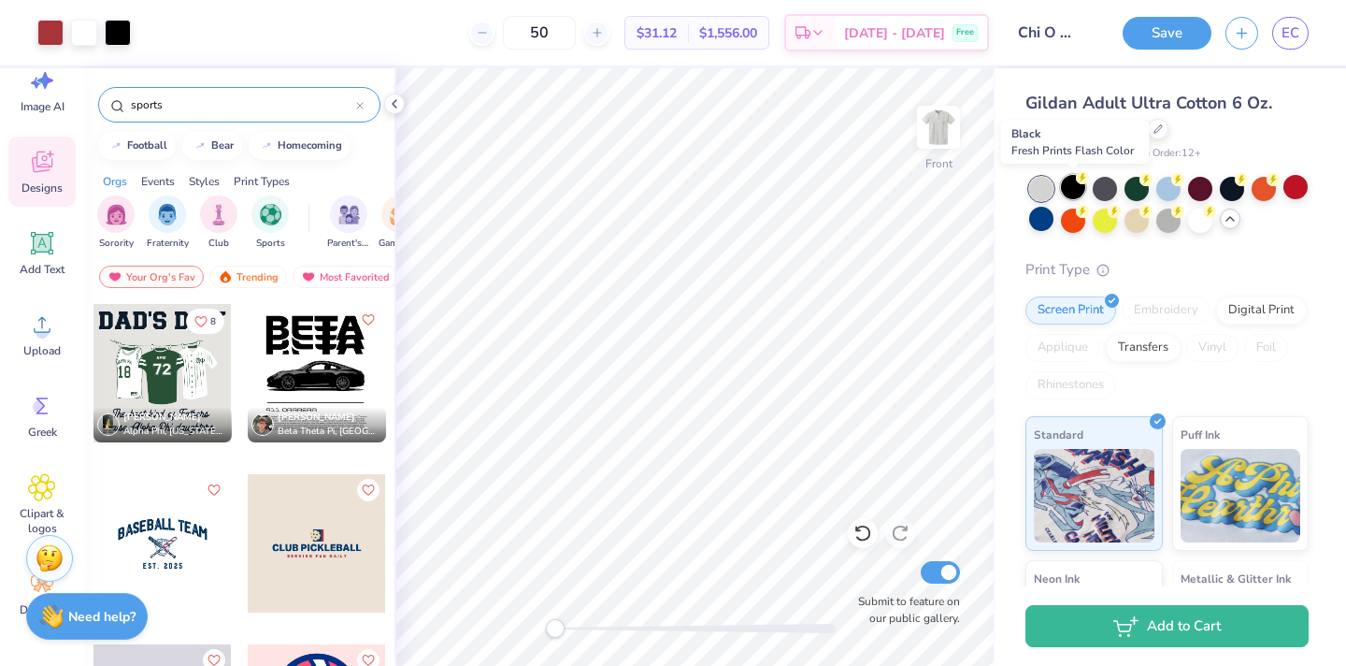
click at [1074, 191] on div at bounding box center [1073, 187] width 24 height 24
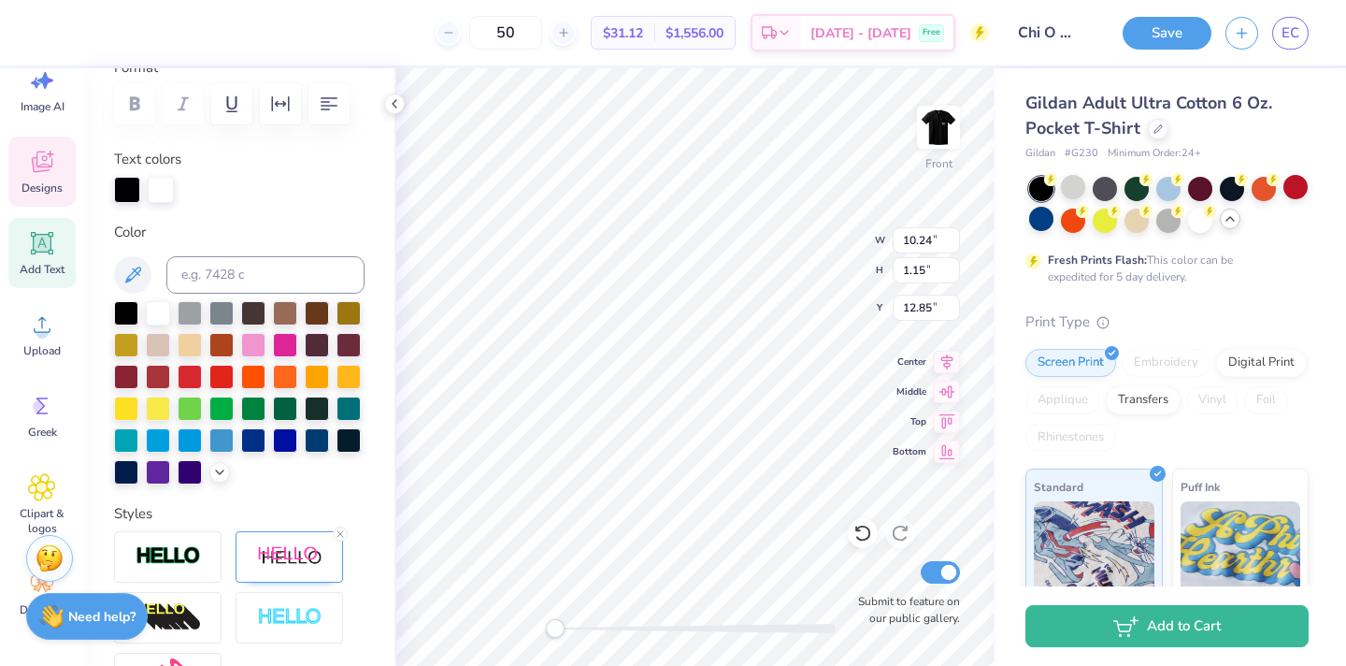
scroll to position [306, 0]
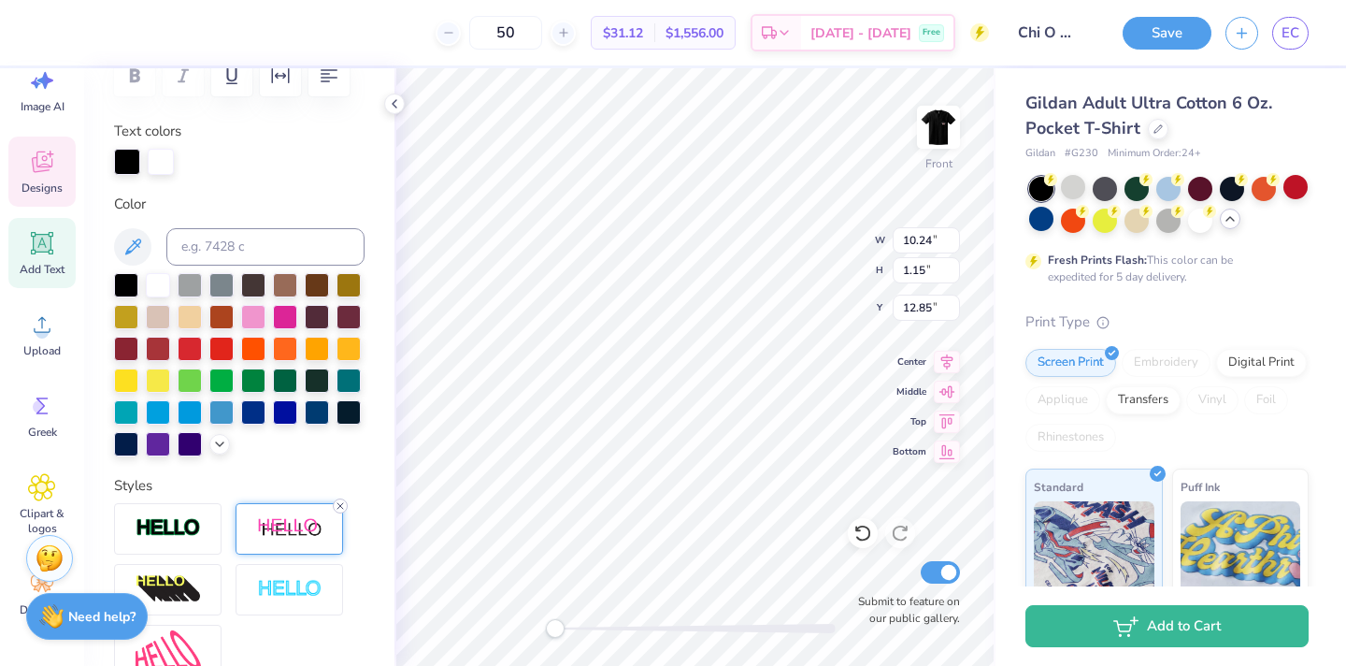
click at [341, 504] on line at bounding box center [341, 506] width 6 height 6
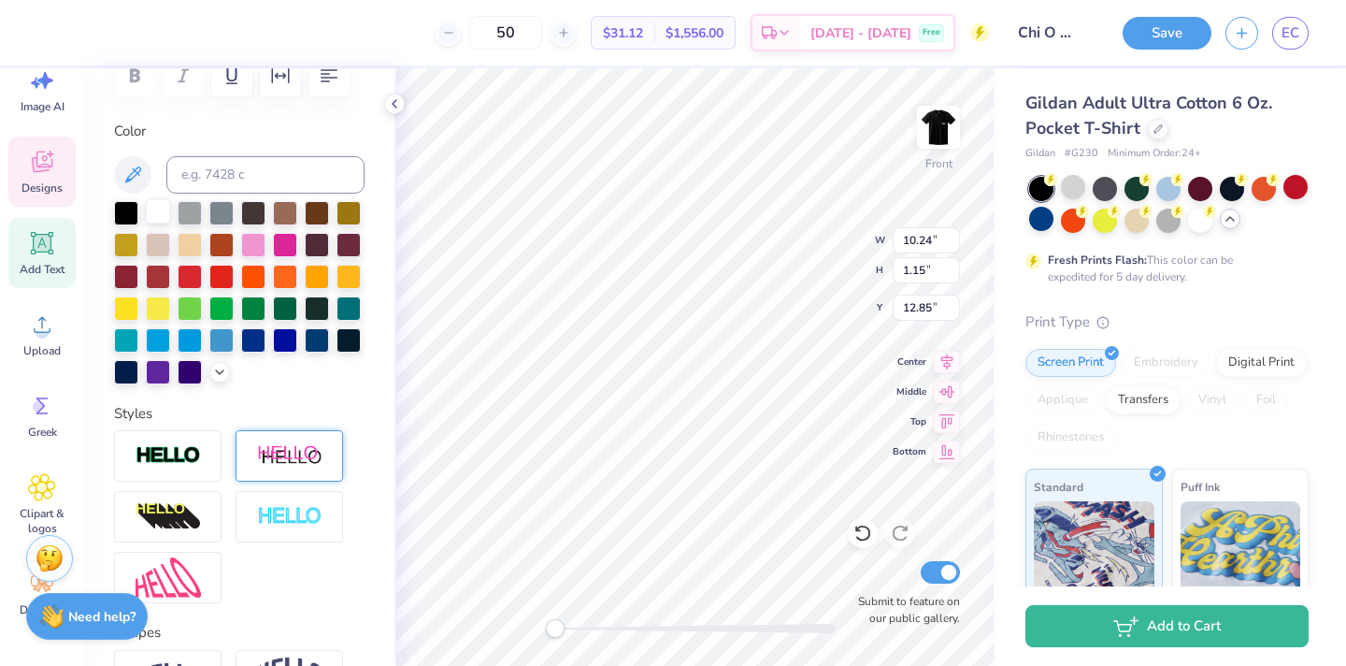
click at [156, 208] on div at bounding box center [158, 211] width 24 height 24
click at [391, 320] on div "Personalized Names Personalized Numbers Text Tool Add Font Font Rhaikane Switch…" at bounding box center [239, 366] width 310 height 597
click at [1074, 191] on div at bounding box center [1073, 187] width 24 height 24
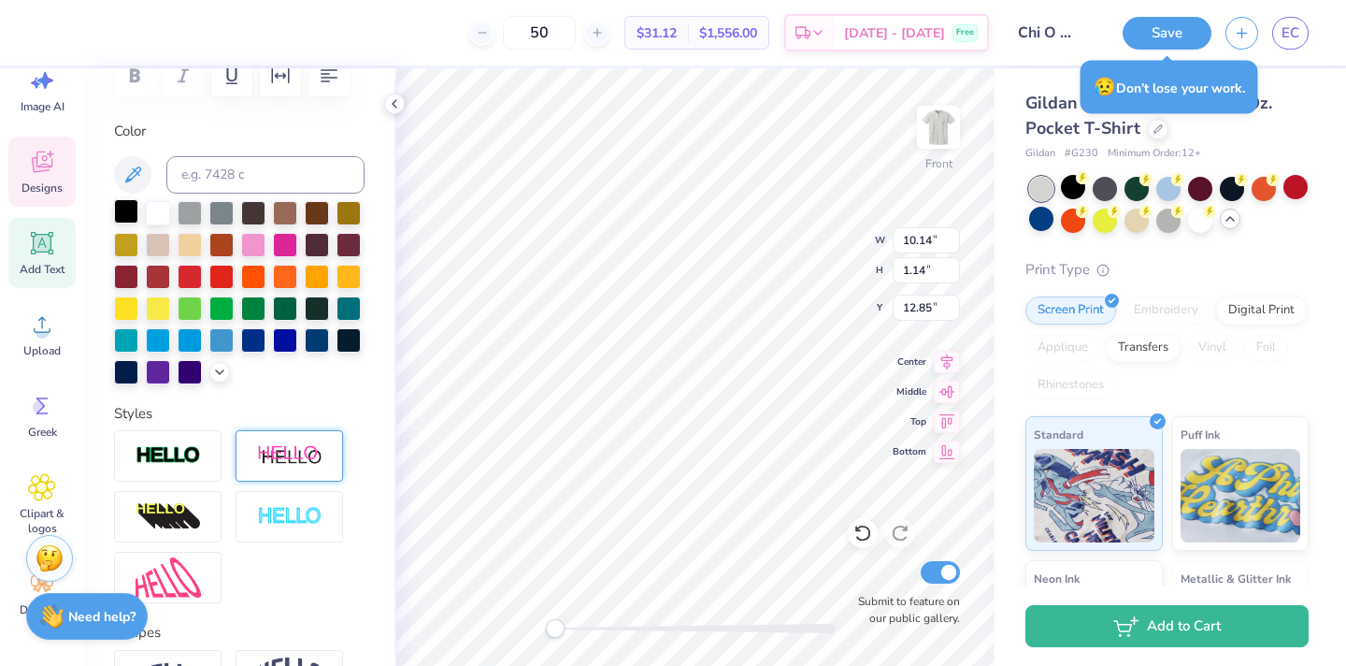
click at [123, 208] on div at bounding box center [126, 211] width 24 height 24
click at [155, 219] on div at bounding box center [158, 211] width 24 height 24
click at [183, 461] on img at bounding box center [168, 456] width 65 height 22
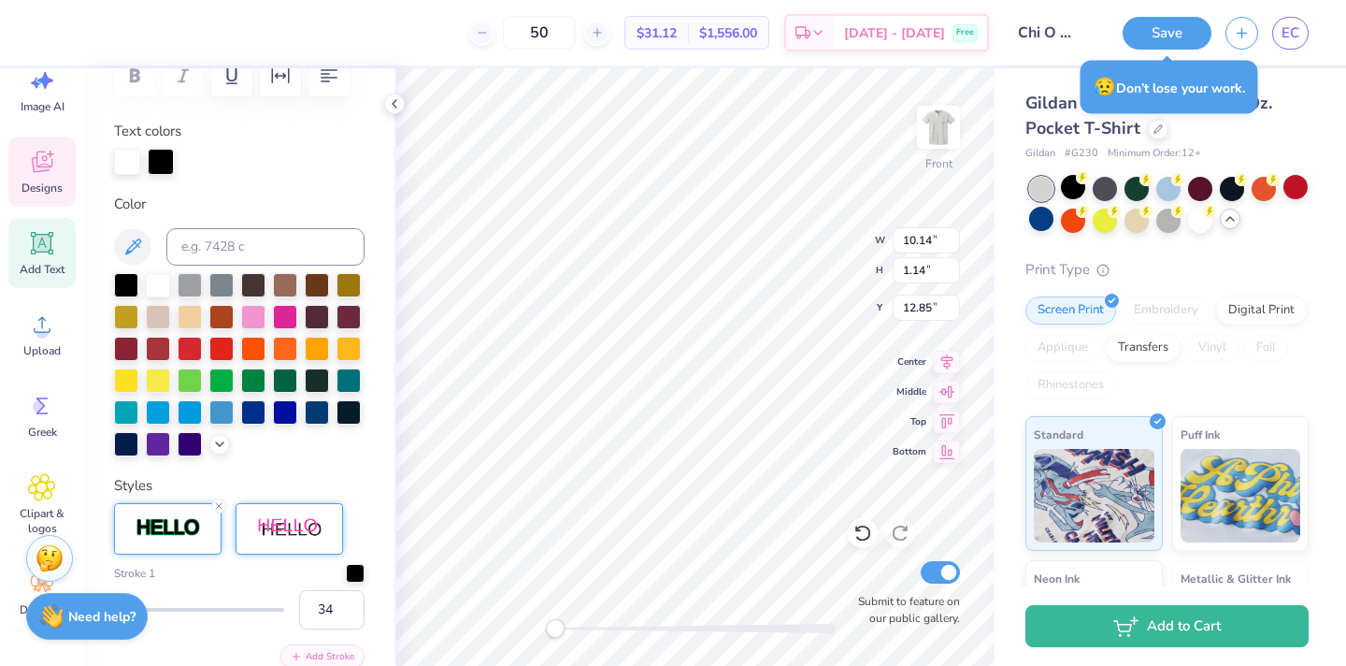
click at [171, 604] on div at bounding box center [199, 609] width 170 height 19
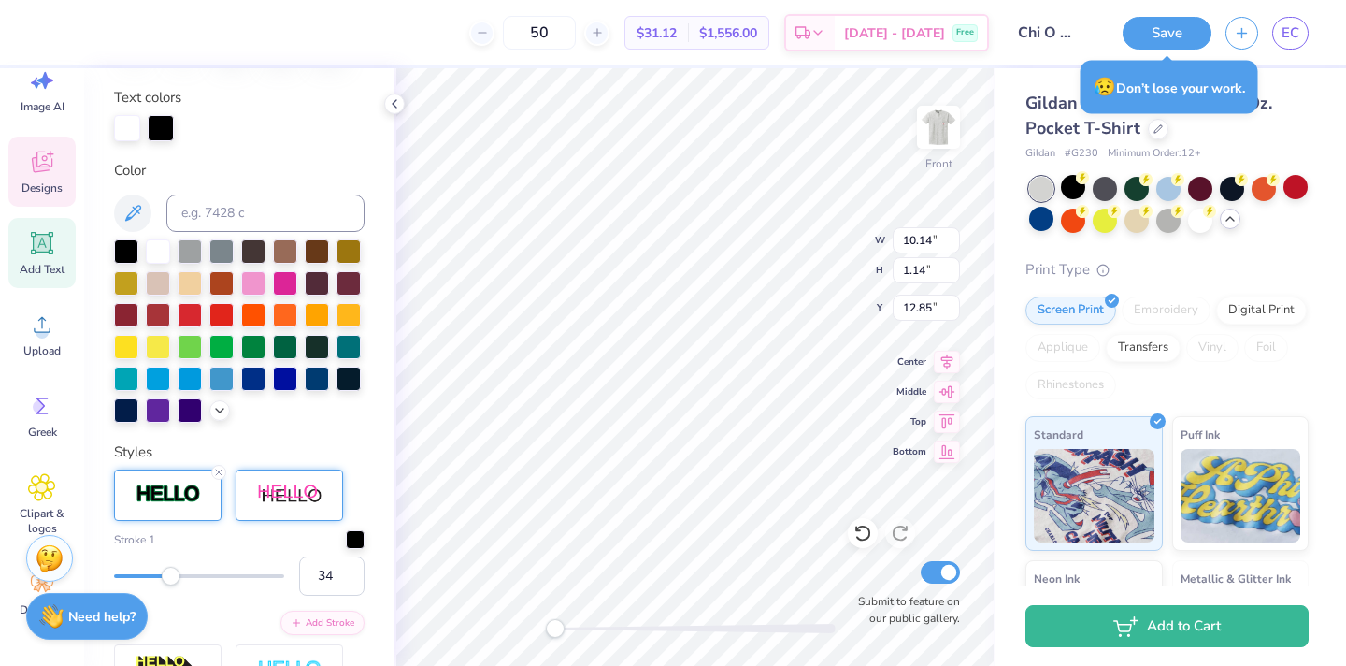
scroll to position [344, 0]
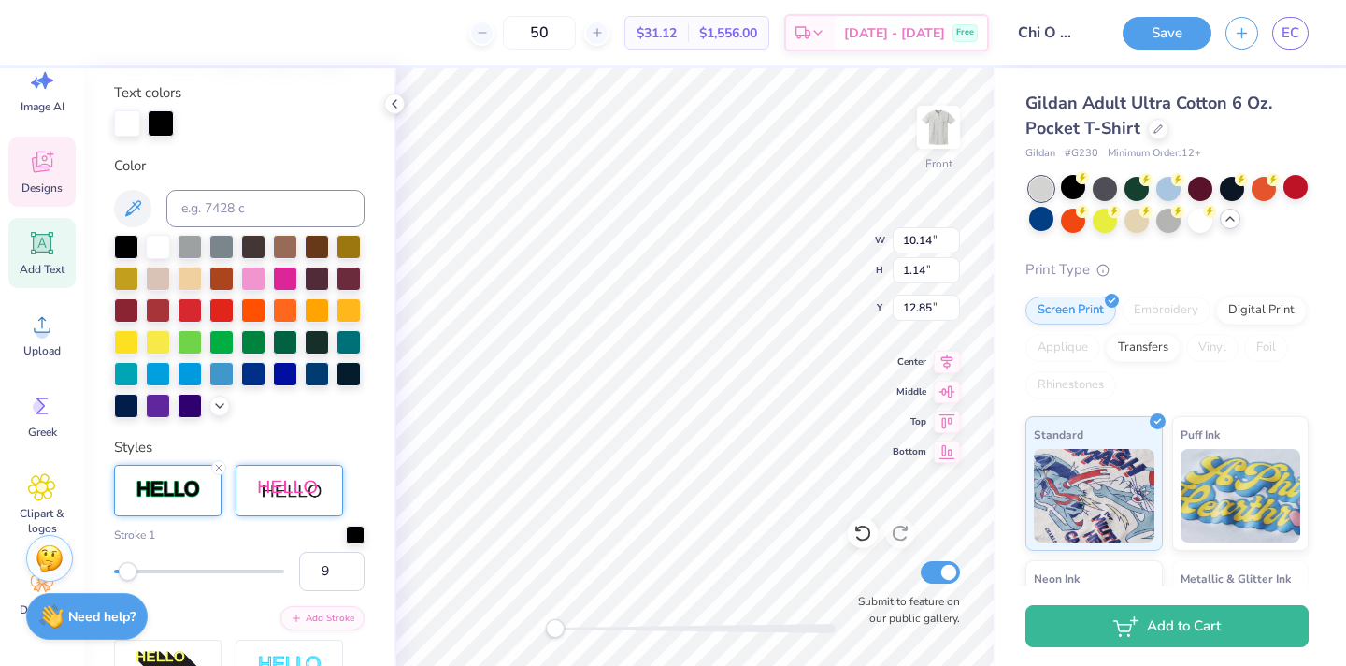
drag, startPoint x: 169, startPoint y: 576, endPoint x: 128, endPoint y: 575, distance: 41.1
click at [128, 575] on div "Accessibility label" at bounding box center [128, 571] width 19 height 19
click at [122, 577] on div "Accessibility label" at bounding box center [119, 571] width 19 height 19
click at [115, 575] on div "Accessibility label" at bounding box center [116, 571] width 19 height 19
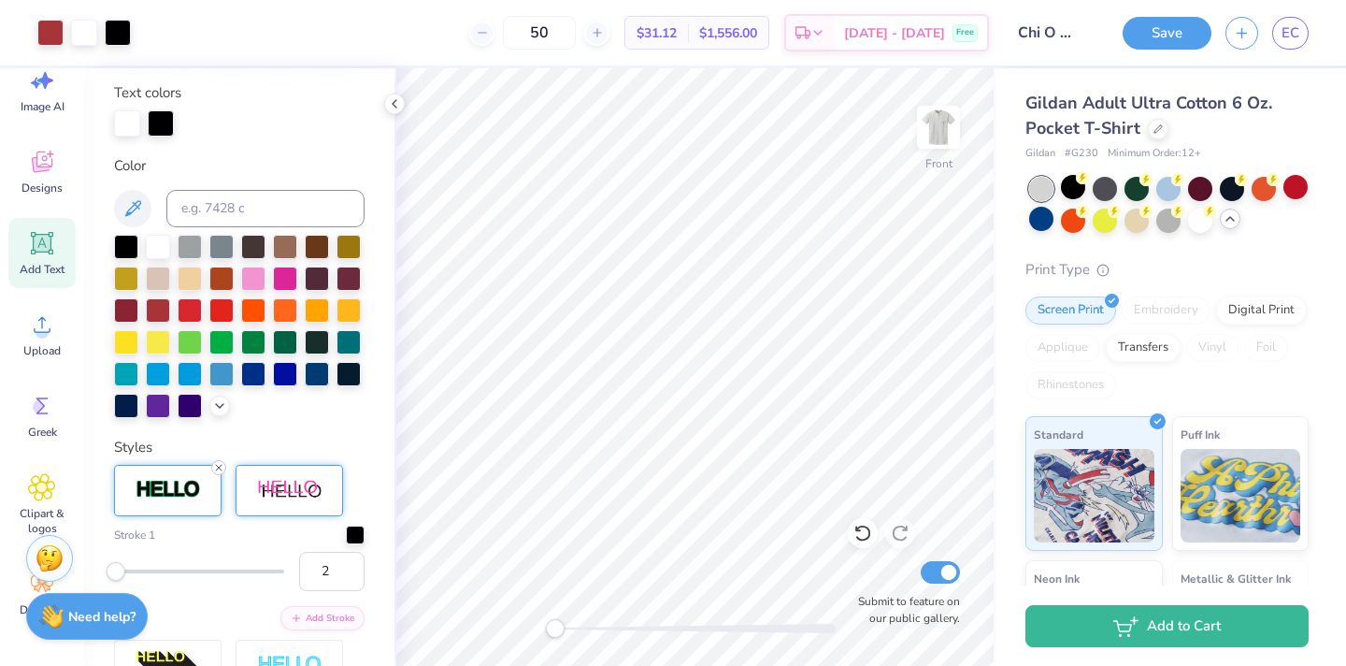
click at [217, 466] on icon at bounding box center [218, 467] width 11 height 11
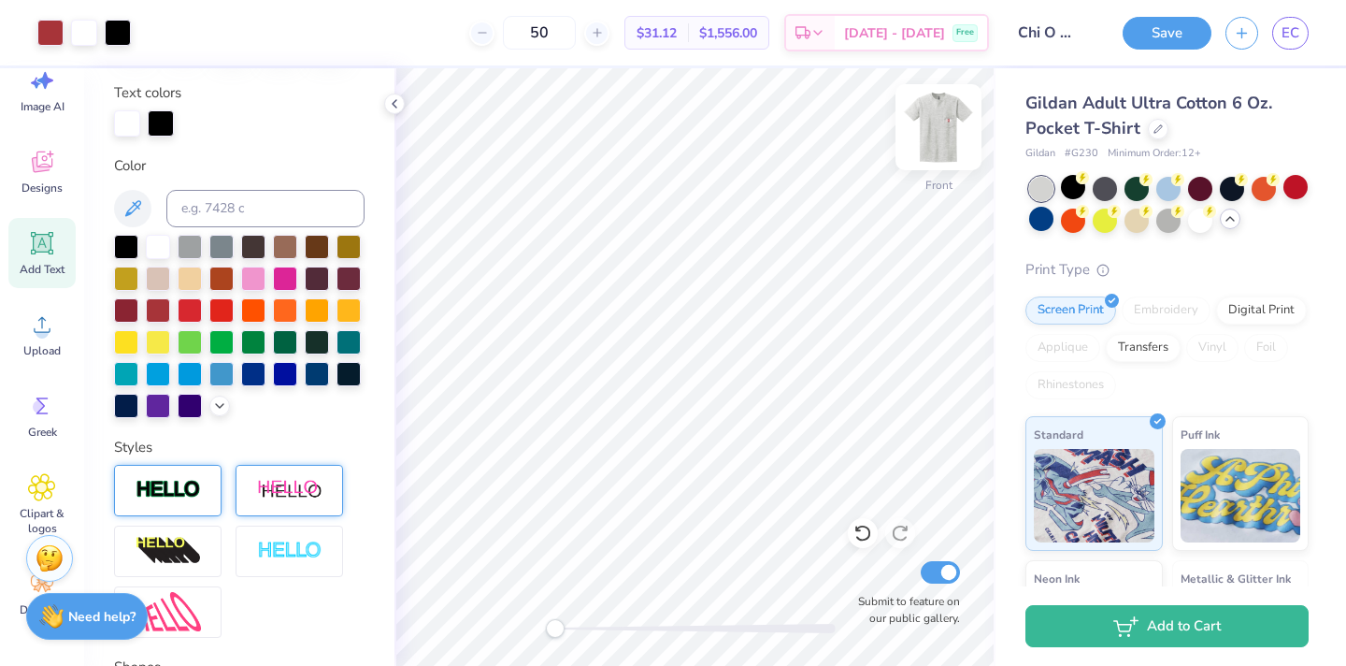
click at [935, 130] on img at bounding box center [938, 127] width 75 height 75
click at [942, 117] on img at bounding box center [938, 127] width 75 height 75
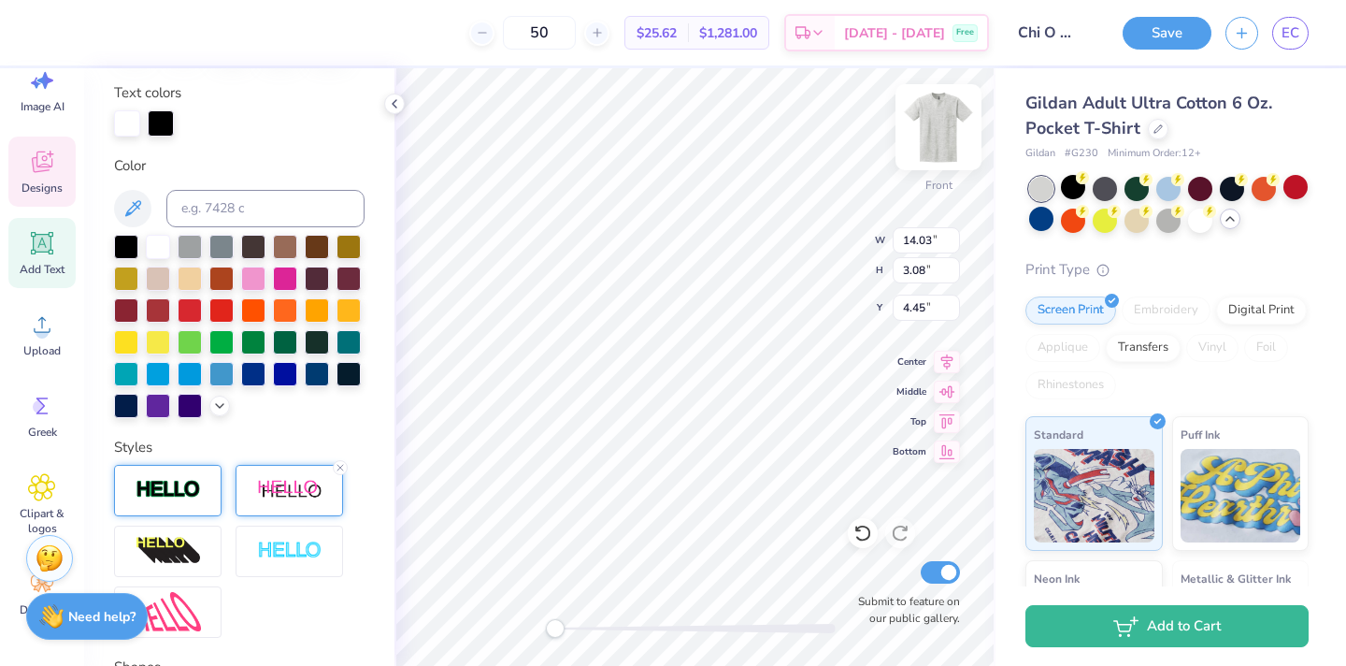
click at [937, 134] on img at bounding box center [938, 127] width 75 height 75
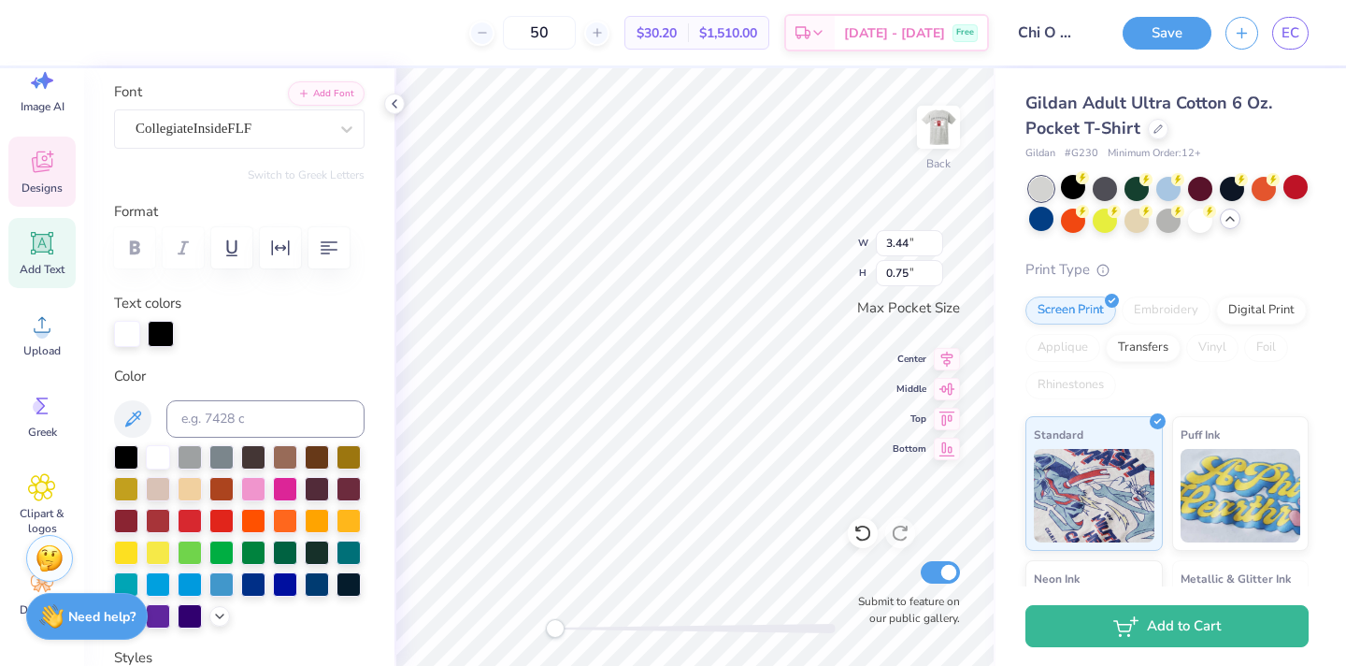
scroll to position [117, 0]
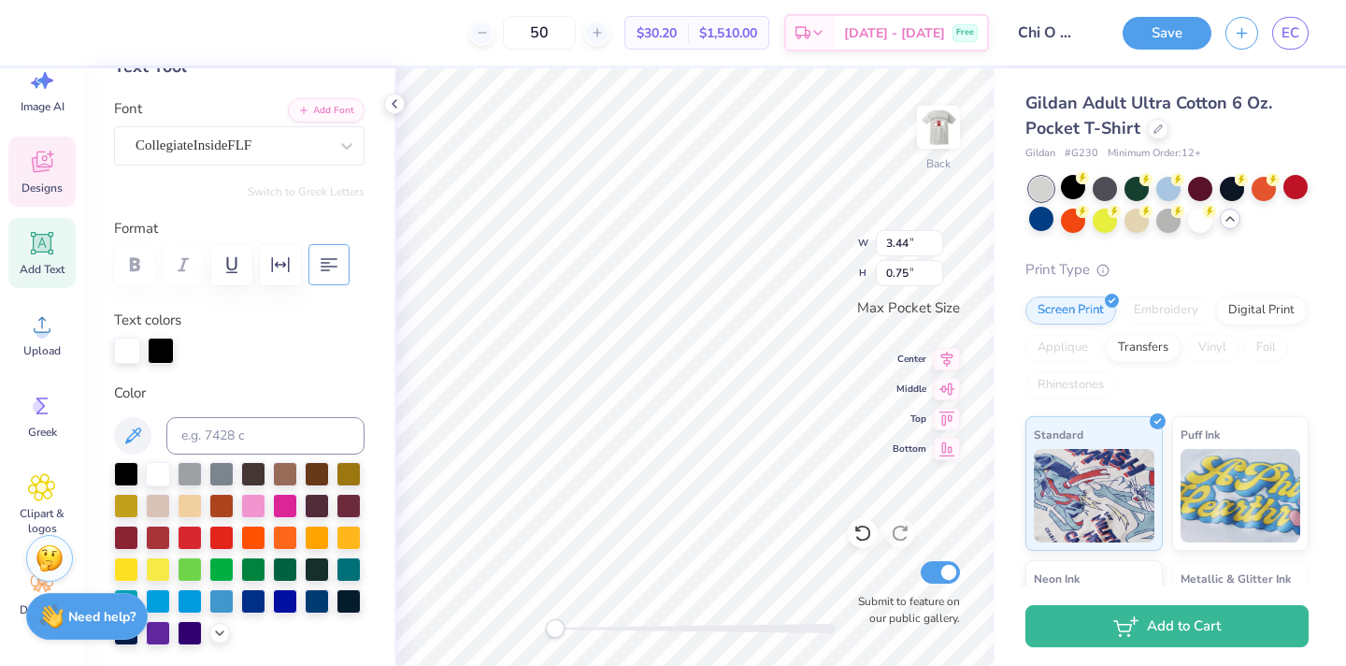
click at [322, 266] on icon "button" at bounding box center [329, 264] width 22 height 22
click at [281, 267] on icon "button" at bounding box center [280, 264] width 22 height 22
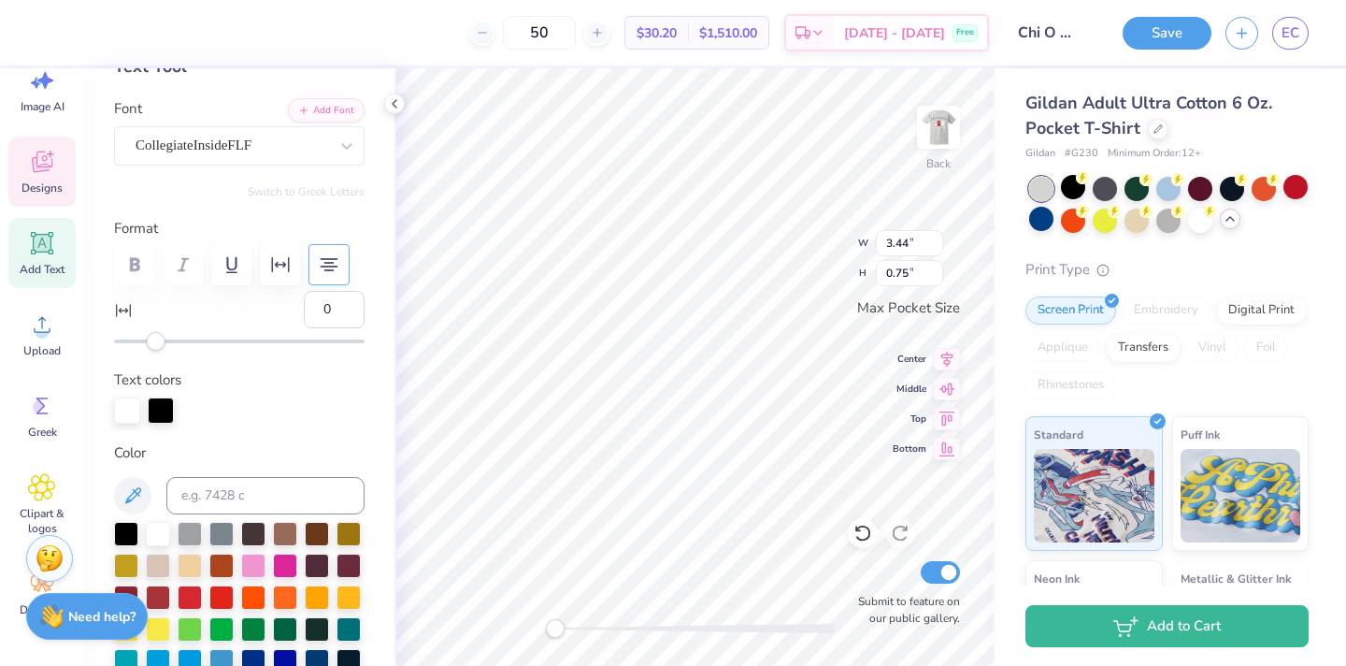
drag, startPoint x: 160, startPoint y: 354, endPoint x: 181, endPoint y: 353, distance: 21.5
click at [184, 357] on div "Personalized Names Personalized Numbers Text Tool Add Font Font CollegiateInsid…" at bounding box center [239, 366] width 310 height 597
drag, startPoint x: 153, startPoint y: 337, endPoint x: 186, endPoint y: 337, distance: 32.7
click at [186, 337] on div "Accessibility label" at bounding box center [185, 341] width 19 height 19
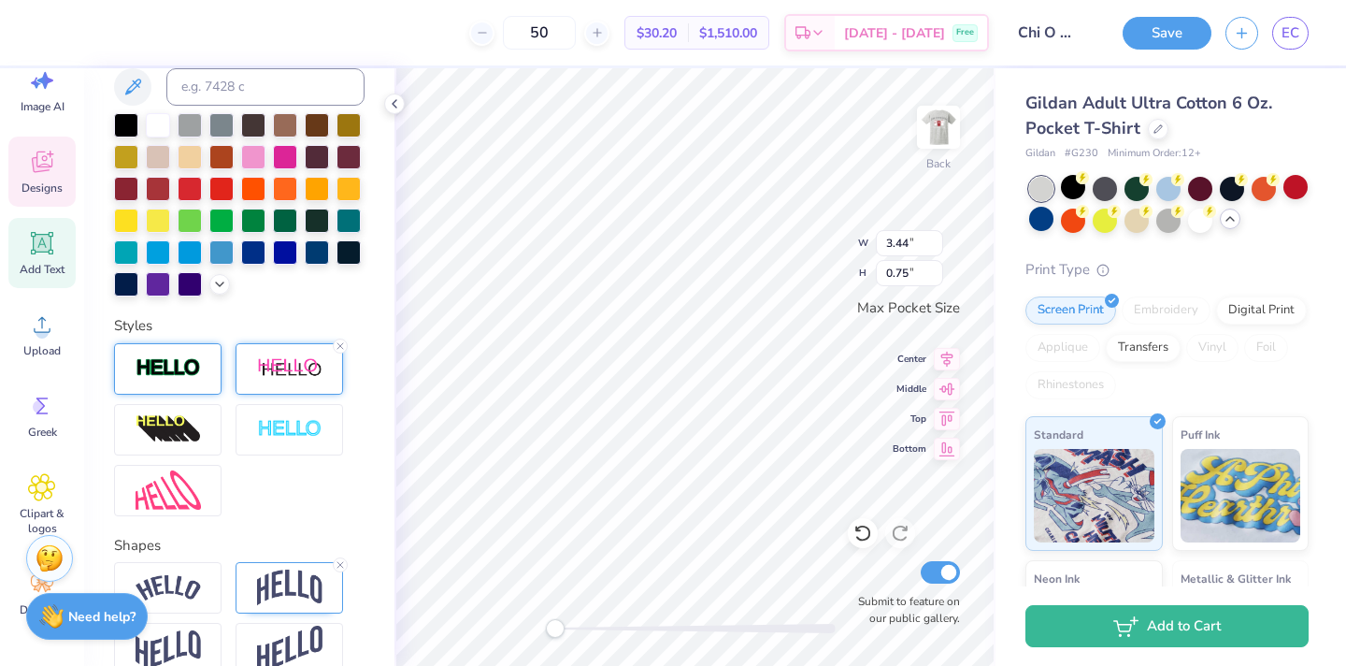
scroll to position [627, 0]
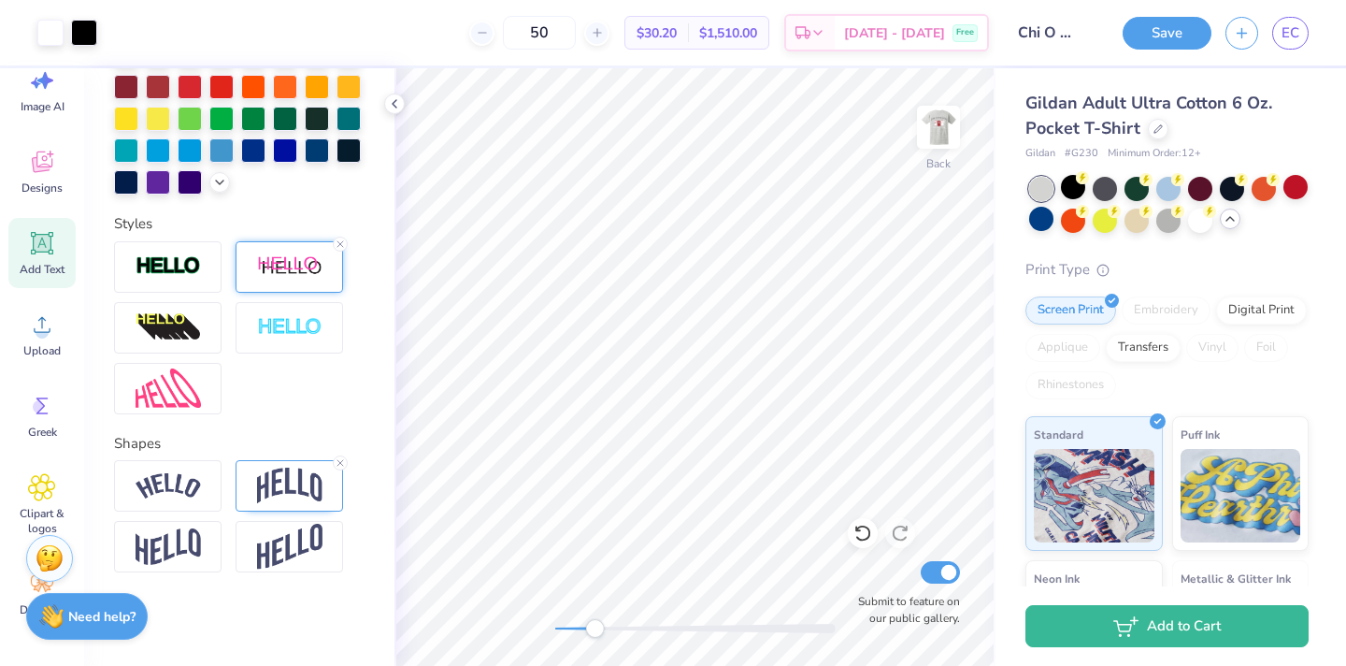
drag, startPoint x: 554, startPoint y: 621, endPoint x: 587, endPoint y: 624, distance: 32.8
click at [590, 625] on div "Accessibility label" at bounding box center [594, 628] width 19 height 19
click at [29, 492] on icon at bounding box center [42, 488] width 26 height 26
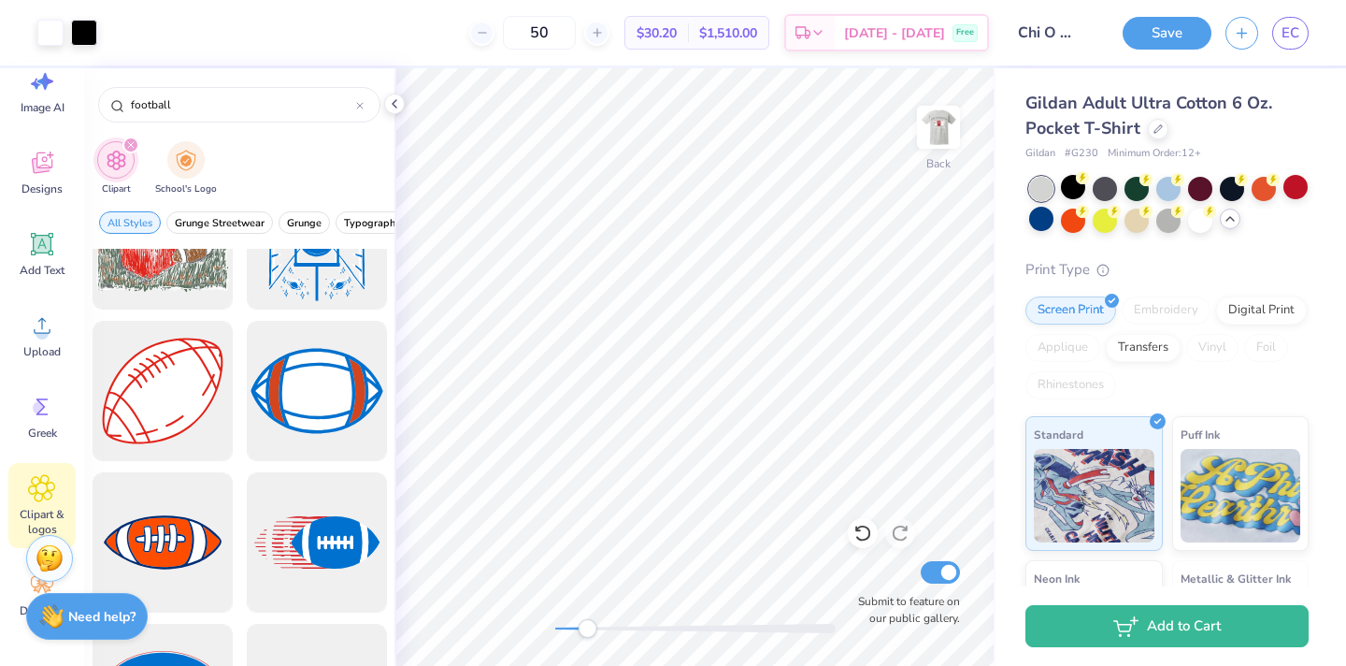
scroll to position [3716, 0]
click at [153, 402] on div at bounding box center [162, 390] width 154 height 154
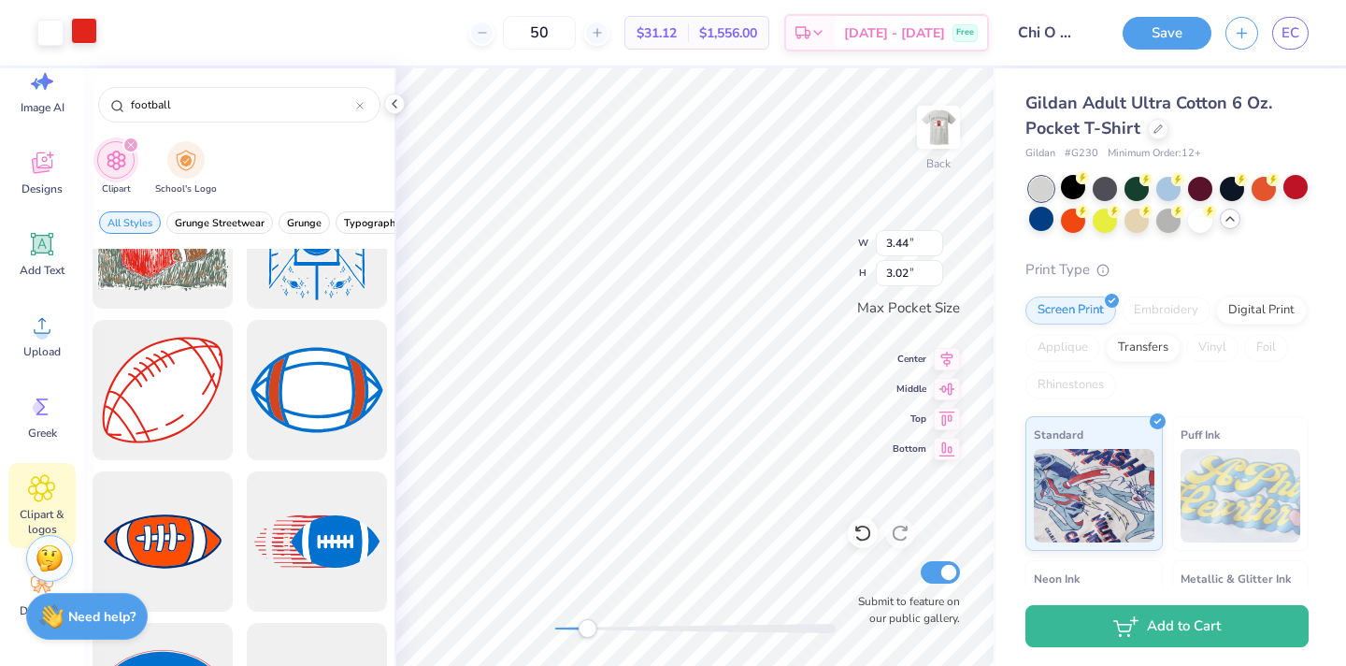
click at [78, 28] on div at bounding box center [84, 31] width 26 height 26
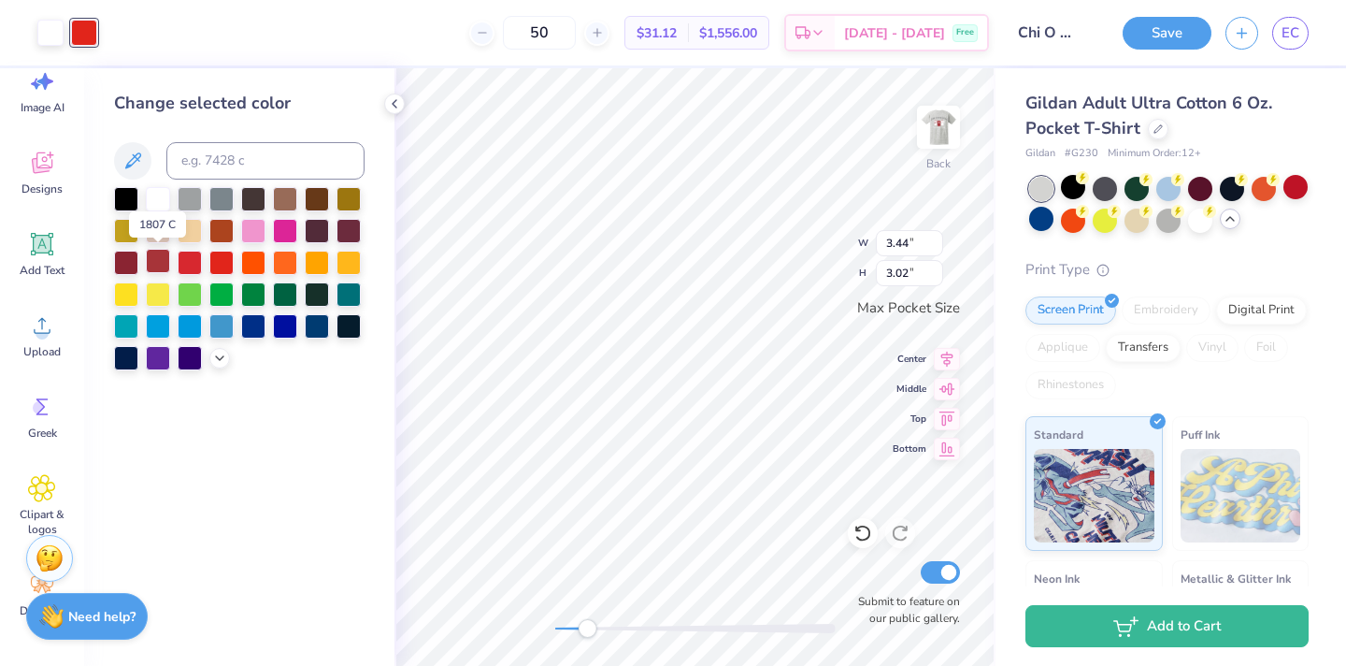
click at [154, 263] on div at bounding box center [158, 261] width 24 height 24
click at [49, 49] on div "Art colors" at bounding box center [48, 32] width 97 height 65
click at [47, 38] on div at bounding box center [50, 31] width 26 height 26
click at [56, 37] on div at bounding box center [50, 33] width 26 height 26
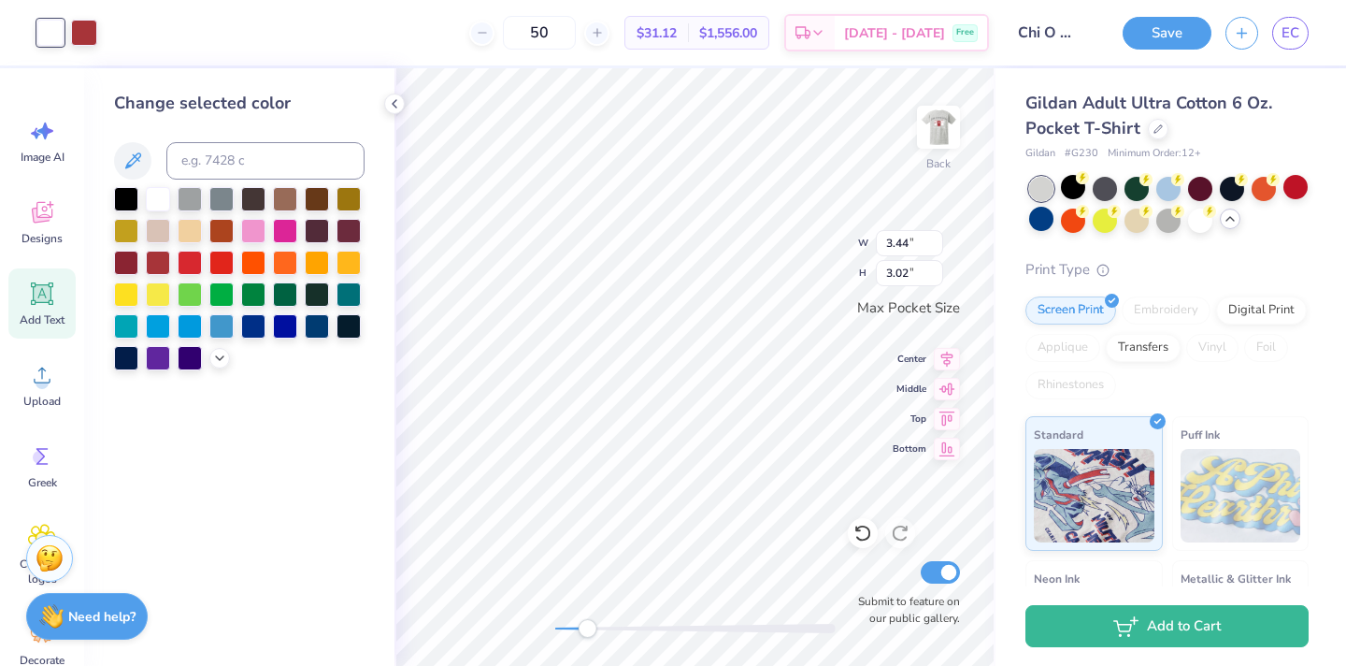
scroll to position [50, 0]
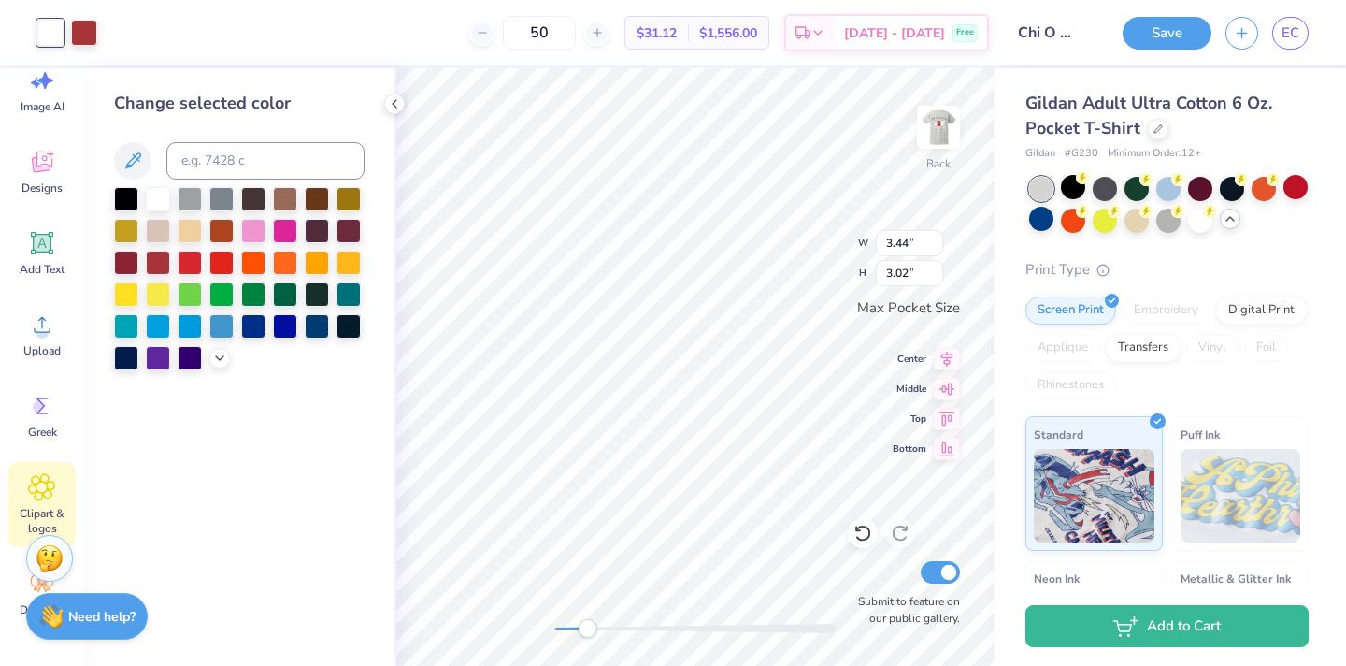
click at [36, 503] on div "Clipart & logos" at bounding box center [41, 504] width 67 height 85
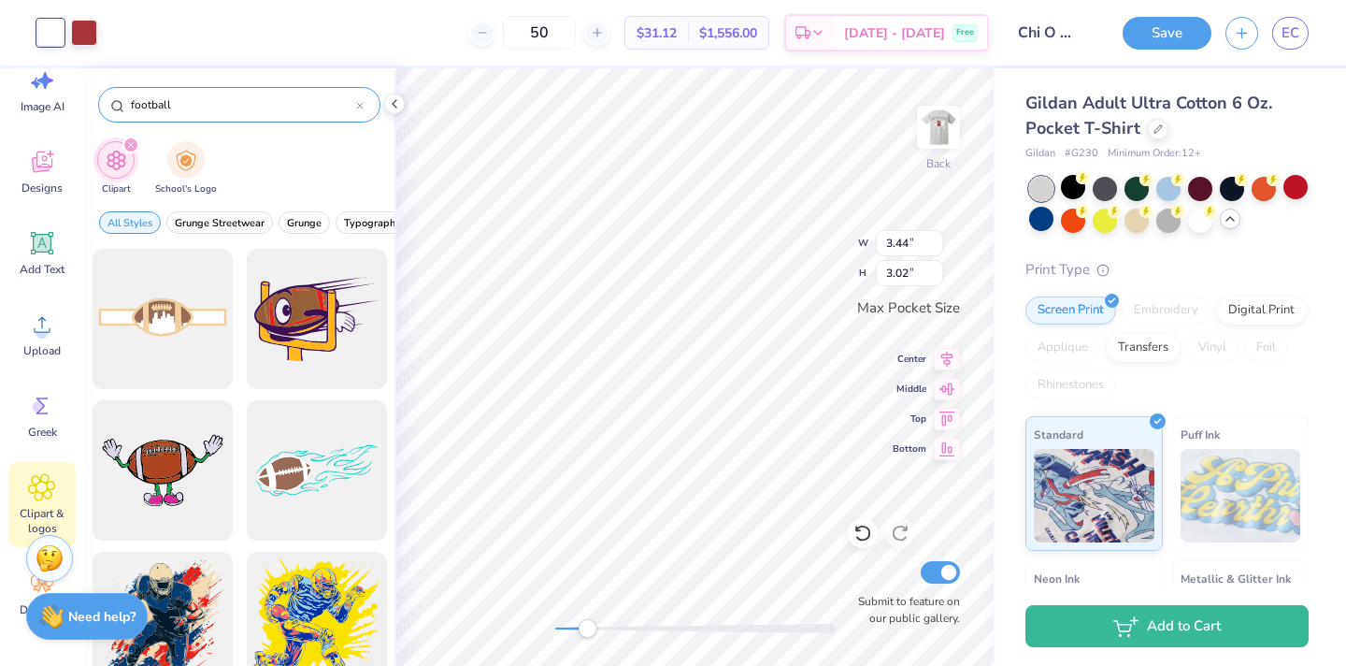
click at [365, 105] on div "football" at bounding box center [239, 105] width 282 height 36
click at [356, 105] on icon at bounding box center [359, 105] width 7 height 7
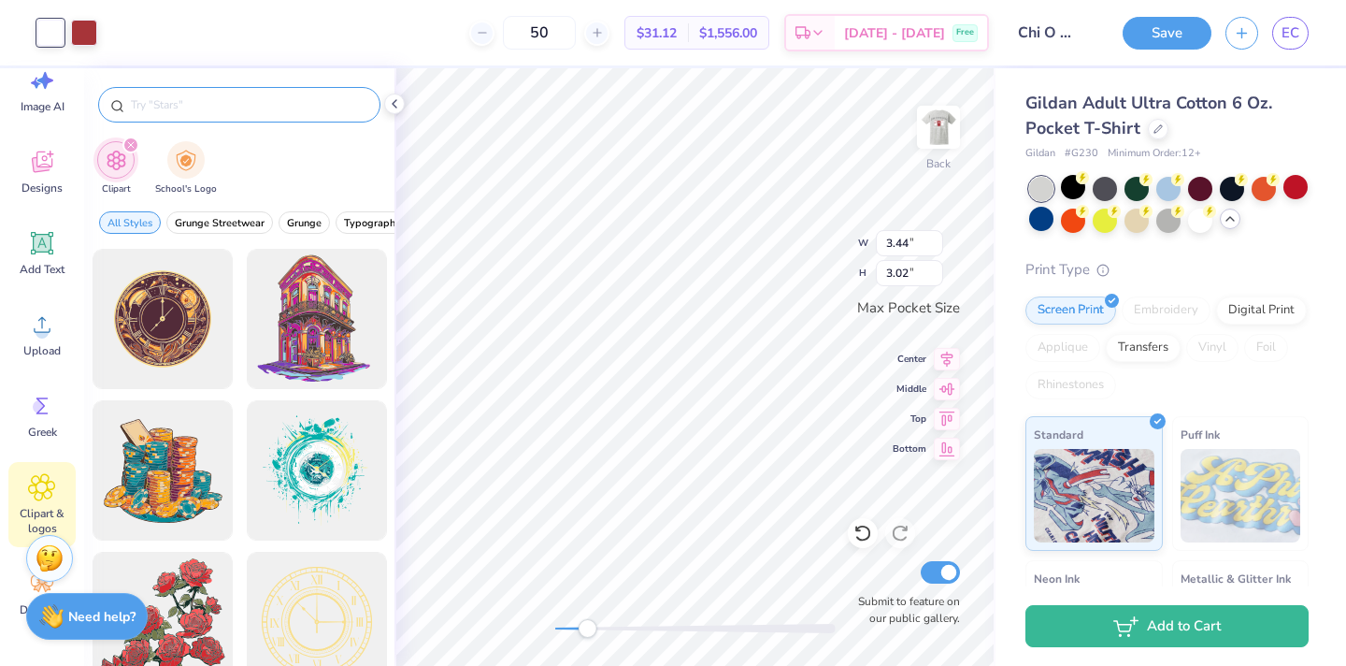
click at [298, 105] on input "text" at bounding box center [248, 104] width 239 height 19
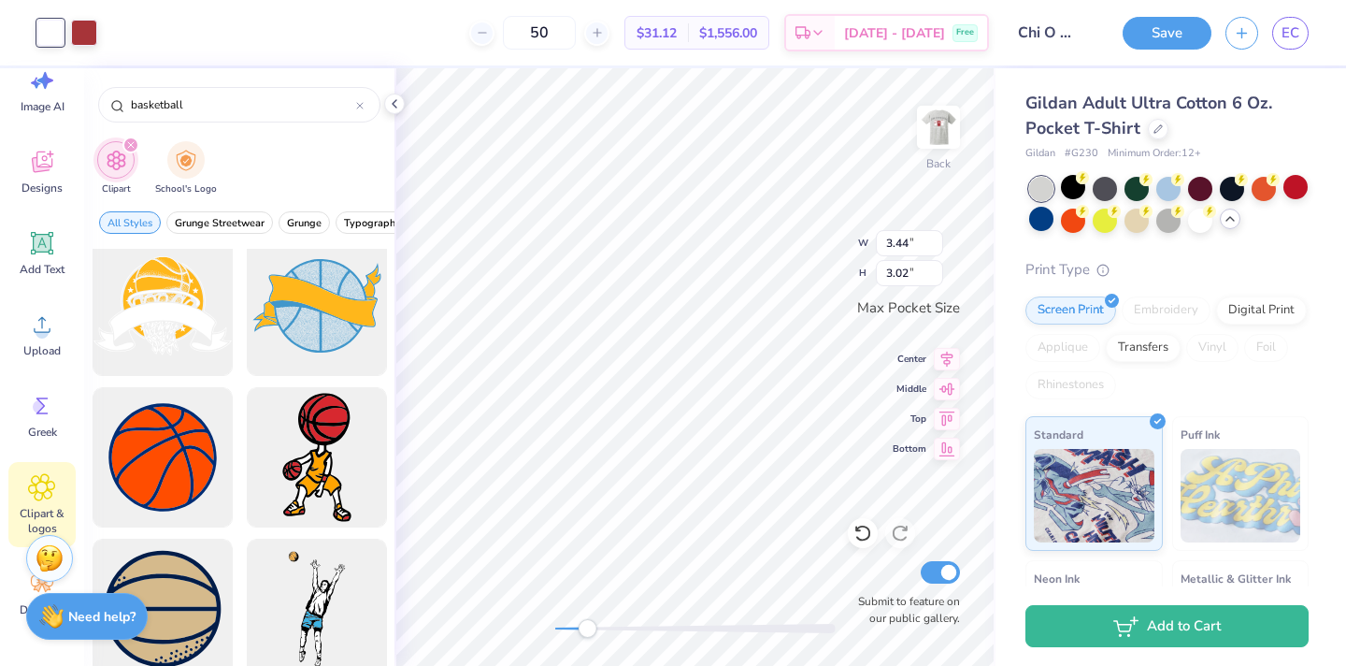
scroll to position [518, 0]
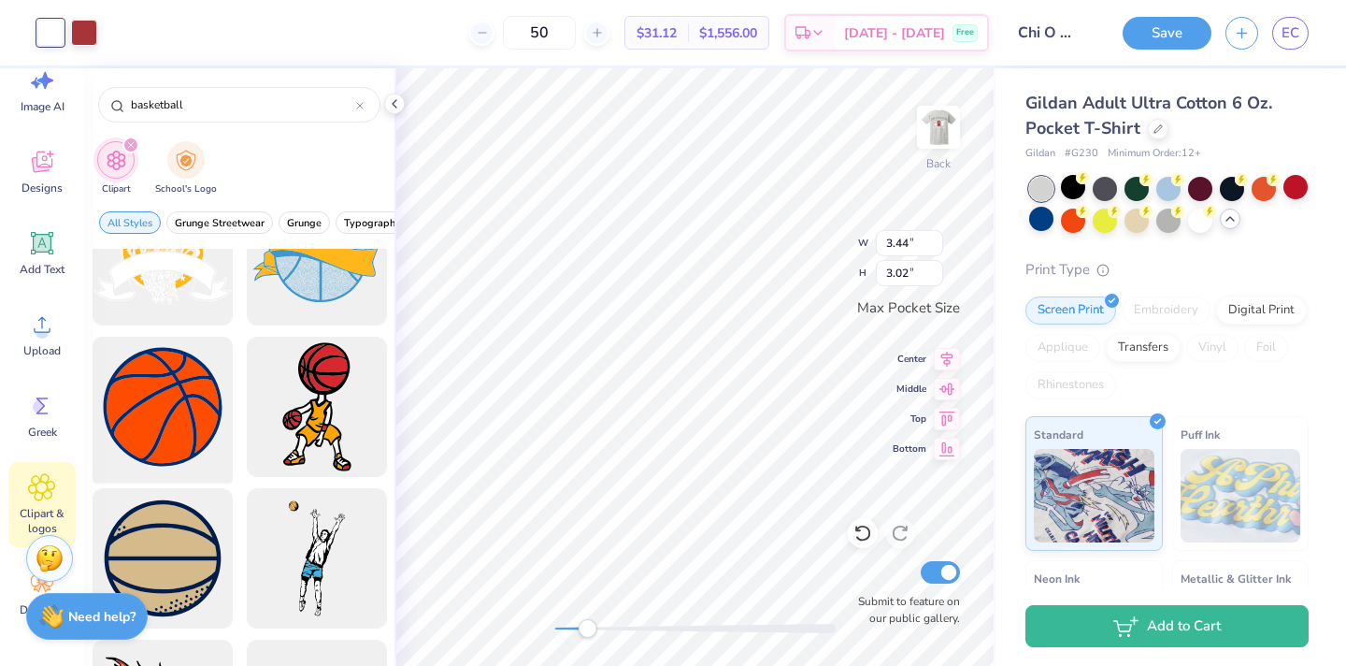
click at [161, 371] on div at bounding box center [162, 407] width 154 height 154
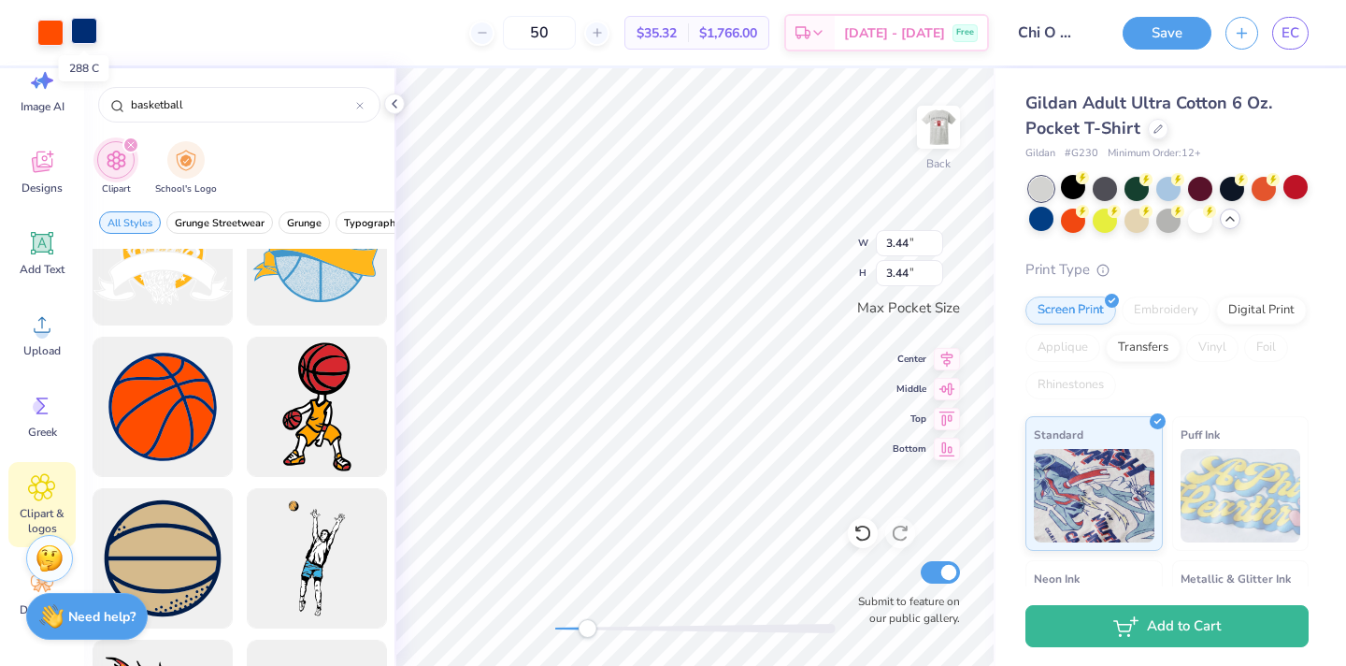
click at [97, 34] on div at bounding box center [84, 31] width 26 height 26
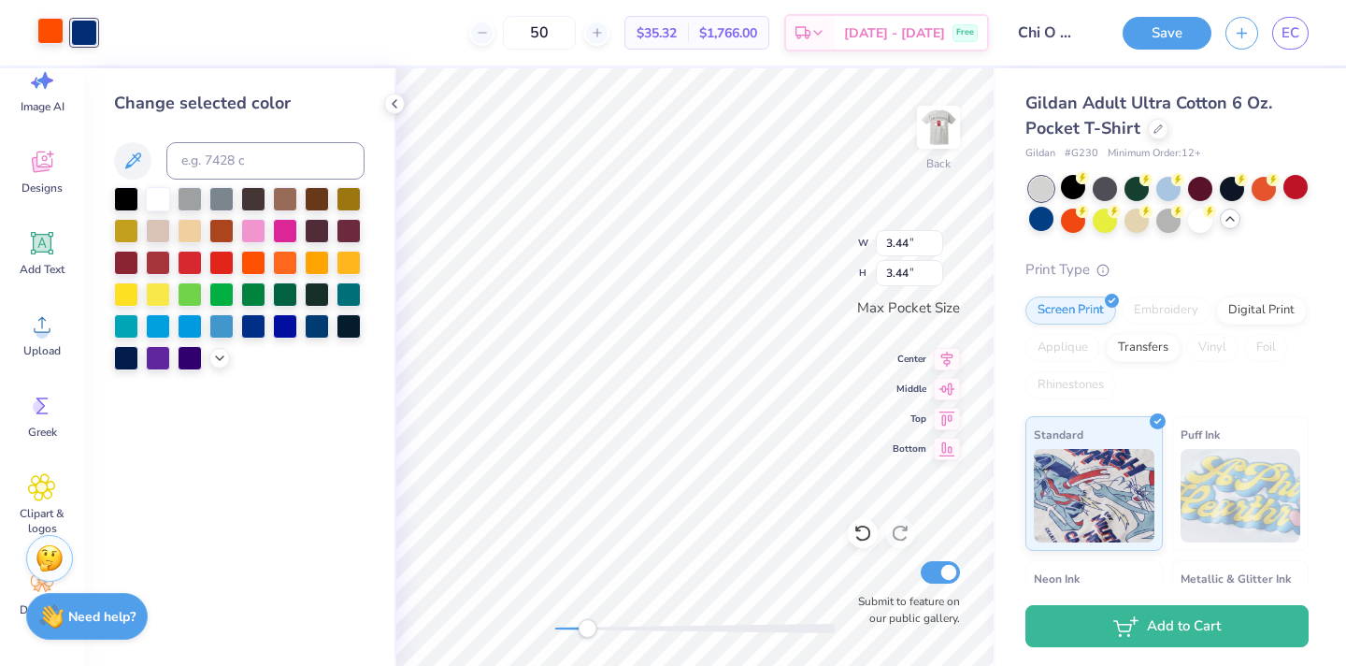
click at [52, 31] on div at bounding box center [50, 31] width 26 height 26
click at [158, 260] on div at bounding box center [158, 261] width 24 height 24
click at [88, 28] on div at bounding box center [84, 31] width 26 height 26
click at [165, 190] on div at bounding box center [158, 197] width 24 height 24
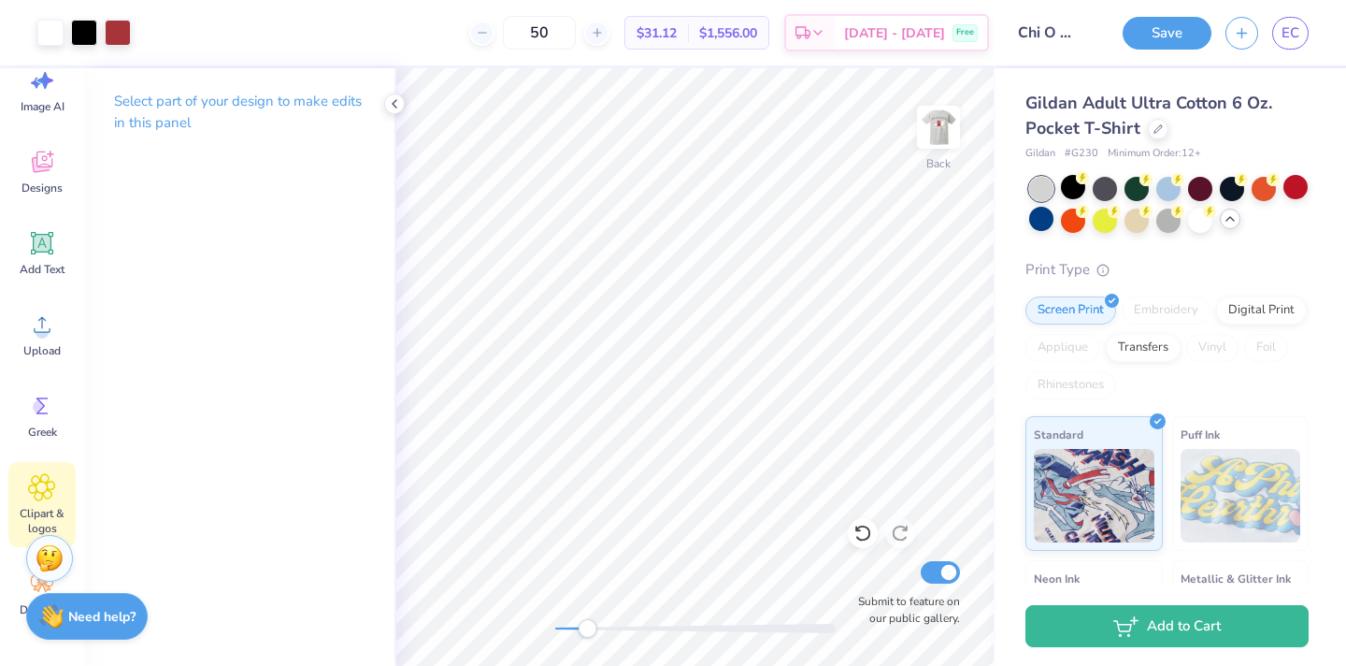
click at [41, 482] on icon at bounding box center [41, 487] width 11 height 11
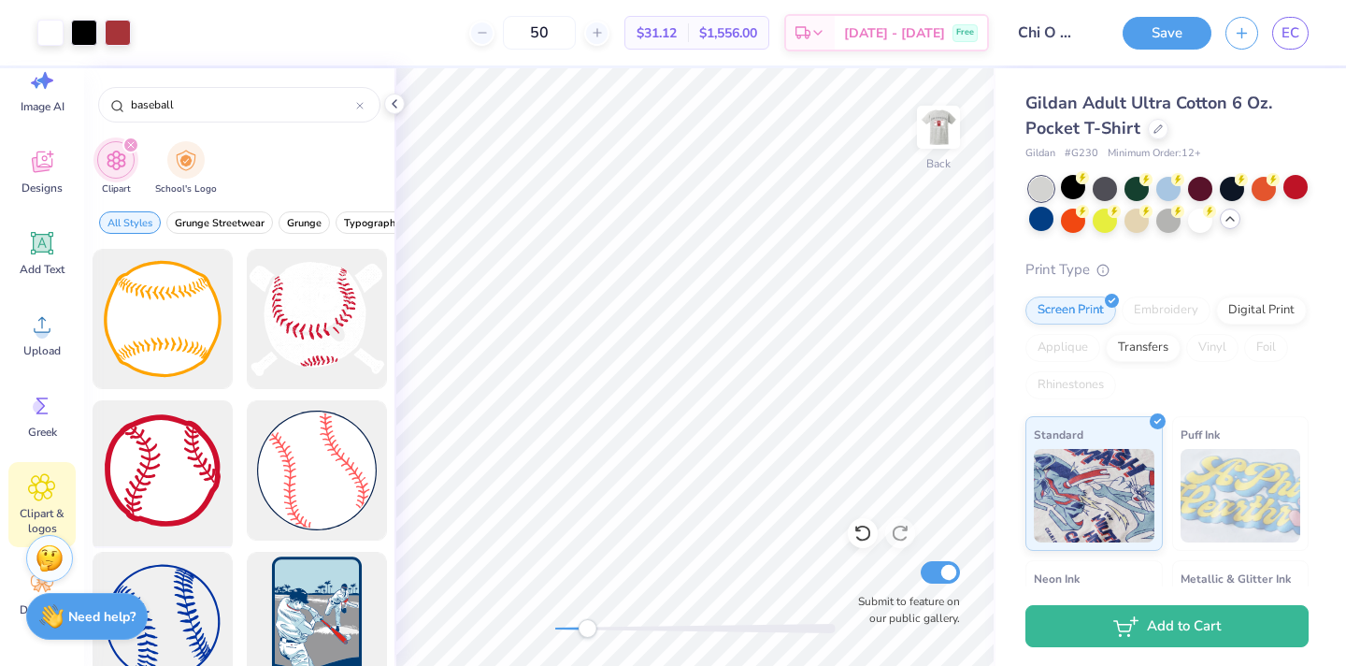
scroll to position [93, 0]
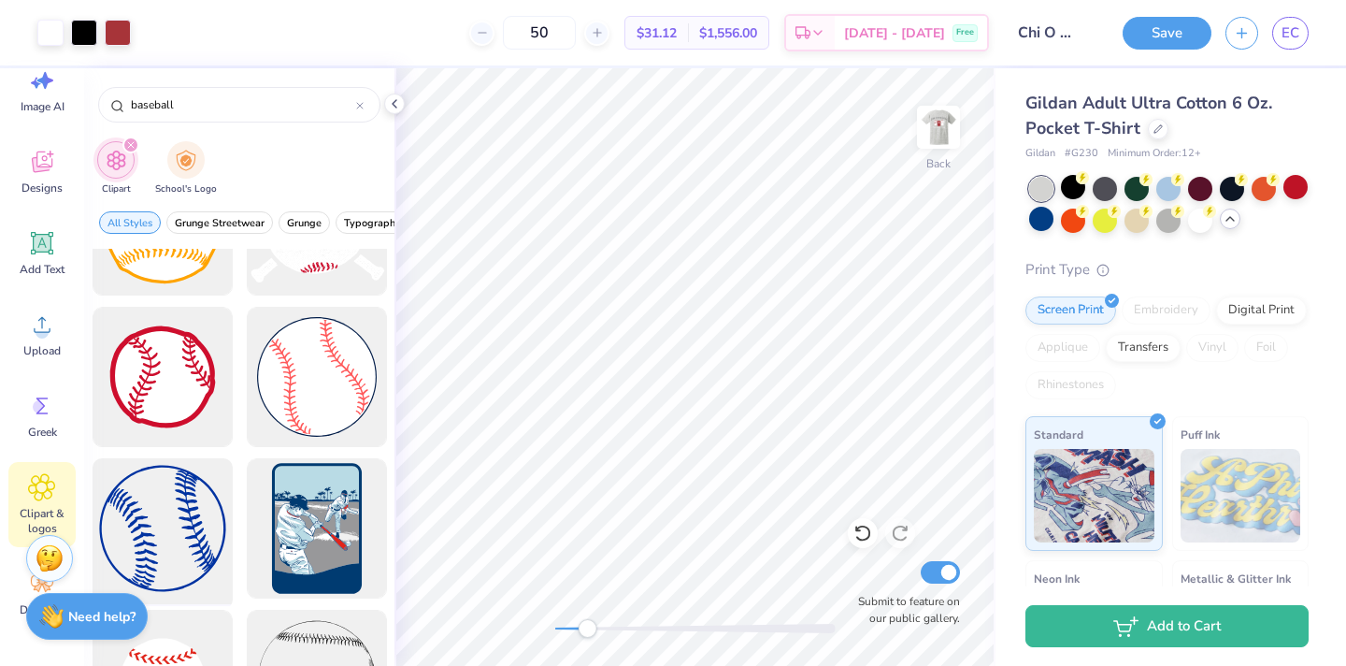
click at [166, 499] on div at bounding box center [162, 529] width 154 height 154
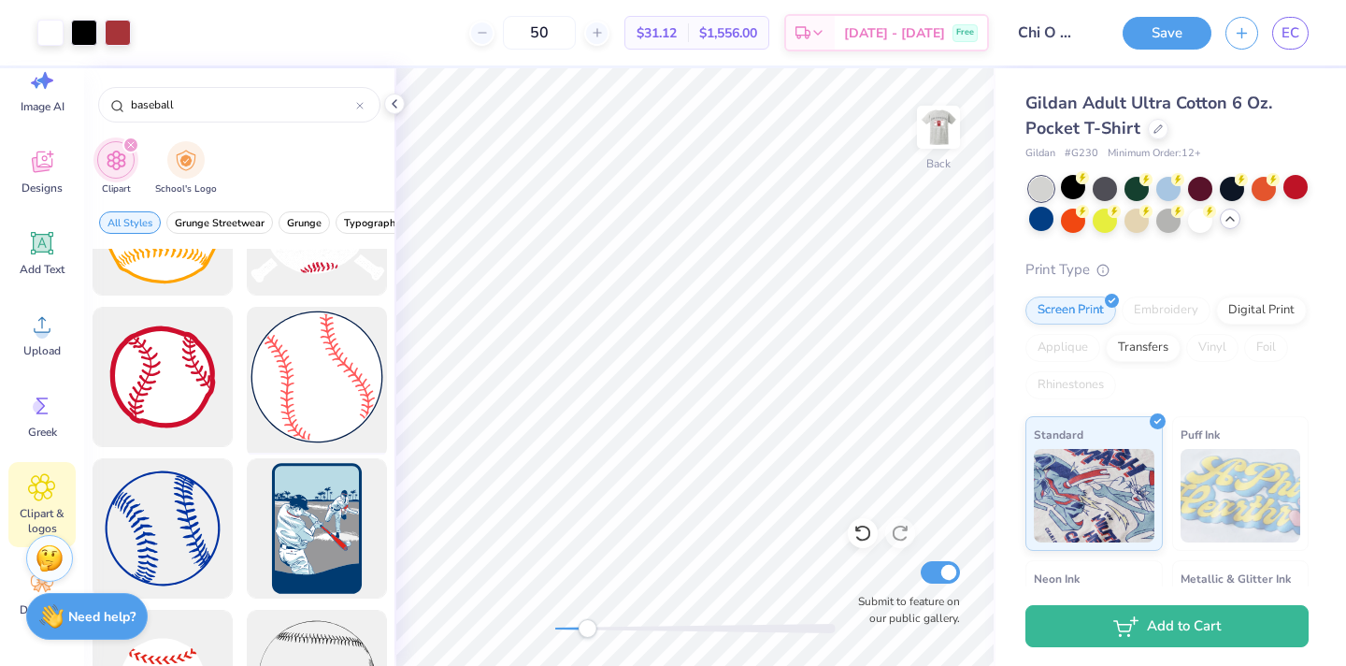
scroll to position [0, 0]
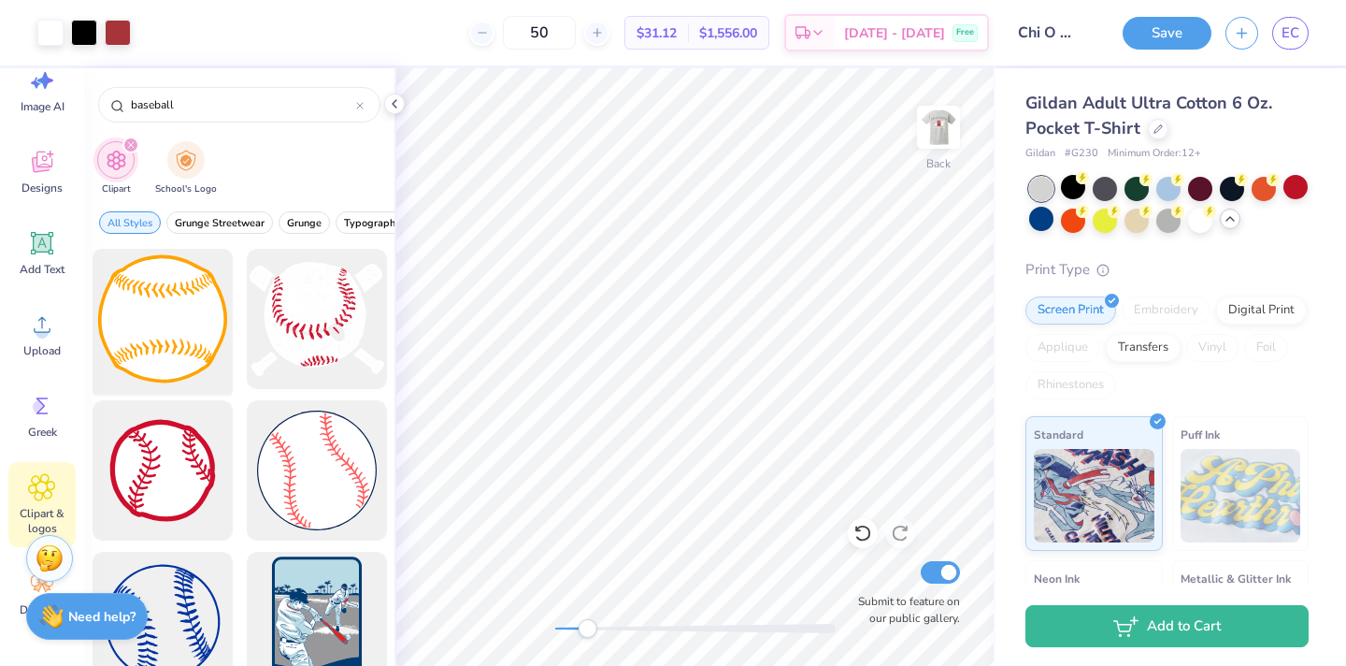
click at [208, 320] on div at bounding box center [162, 319] width 154 height 154
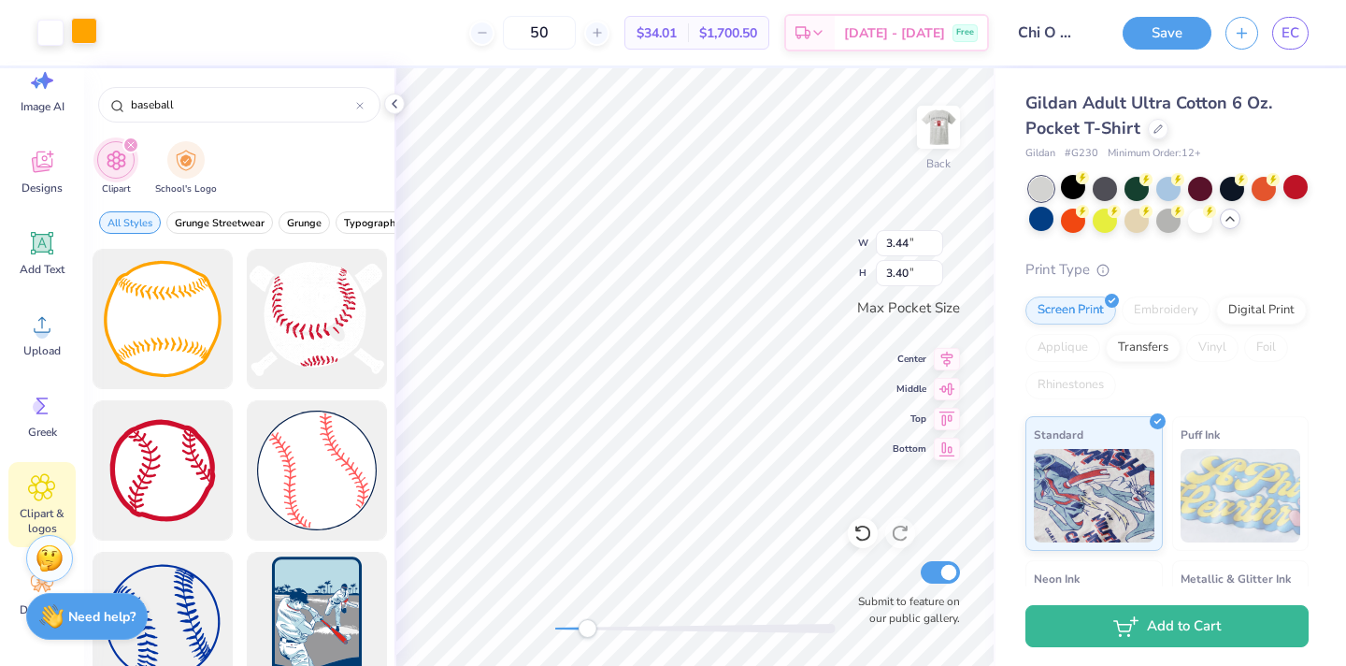
click at [84, 31] on div at bounding box center [84, 31] width 26 height 26
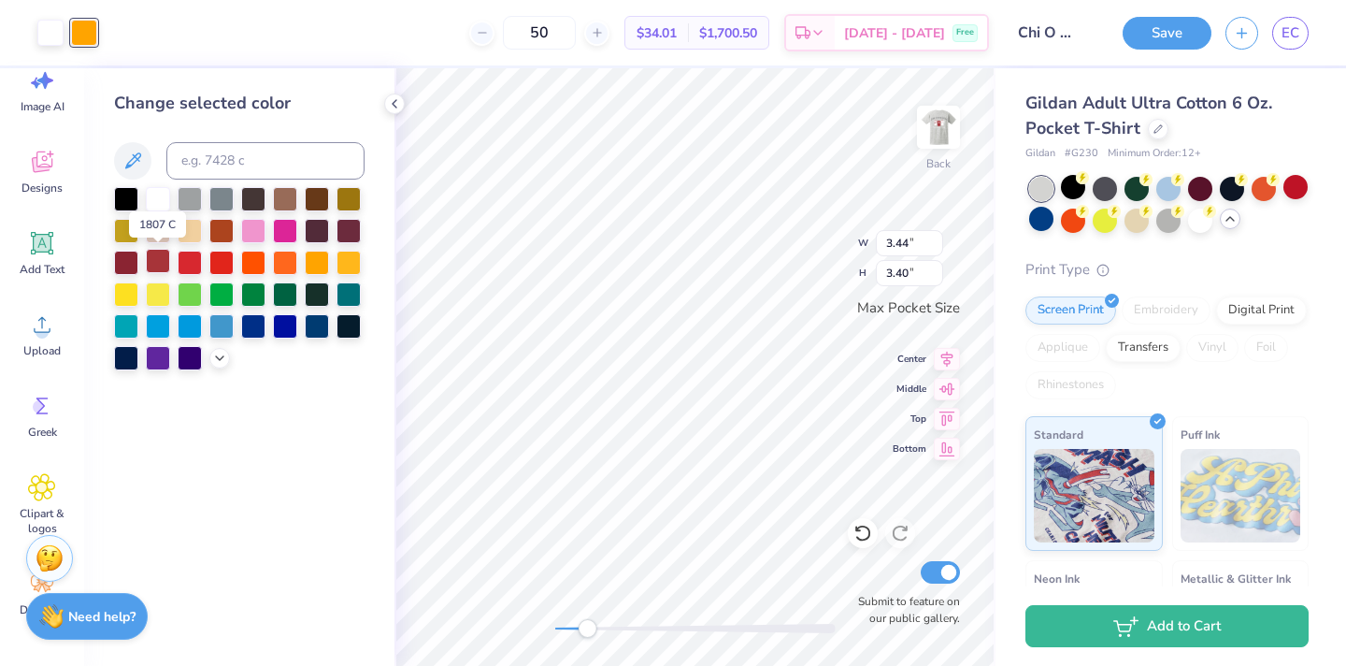
click at [151, 261] on div at bounding box center [158, 261] width 24 height 24
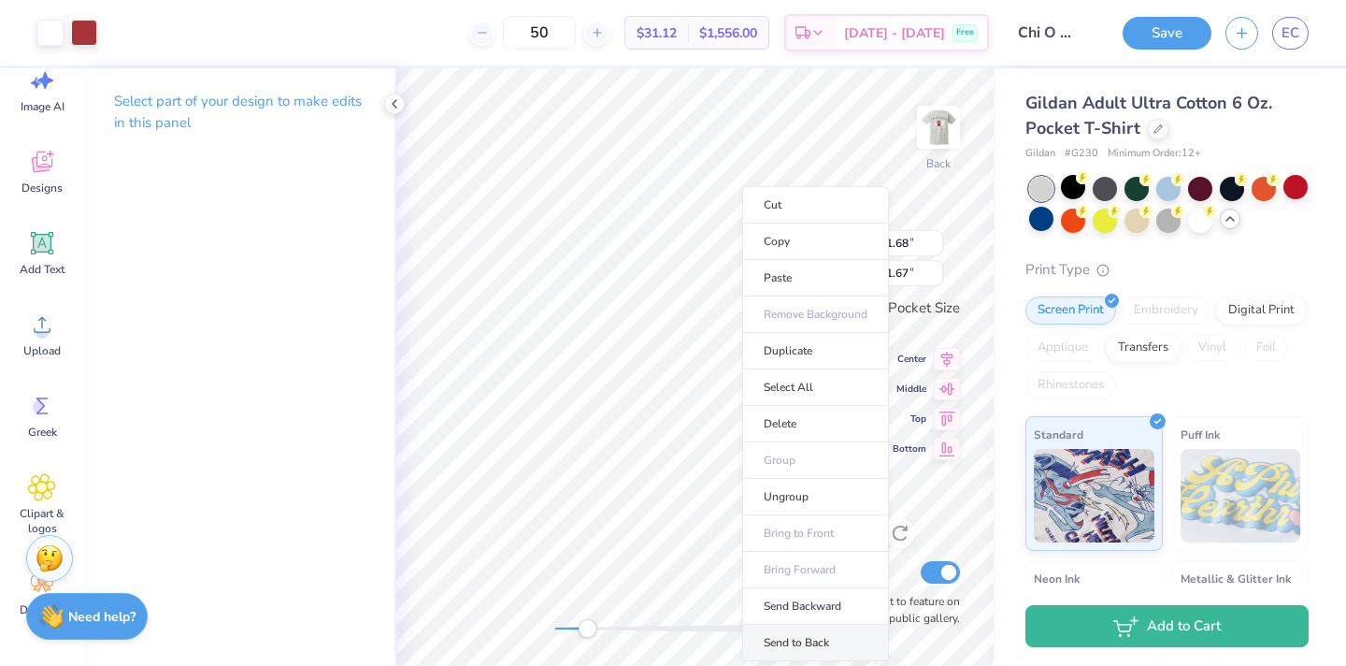
click at [843, 635] on li "Send to Back" at bounding box center [815, 643] width 147 height 36
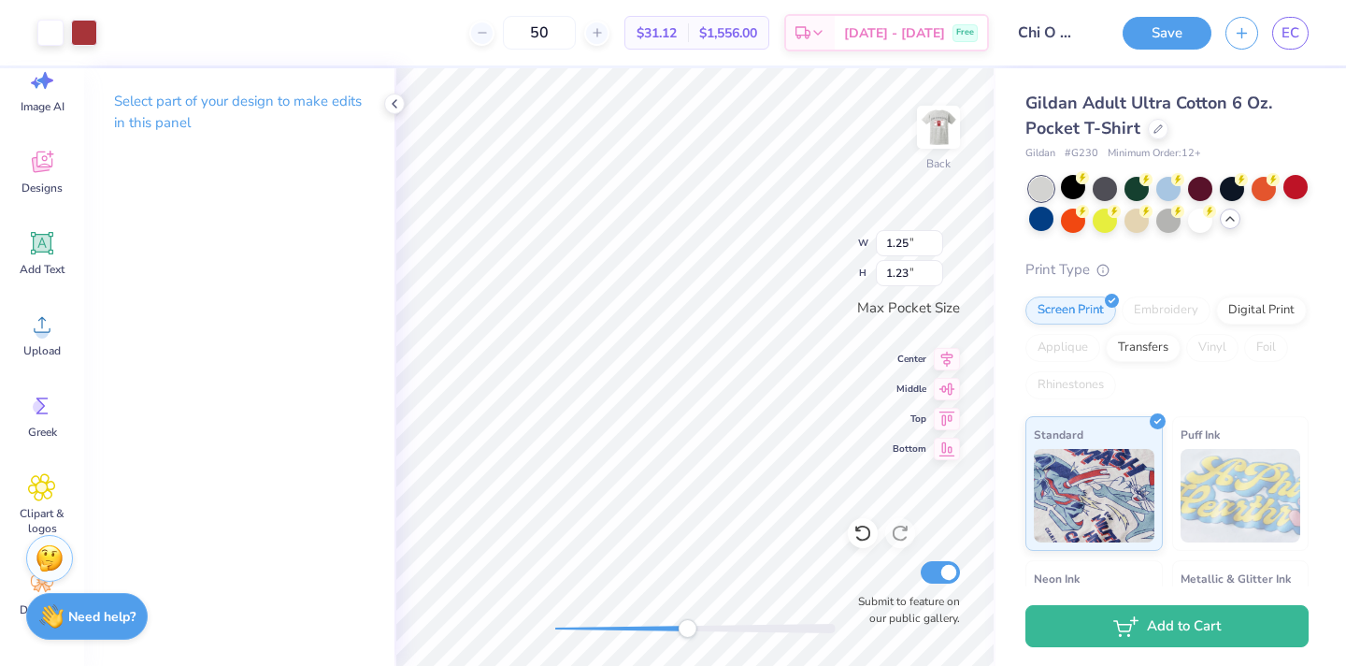
drag, startPoint x: 594, startPoint y: 631, endPoint x: 684, endPoint y: 631, distance: 90.7
click at [685, 633] on div "Accessibility label" at bounding box center [687, 628] width 19 height 19
drag, startPoint x: 684, startPoint y: 630, endPoint x: 549, endPoint y: 630, distance: 135.6
click at [549, 630] on div "Accessibility label" at bounding box center [555, 628] width 19 height 19
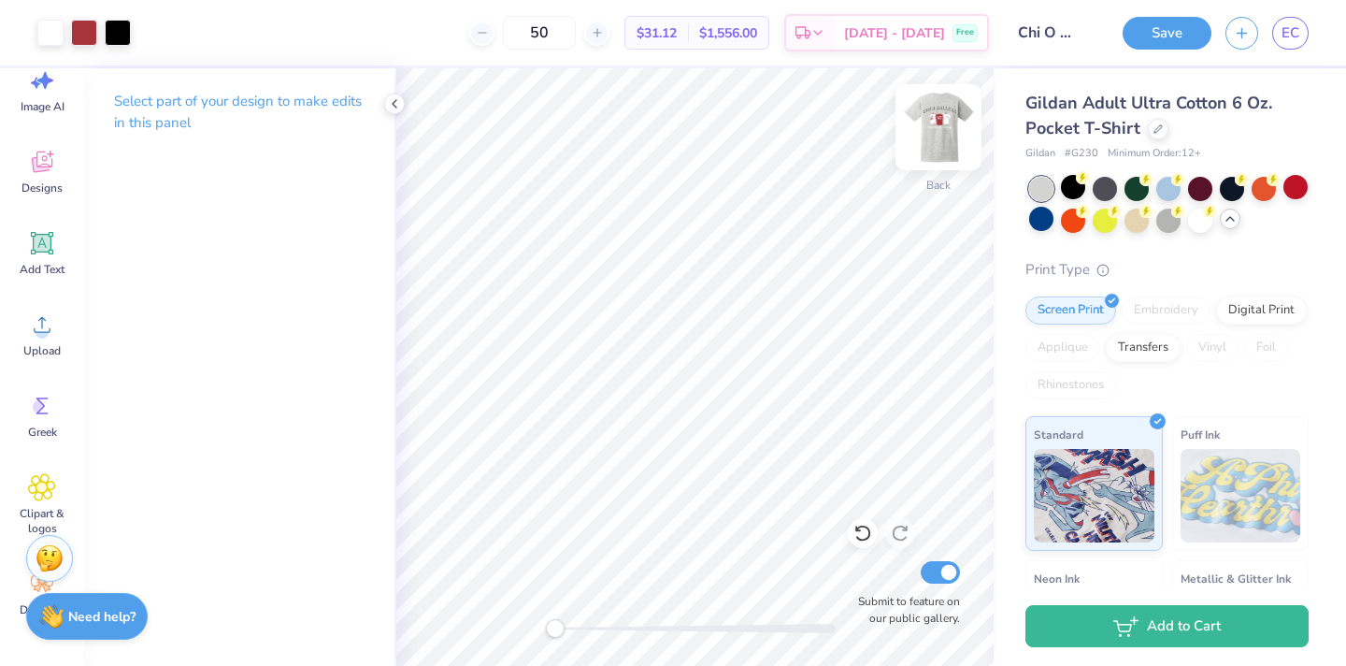
click at [937, 122] on img at bounding box center [938, 127] width 75 height 75
click at [937, 122] on img at bounding box center [938, 126] width 37 height 37
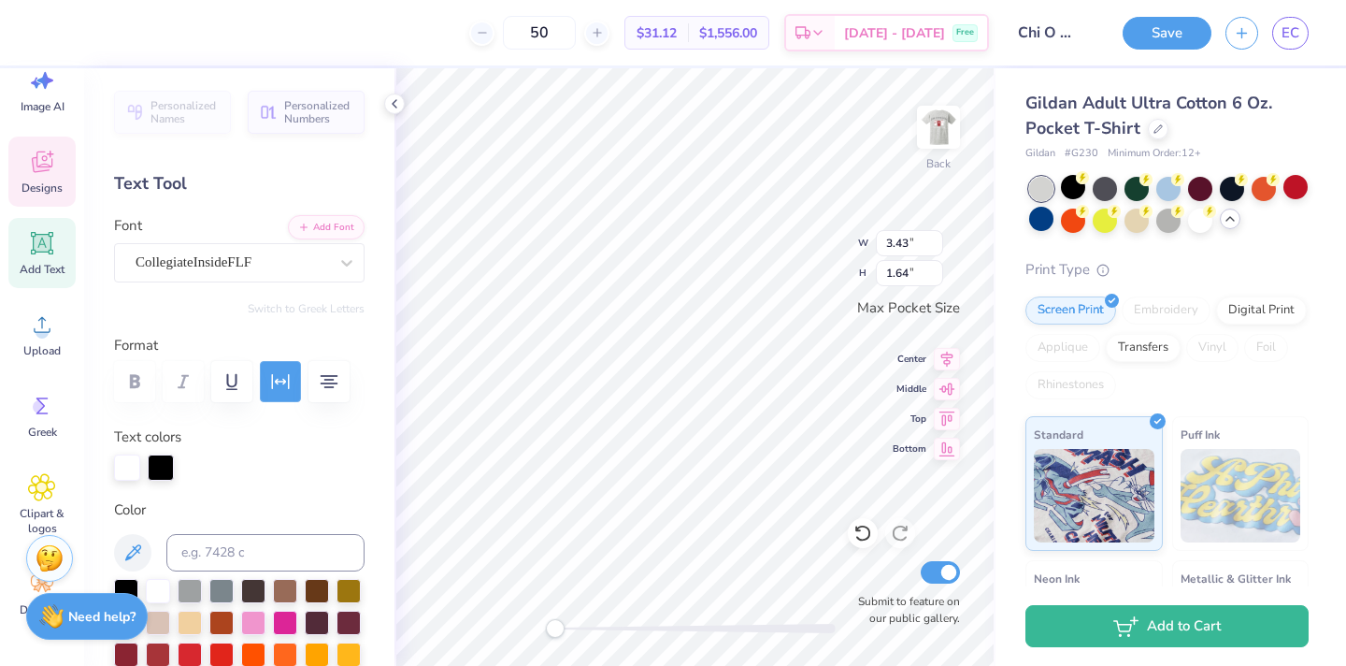
click at [277, 396] on button "button" at bounding box center [280, 381] width 41 height 41
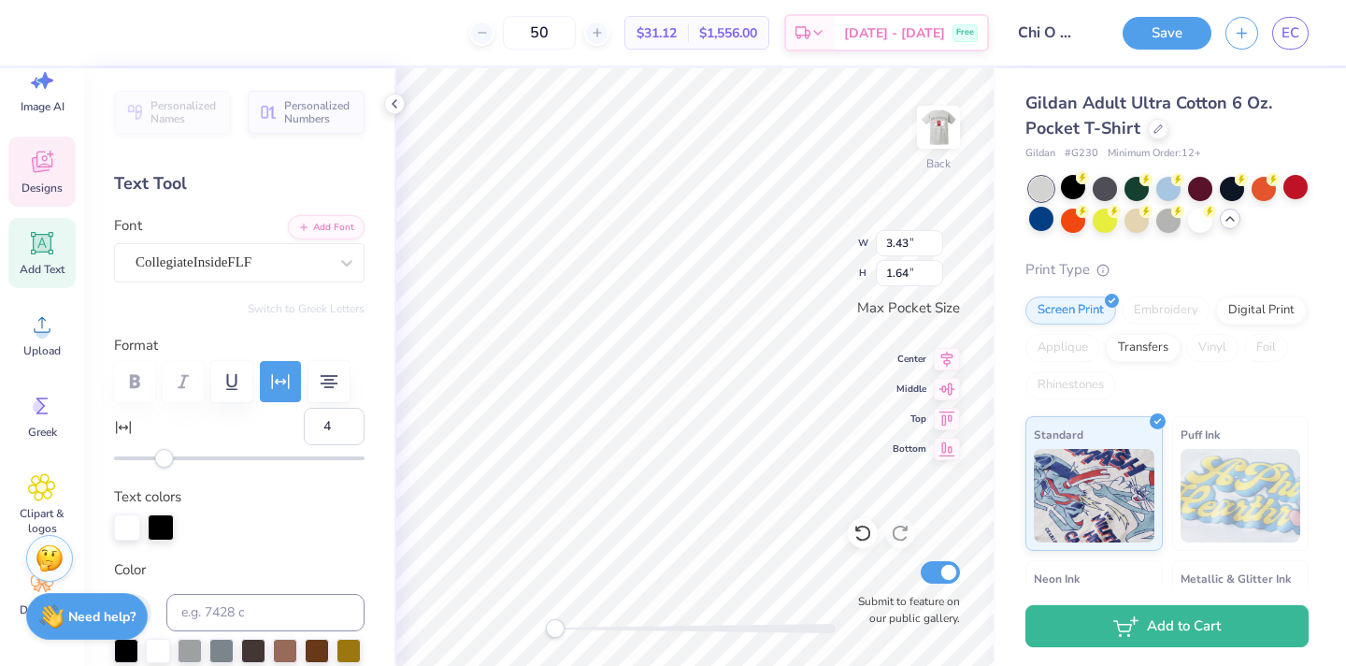
drag, startPoint x: 179, startPoint y: 457, endPoint x: 165, endPoint y: 456, distance: 14.1
click at [165, 456] on div "Accessibility label" at bounding box center [164, 458] width 19 height 19
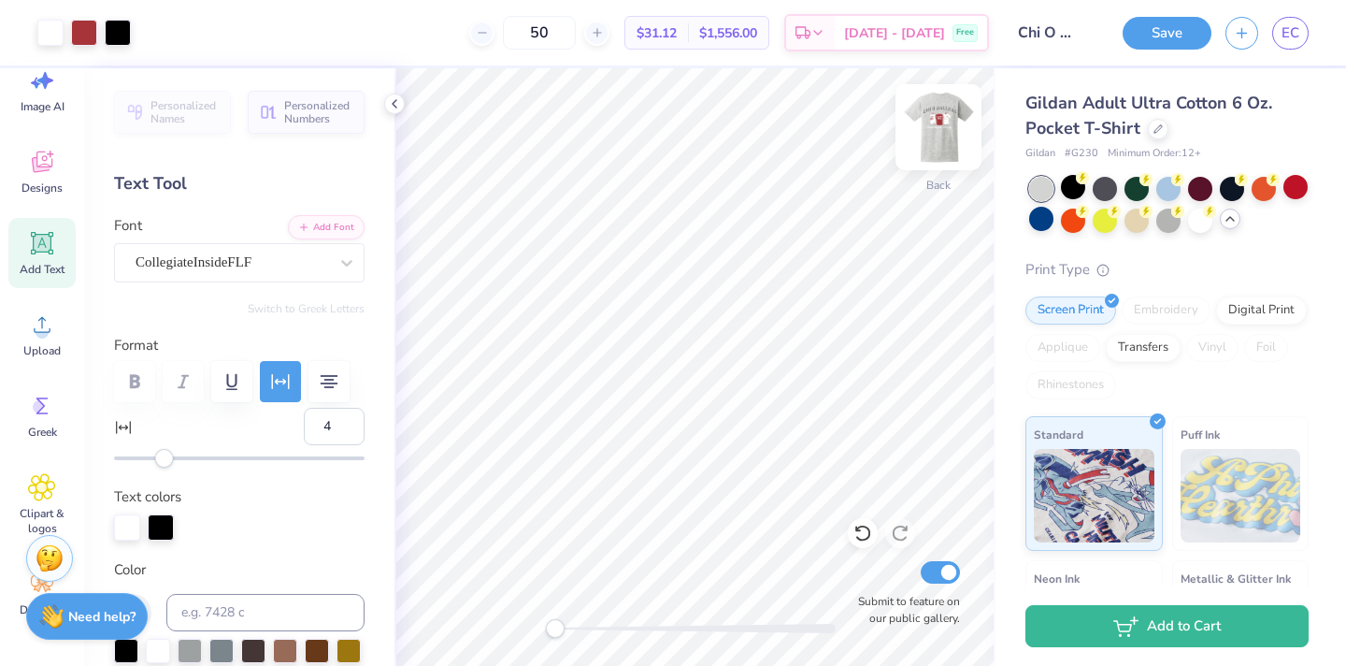
click at [949, 118] on img at bounding box center [938, 127] width 75 height 75
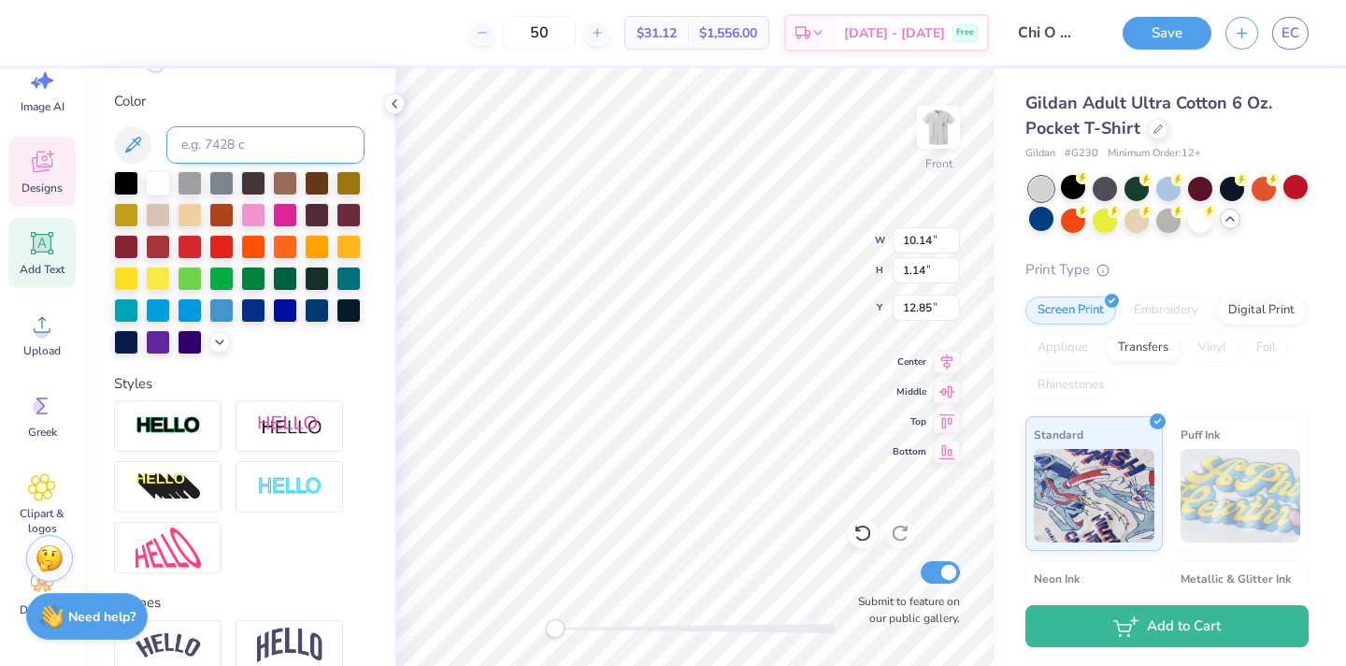
scroll to position [422, 0]
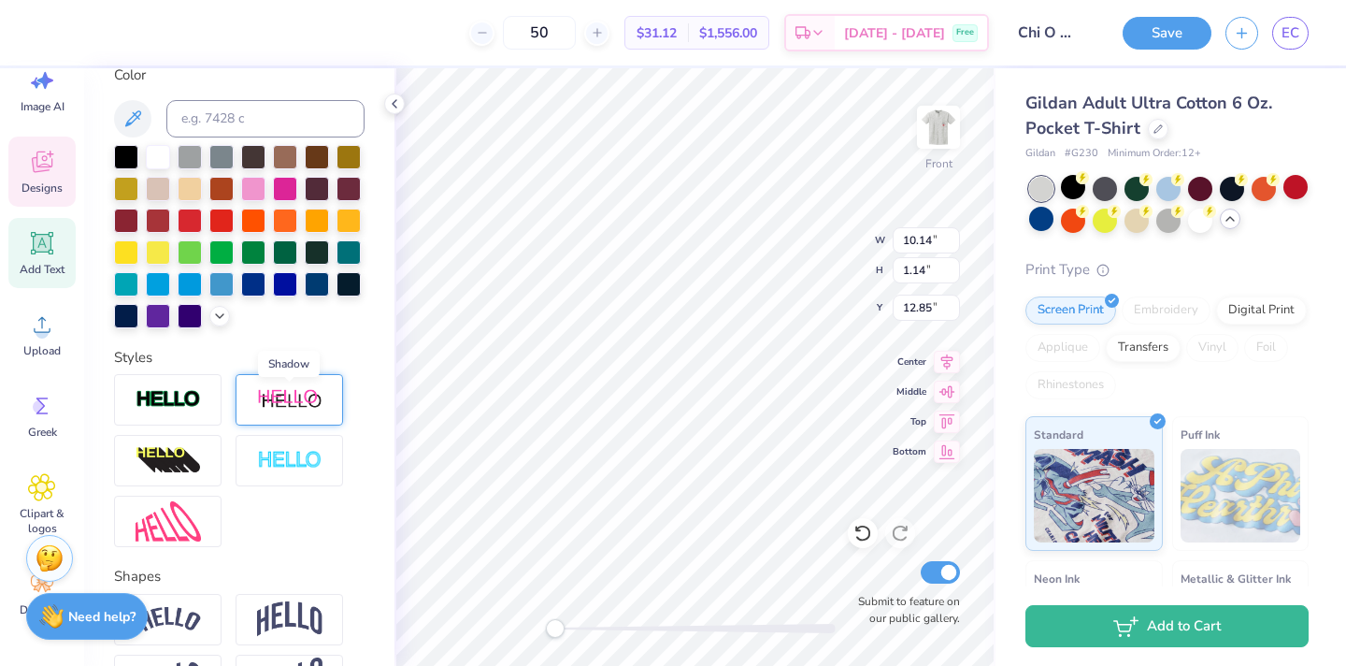
click at [290, 395] on img at bounding box center [289, 399] width 65 height 23
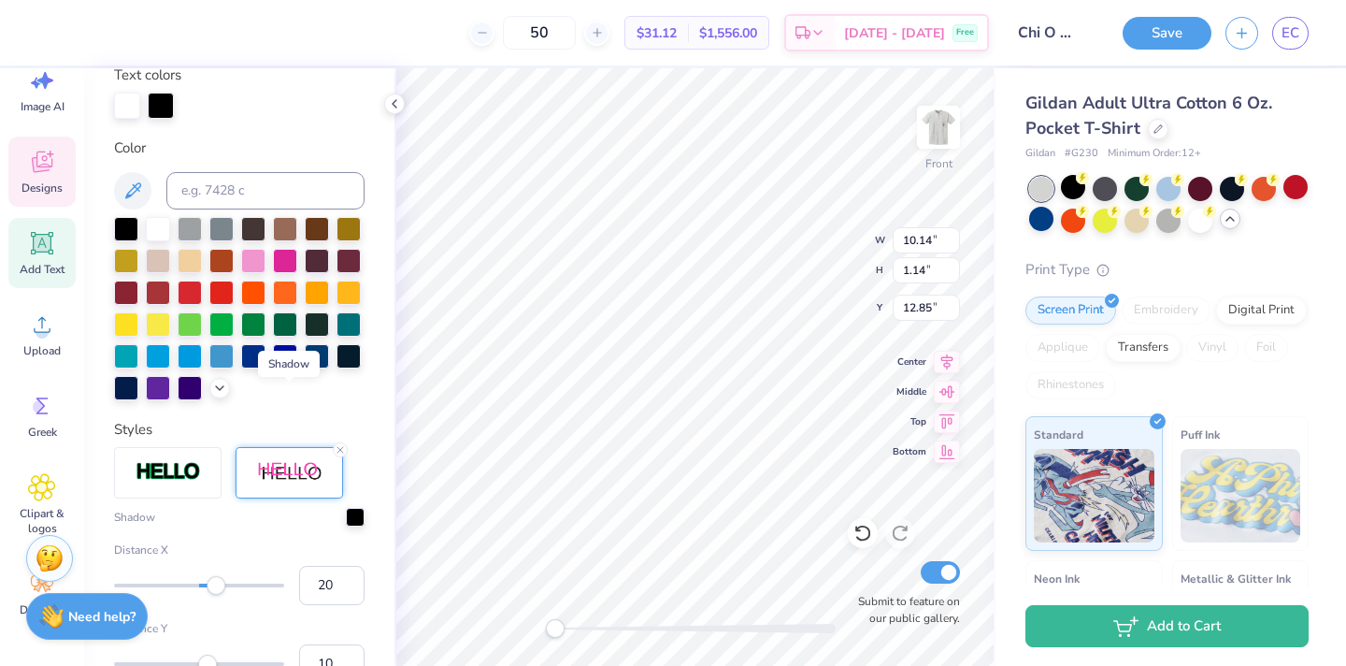
scroll to position [494, 0]
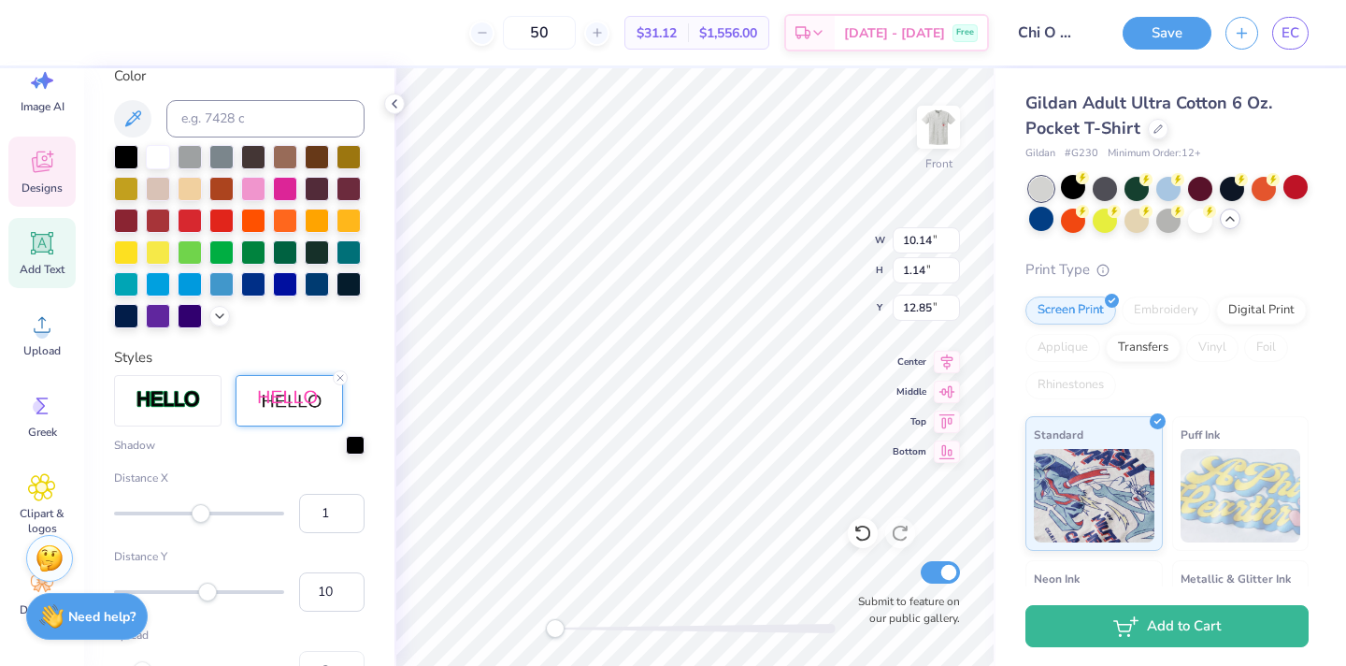
drag, startPoint x: 216, startPoint y: 510, endPoint x: 200, endPoint y: 512, distance: 16.0
click at [200, 512] on div "Accessibility label" at bounding box center [201, 513] width 19 height 19
drag, startPoint x: 549, startPoint y: 625, endPoint x: 599, endPoint y: 632, distance: 50.9
click at [601, 633] on div "Accessibility label" at bounding box center [605, 628] width 19 height 19
drag, startPoint x: 217, startPoint y: 589, endPoint x: 206, endPoint y: 589, distance: 11.2
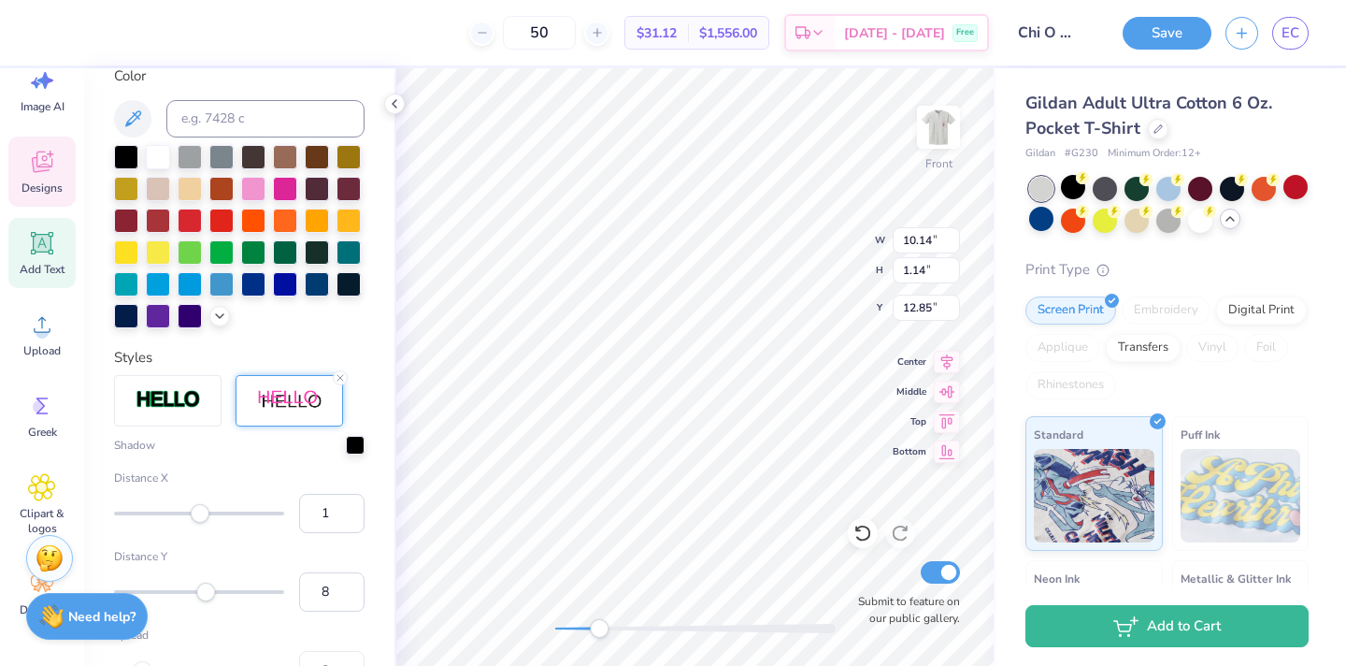
click at [206, 590] on div at bounding box center [199, 592] width 170 height 4
click at [323, 597] on input "8" at bounding box center [331, 591] width 65 height 39
click at [349, 599] on input "7" at bounding box center [331, 591] width 65 height 39
click at [349, 600] on input "6" at bounding box center [331, 591] width 65 height 39
click at [349, 601] on input "6" at bounding box center [331, 591] width 65 height 39
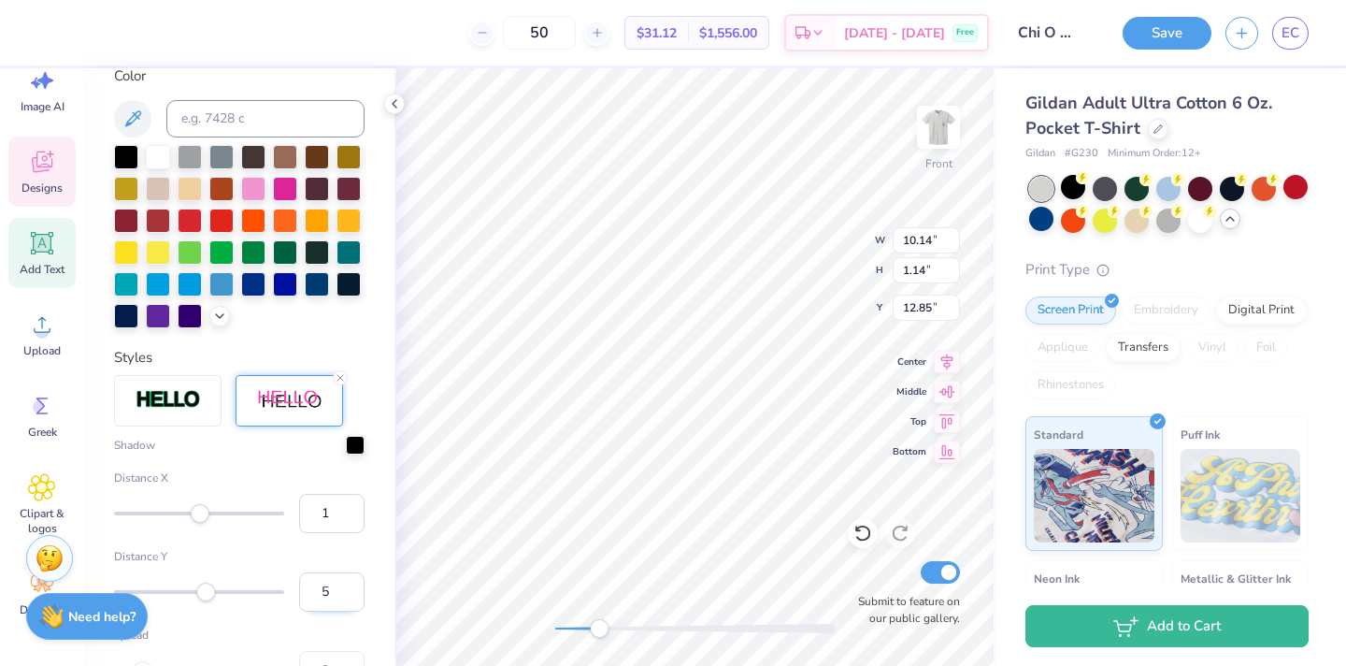
click at [349, 596] on input "5" at bounding box center [331, 591] width 65 height 39
click at [332, 515] on input "1" at bounding box center [331, 513] width 65 height 39
click at [351, 509] on input "2" at bounding box center [331, 513] width 65 height 39
click at [351, 509] on input "3" at bounding box center [331, 513] width 65 height 39
click at [347, 598] on input "4" at bounding box center [331, 591] width 65 height 39
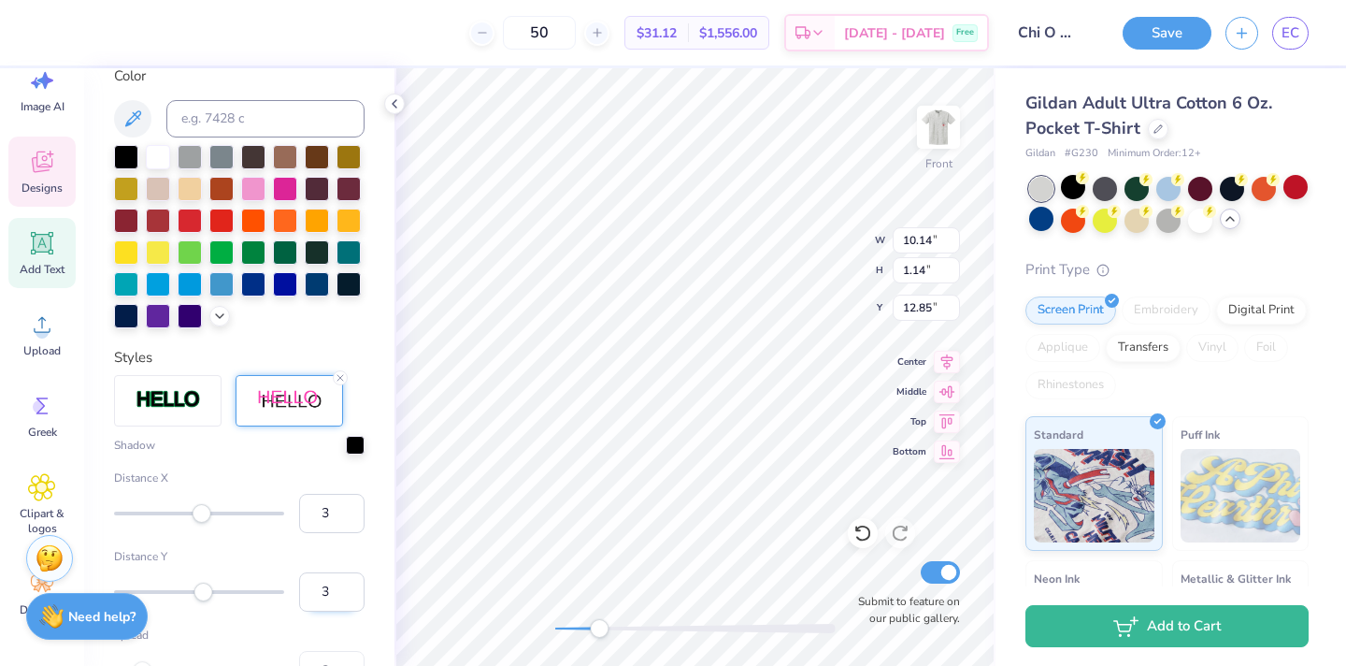
click at [347, 599] on input "3" at bounding box center [331, 591] width 65 height 39
click at [347, 599] on input "2" at bounding box center [331, 591] width 65 height 39
click at [352, 517] on input "2" at bounding box center [331, 513] width 65 height 39
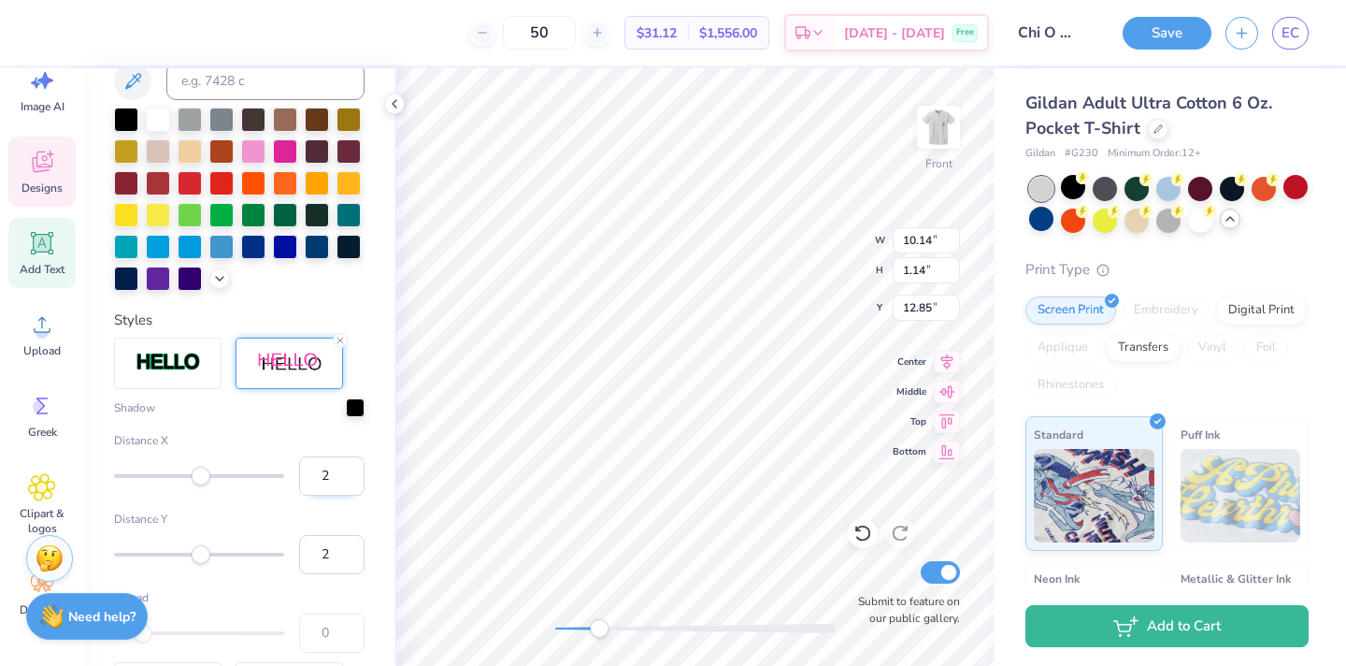
click at [342, 489] on input "2" at bounding box center [331, 475] width 65 height 39
click at [346, 478] on input "1" at bounding box center [331, 475] width 65 height 39
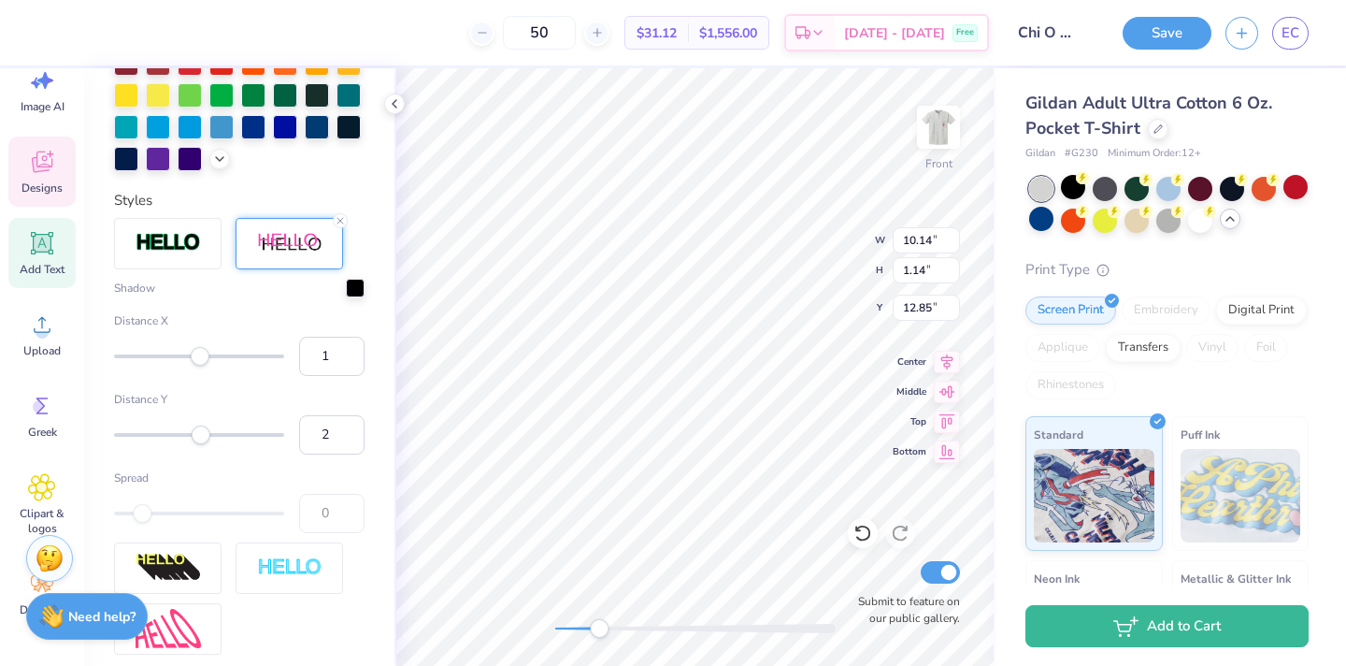
scroll to position [672, 0]
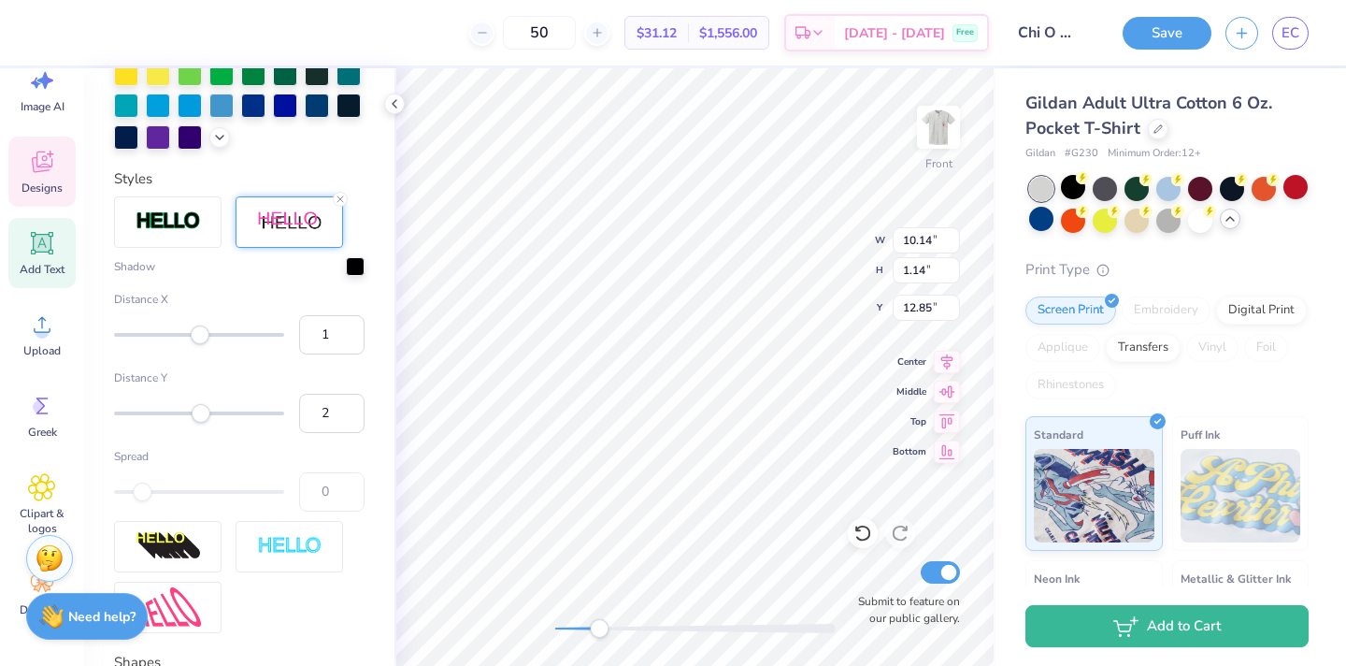
click at [157, 490] on div at bounding box center [199, 492] width 170 height 4
drag, startPoint x: 149, startPoint y: 489, endPoint x: 165, endPoint y: 490, distance: 16.9
click at [167, 491] on div at bounding box center [199, 492] width 170 height 4
click at [165, 490] on div at bounding box center [199, 492] width 170 height 4
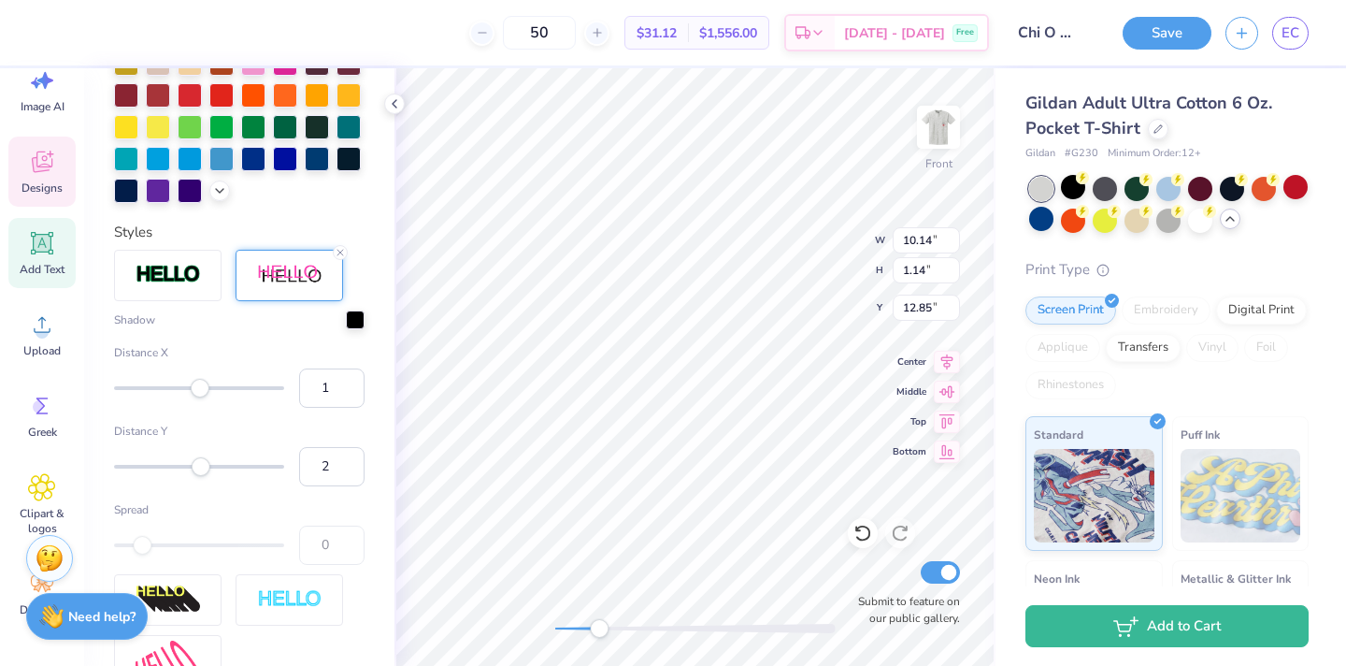
scroll to position [612, 0]
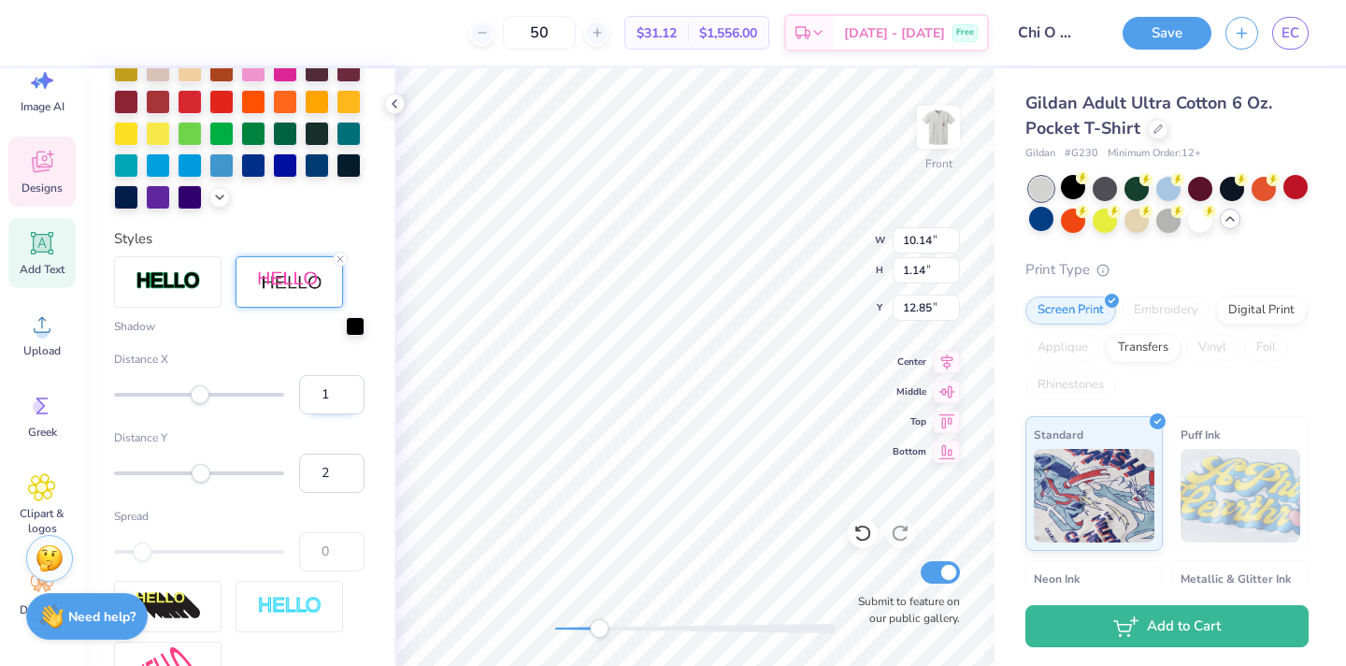
click at [335, 397] on input "1" at bounding box center [331, 394] width 65 height 39
click at [332, 398] on input "2" at bounding box center [331, 394] width 65 height 39
click at [348, 397] on input "1" at bounding box center [331, 394] width 65 height 39
click at [351, 468] on input "3" at bounding box center [331, 472] width 65 height 39
click at [346, 466] on input "4" at bounding box center [331, 472] width 65 height 39
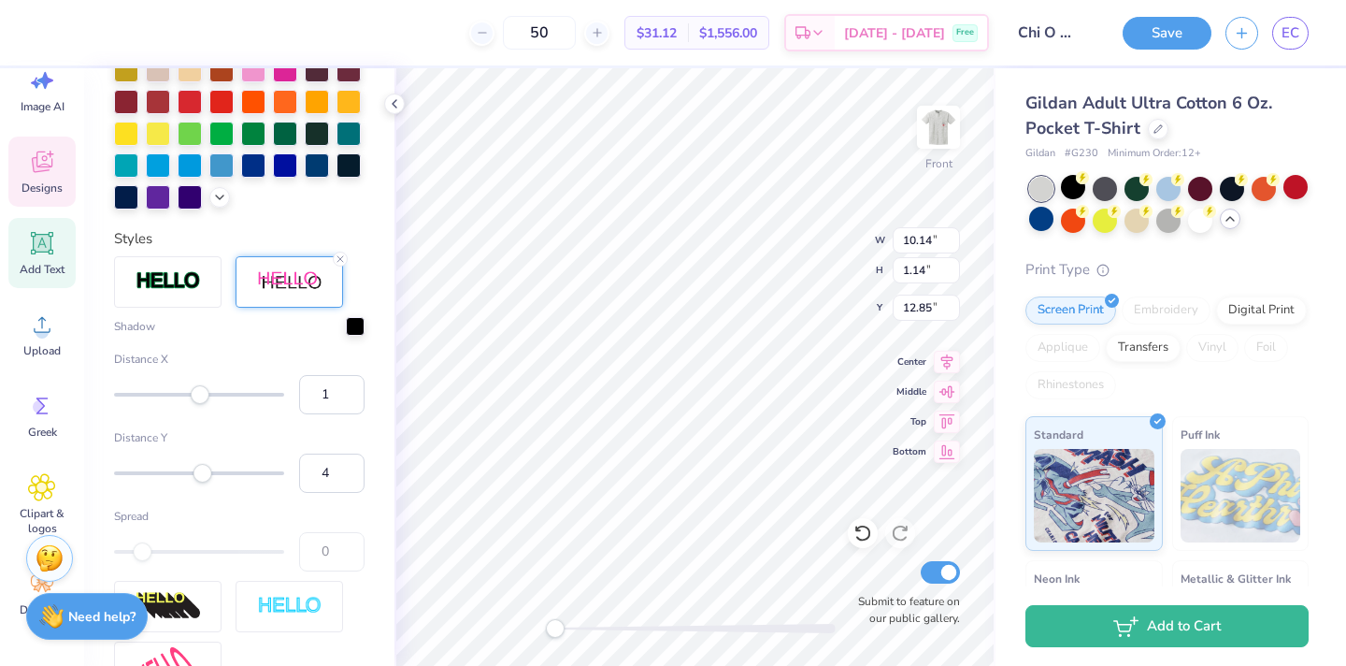
click at [540, 619] on div "Front W 10.14 10.14 " H 1.14 1.14 " Y 12.85 12.85 " Center Middle Top Bottom Su…" at bounding box center [695, 366] width 601 height 597
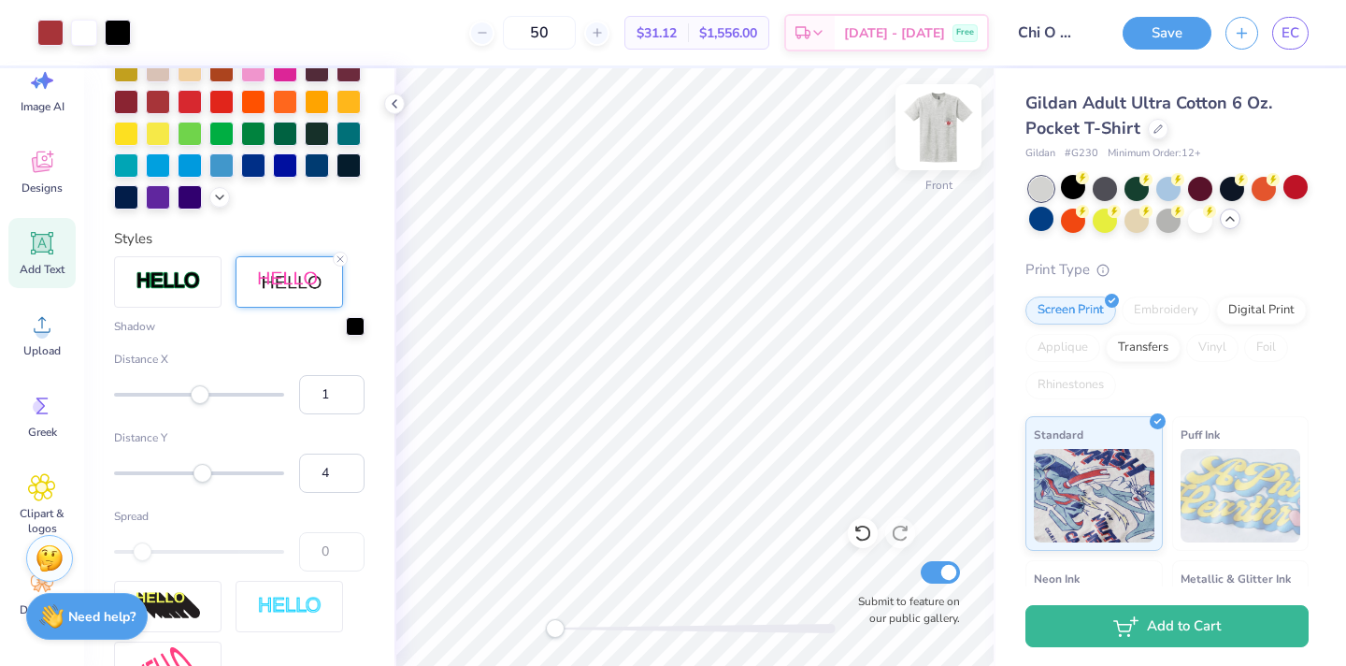
click at [946, 121] on img at bounding box center [938, 127] width 75 height 75
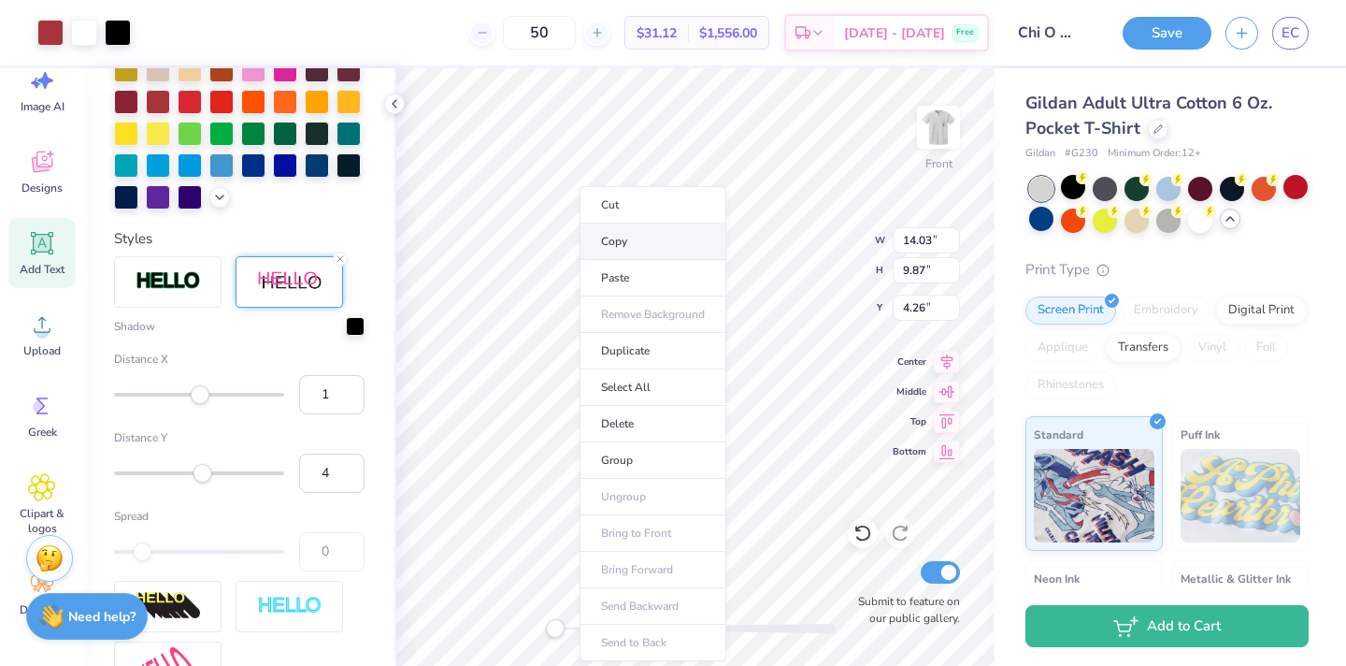
click at [636, 237] on li "Copy" at bounding box center [653, 241] width 147 height 36
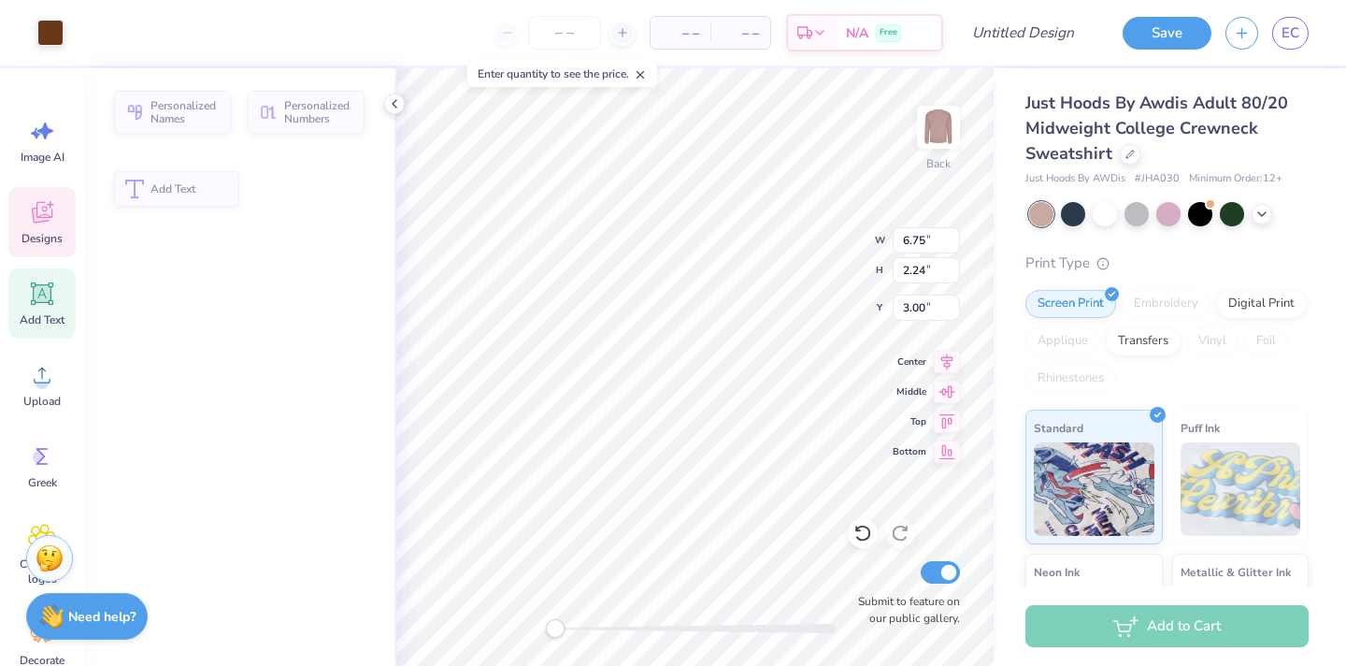
type input "6.75"
type input "2.24"
type input "3.00"
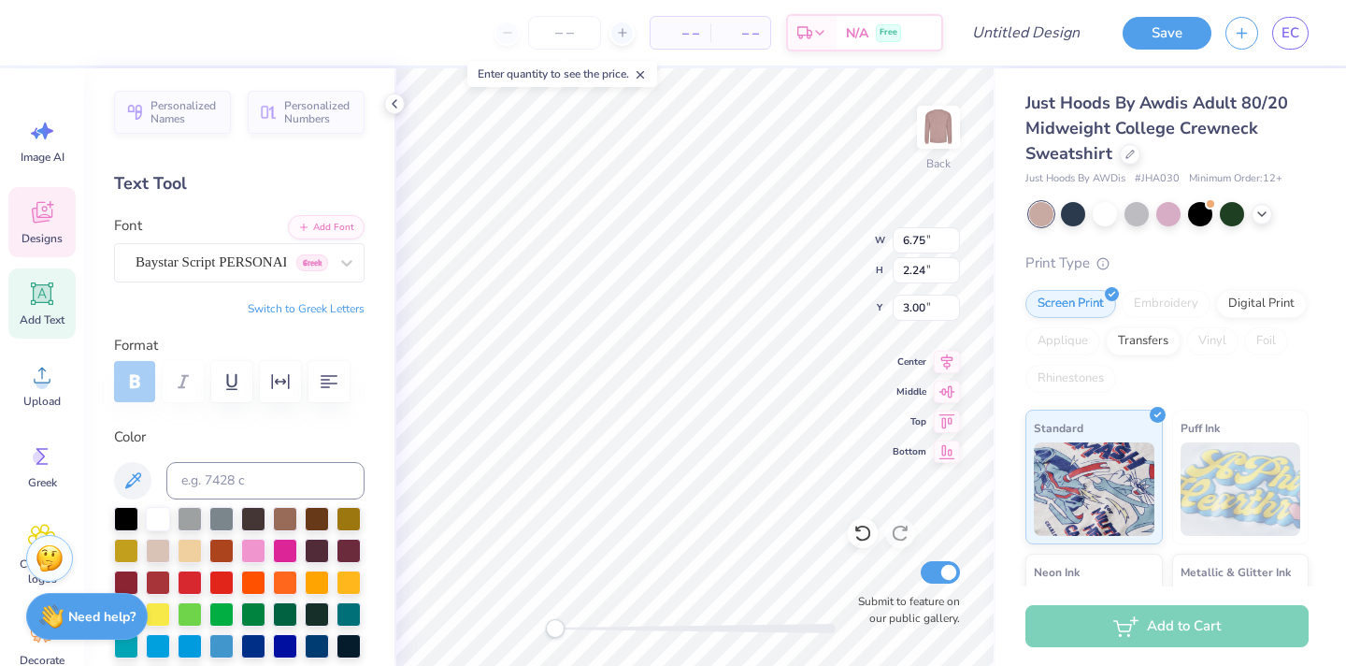
type textarea "K"
type textarea "Chi O Ballers"
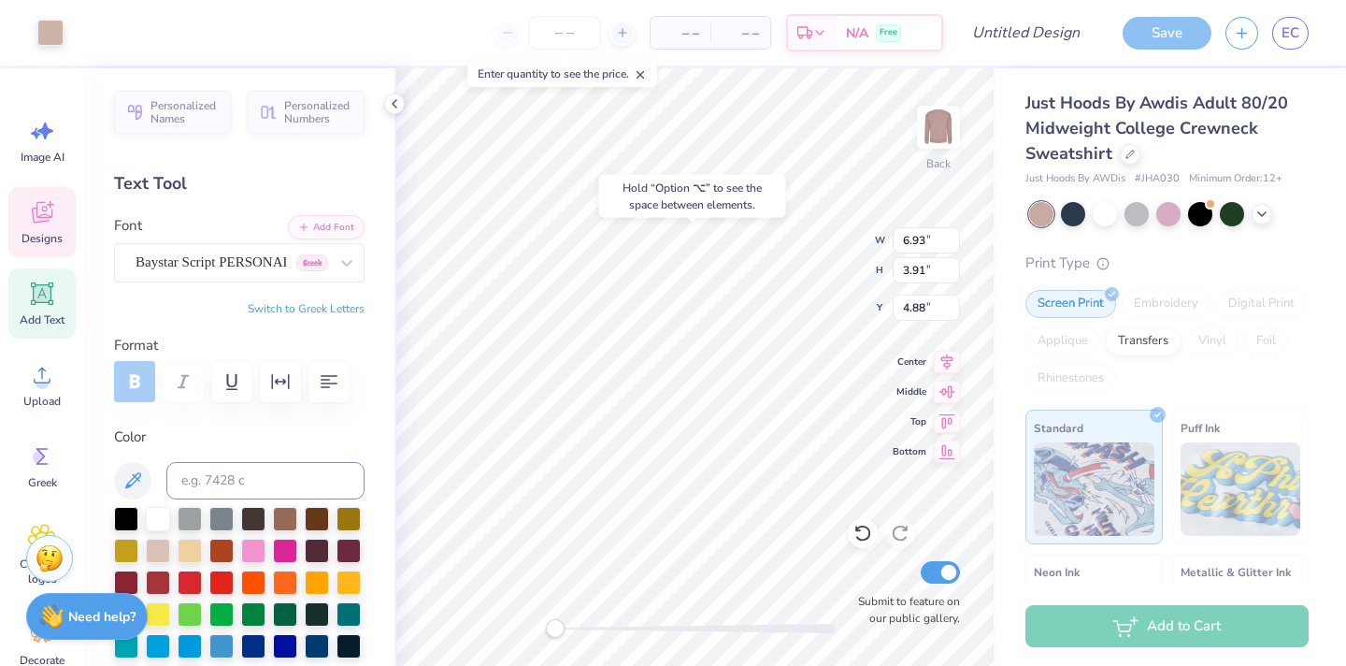
type input "6.93"
type input "3.91"
type input "4.88"
click at [53, 33] on div at bounding box center [50, 31] width 26 height 26
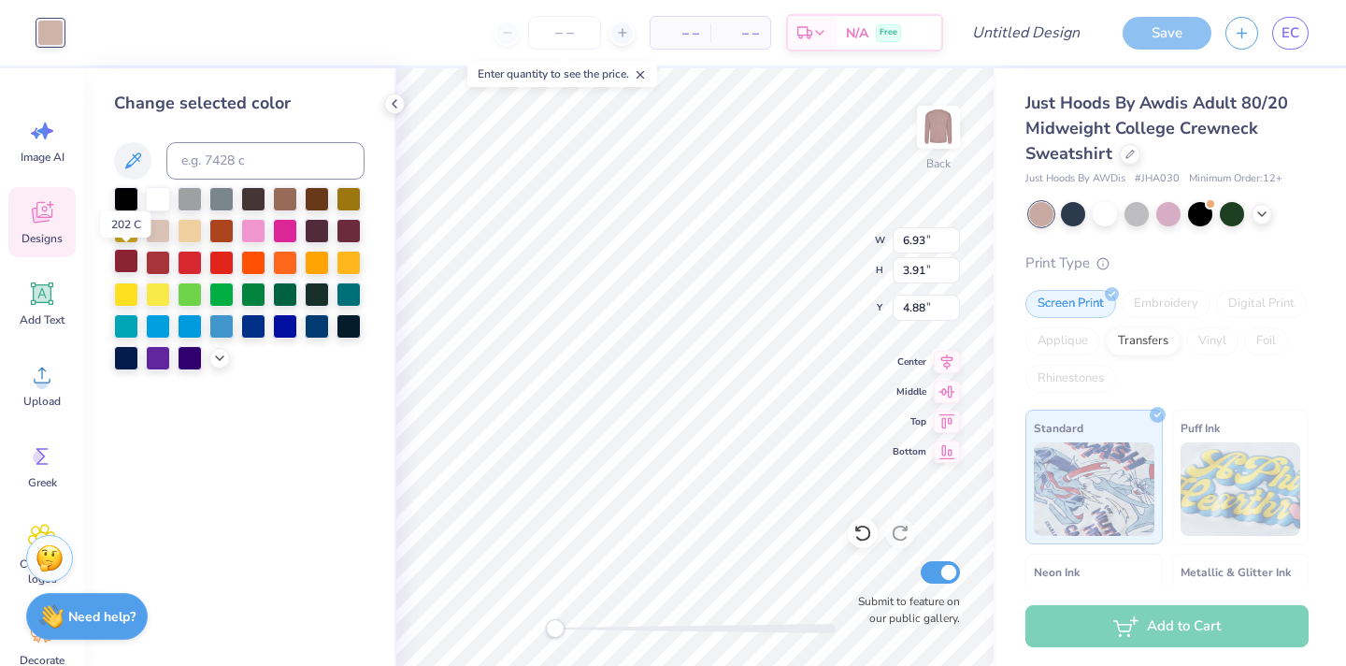
click at [131, 264] on div at bounding box center [126, 261] width 24 height 24
click at [153, 263] on div at bounding box center [158, 261] width 24 height 24
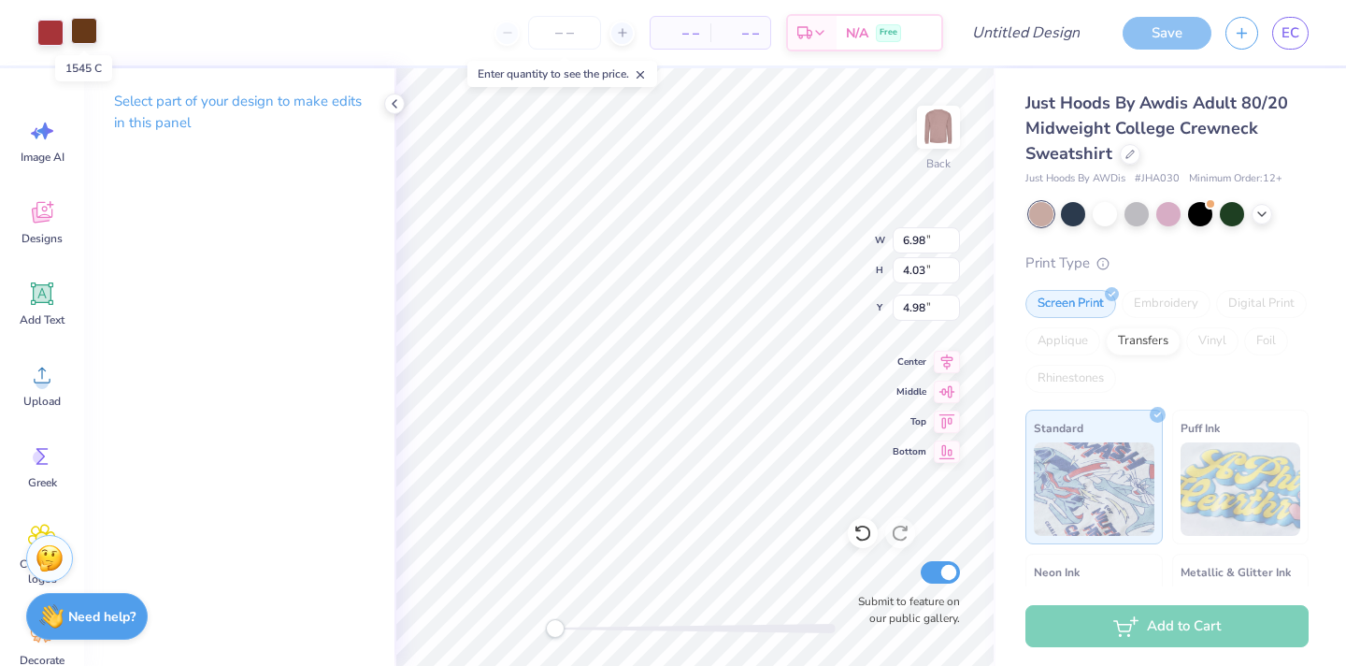
click at [90, 30] on div at bounding box center [84, 31] width 26 height 26
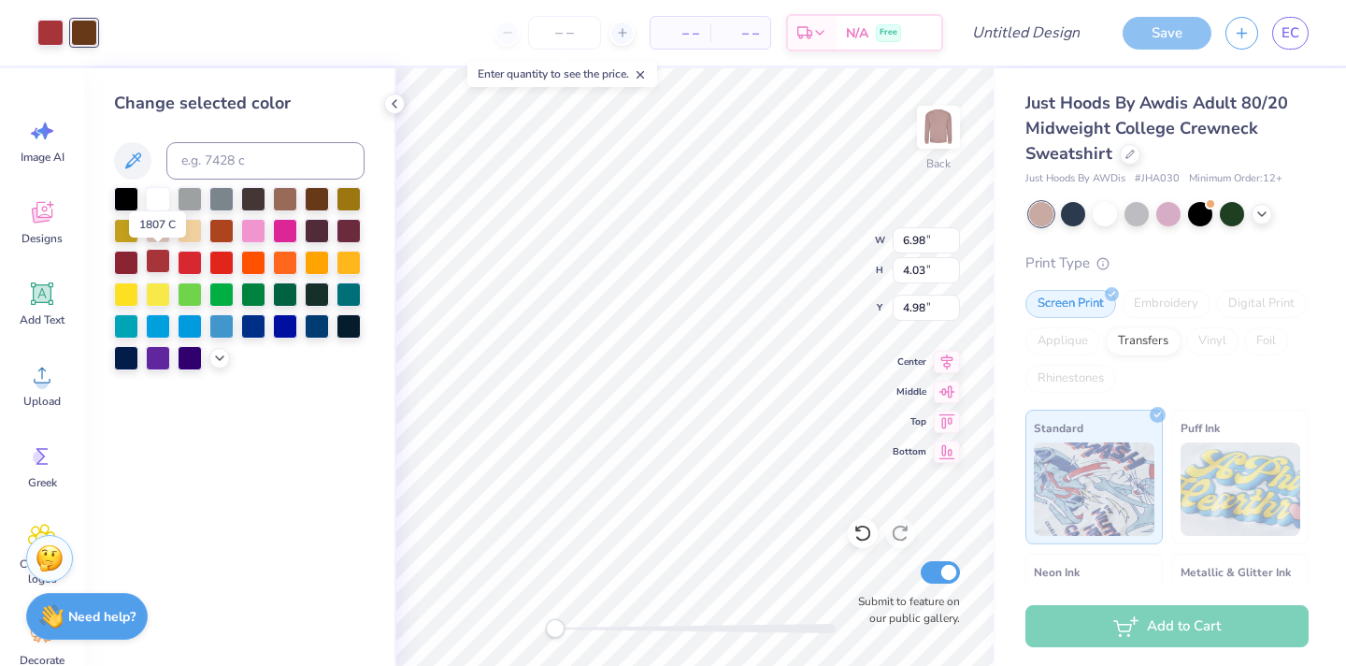
click at [159, 261] on div at bounding box center [158, 261] width 24 height 24
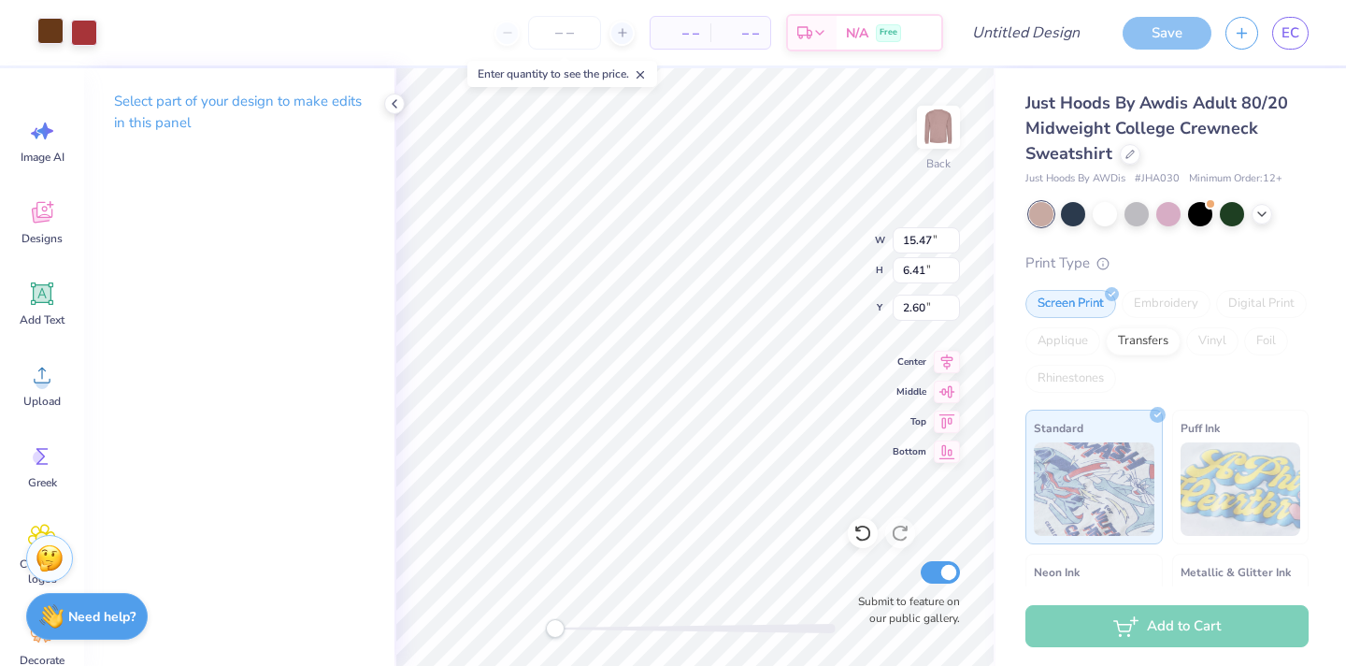
click at [52, 27] on div at bounding box center [50, 31] width 26 height 26
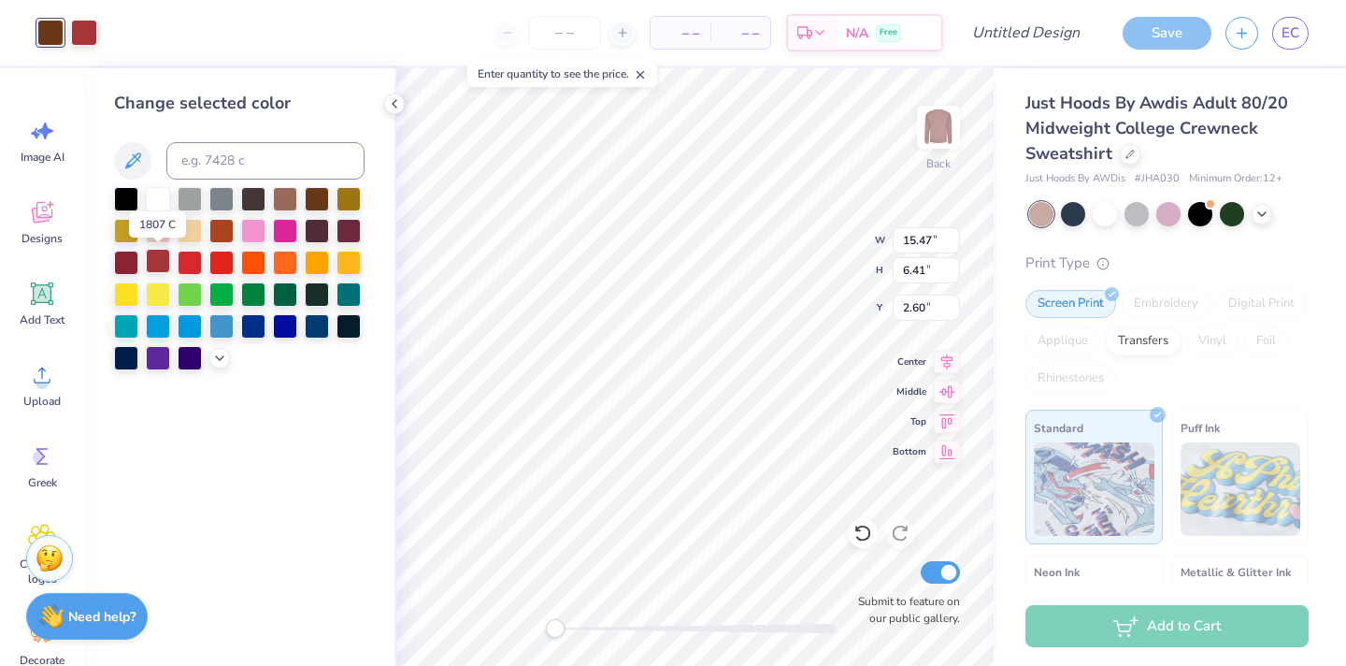
click at [158, 266] on div at bounding box center [158, 261] width 24 height 24
click at [273, 412] on div "Change selected color" at bounding box center [239, 366] width 310 height 597
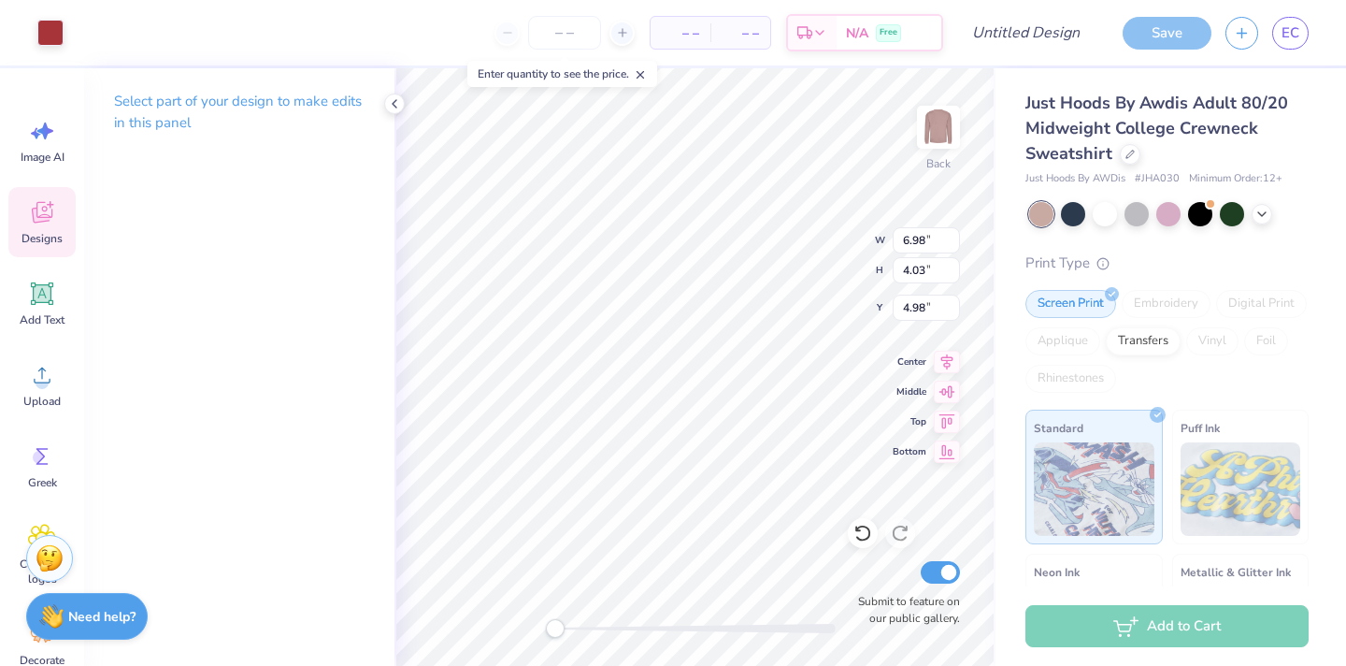
type input "6.93"
type input "3.91"
type input "5.10"
type input "15.47"
type input "2.99"
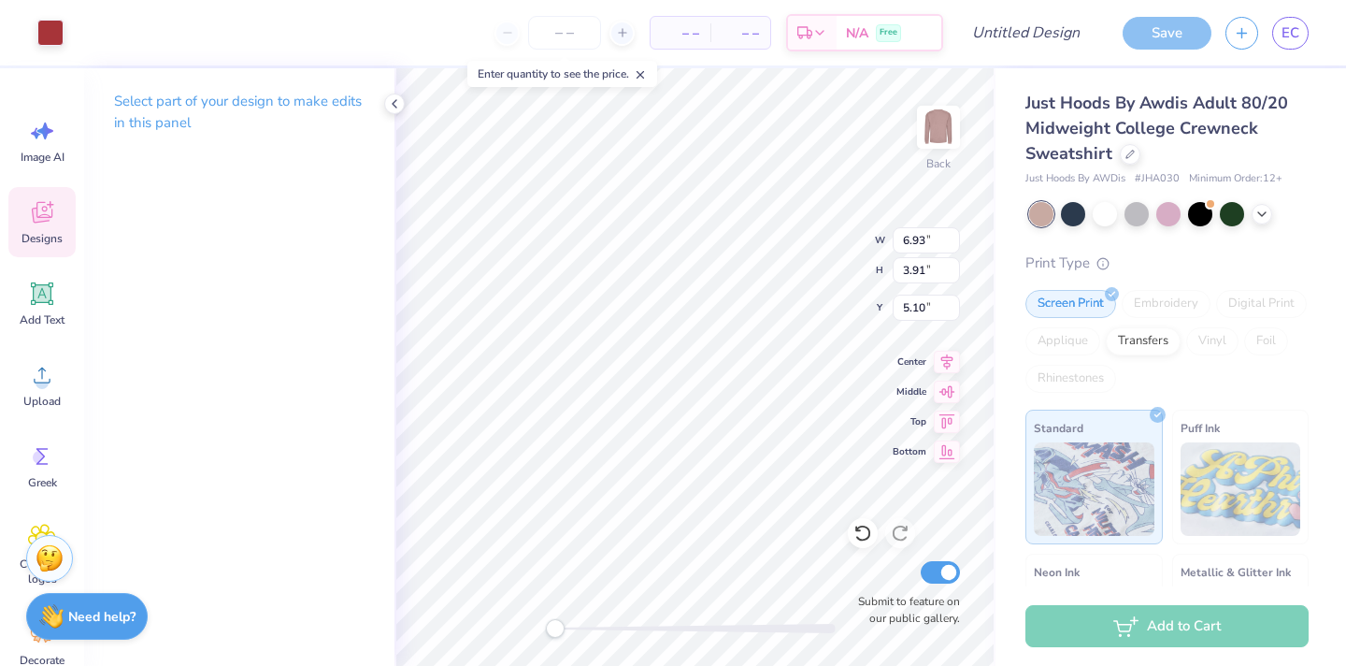
type input "2.60"
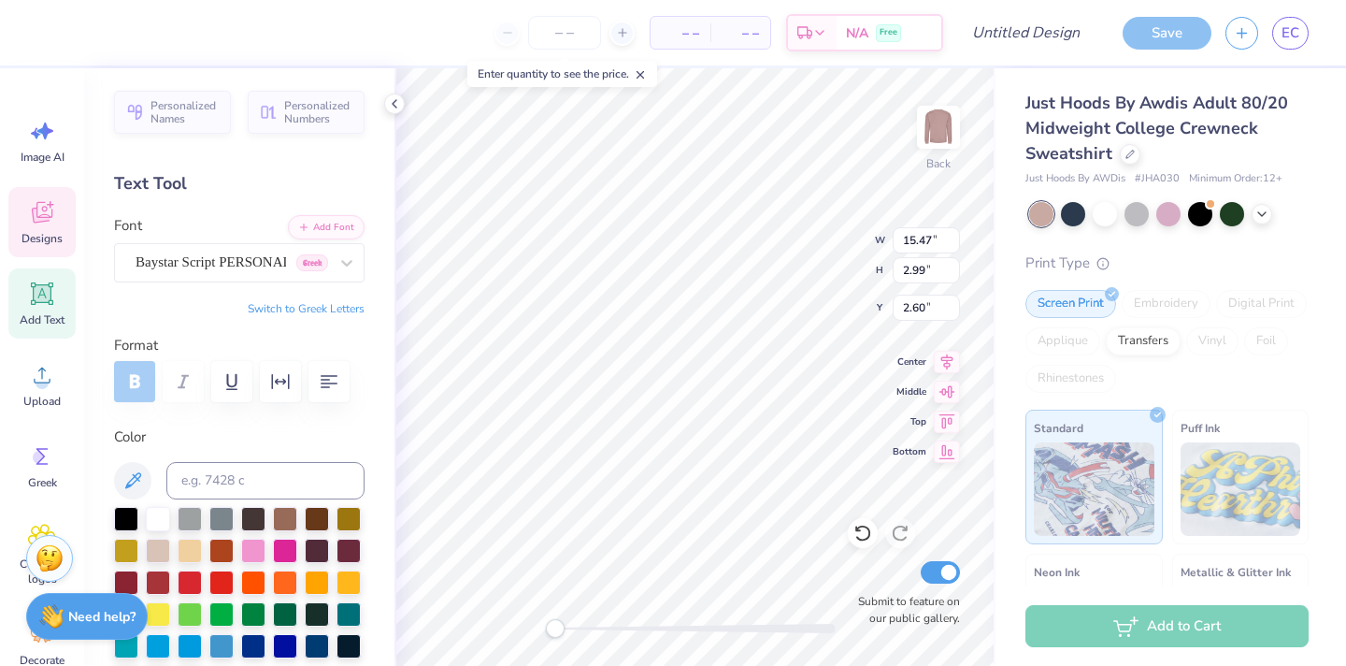
scroll to position [0, 3]
type input "6.98"
type input "4.03"
type input "4.98"
type input "6.93"
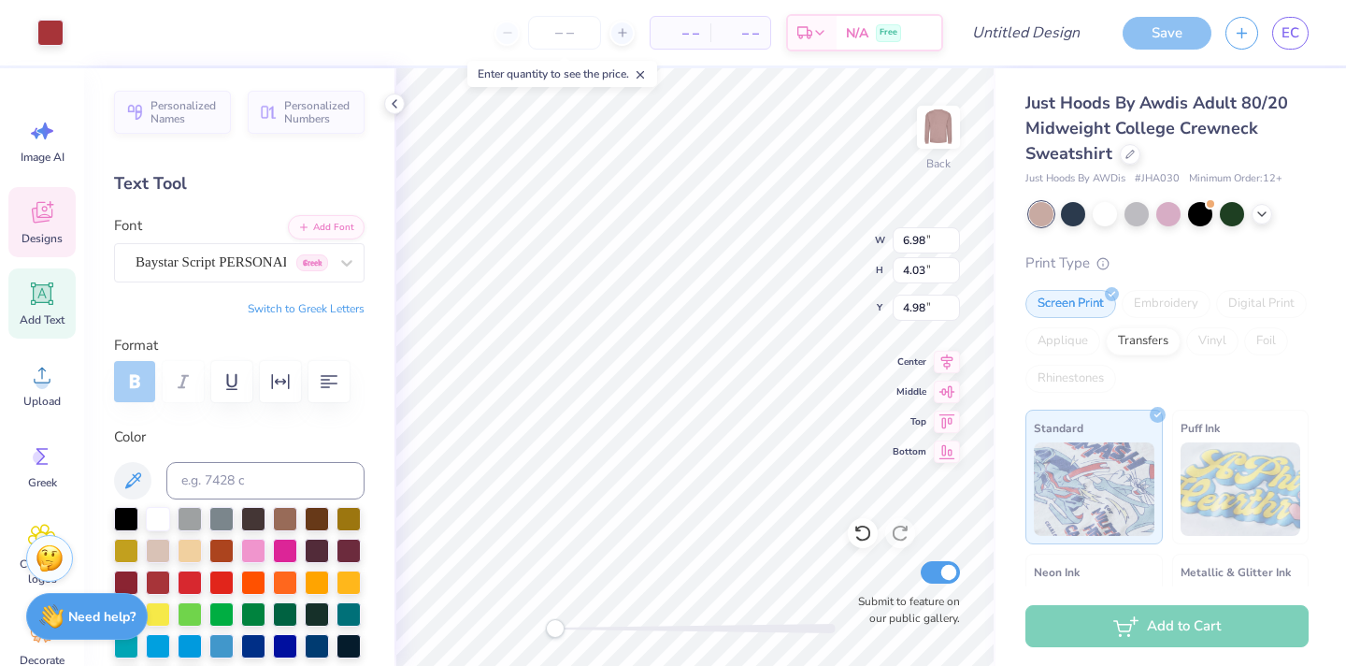
type input "3.91"
type input "5.10"
click at [50, 26] on div at bounding box center [50, 31] width 26 height 26
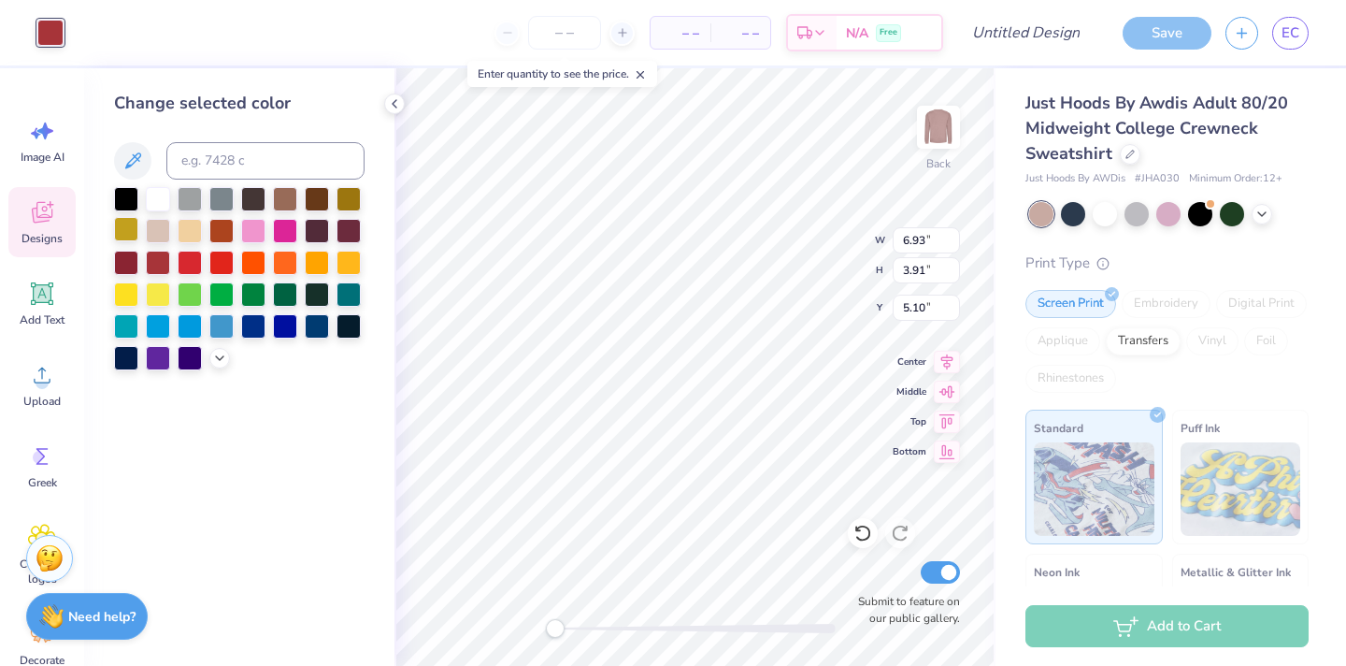
click at [127, 223] on div at bounding box center [126, 229] width 24 height 24
